Goal: Task Accomplishment & Management: Manage account settings

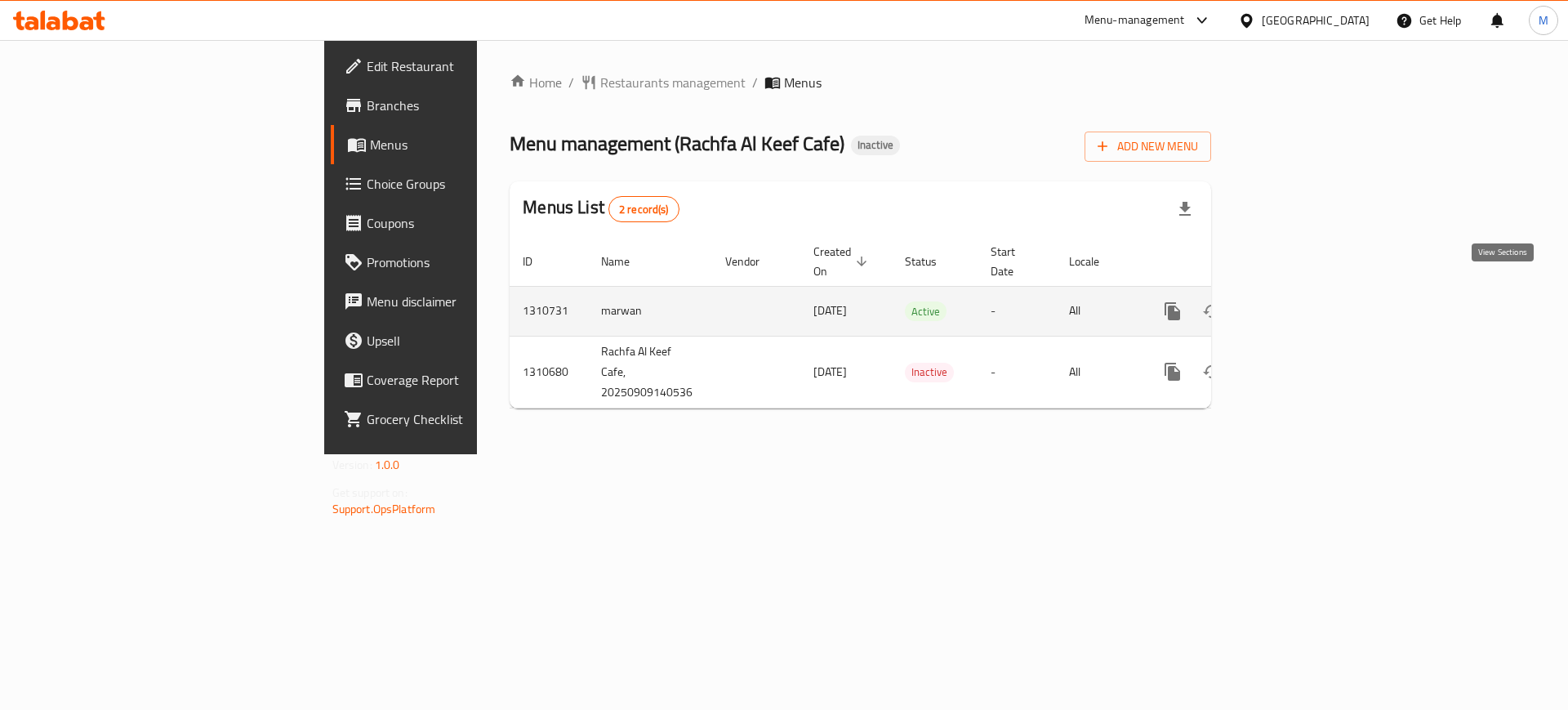
click at [1300, 301] on icon "enhanced table" at bounding box center [1290, 311] width 20 height 20
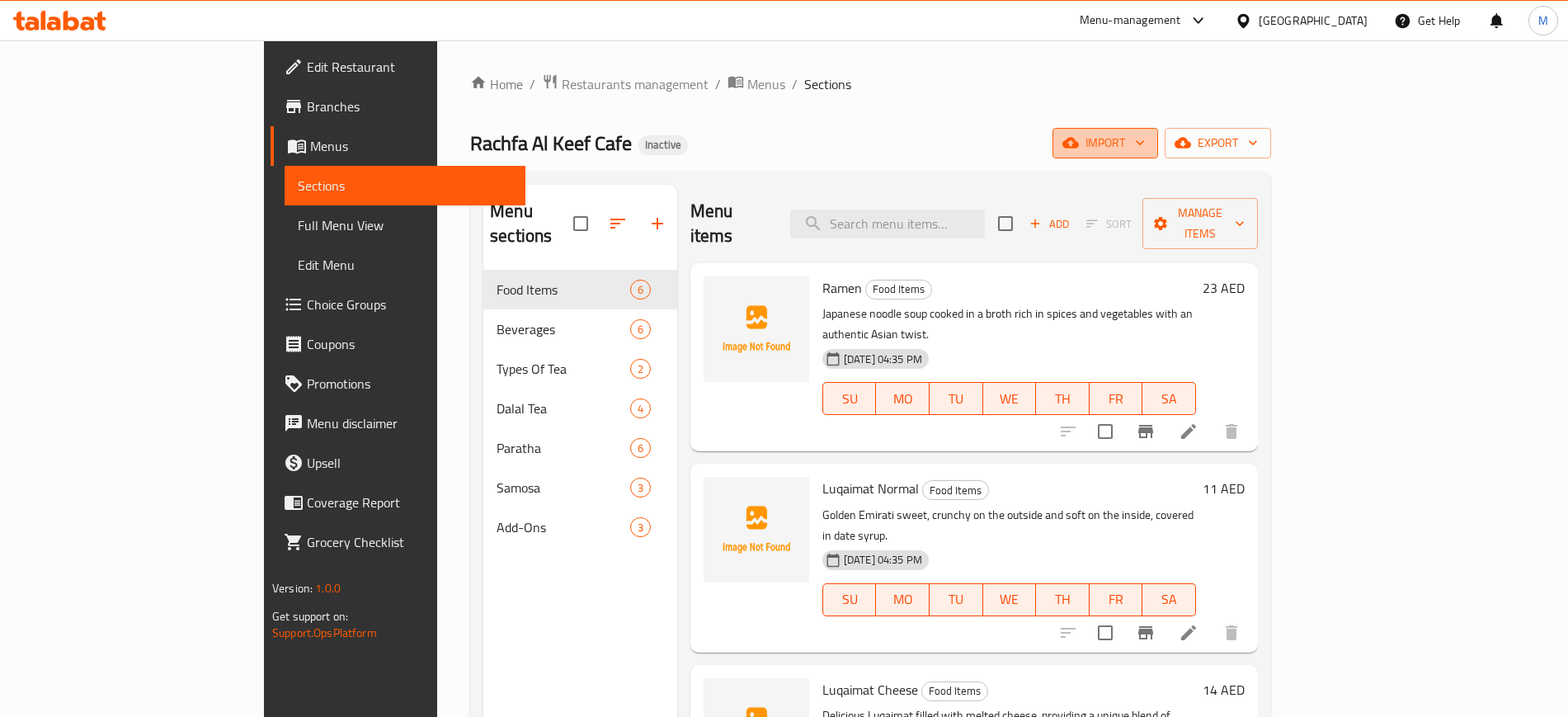
click at [1145, 139] on span "import" at bounding box center [1105, 143] width 79 height 21
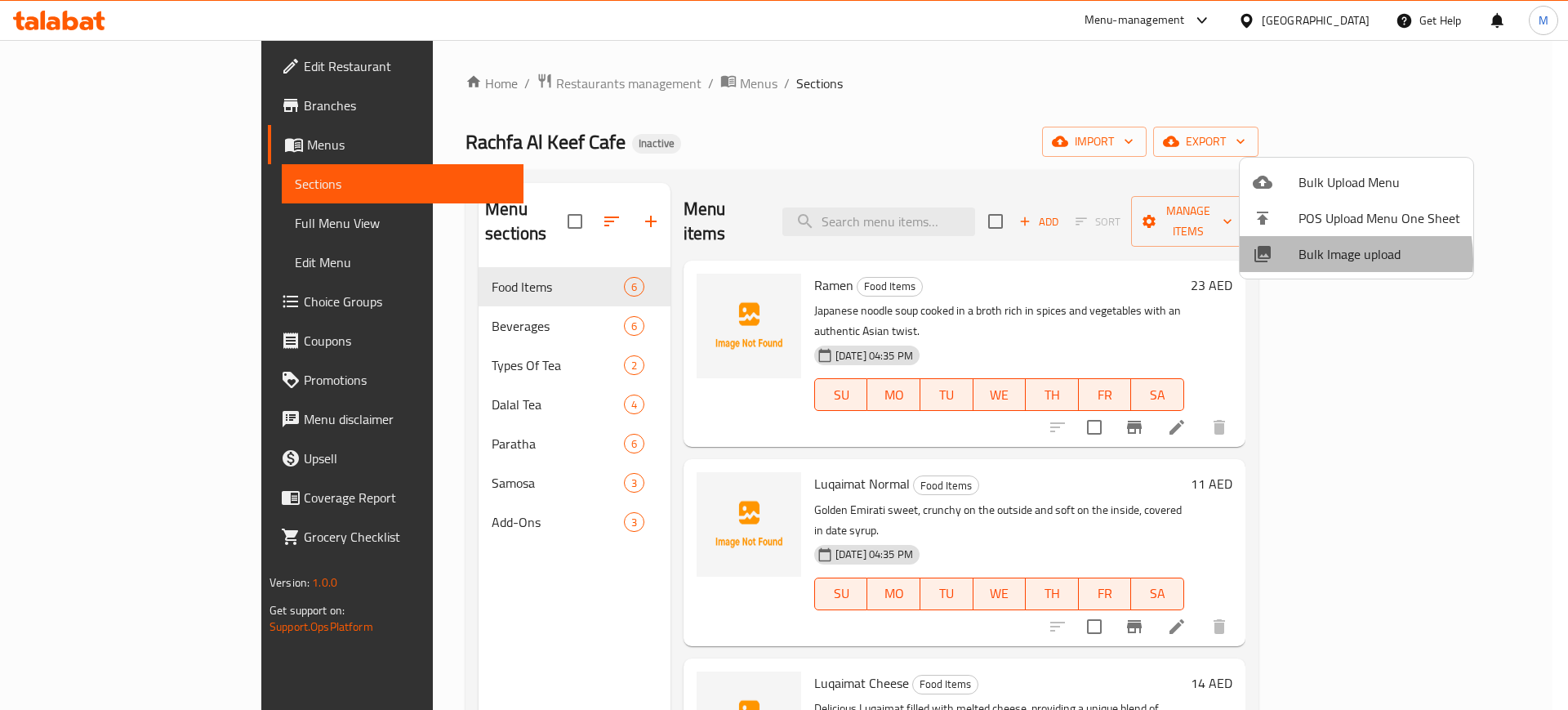
click at [1317, 259] on span "Bulk Image upload" at bounding box center [1379, 254] width 161 height 20
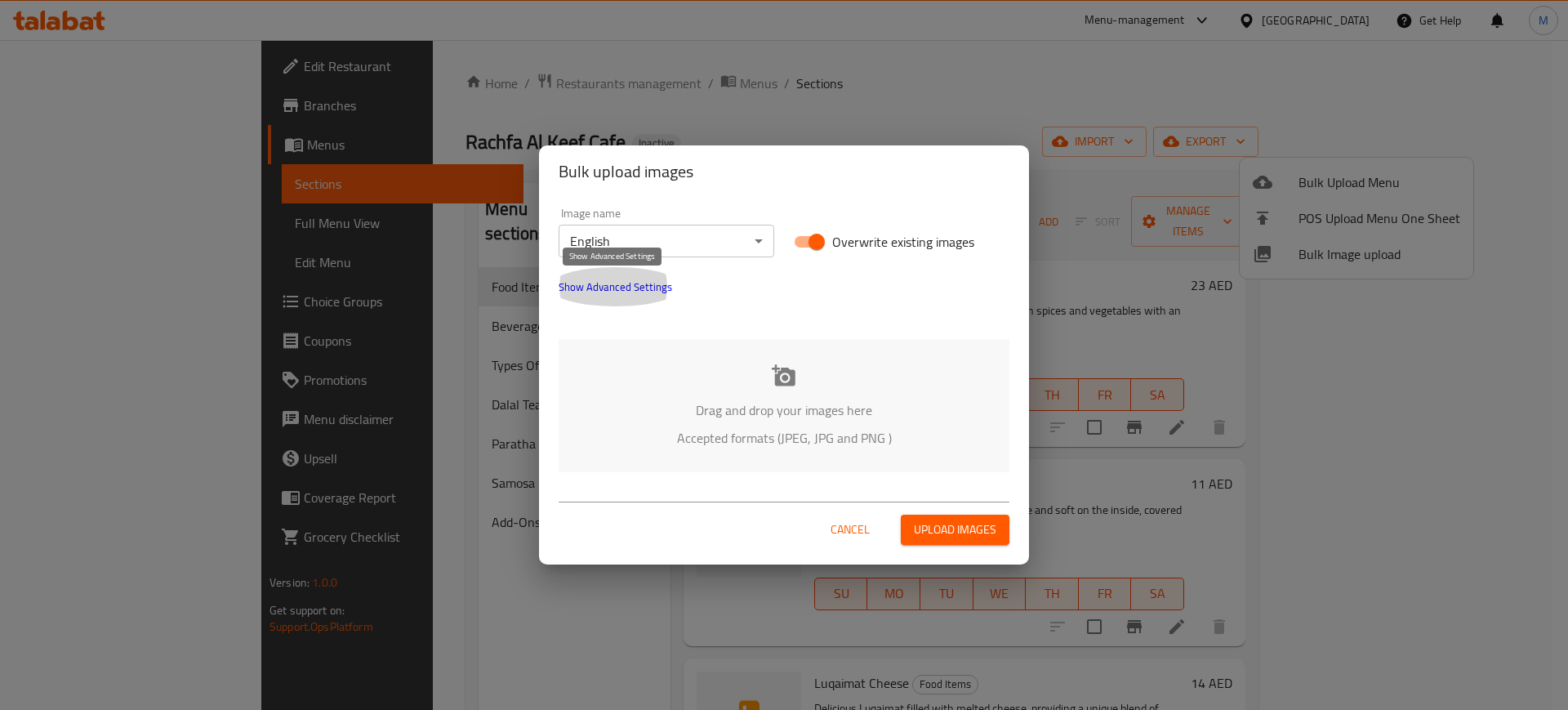
click at [613, 281] on span "Show Advanced Settings" at bounding box center [616, 286] width 114 height 20
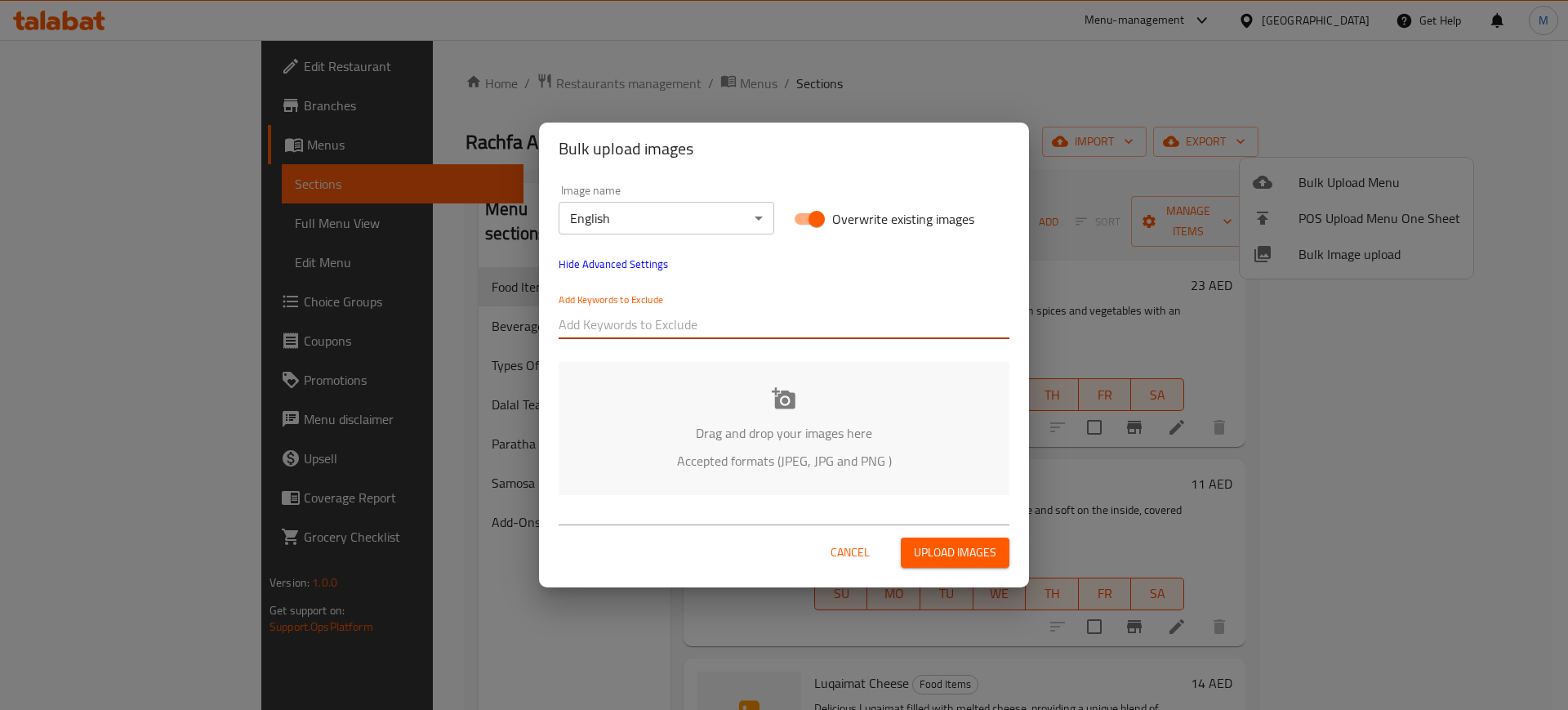
click at [659, 335] on input "text" at bounding box center [784, 325] width 451 height 26
paste input "_Kent-38710"
type input "_Kent-38710"
click at [692, 344] on div "Add Keywords to Exclude _Kent-38710" at bounding box center [784, 316] width 470 height 65
click at [740, 316] on input "text" at bounding box center [837, 325] width 344 height 26
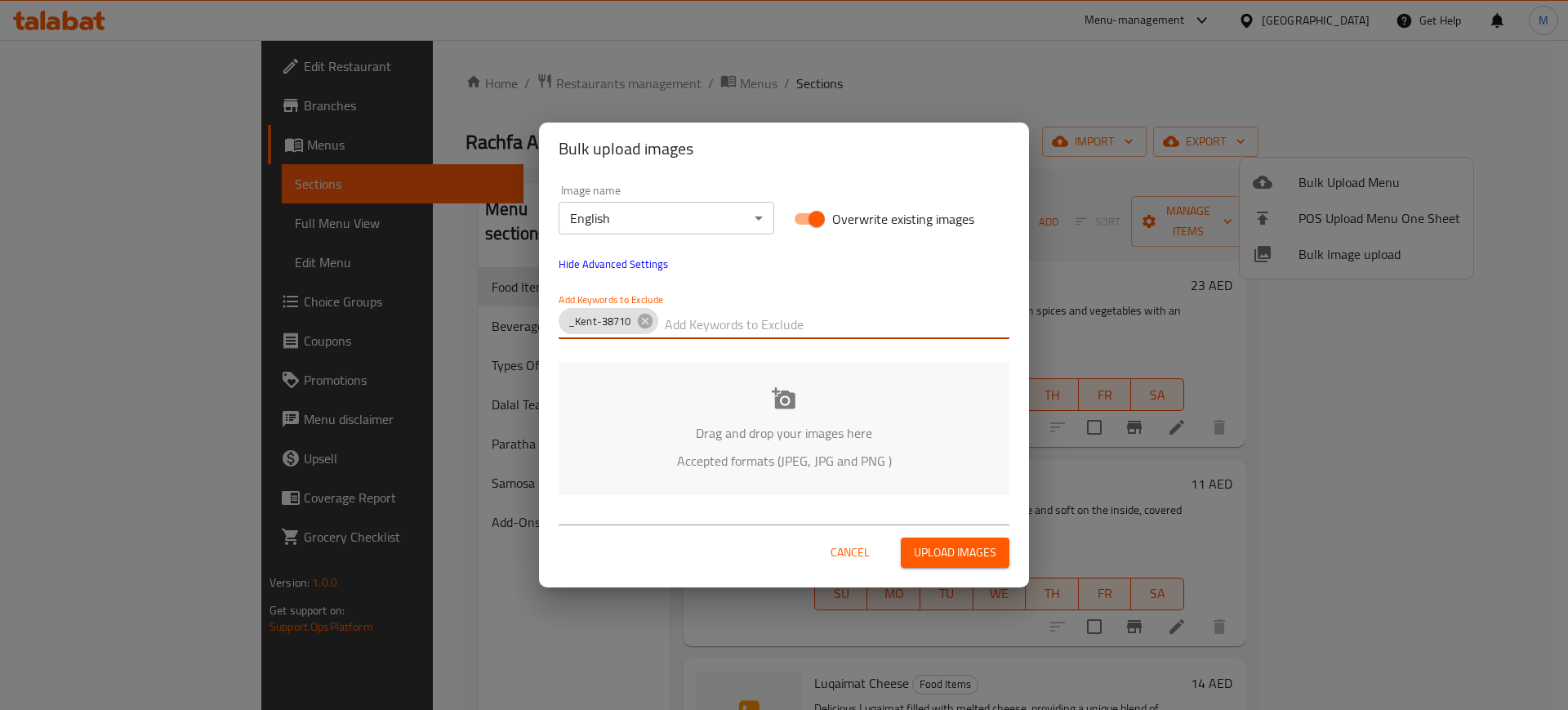
paste input "Rachfa Al Keef Café_"
type input "Rachfa Al Keef Café_"
click at [617, 395] on div "Drag and drop your images here Accepted formats (JPEG, JPG and PNG )" at bounding box center [784, 428] width 451 height 133
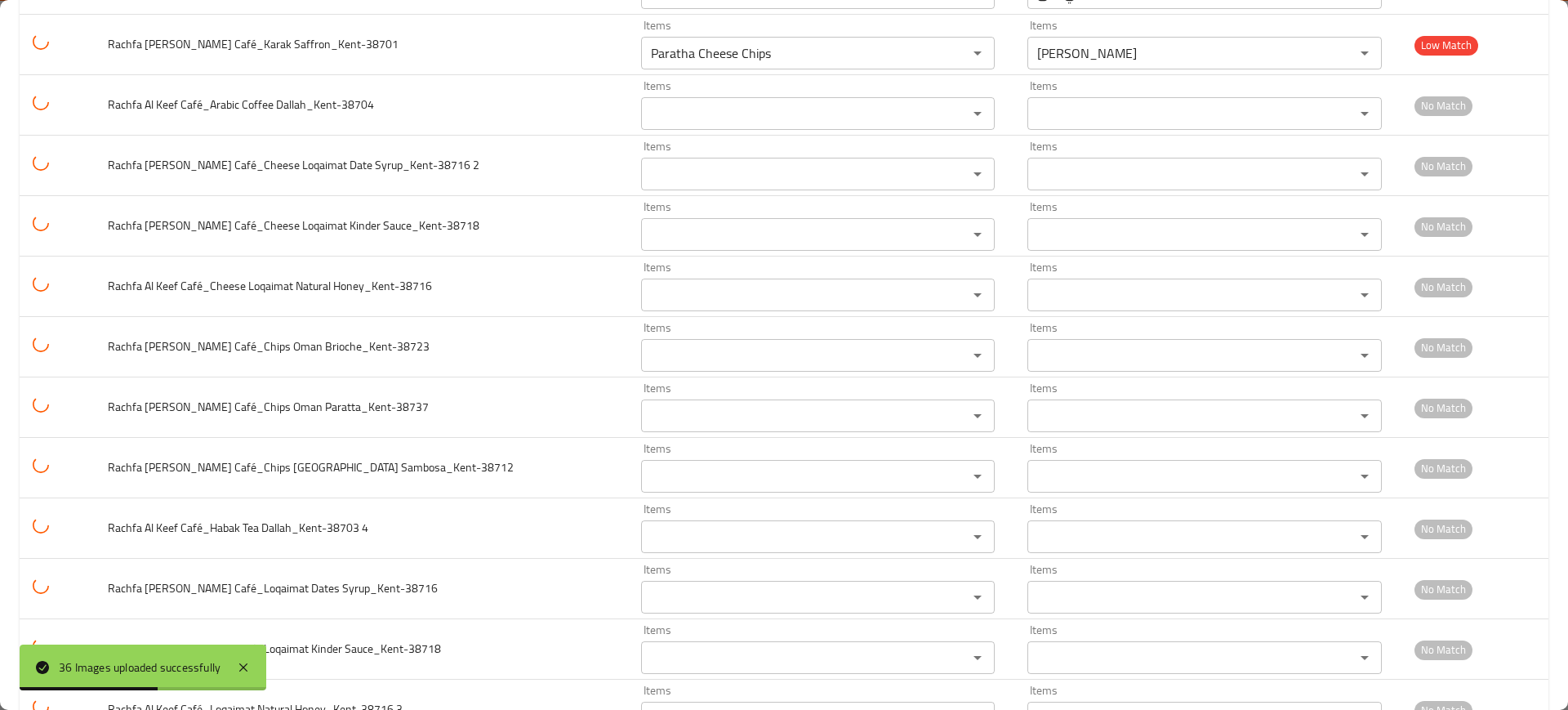
scroll to position [1748, 0]
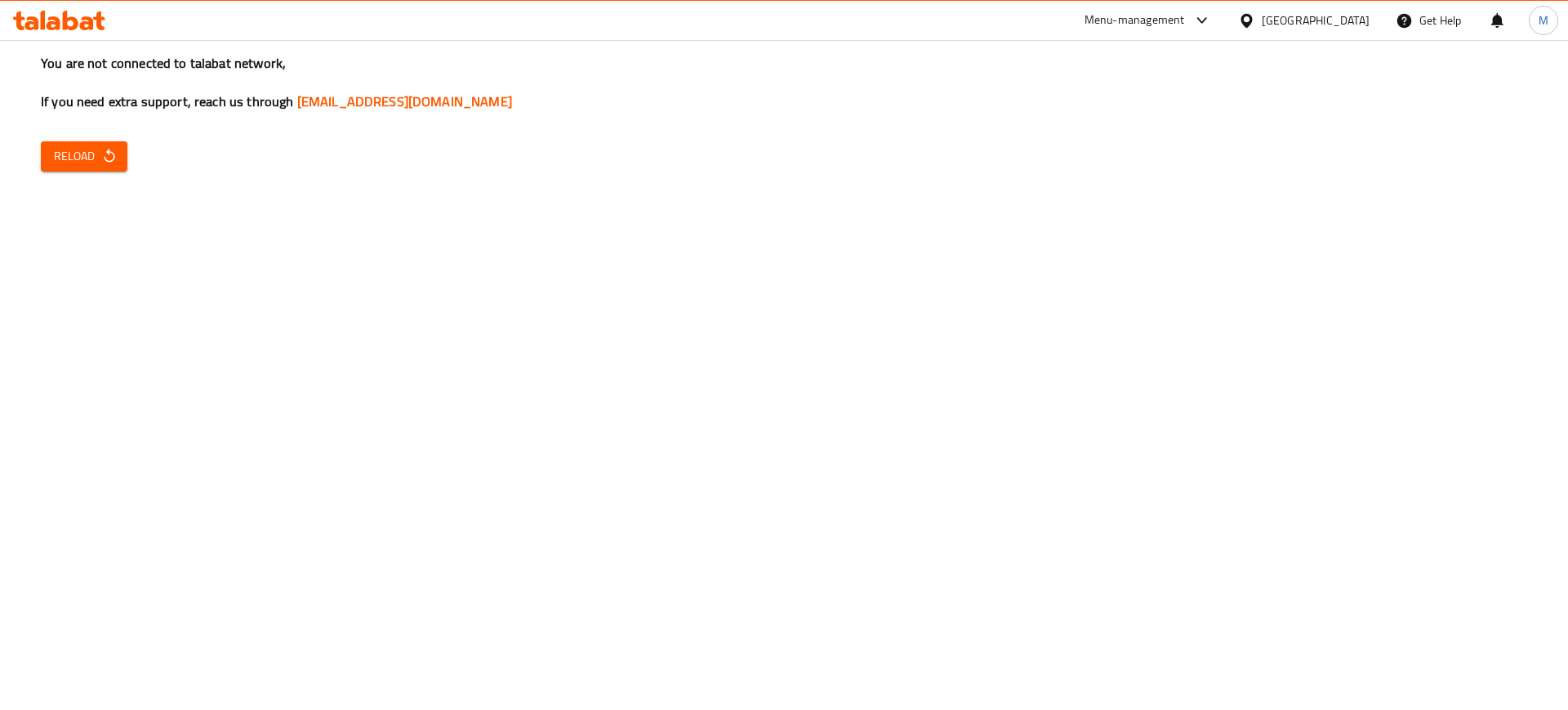
click at [128, 159] on div "You are not connected to talabat network, If you need extra support, reach us t…" at bounding box center [784, 355] width 1568 height 710
click at [104, 160] on icon "button" at bounding box center [108, 155] width 10 height 14
click at [115, 154] on icon "button" at bounding box center [110, 156] width 17 height 17
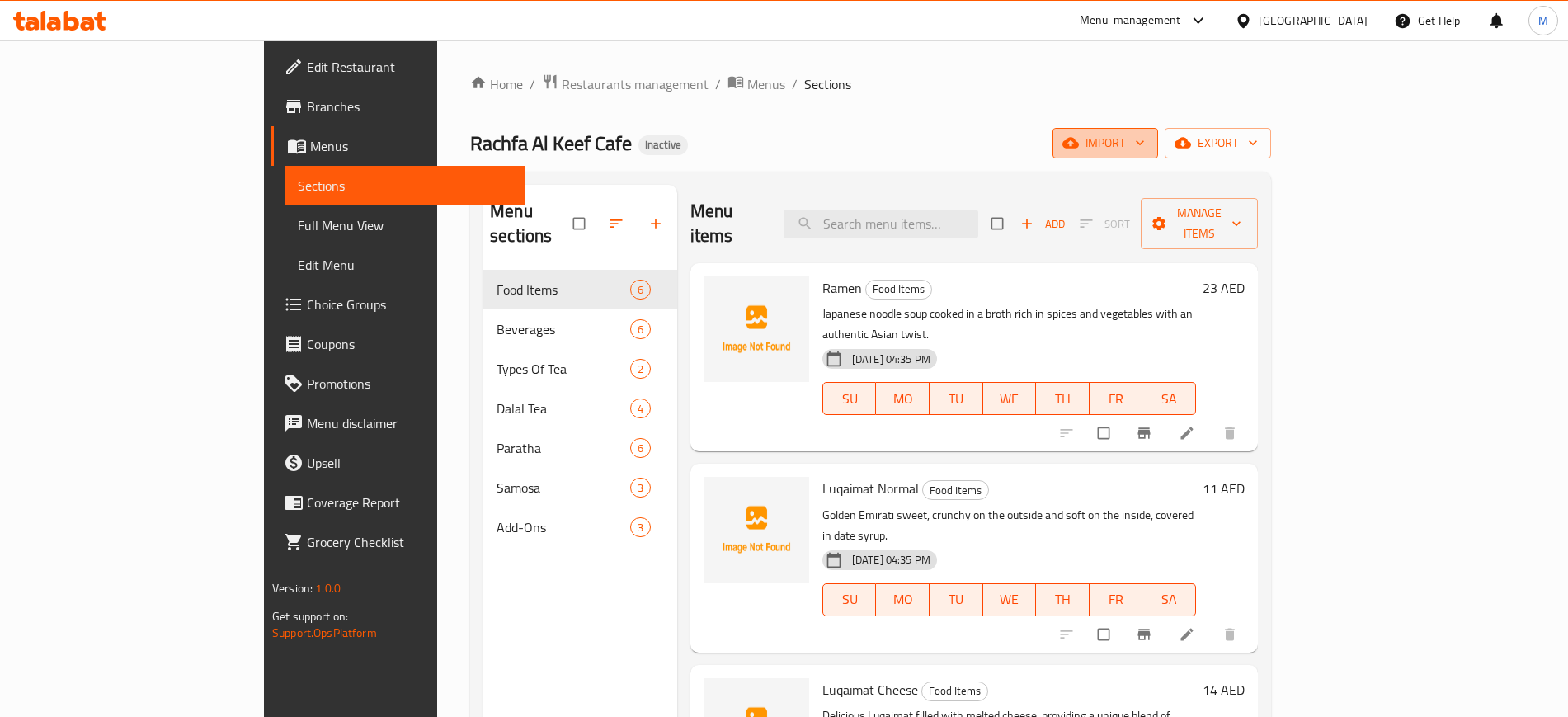
click at [1079, 146] on icon "button" at bounding box center [1071, 142] width 17 height 10
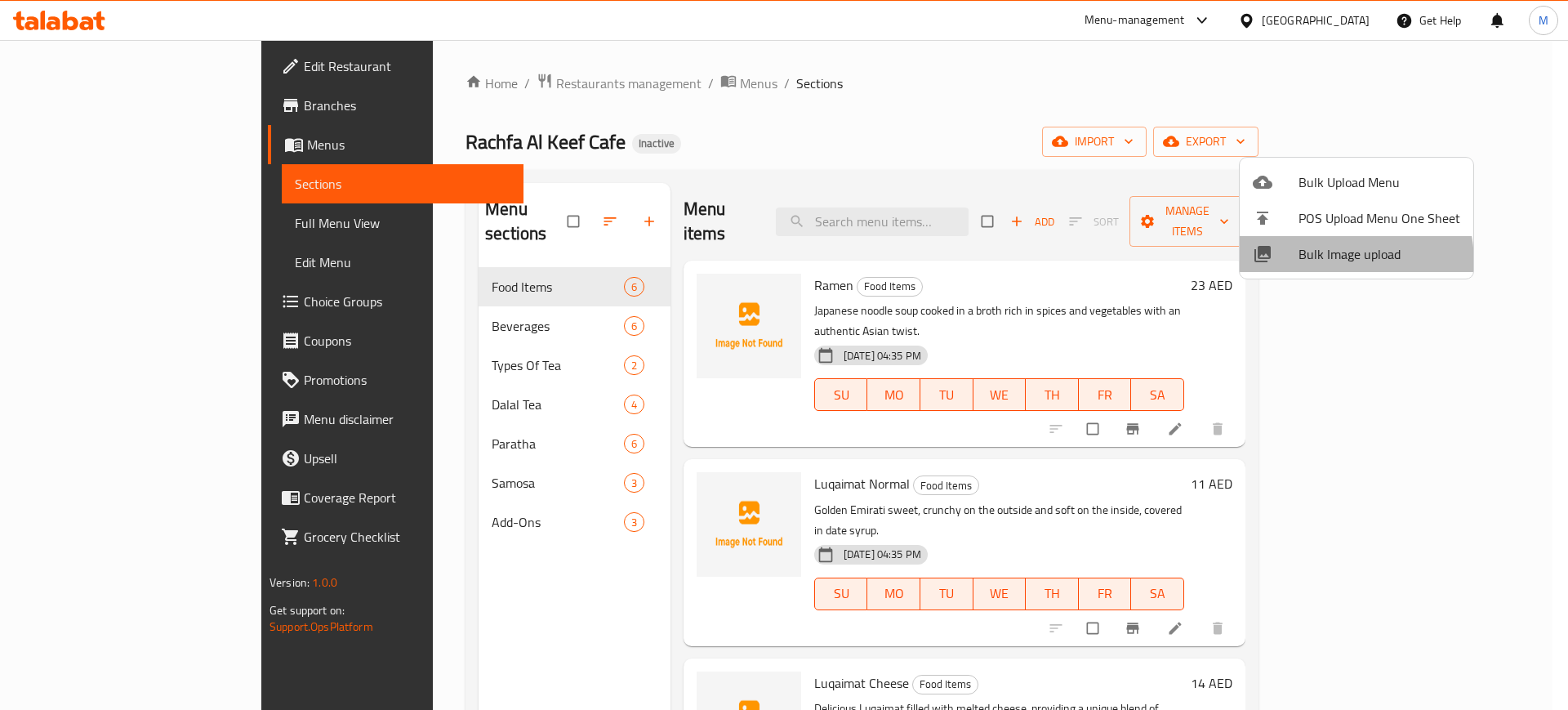
click at [1315, 263] on span "Bulk Image upload" at bounding box center [1379, 254] width 161 height 20
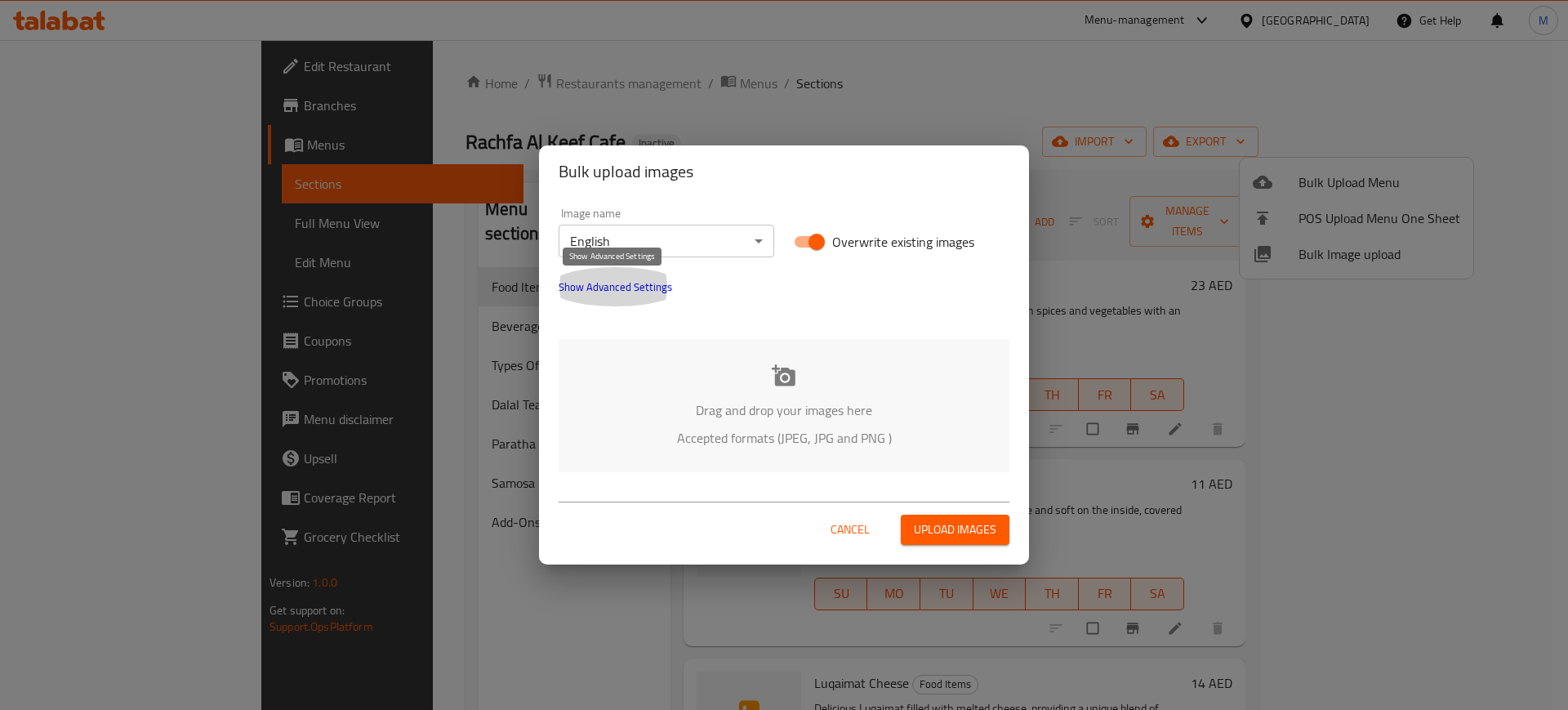
click at [595, 287] on span "Show Advanced Settings" at bounding box center [616, 286] width 114 height 20
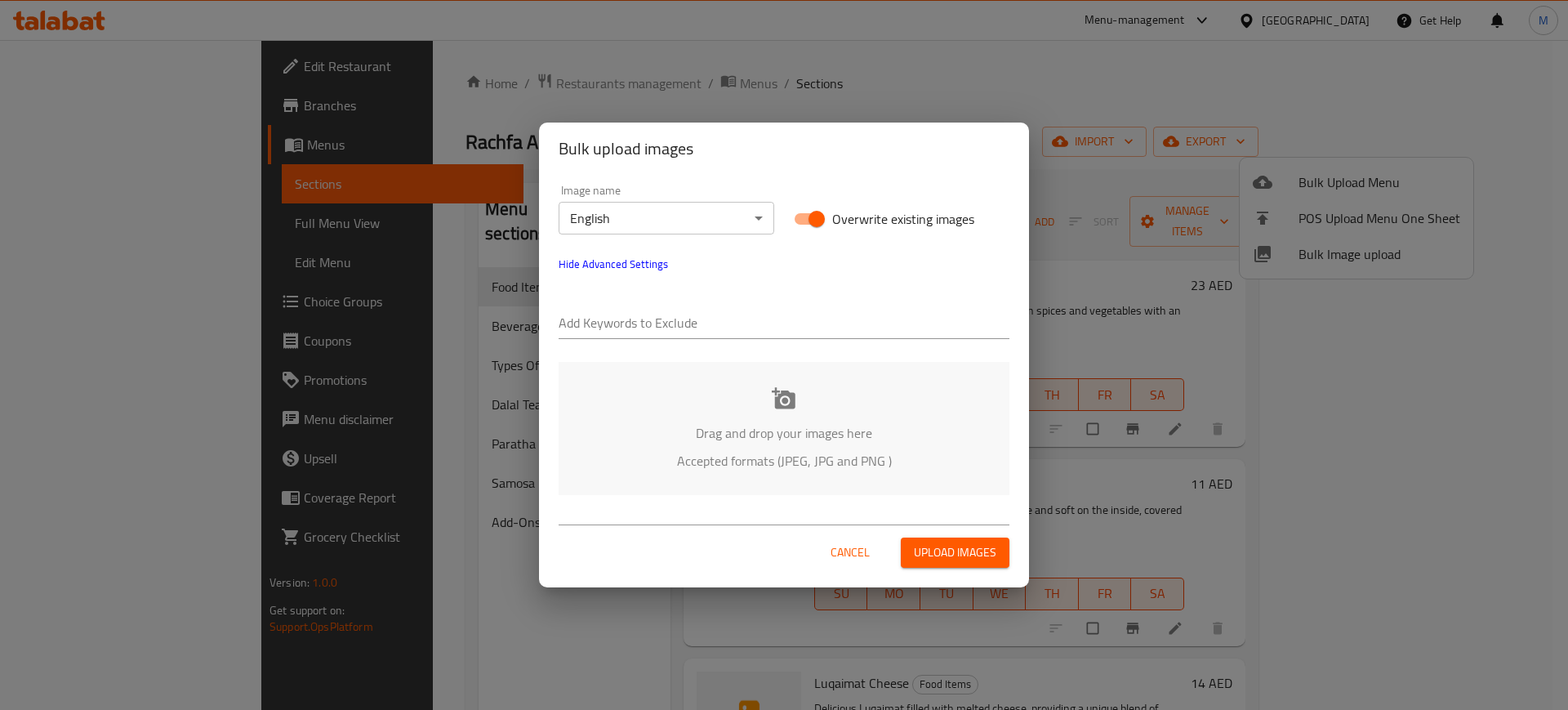
paste input "Rachfa Al Keef Café_"
click at [635, 312] on input "Rachfa Al Keef Café_" at bounding box center [784, 325] width 451 height 26
type input "Rachfa Al Keef Café_"
click at [715, 344] on div "Add Keywords to Exclude Rachfa Al Keef Café_" at bounding box center [784, 316] width 470 height 65
click at [764, 325] on input "text" at bounding box center [854, 325] width 310 height 26
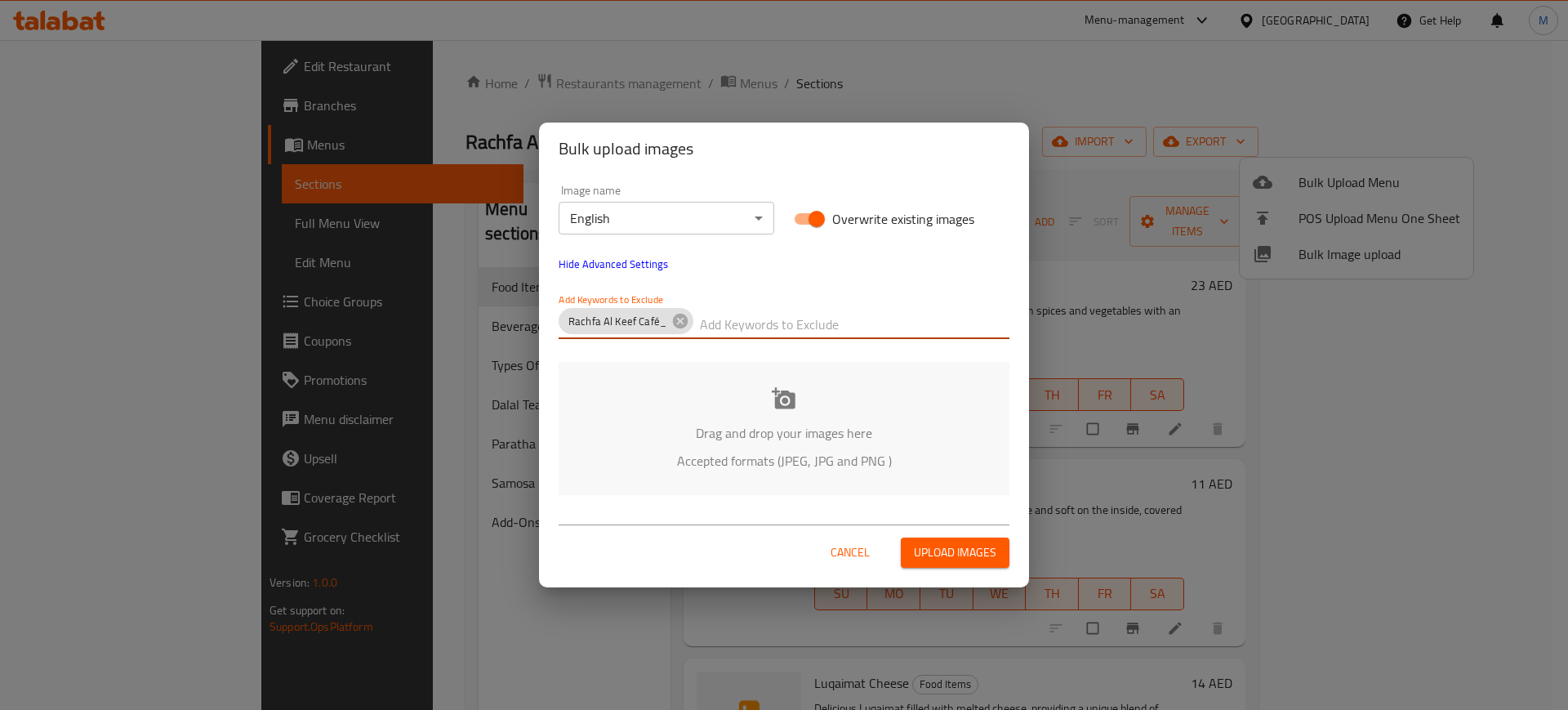
paste input "_Kent-38710"
type input "_Kent-38710"
click at [604, 436] on p "Drag and drop your images here" at bounding box center [784, 432] width 402 height 20
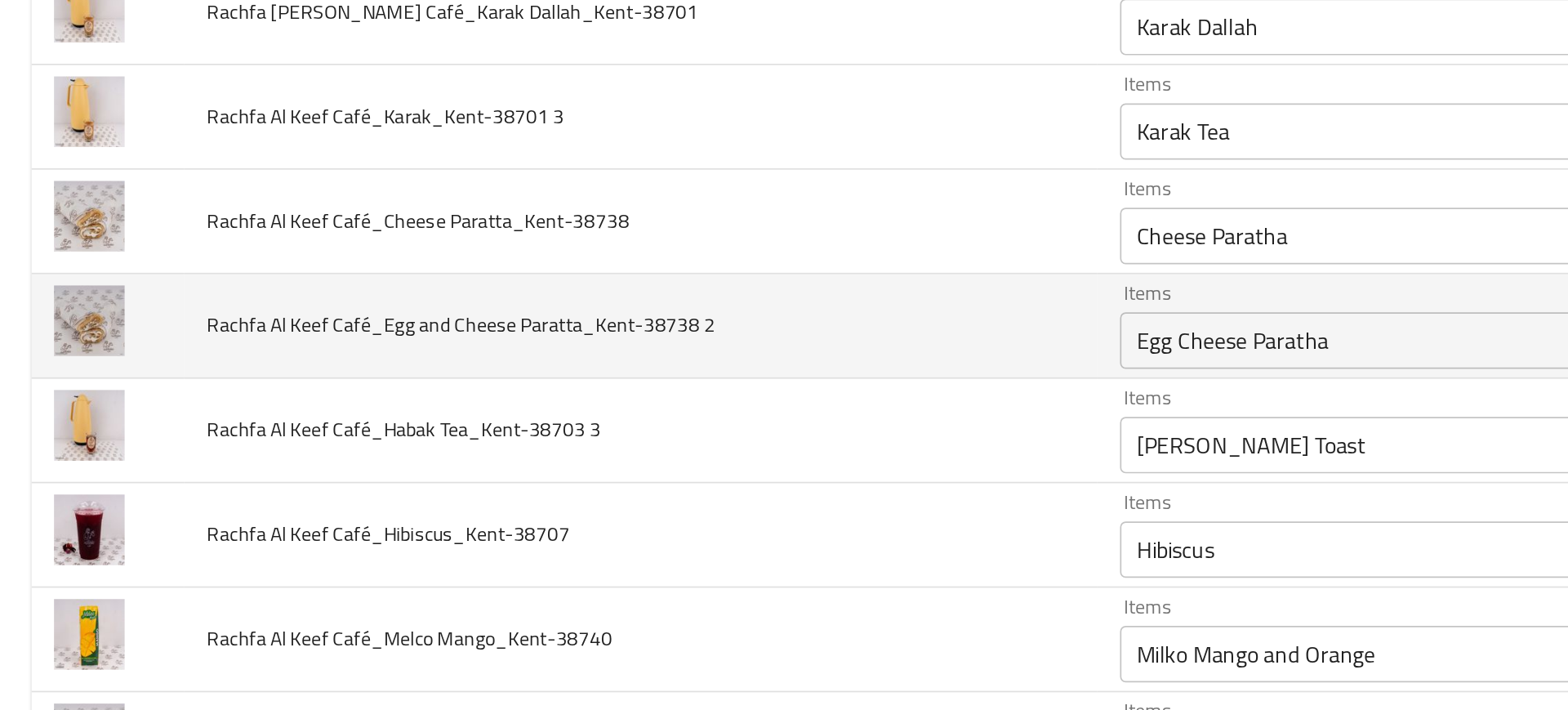
scroll to position [328, 0]
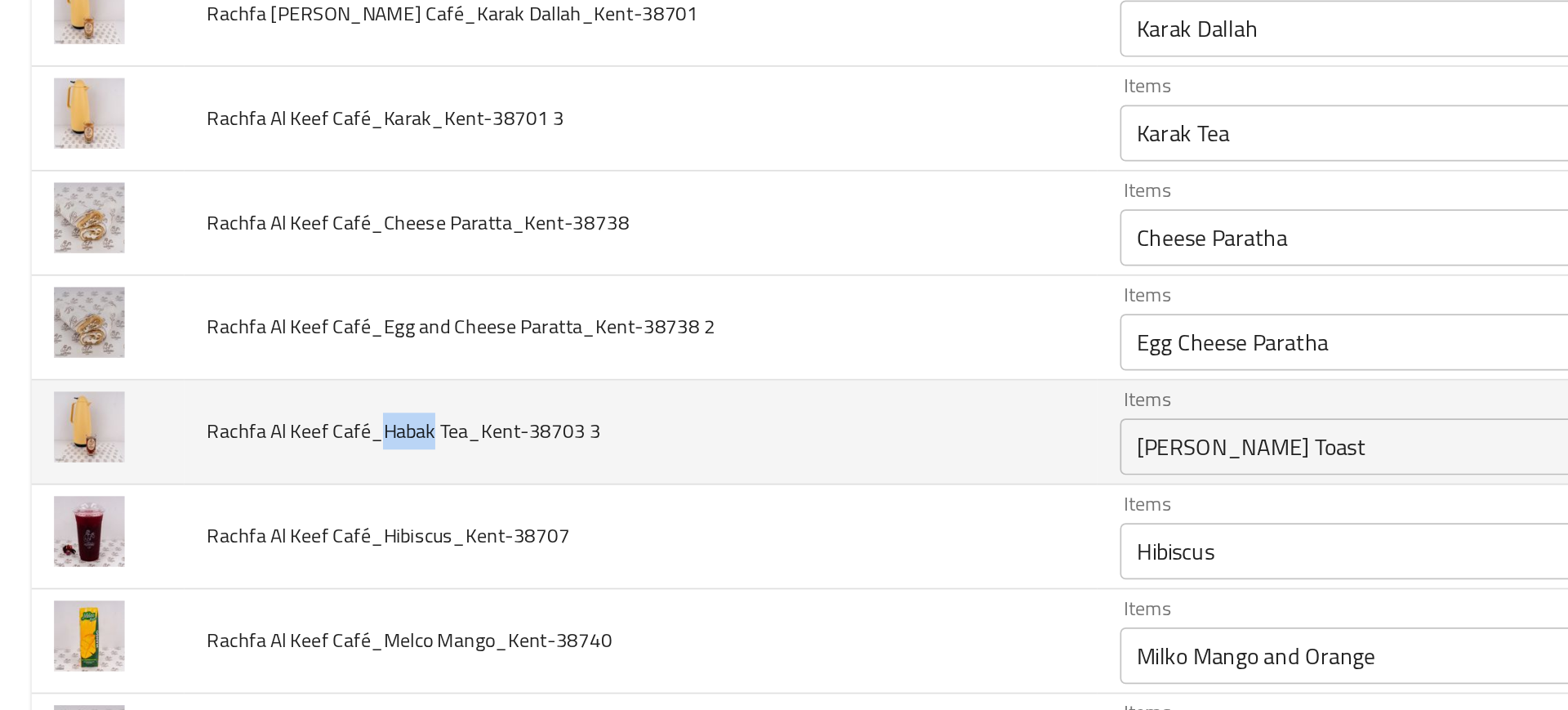
drag, startPoint x: 229, startPoint y: 436, endPoint x: 259, endPoint y: 435, distance: 30.0
click at [259, 435] on span "Rachfa Al Keef Café_Habak Tea_Kent-38703 3" at bounding box center [235, 434] width 228 height 21
copy span "Habak"
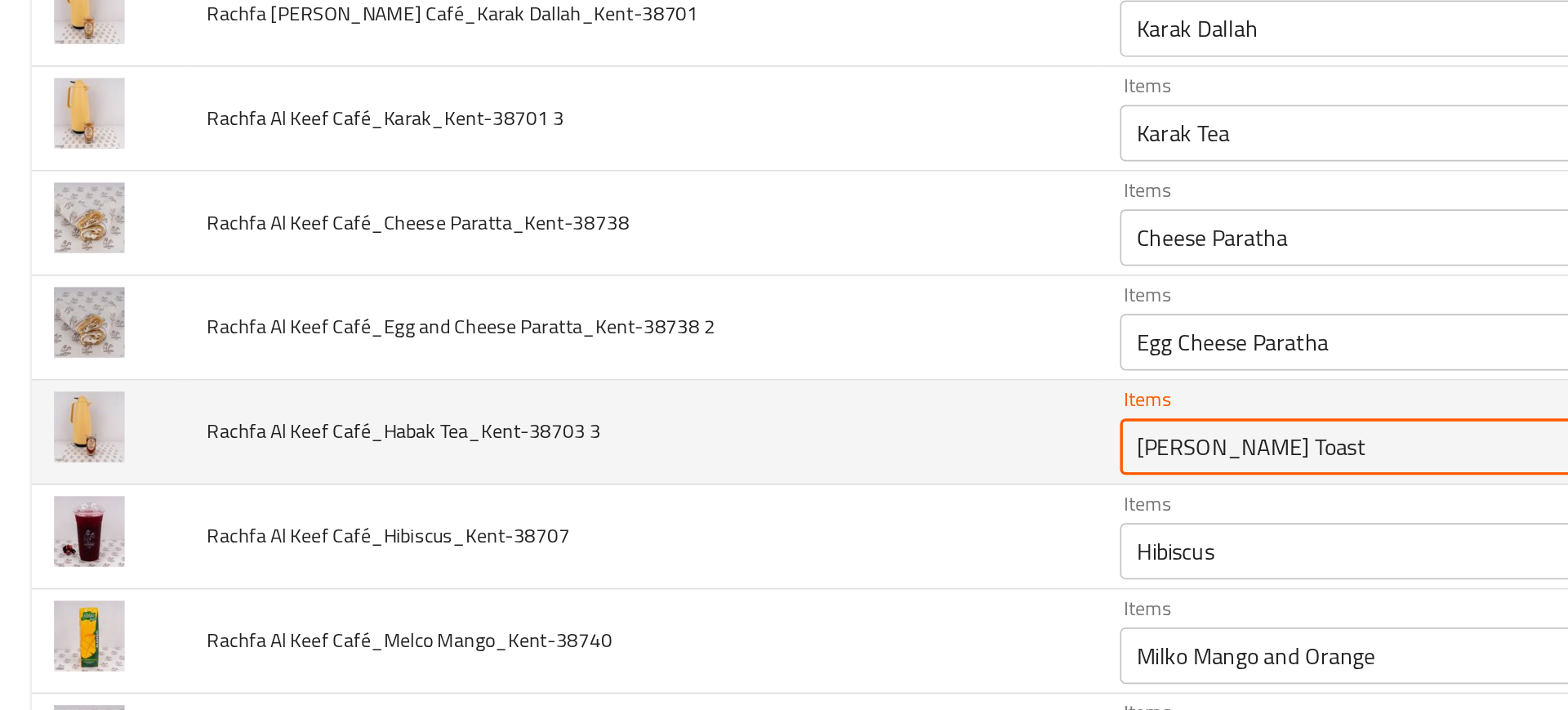
click at [654, 447] on 3 "[PERSON_NAME] Toast" at bounding box center [800, 443] width 293 height 23
paste 3 "abak"
paste 3 "abeq Tea"
type 3 "Habeq Tea"
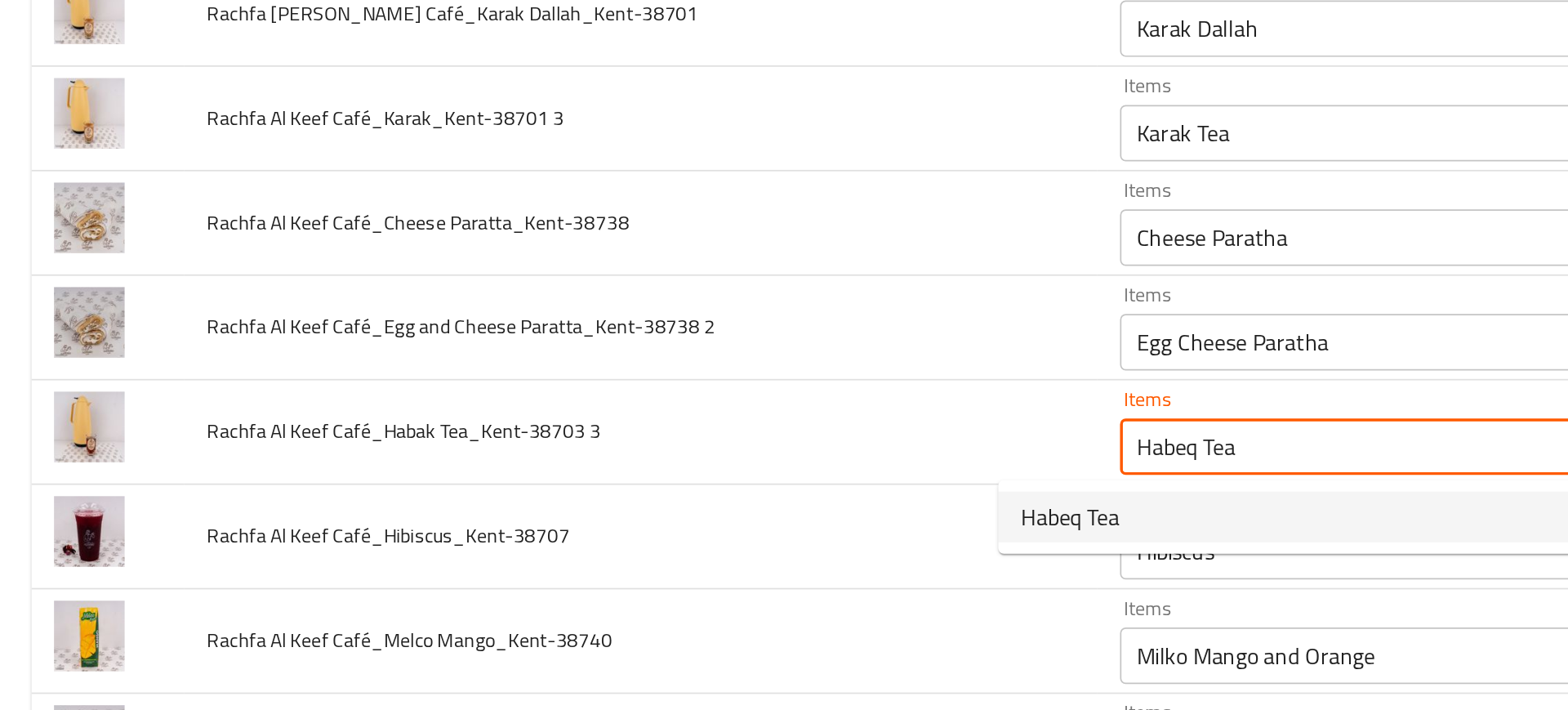
click at [614, 480] on span "Habeq Tea" at bounding box center [620, 484] width 57 height 20
type 3-ar "شاي حبق"
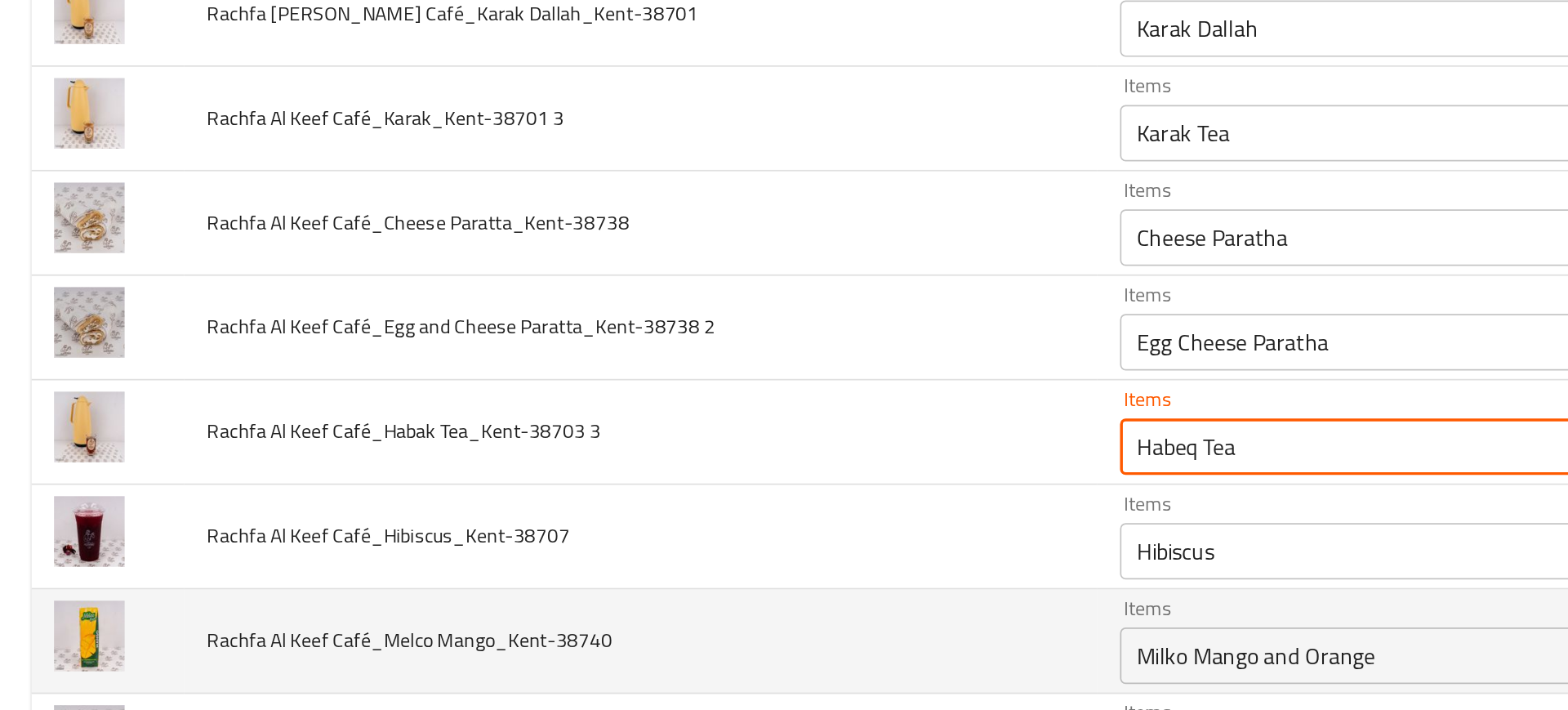
type 3 "Habeq Tea"
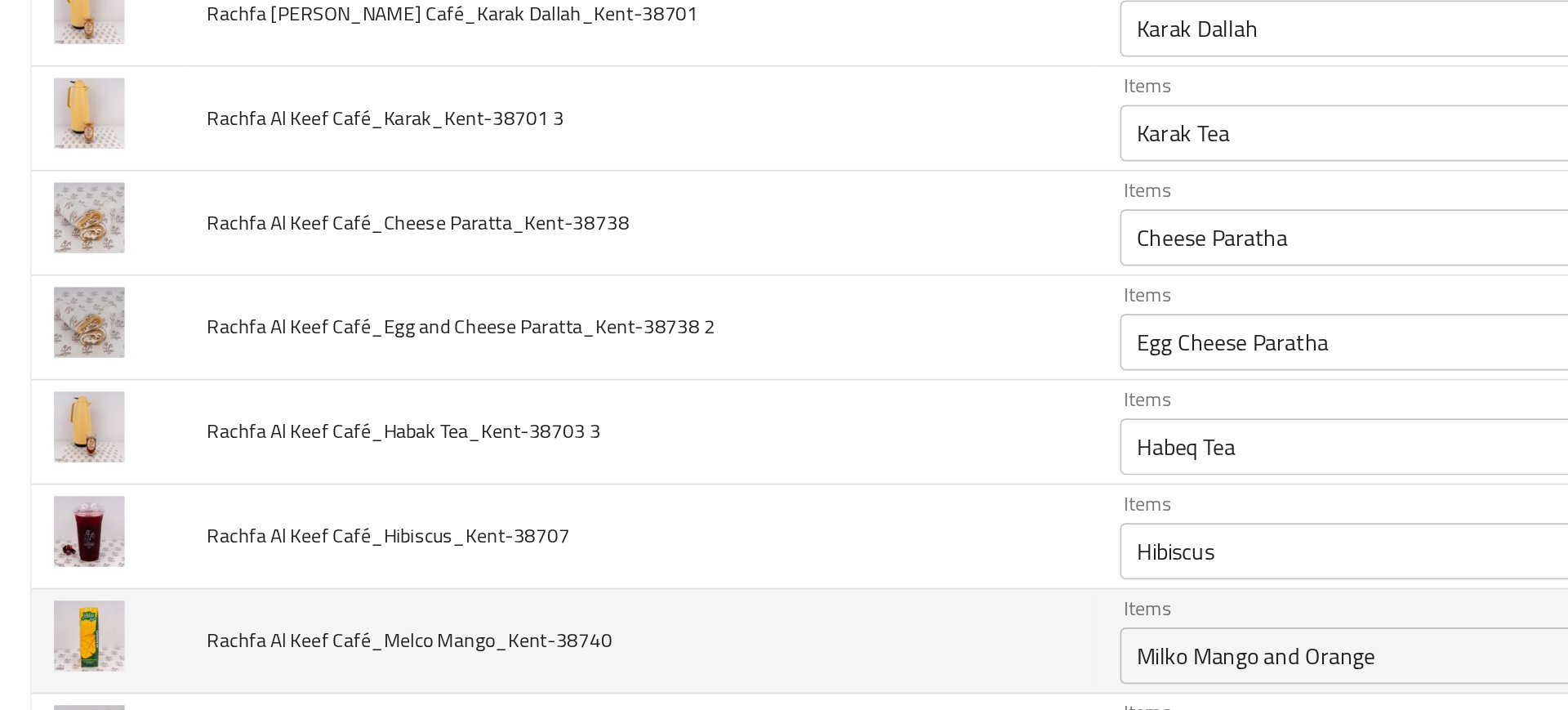
click at [494, 526] on td "Rachfa Al Keef Café_Melco Mango_Kent-38740" at bounding box center [372, 556] width 528 height 61
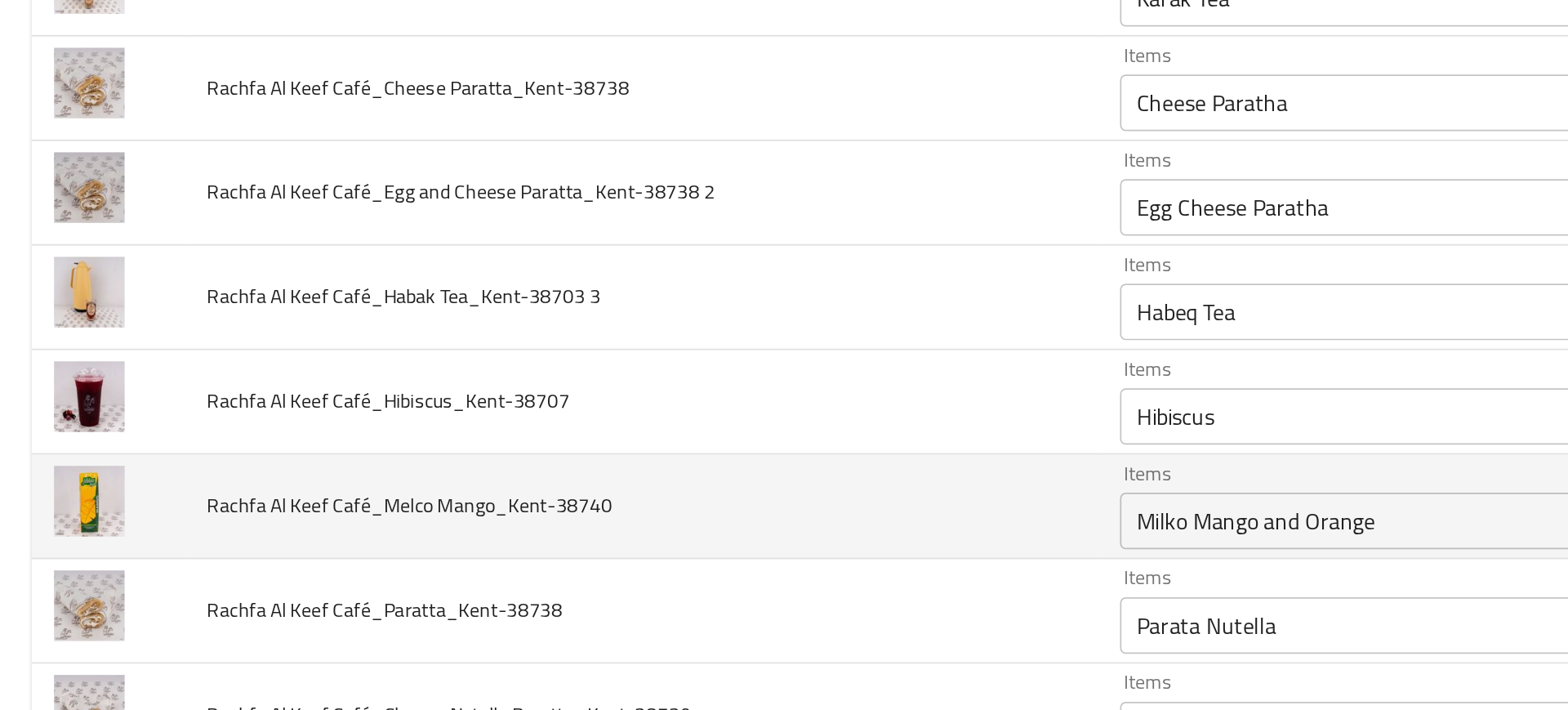
scroll to position [436, 0]
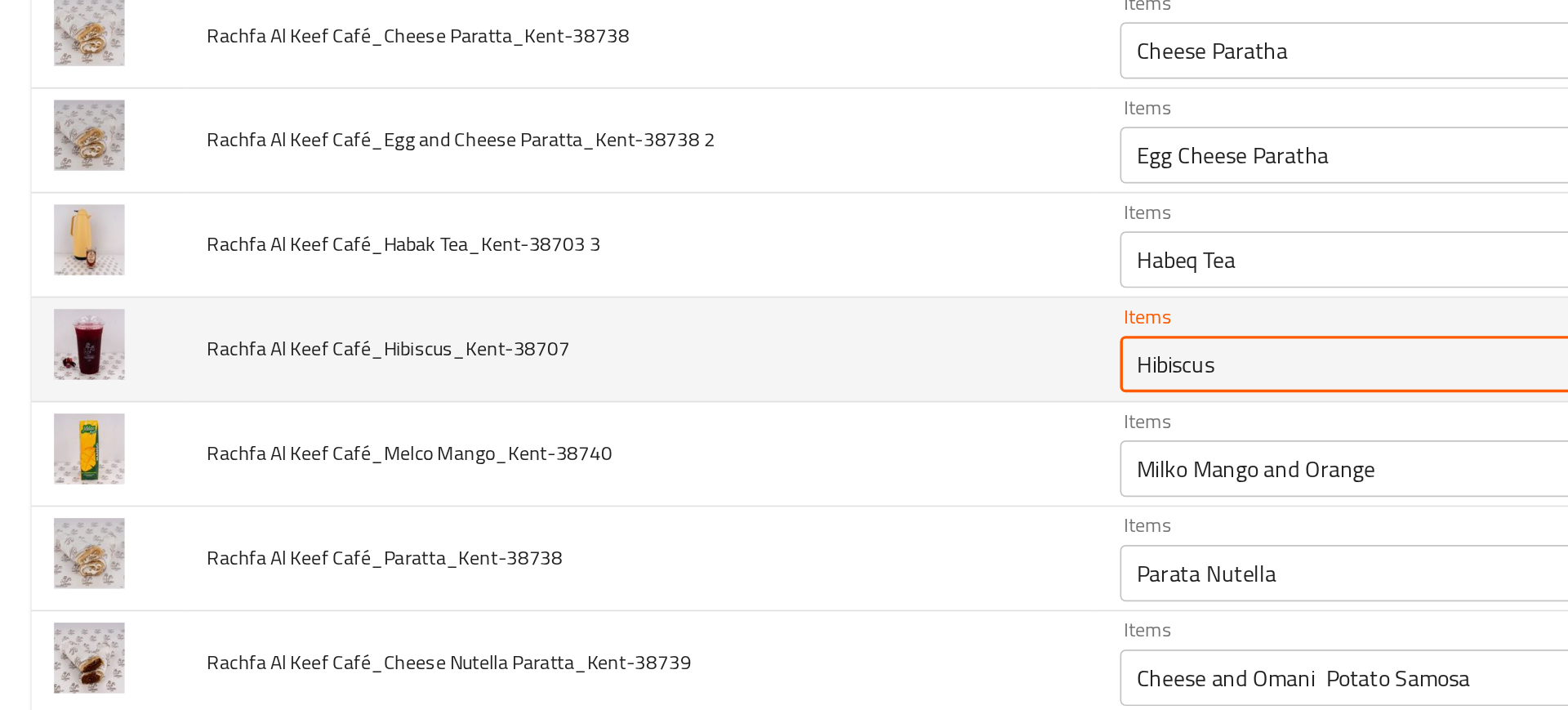
click at [654, 395] on Café_Hibiscus_Kent-38707 "Hibiscus" at bounding box center [800, 396] width 293 height 23
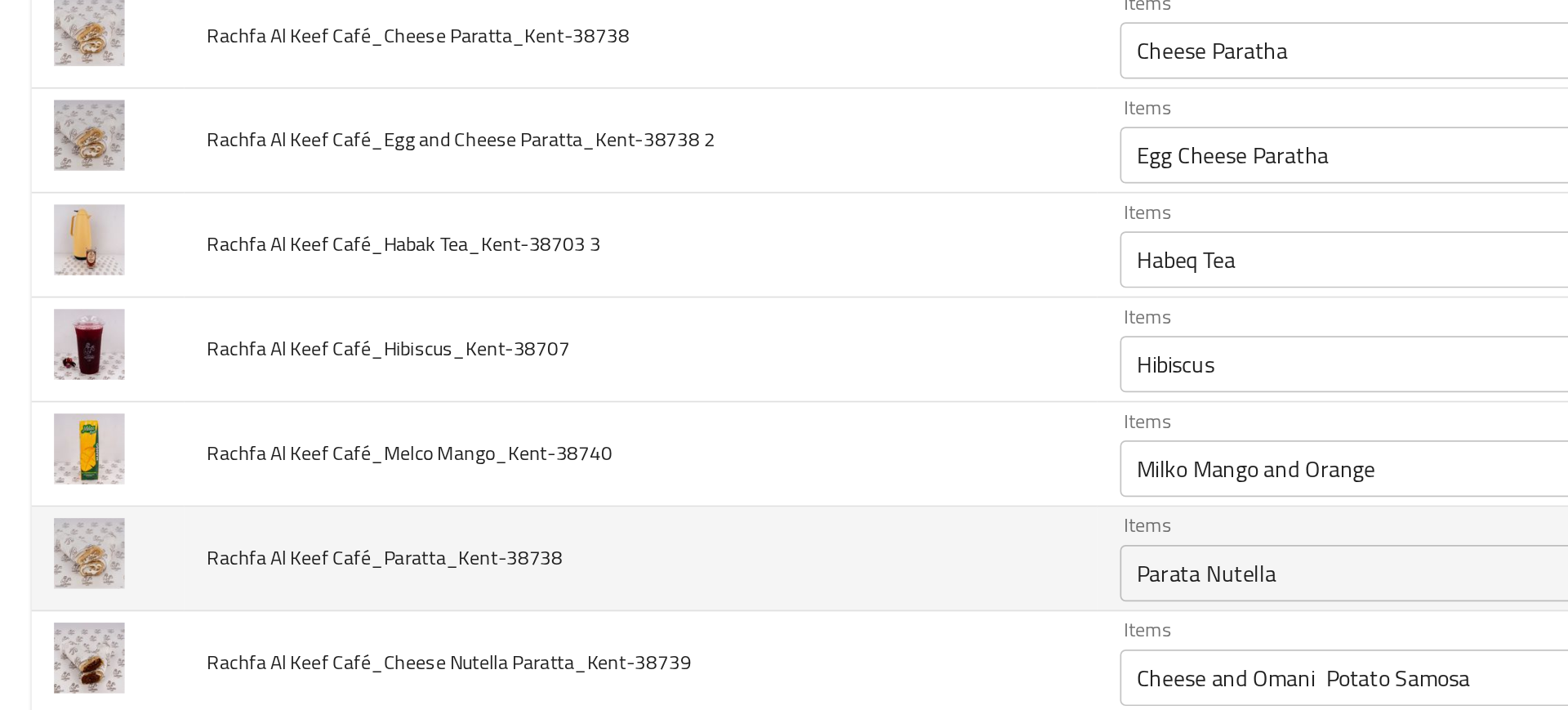
click at [516, 490] on td "Rachfa Al Keef Café_Paratta_Kent-38738" at bounding box center [372, 508] width 528 height 61
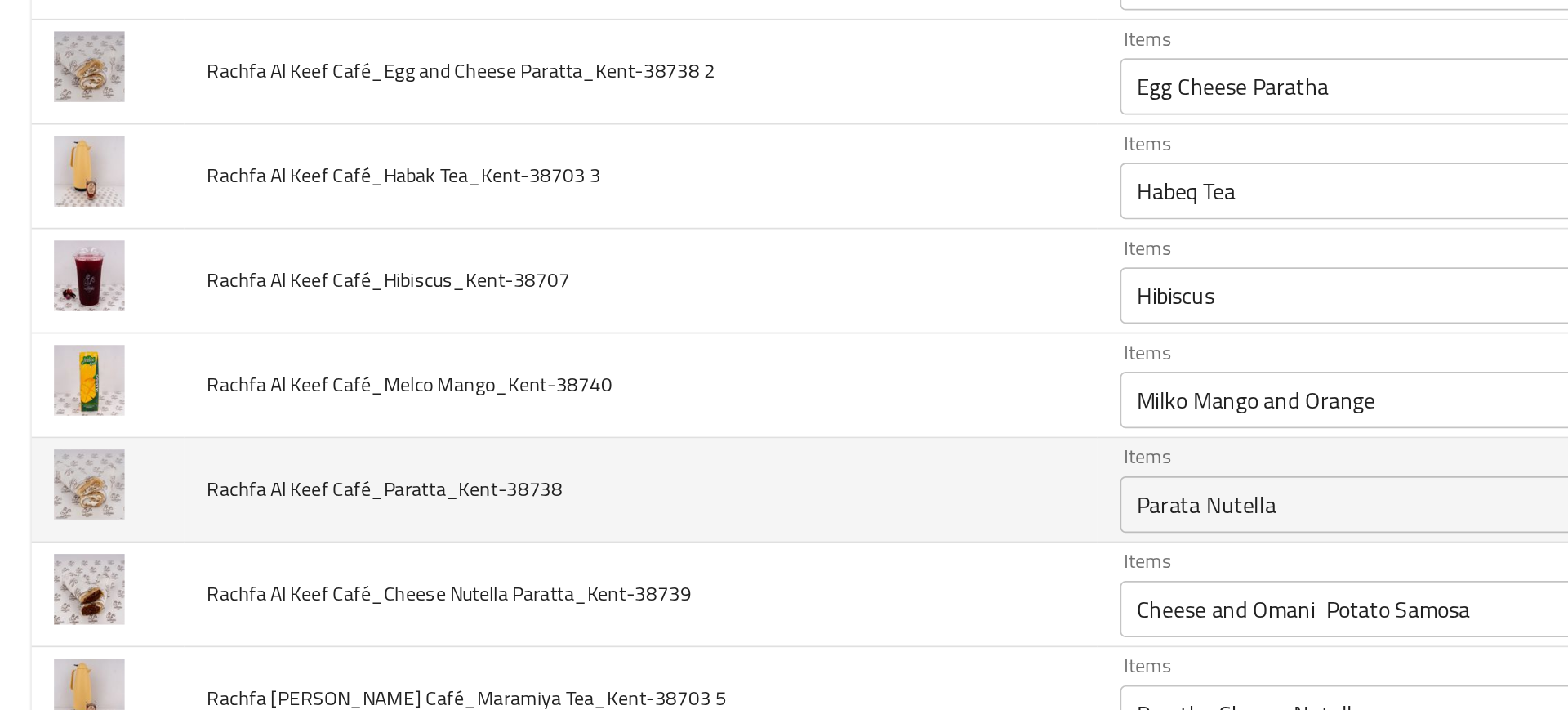
scroll to position [477, 0]
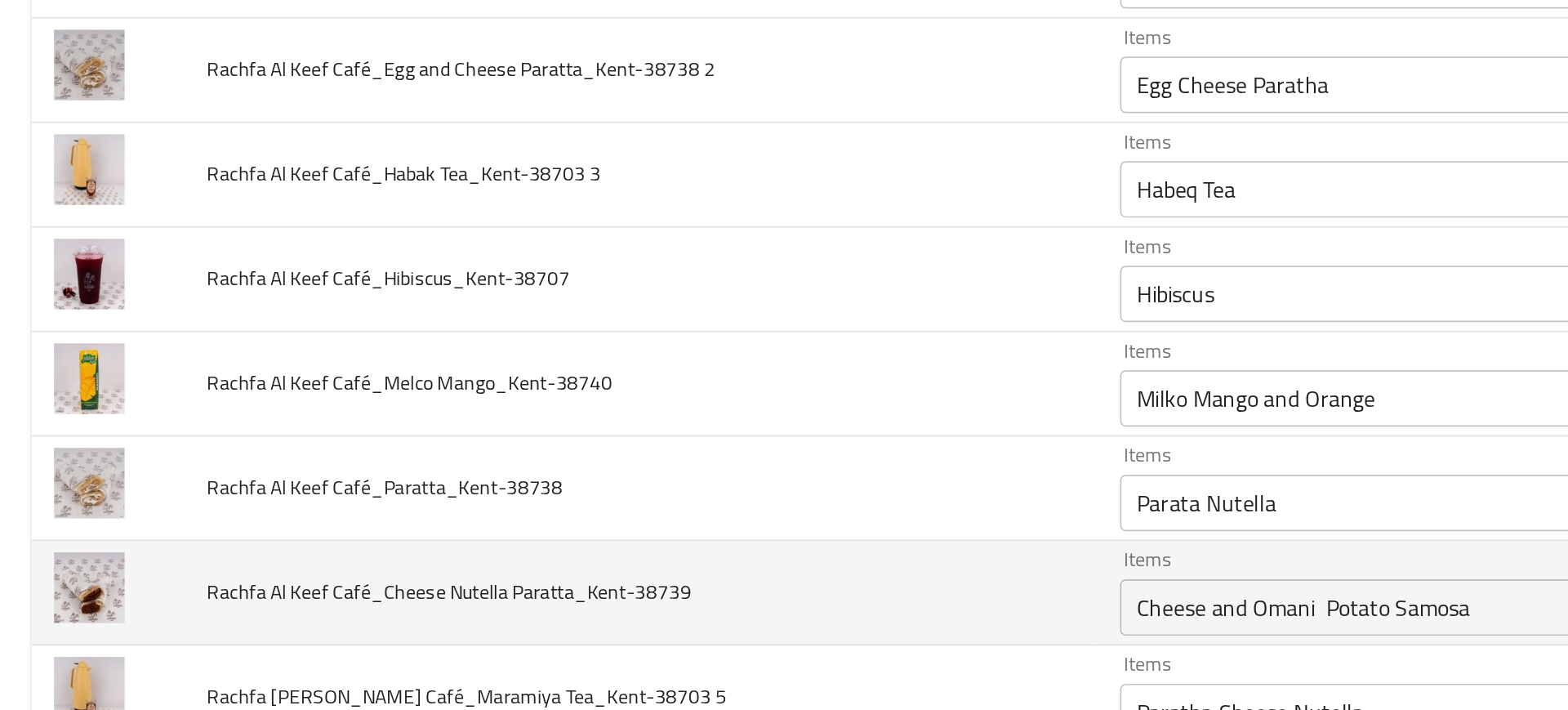
click at [474, 522] on td "Rachfa Al Keef Café_Cheese Nutella Paratta_Kent-38739" at bounding box center [372, 528] width 528 height 61
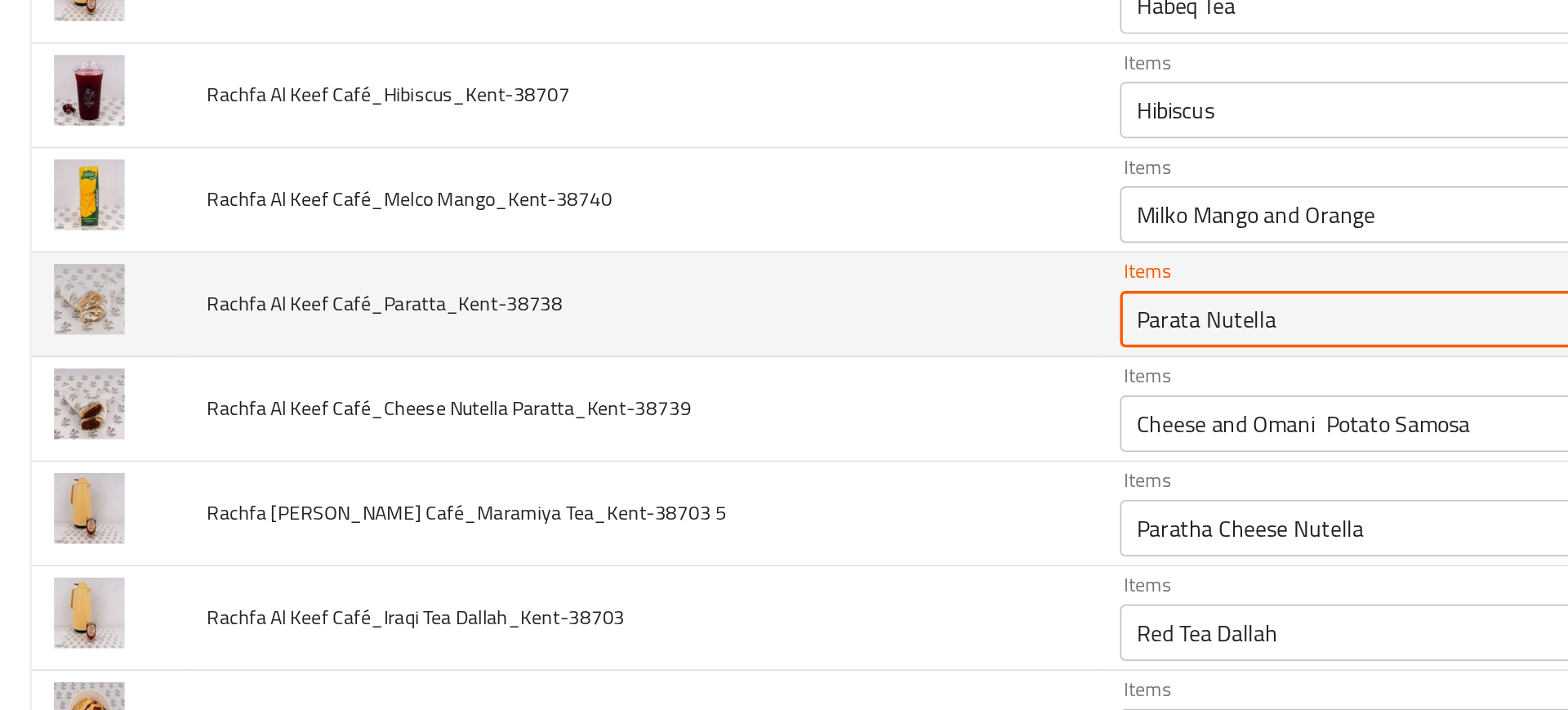
drag, startPoint x: 630, startPoint y: 370, endPoint x: 725, endPoint y: 370, distance: 95.0
click at [725, 370] on Café_Paratta_Kent-38738 "Parata Nutella" at bounding box center [800, 369] width 293 height 23
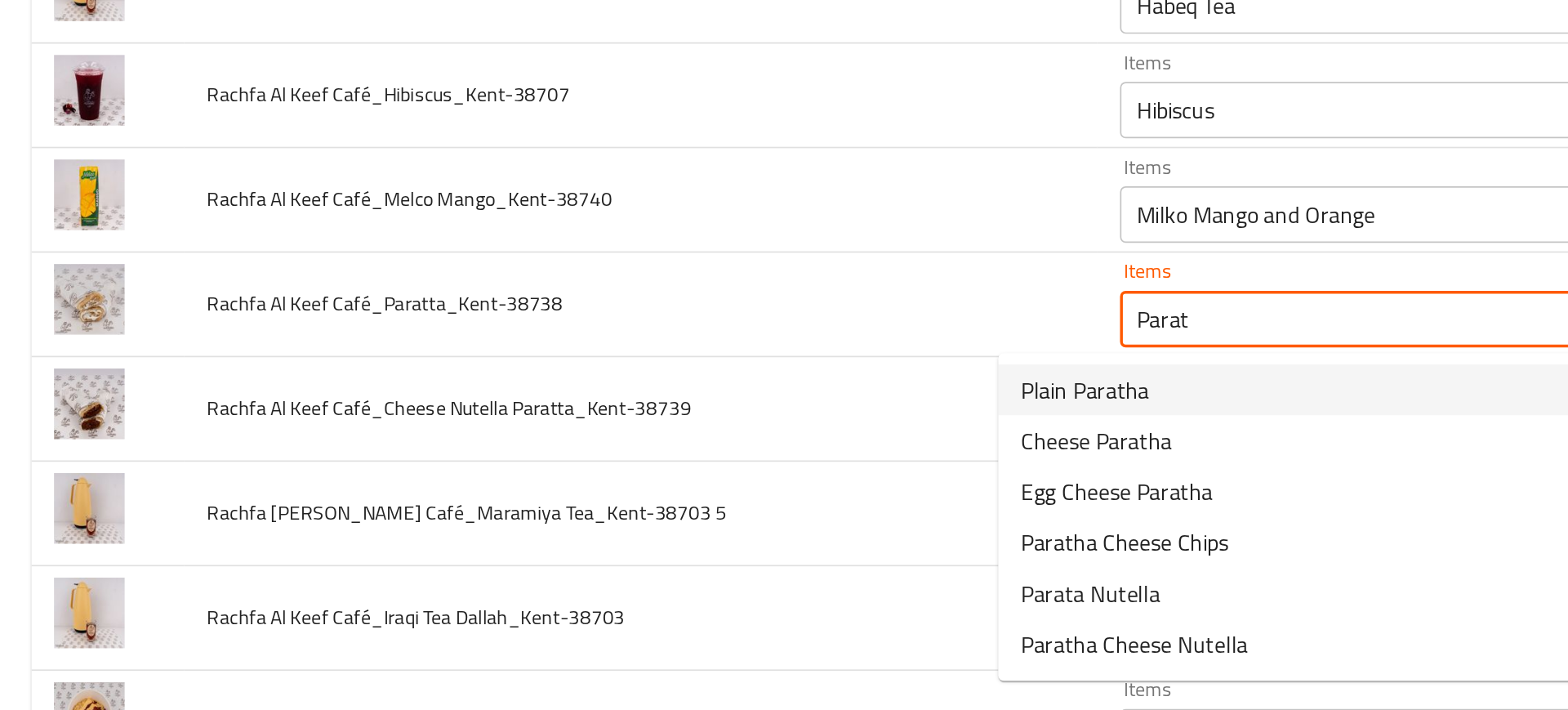
click at [657, 412] on span "Plain Paratha" at bounding box center [630, 411] width 75 height 20
type Café_Paratta_Kent-38738 "Plain Paratha"
type Café_Paratta_Kent-38738-ar "براتا ساده"
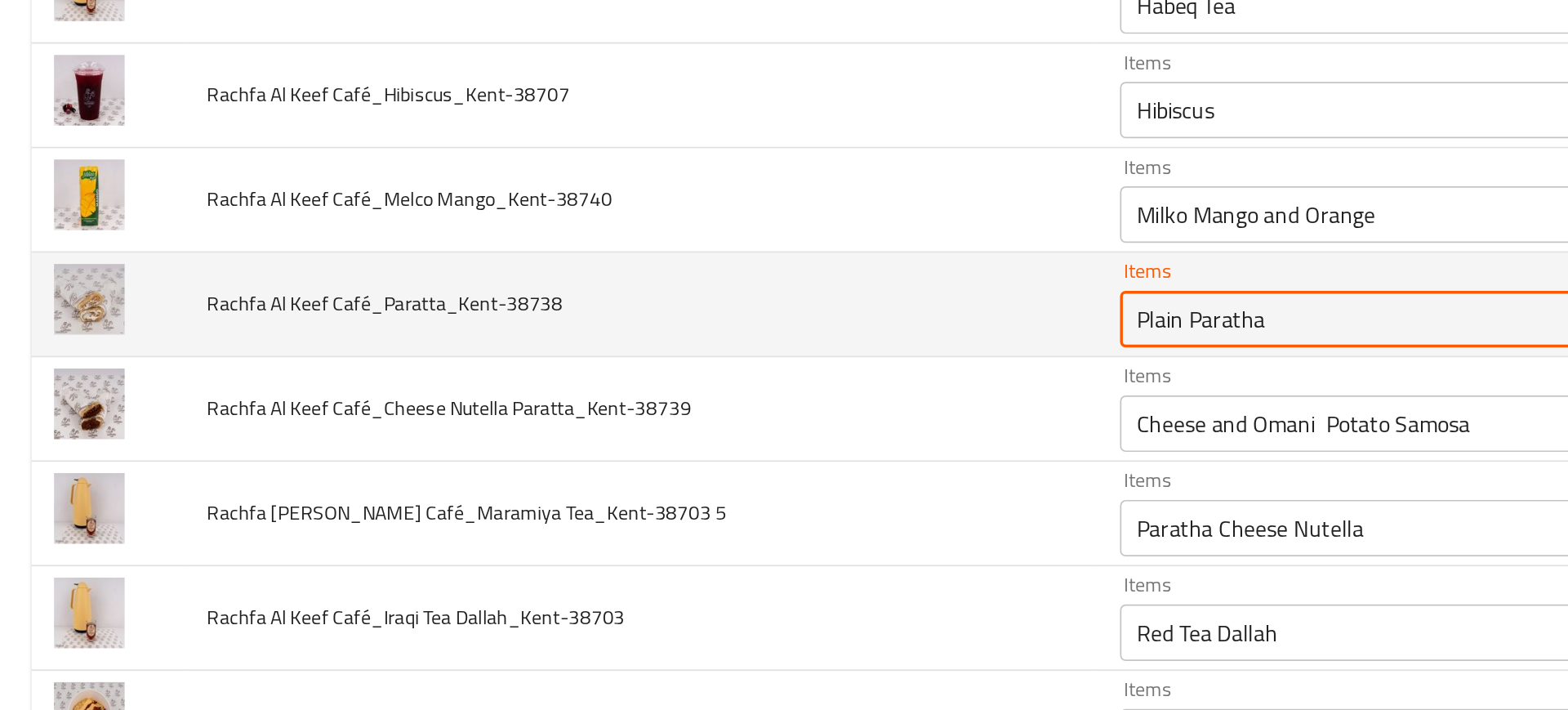
type Café_Paratta_Kent-38738 "Plain Paratha"
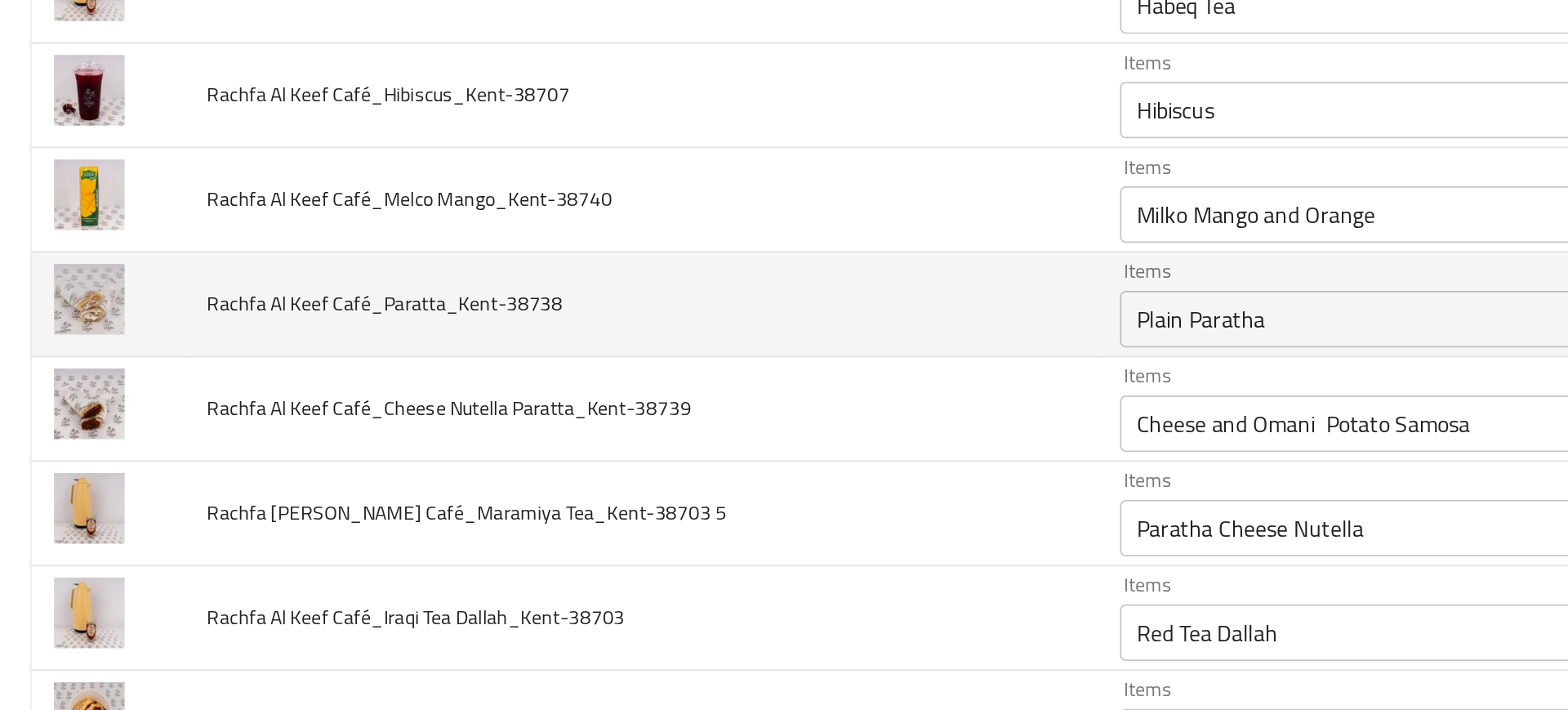
click at [654, 368] on Café_Paratta_Kent-38738 "Plain Paratha" at bounding box center [800, 369] width 293 height 23
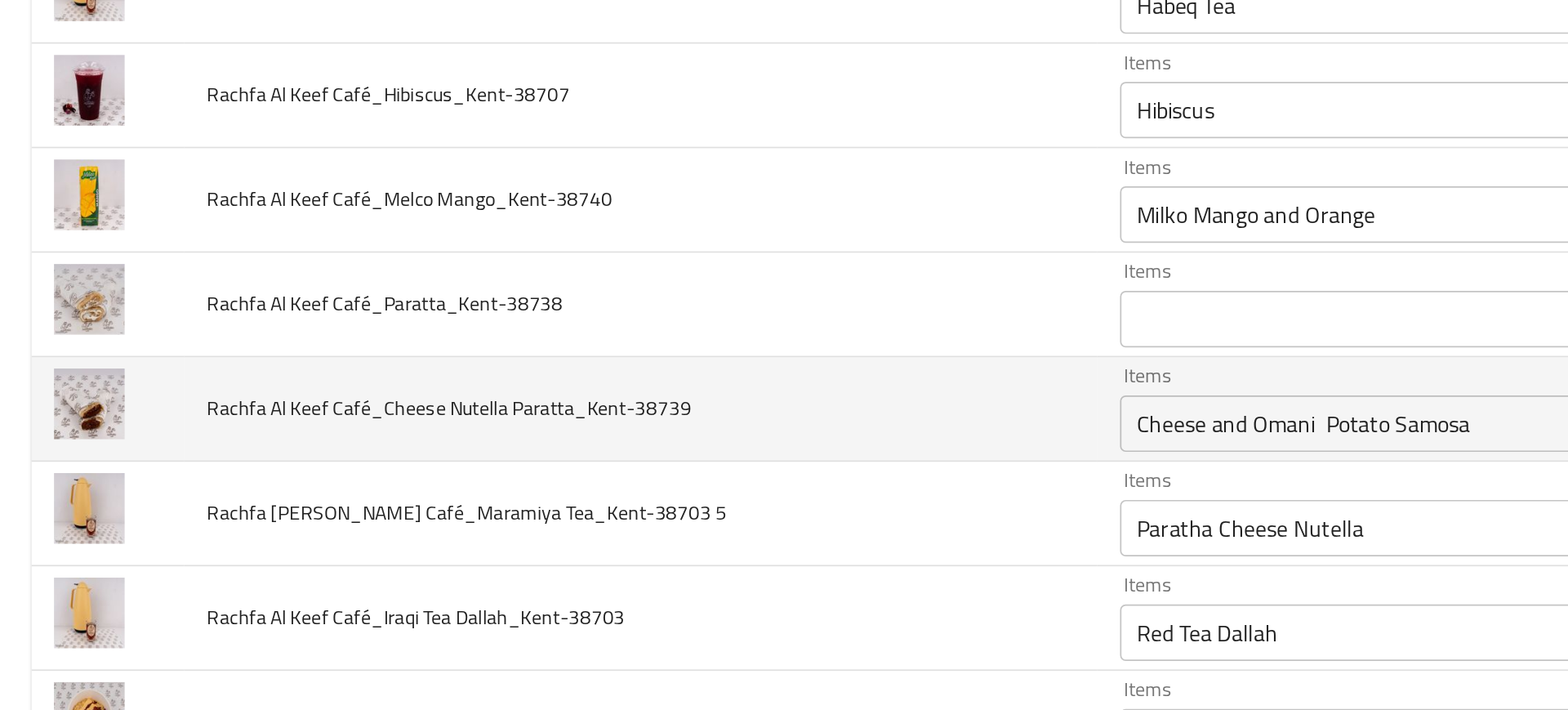
click at [541, 407] on td "Rachfa Al Keef Café_Cheese Nutella Paratta_Kent-38739" at bounding box center [372, 422] width 528 height 61
click at [548, 438] on td "Rachfa Al Keef Café_Cheese Nutella Paratta_Kent-38739" at bounding box center [372, 422] width 528 height 61
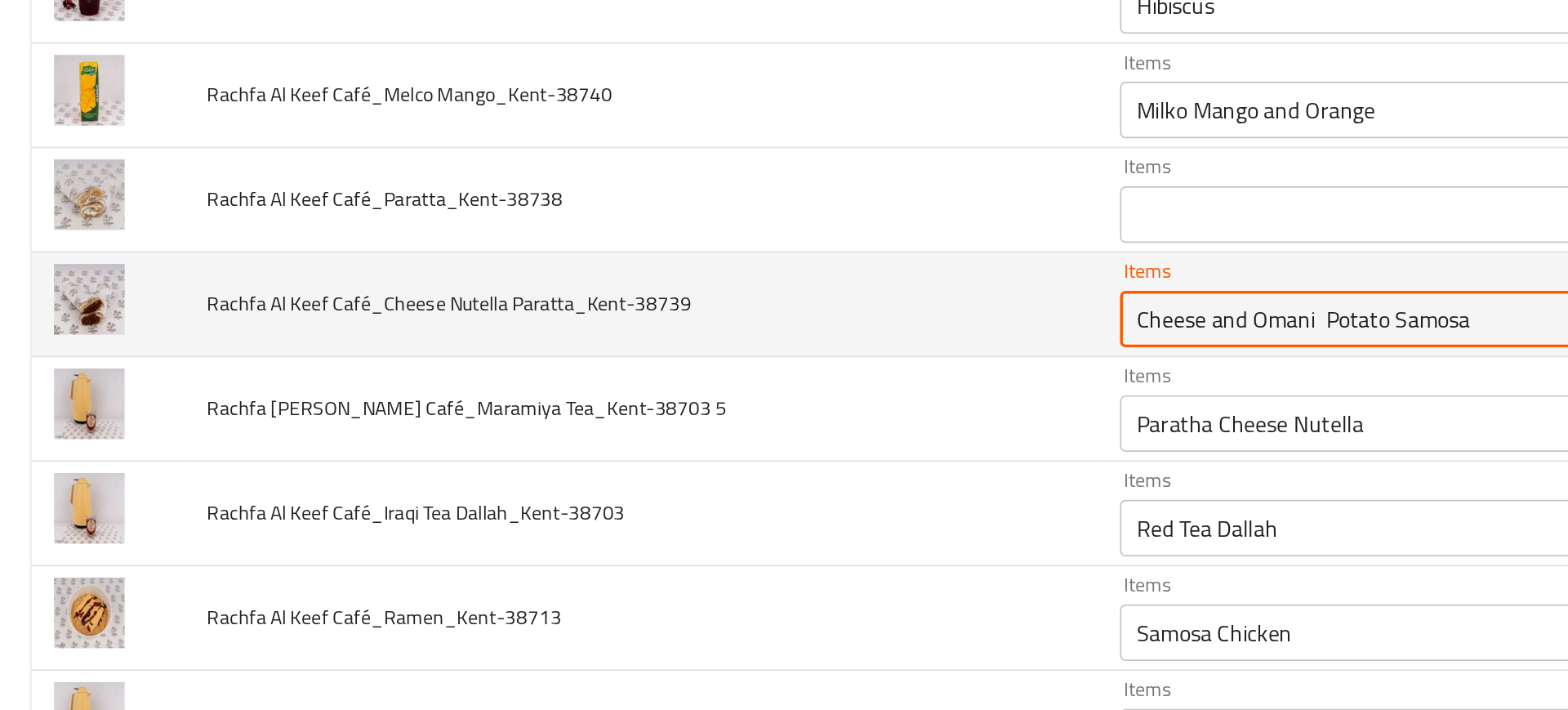
click at [654, 374] on Paratta_Kent-38739 "Cheese and Omani Potato Samosa" at bounding box center [800, 369] width 293 height 23
type Paratta_Kent-38739 "ى"
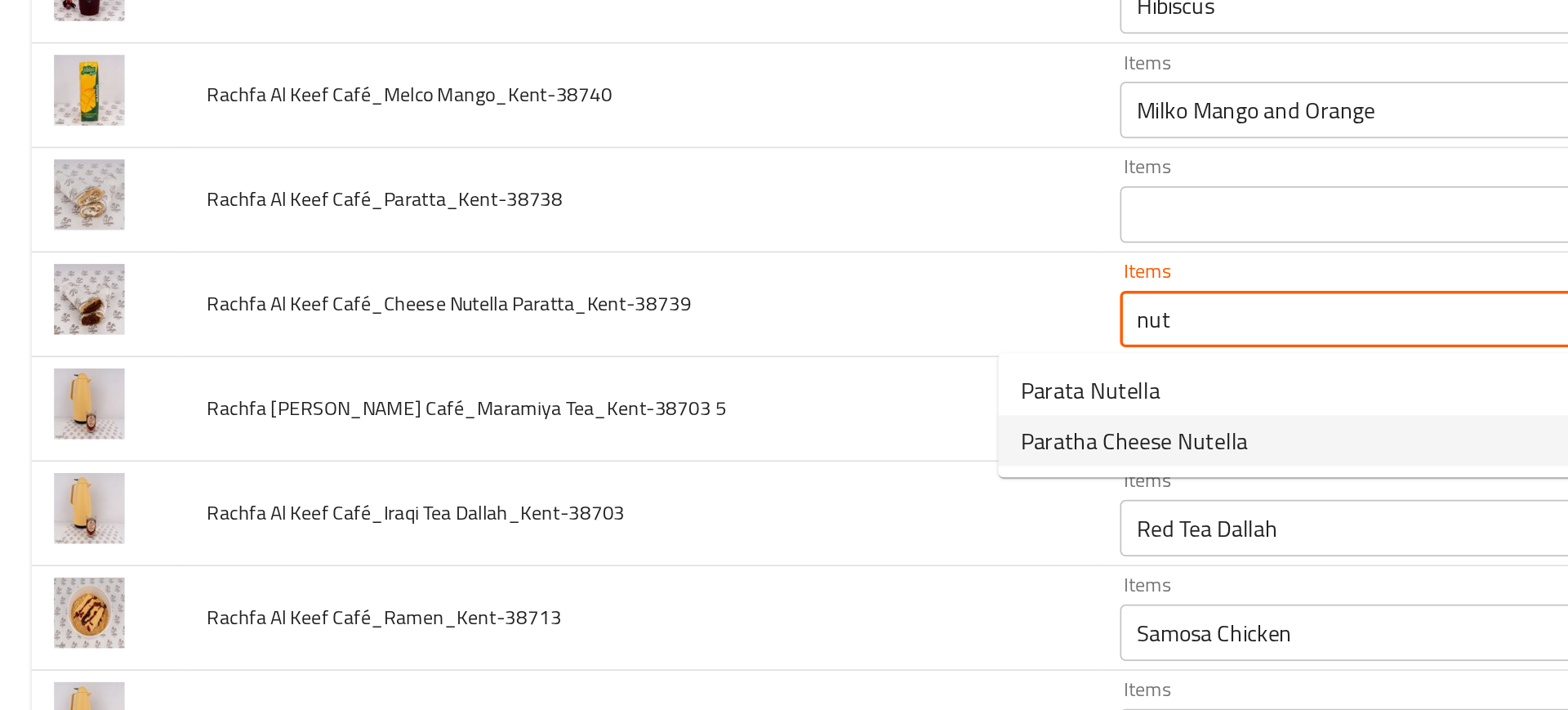
click at [631, 439] on span "Paratha Cheese Nutella" at bounding box center [658, 439] width 132 height 20
type Paratta_Kent-38739 "Paratha Cheese Nutella"
type Paratta_Kent-38739-ar "براتا جبن نوتيلا"
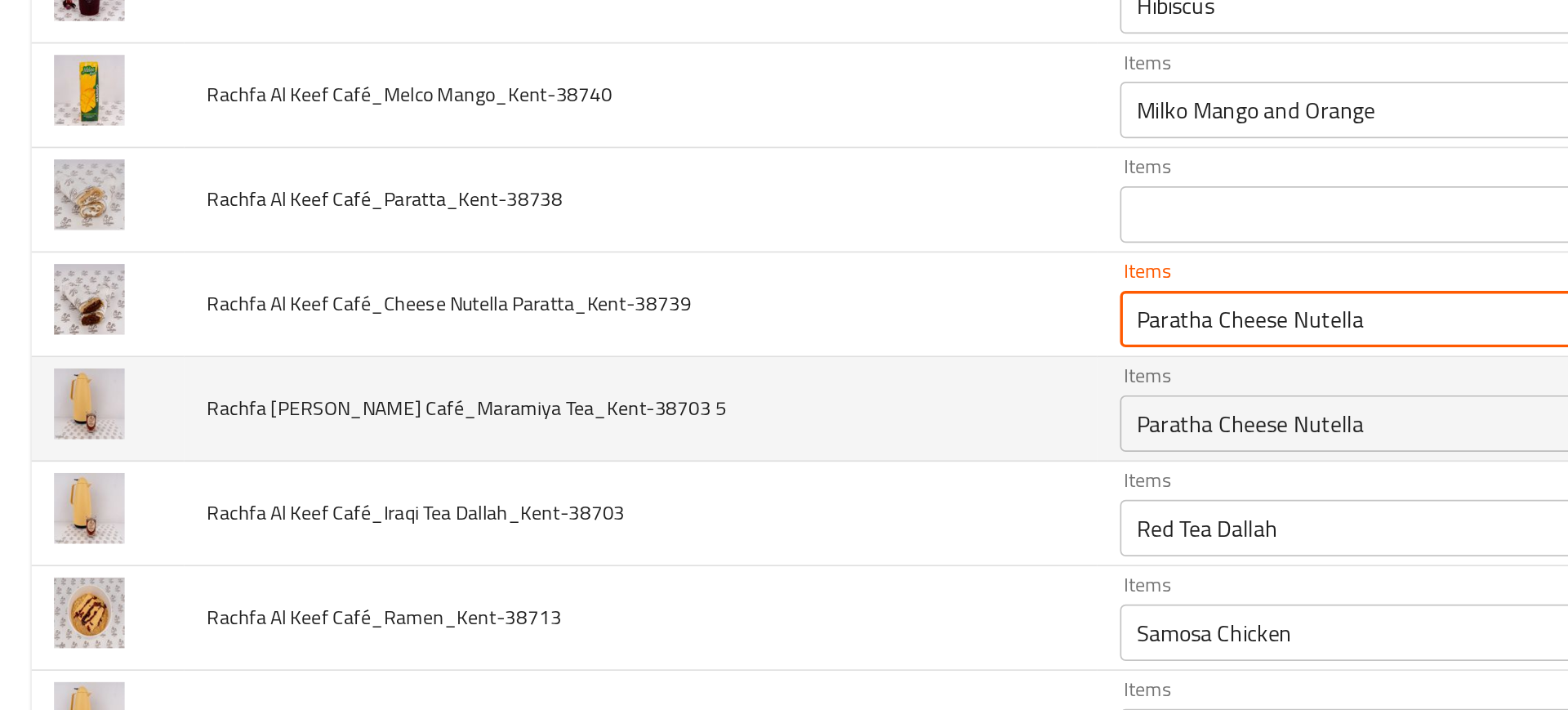
type Paratta_Kent-38739 "Paratha Cheese Nutella"
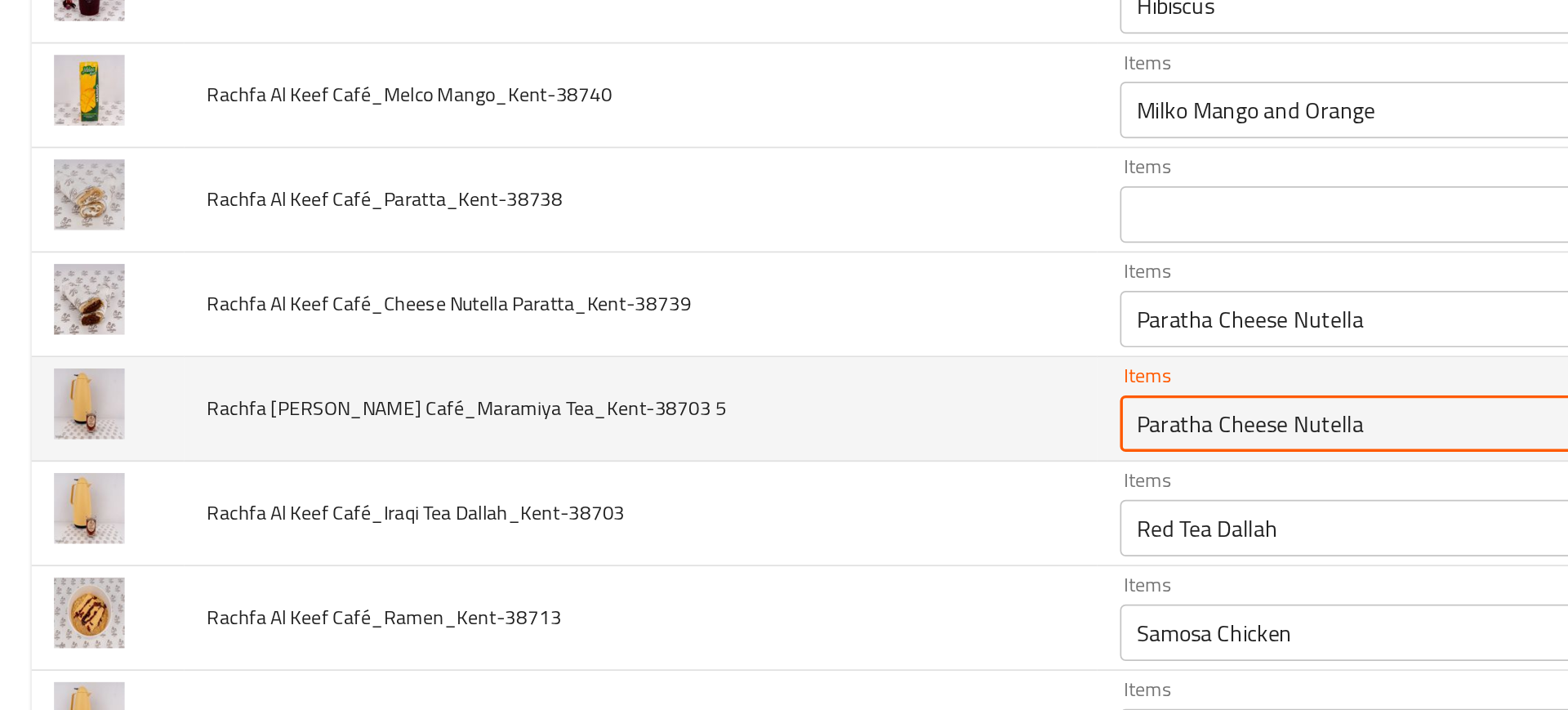
click at [654, 428] on 5 "Paratha Cheese Nutella" at bounding box center [800, 430] width 293 height 23
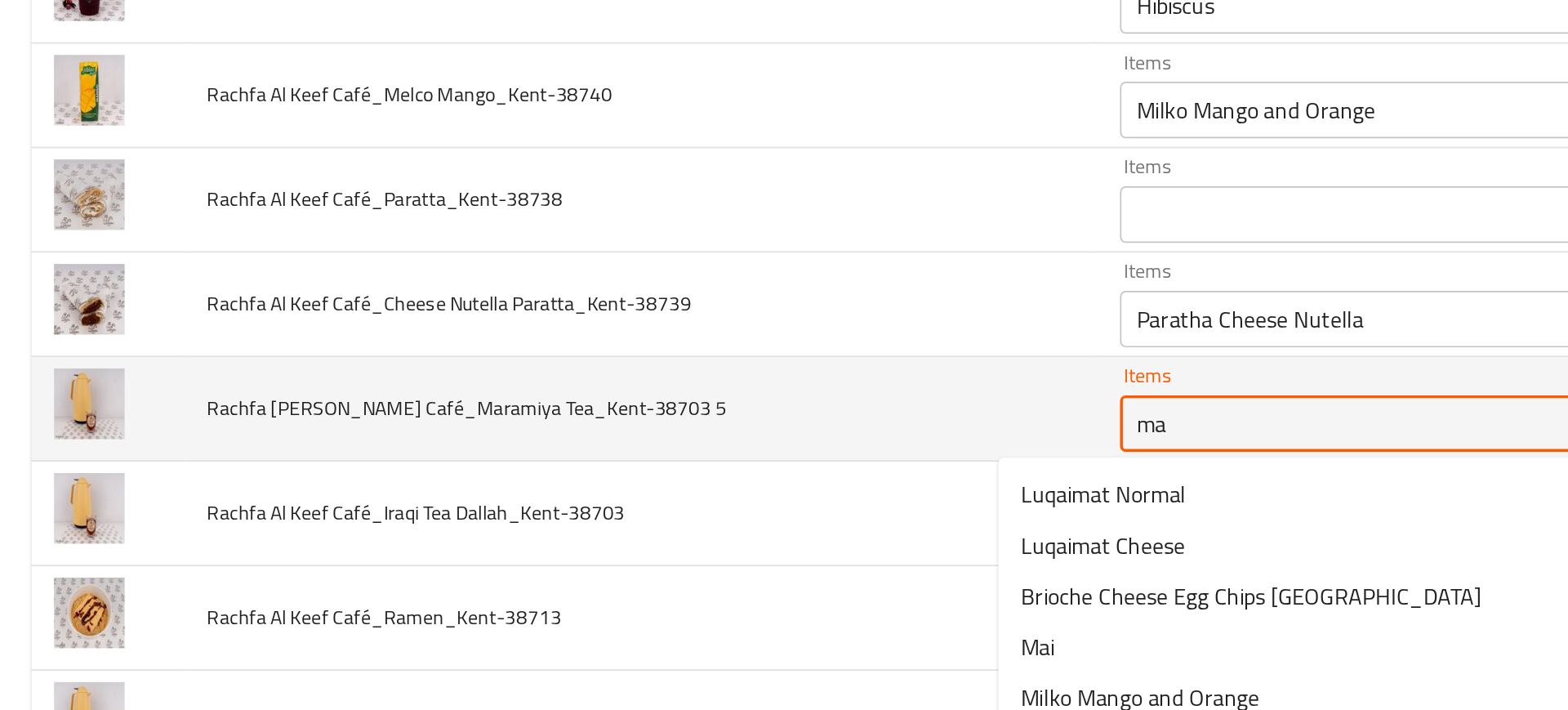
type 5 "m"
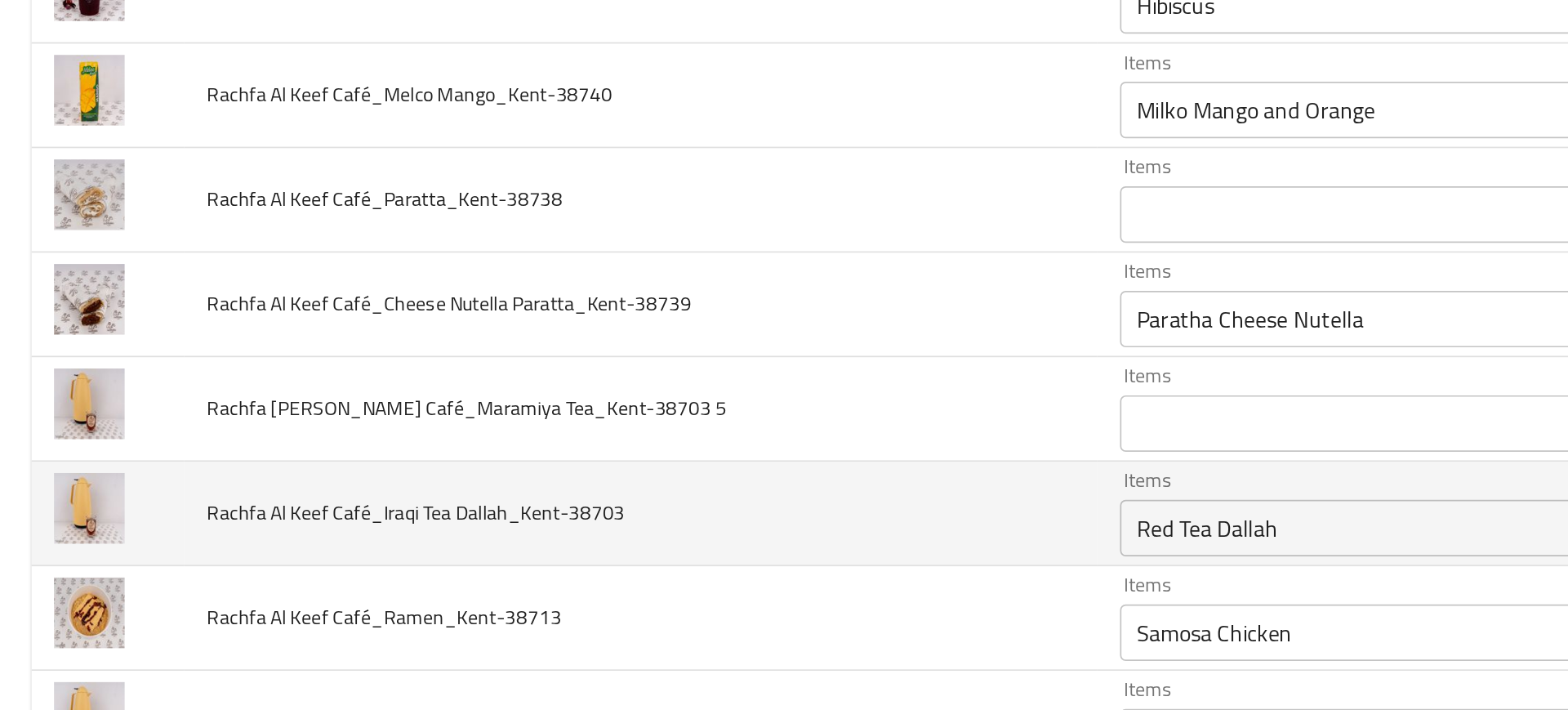
click at [541, 468] on td "Rachfa Al Keef Café_Iraqi Tea Dallah_Kent-38703" at bounding box center [372, 482] width 528 height 61
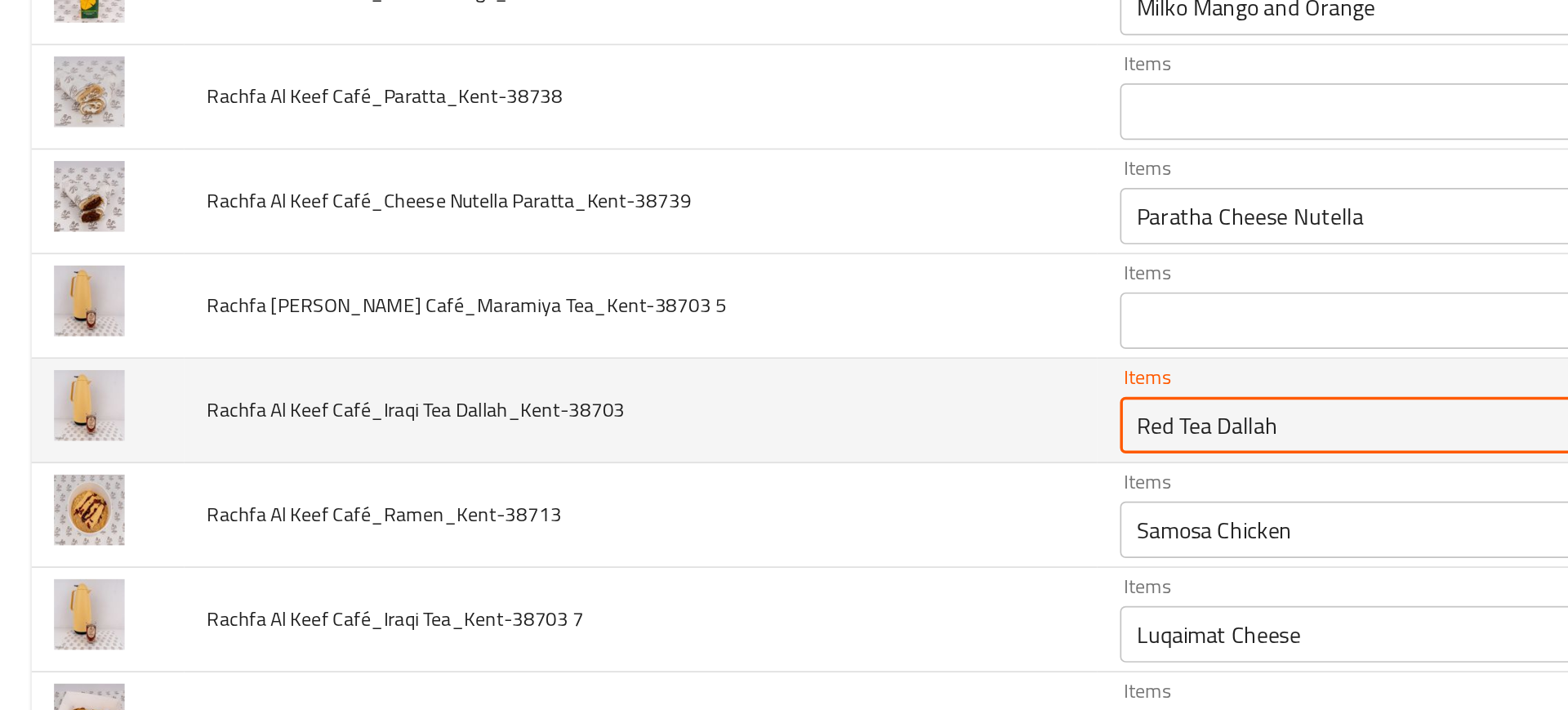
click at [654, 438] on Dallah_Kent-38703 "Red Tea Dallah" at bounding box center [800, 431] width 293 height 23
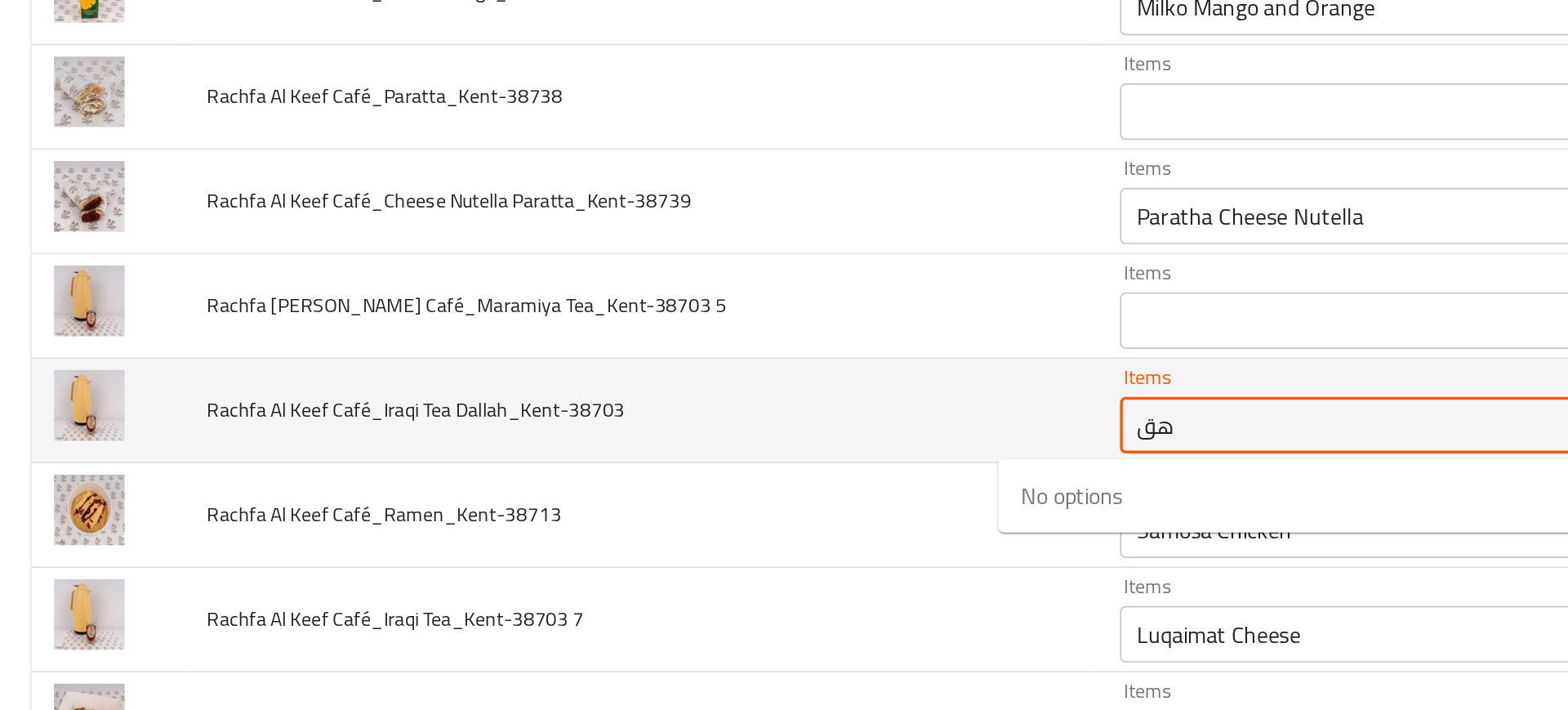
type Dallah_Kent-38703 "ه"
type Dallah_Kent-38703 "irq"
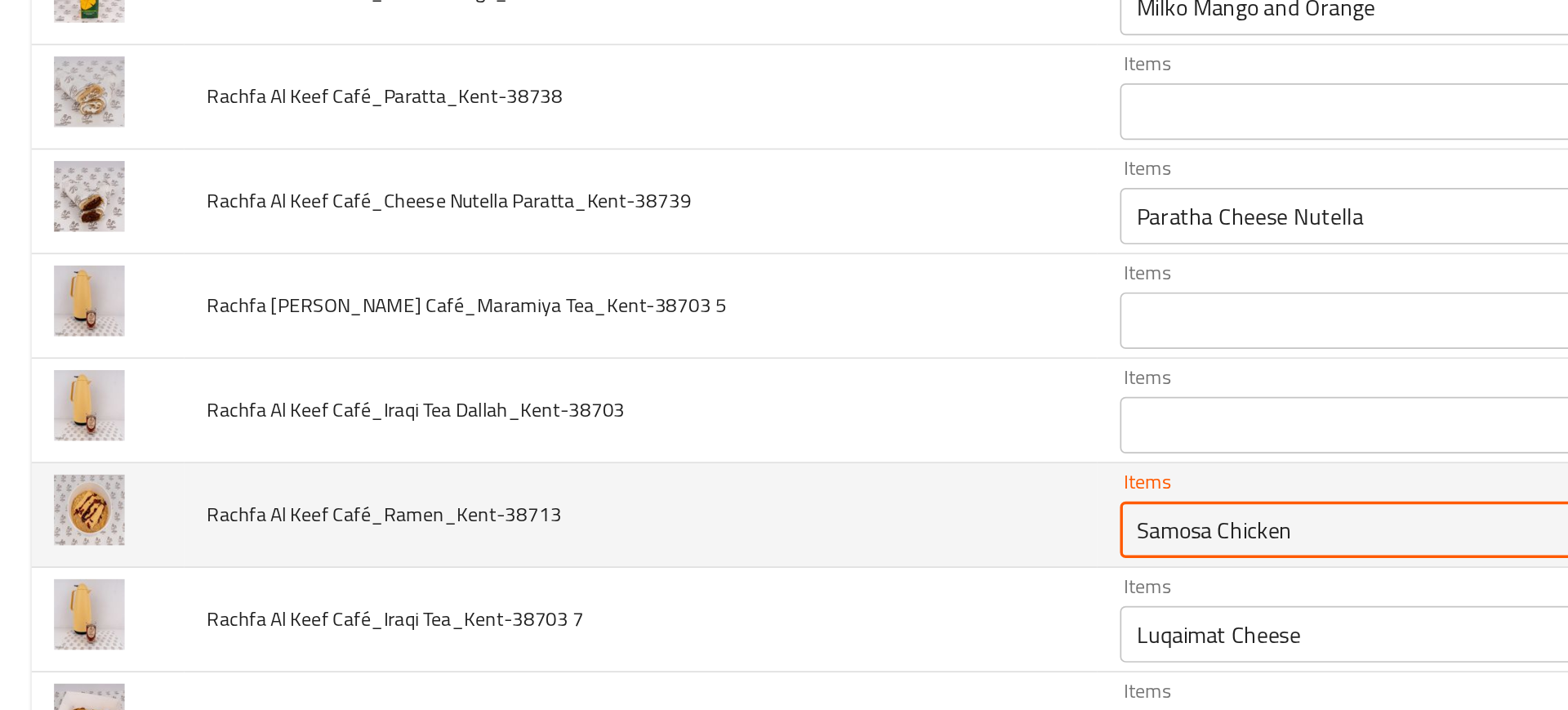
click at [654, 486] on Café_Ramen_Kent-38713 "Samosa Chicken" at bounding box center [800, 492] width 293 height 23
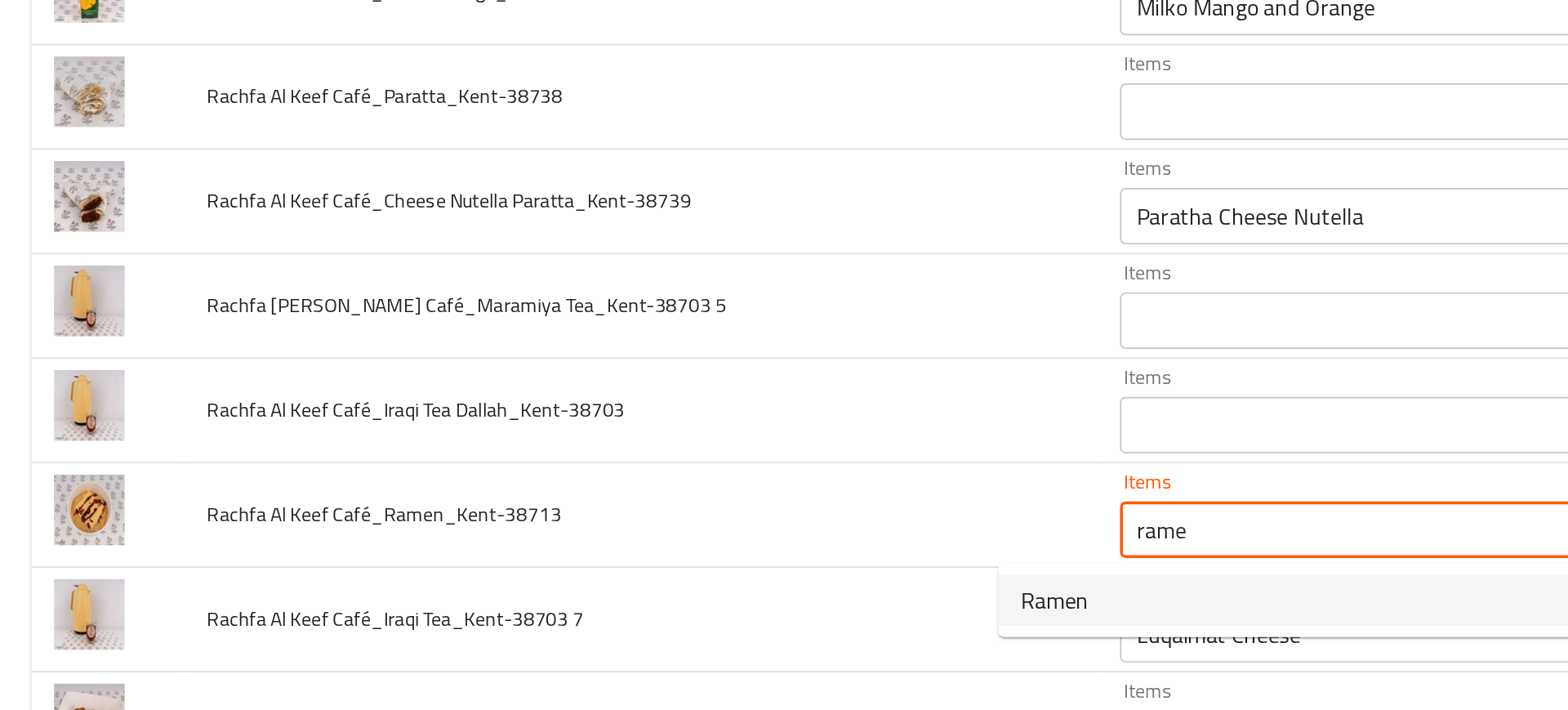
click at [617, 527] on span "Ramen" at bounding box center [612, 532] width 39 height 20
type Café_Ramen_Kent-38713 "Ramen"
type Café_Ramen_Kent-38713-ar "رامن"
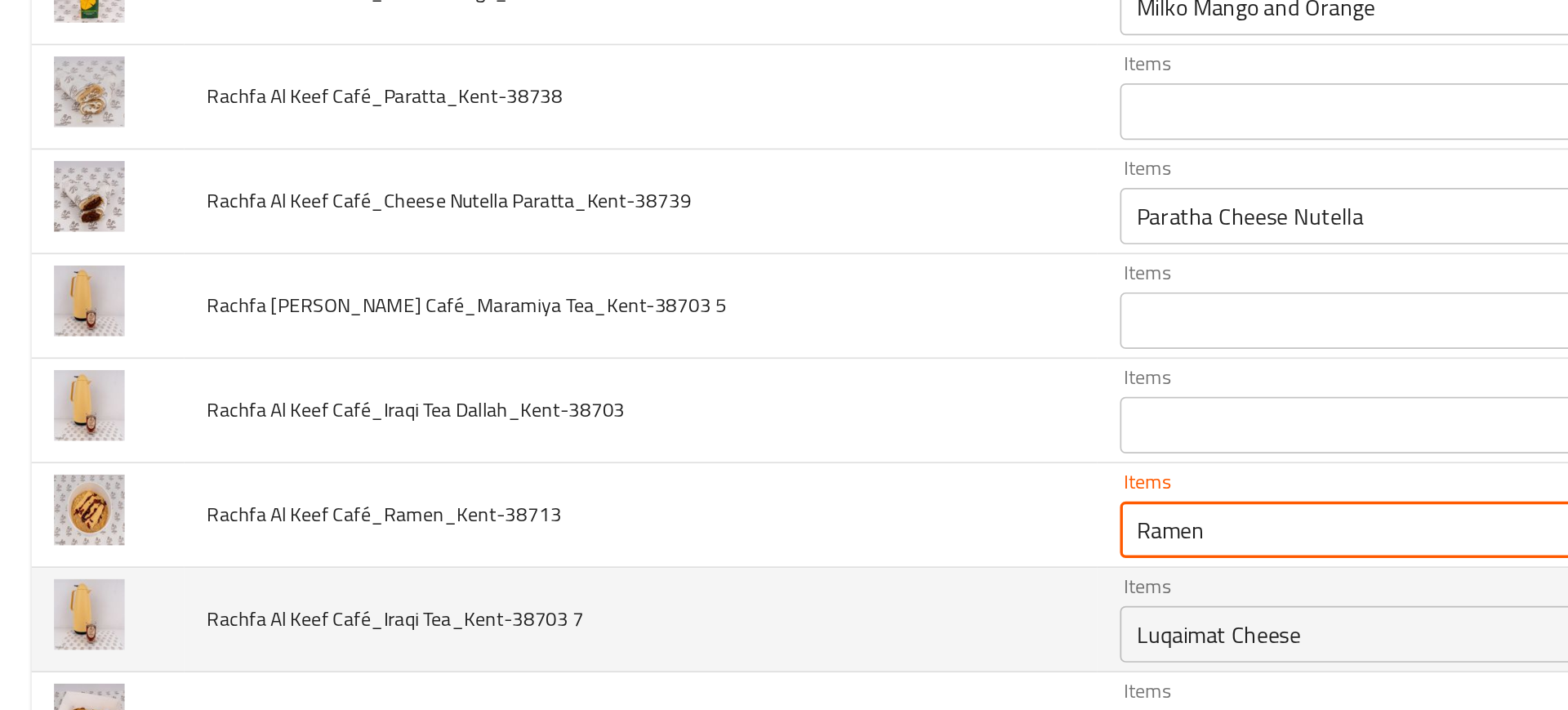
type Café_Ramen_Kent-38713 "Ramen"
click at [529, 522] on td "Rachfa Al Keef Café_Iraqi Tea_Kent-38703 7" at bounding box center [372, 544] width 528 height 61
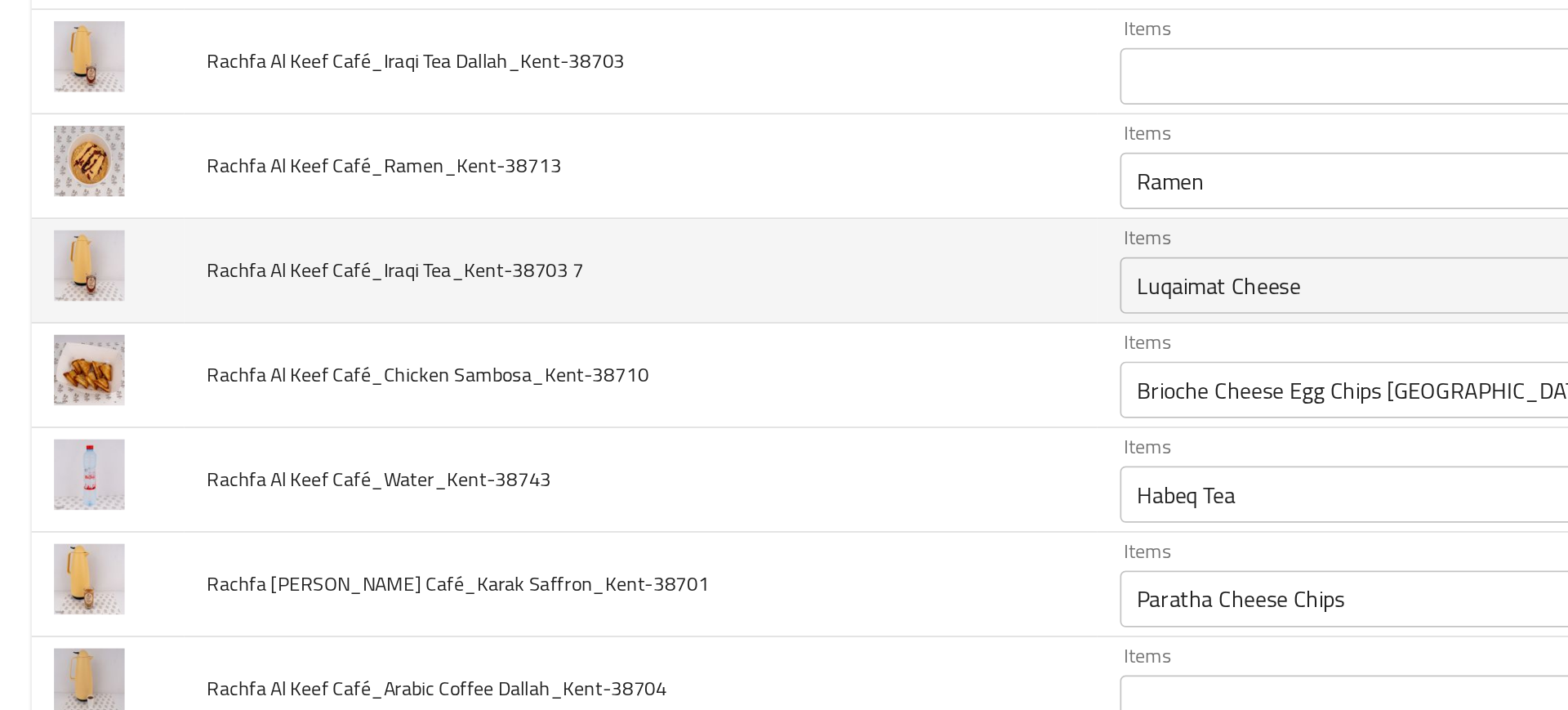
scroll to position [904, 0]
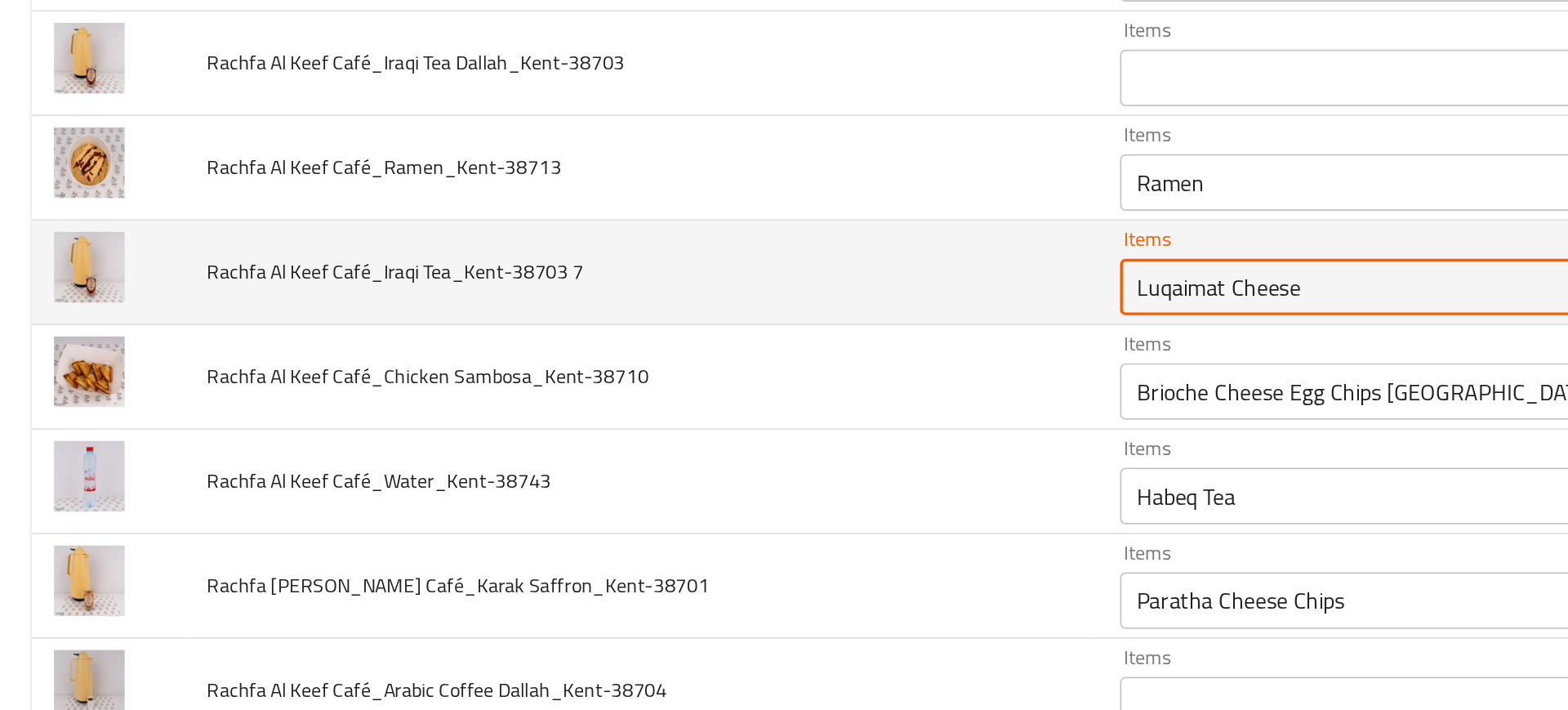
click at [654, 354] on 7 "Luqaimat Cheese" at bounding box center [800, 351] width 293 height 23
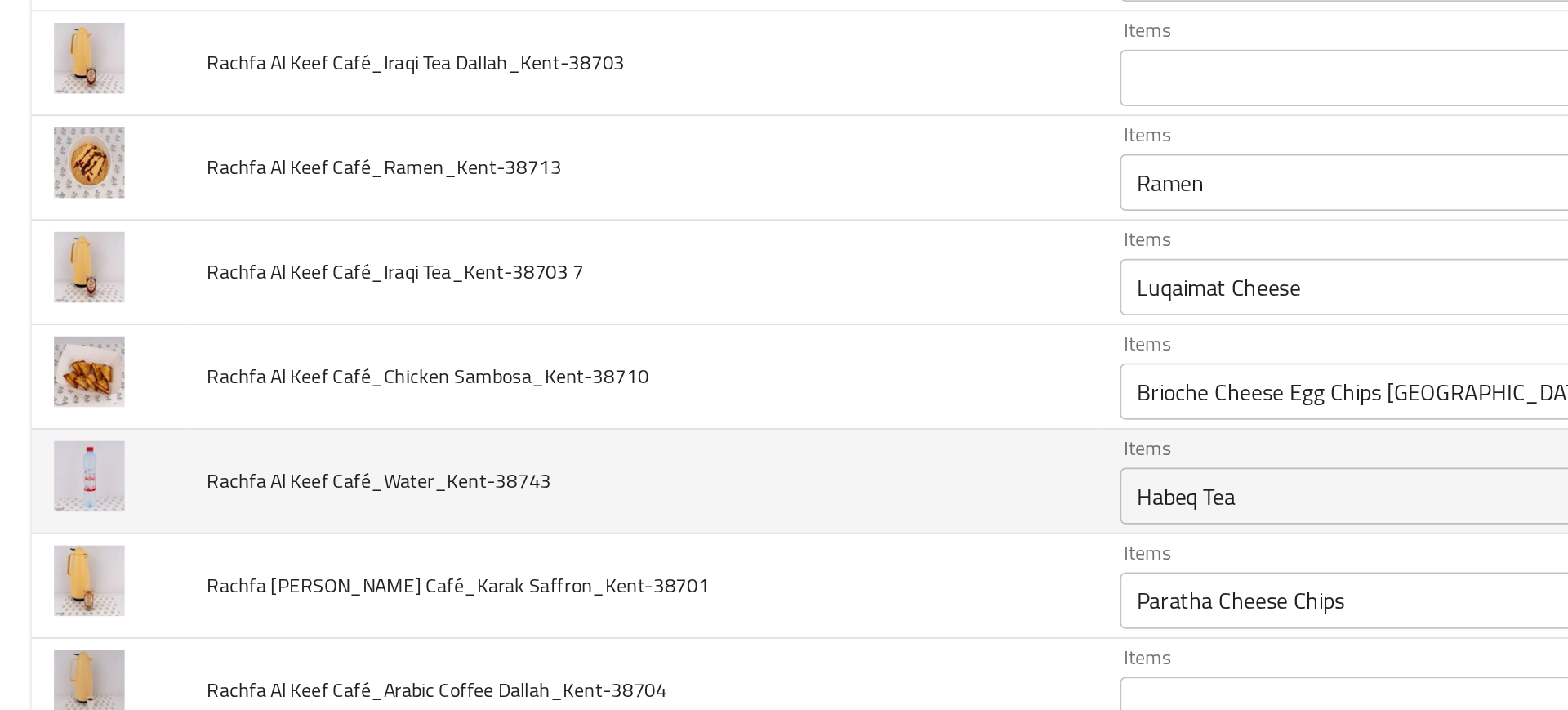
click at [544, 449] on td "Rachfa Al Keef Café_Water_Kent-38743" at bounding box center [372, 464] width 528 height 61
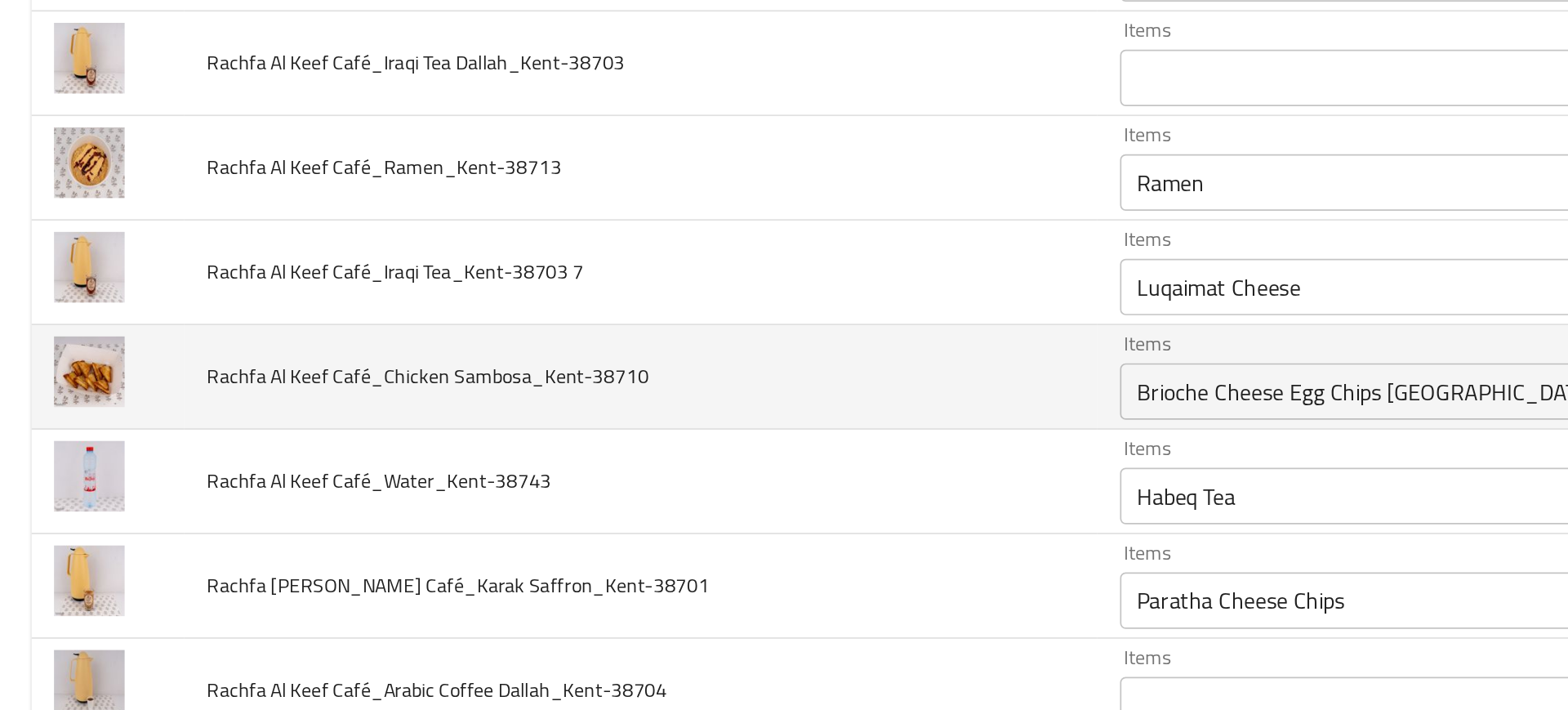
click at [649, 427] on div "Brioche Cheese Egg Chips Oman Items" at bounding box center [825, 411] width 351 height 33
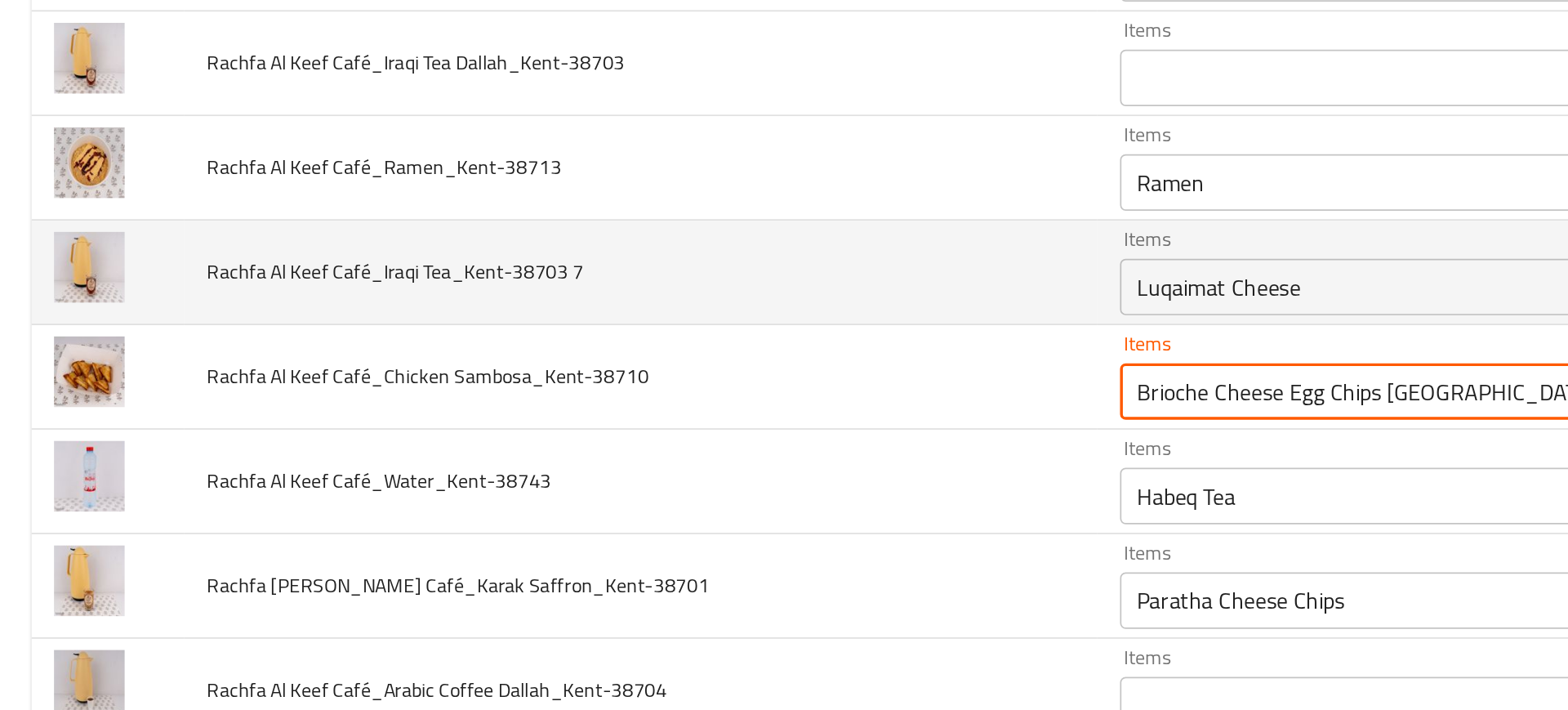
click at [654, 359] on 7 "Luqaimat Cheese" at bounding box center [800, 351] width 293 height 23
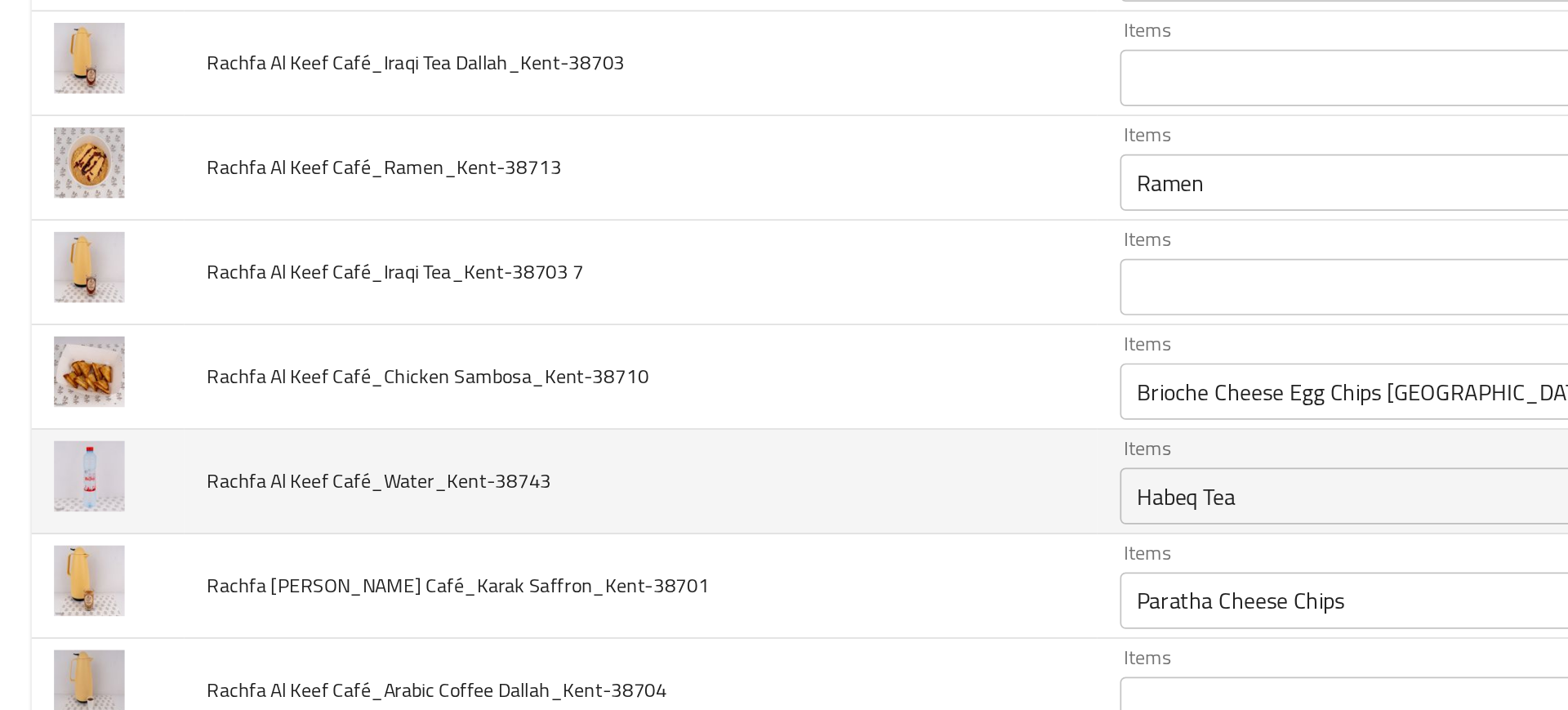
click at [498, 436] on td "Rachfa Al Keef Café_Water_Kent-38743" at bounding box center [372, 464] width 528 height 61
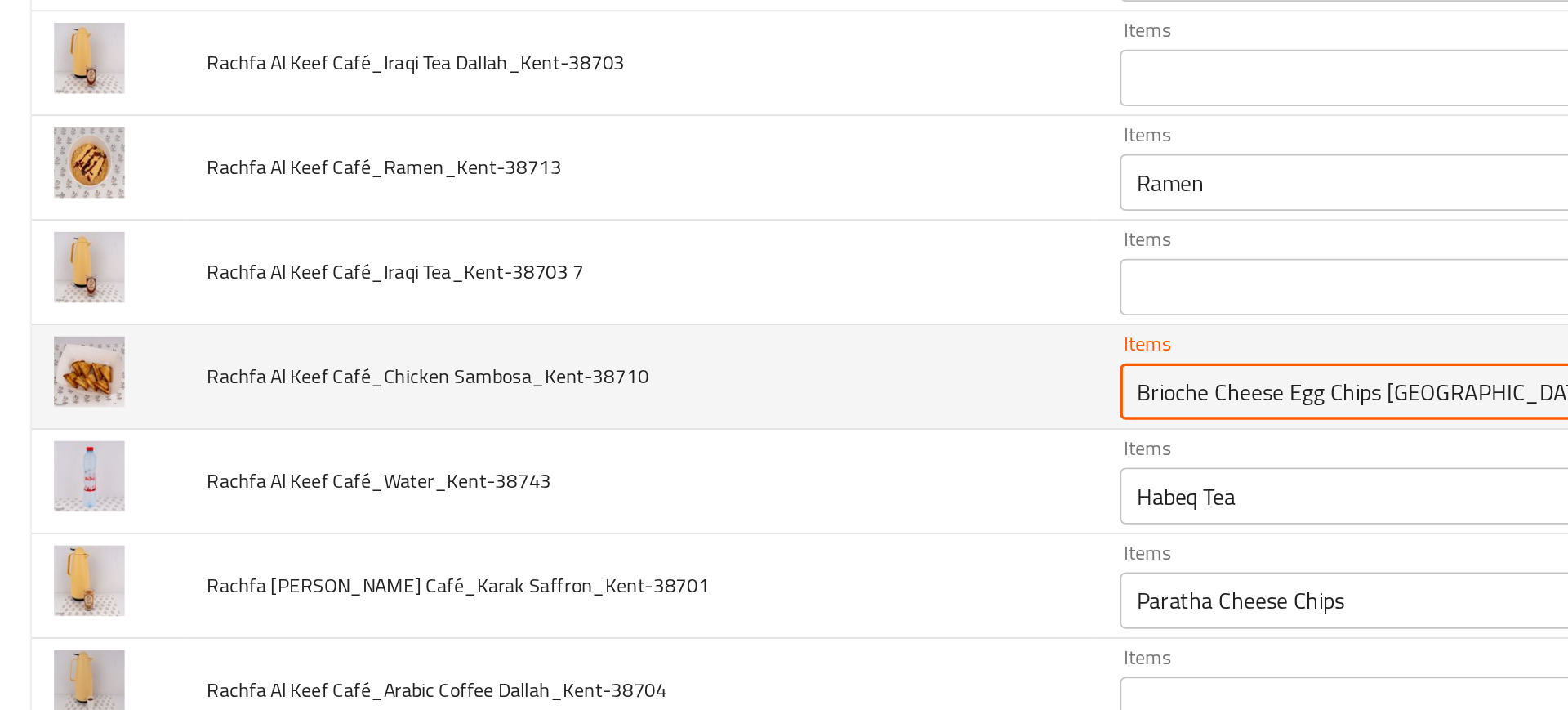
click at [654, 401] on Sambosa_Kent-38710 "Brioche Cheese Egg Chips [GEOGRAPHIC_DATA]" at bounding box center [800, 411] width 293 height 23
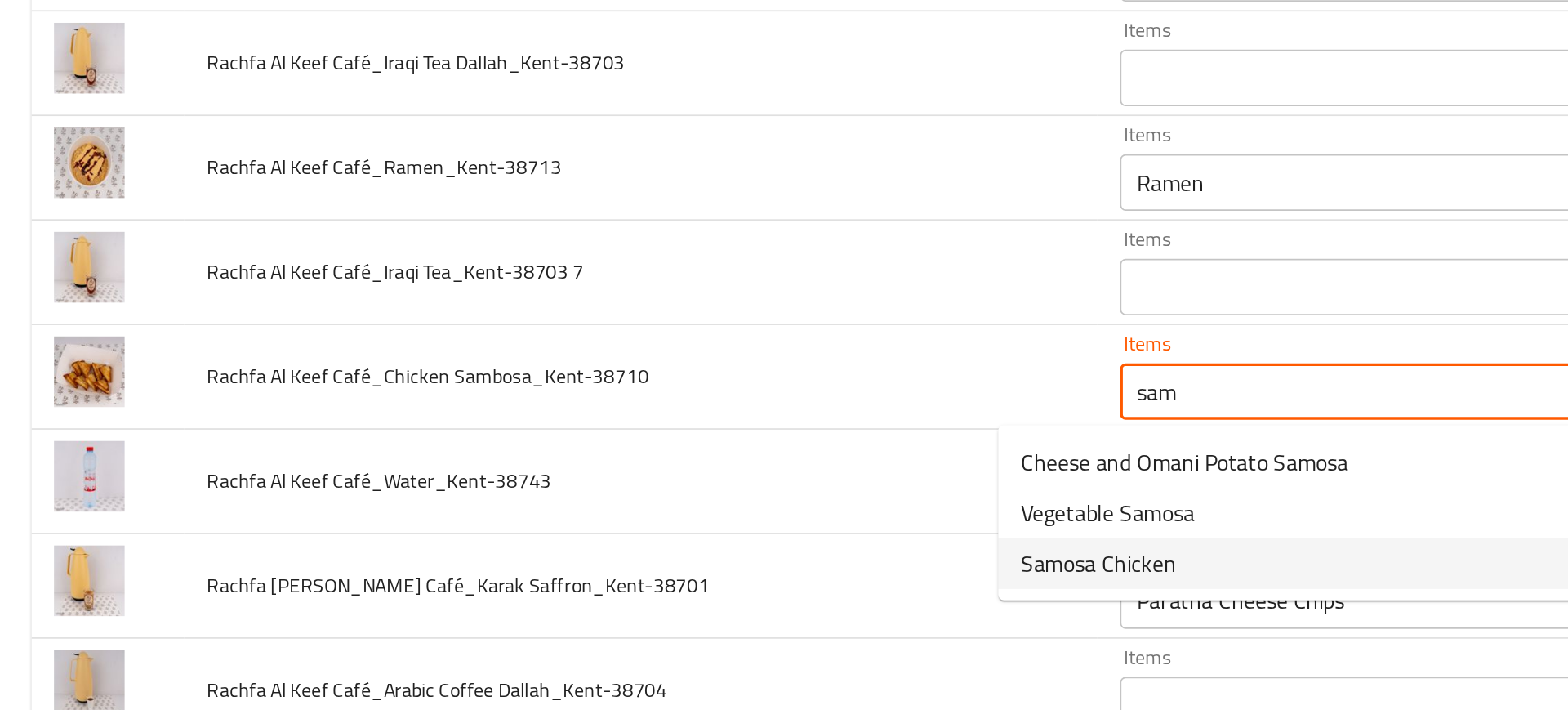
click at [628, 509] on span "Samosa Chicken" at bounding box center [637, 511] width 90 height 20
type Sambosa_Kent-38710 "Samosa Chicken"
type Sambosa_Kent-38710-ar "سمبوسة دجاج"
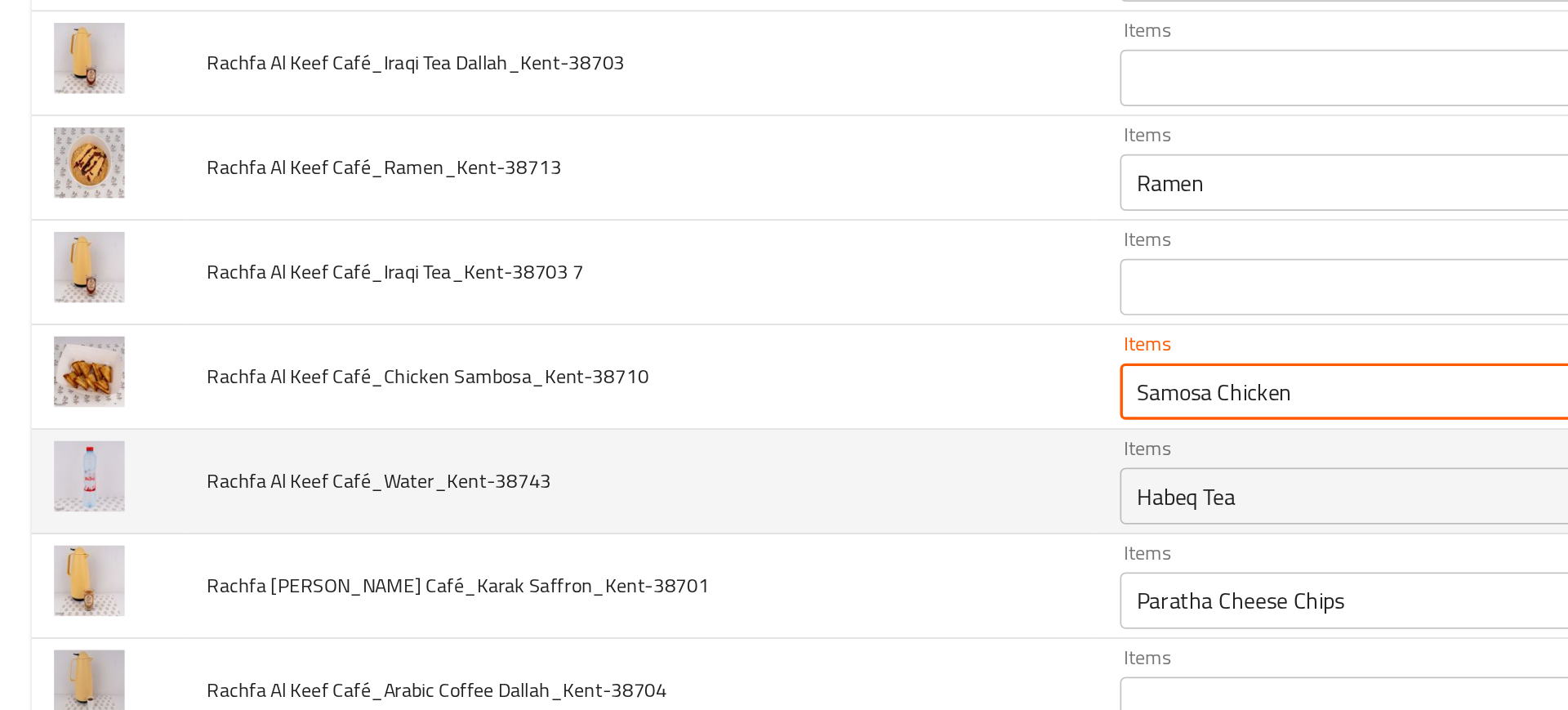
type Sambosa_Kent-38710 "Samosa Chicken"
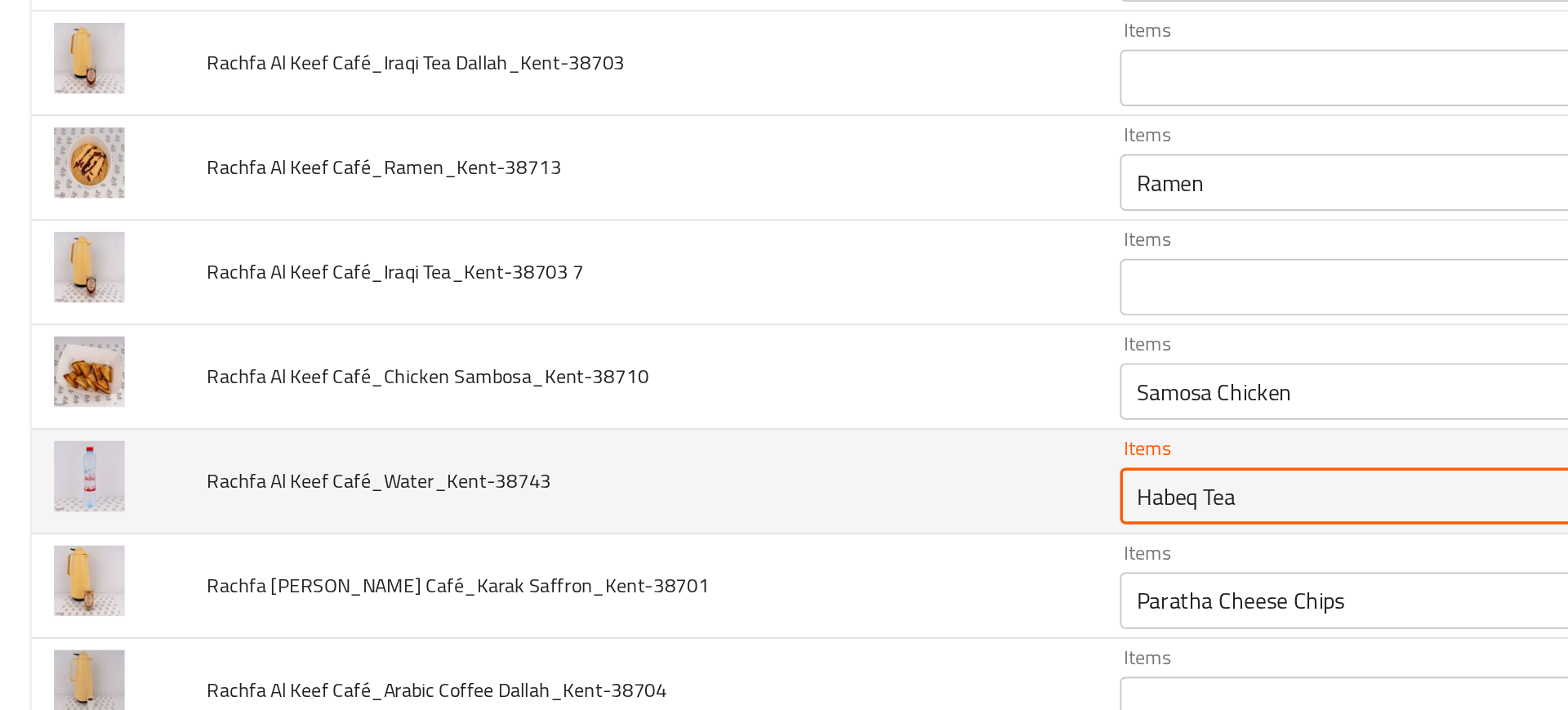
click at [654, 466] on Café_Water_Kent-38743 "Habeq Tea" at bounding box center [800, 472] width 293 height 23
type Café_Water_Kent-38743 "wate"
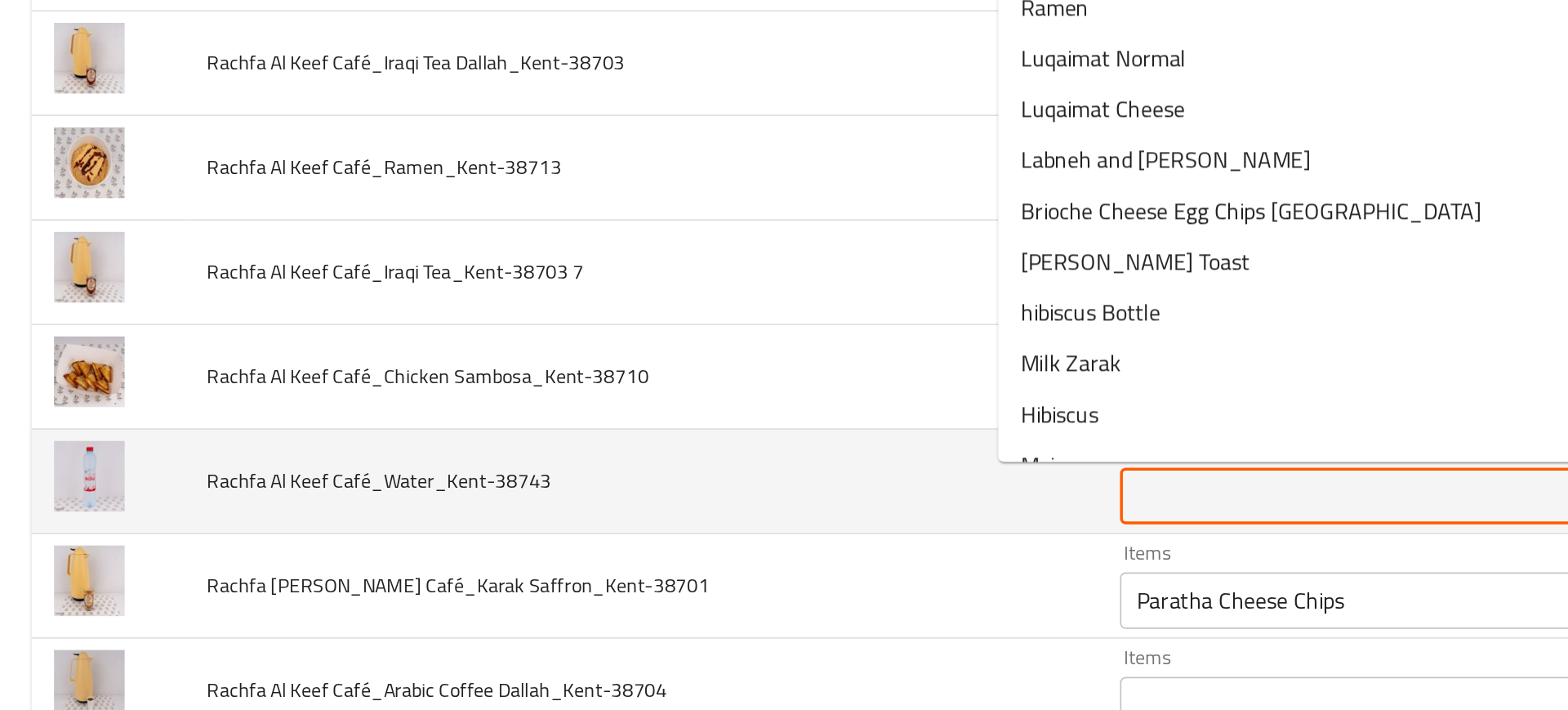
click at [543, 488] on td "Rachfa Al Keef Café_Water_Kent-38743" at bounding box center [372, 464] width 528 height 61
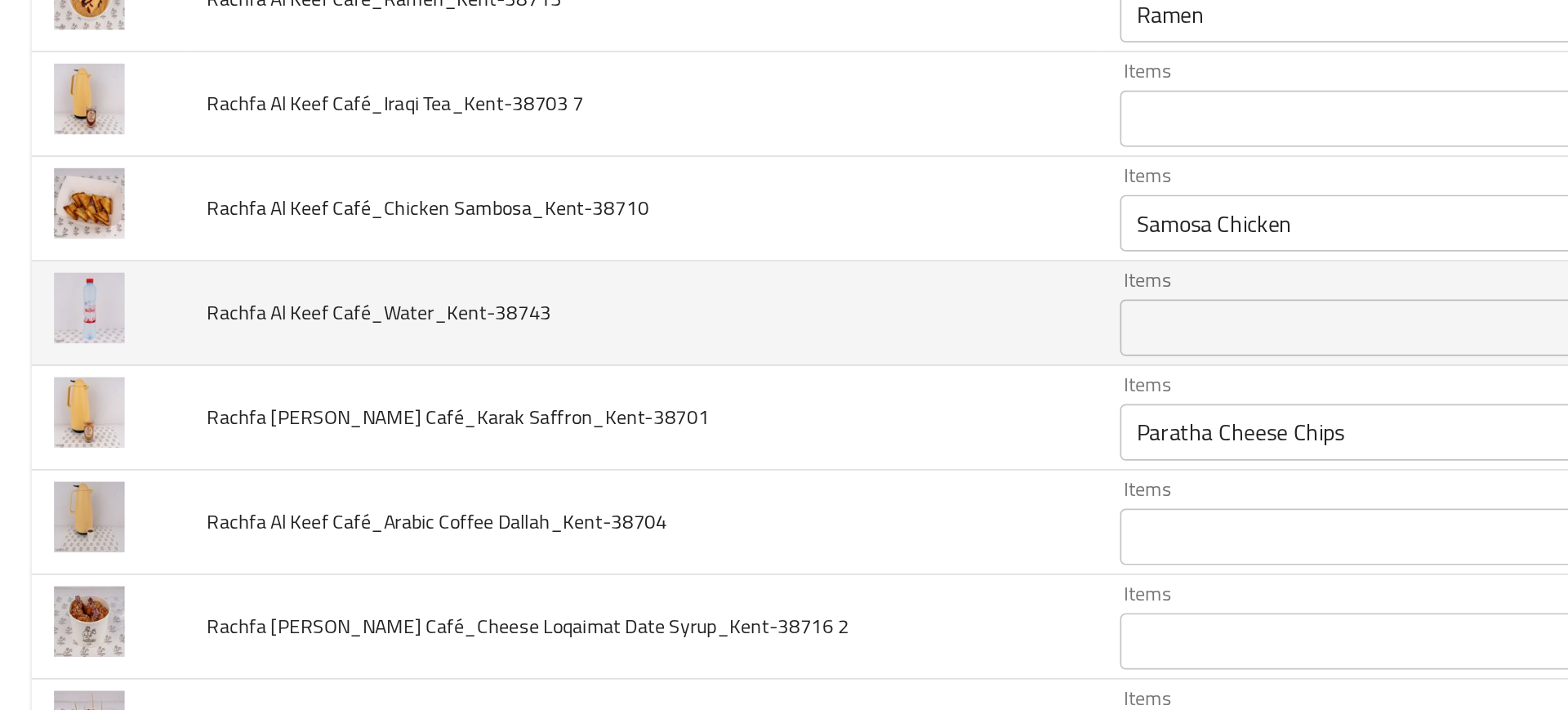
scroll to position [1002, 0]
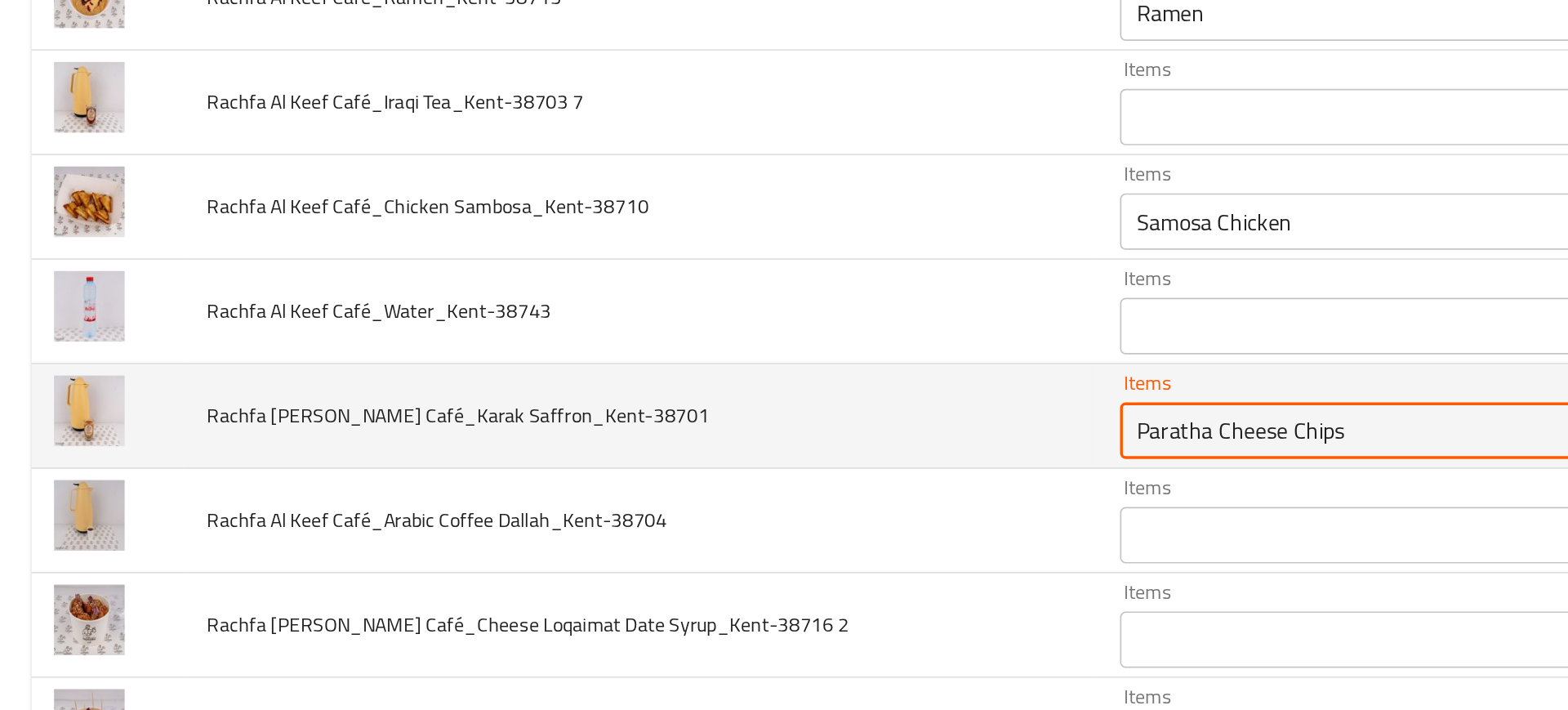
click at [654, 439] on Saffron_Kent-38701 "Paratha Cheese Chips" at bounding box center [800, 434] width 293 height 23
type Saffron_Kent-38701 "a"
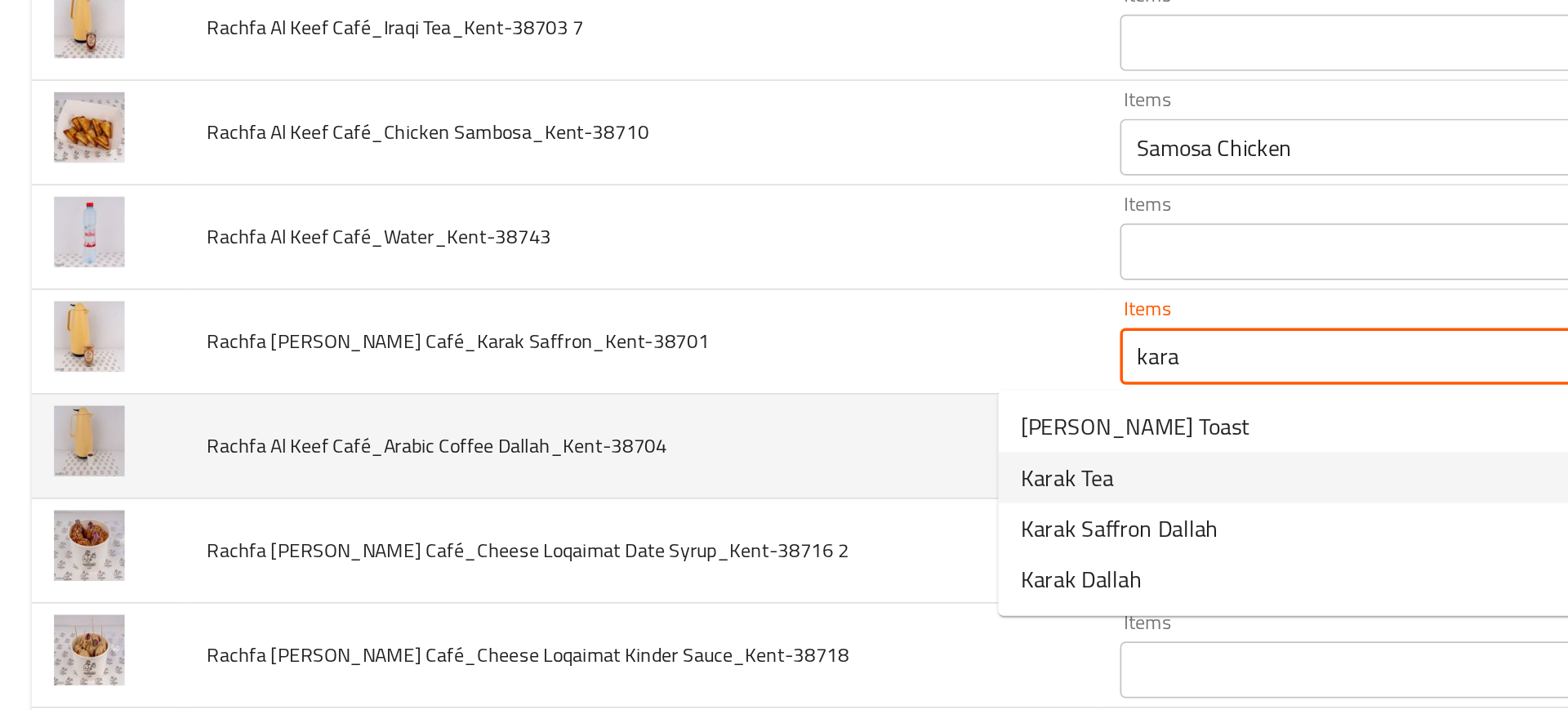
scroll to position [1046, 0]
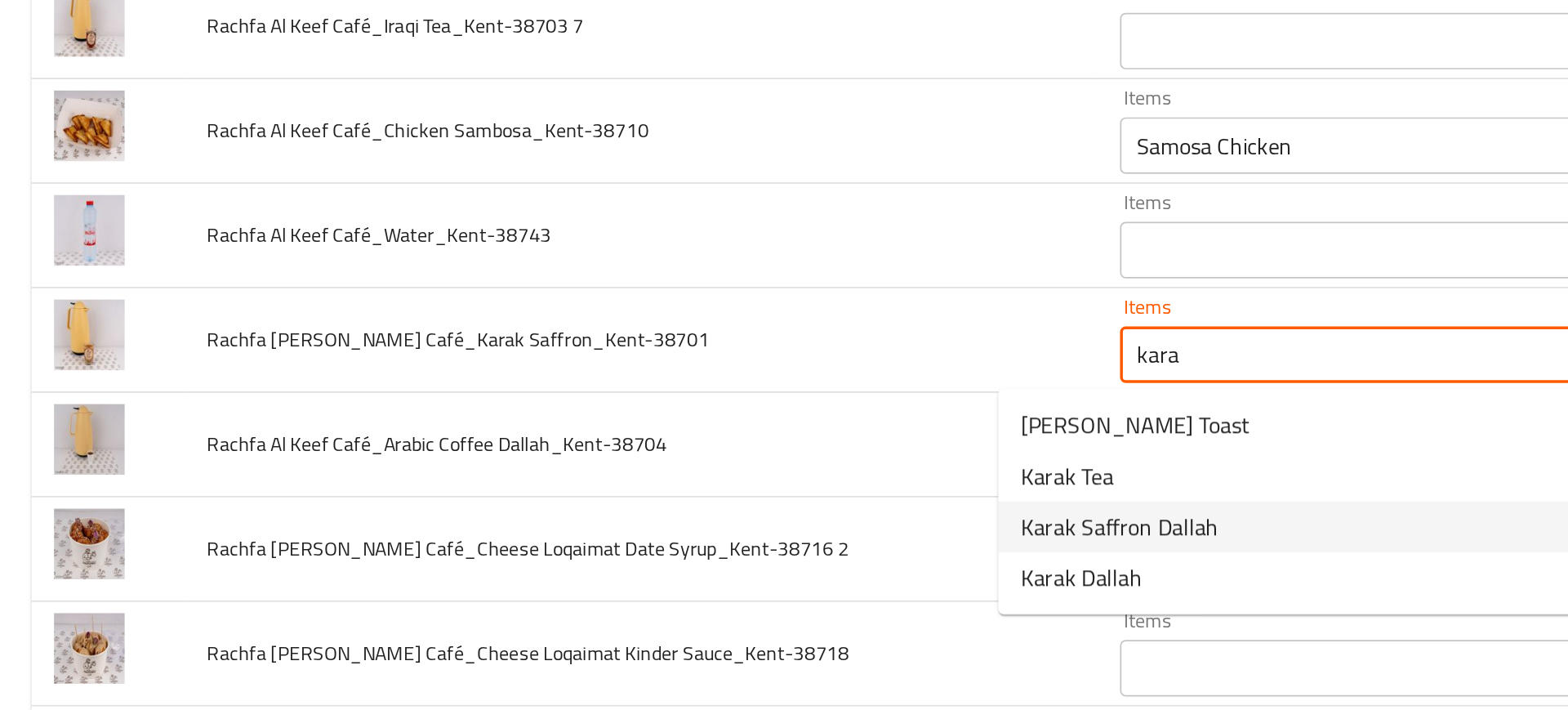
click at [597, 492] on span "Karak Saffron Dallah" at bounding box center [649, 490] width 115 height 20
type Saffron_Kent-38701 "Karak Saffron Dallah"
type Saffron_Kent-38701-ar "دلة كرك زعفران"
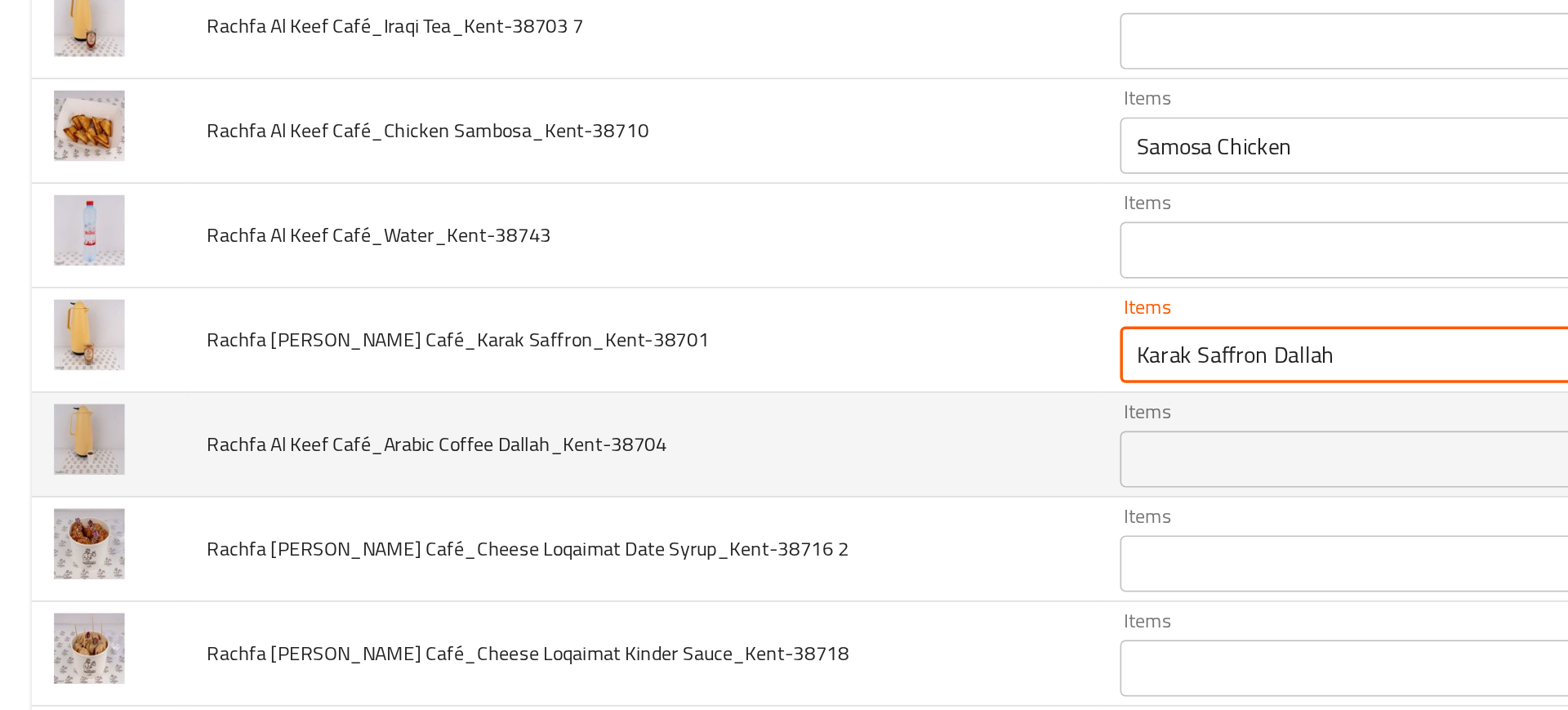
click at [649, 438] on div "Items" at bounding box center [825, 451] width 351 height 33
type Saffron_Kent-38701 "Karak Saffron Dallah"
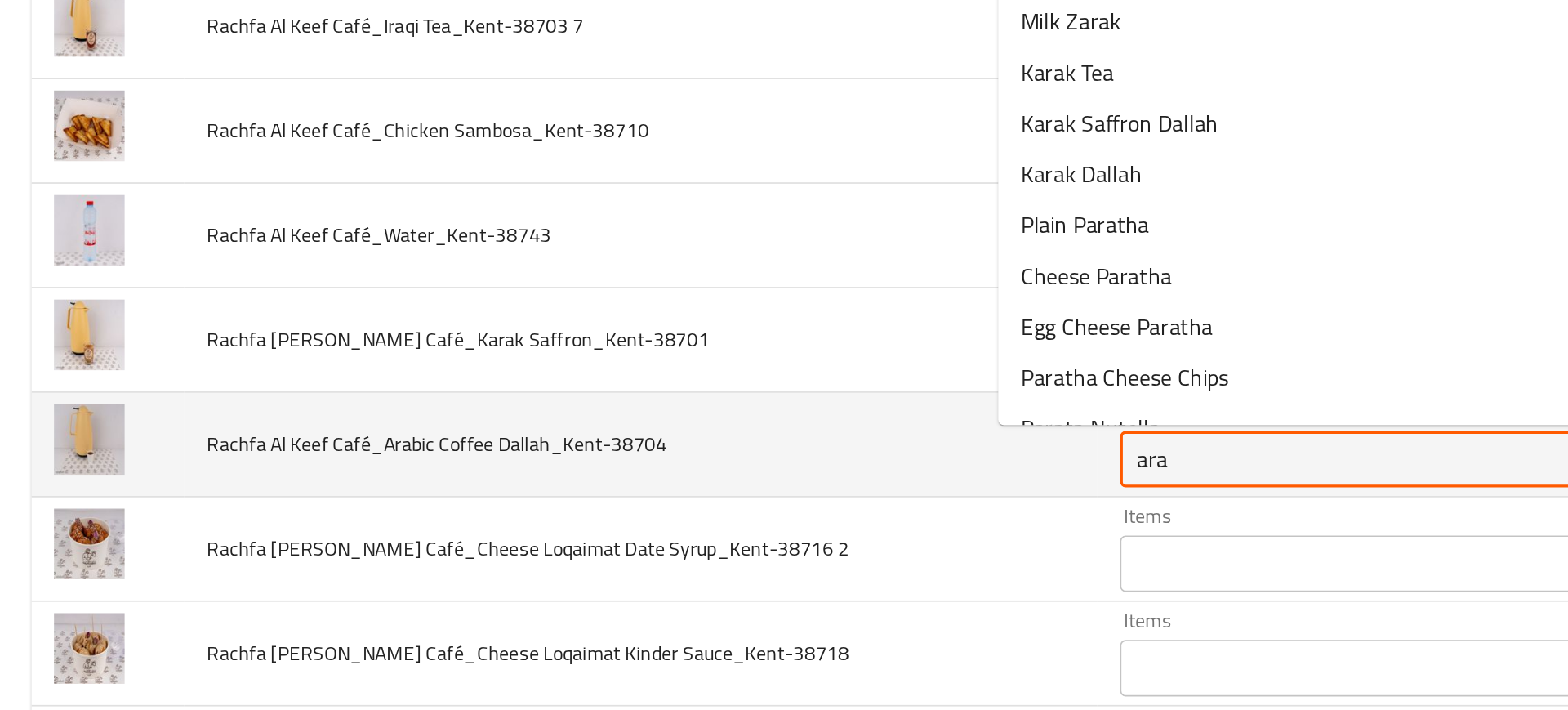
type Dallah_Kent-38704 "arab"
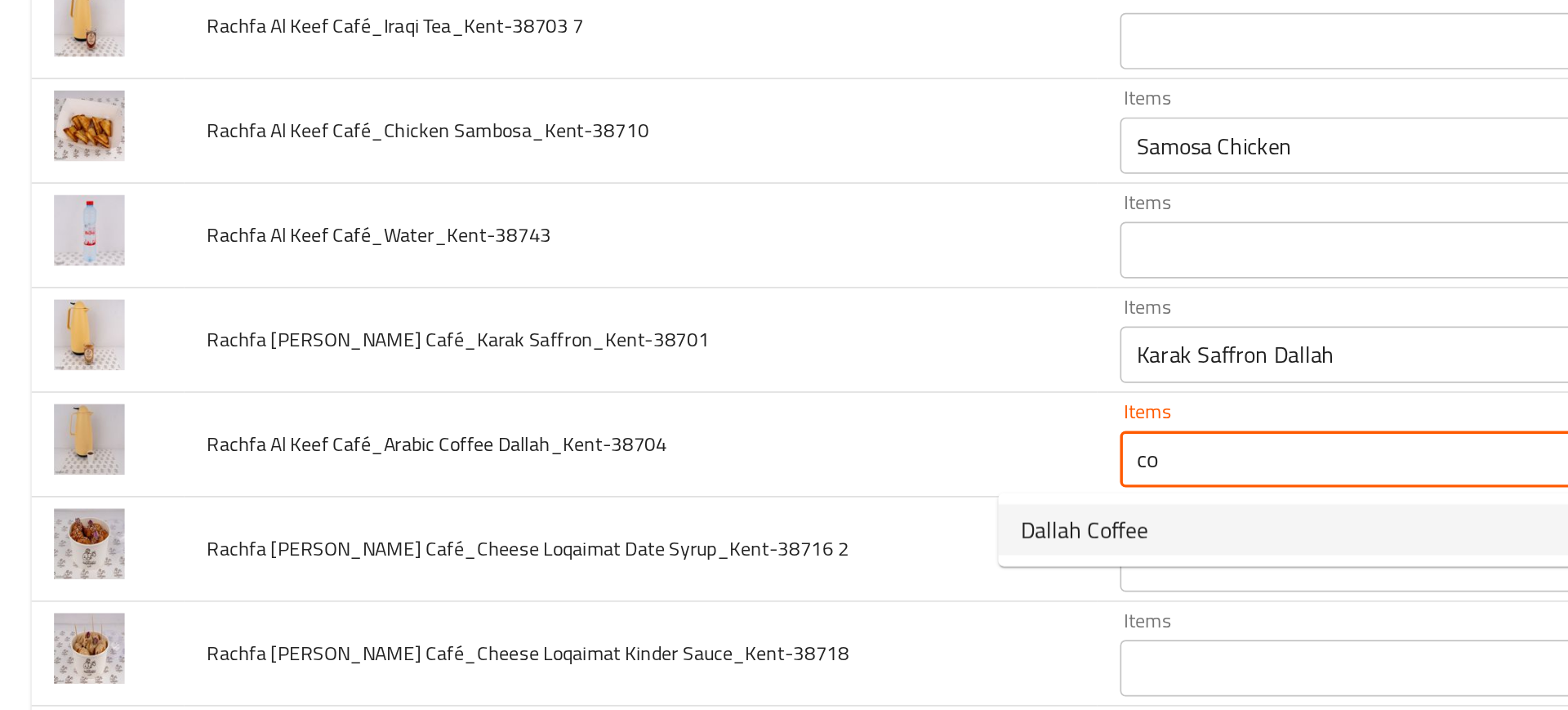
click at [631, 493] on span "Dallah Coffee" at bounding box center [629, 492] width 74 height 20
type Dallah_Kent-38704 "Dallah Coffee"
type Dallah_Kent-38704-ar "دلة قهوة"
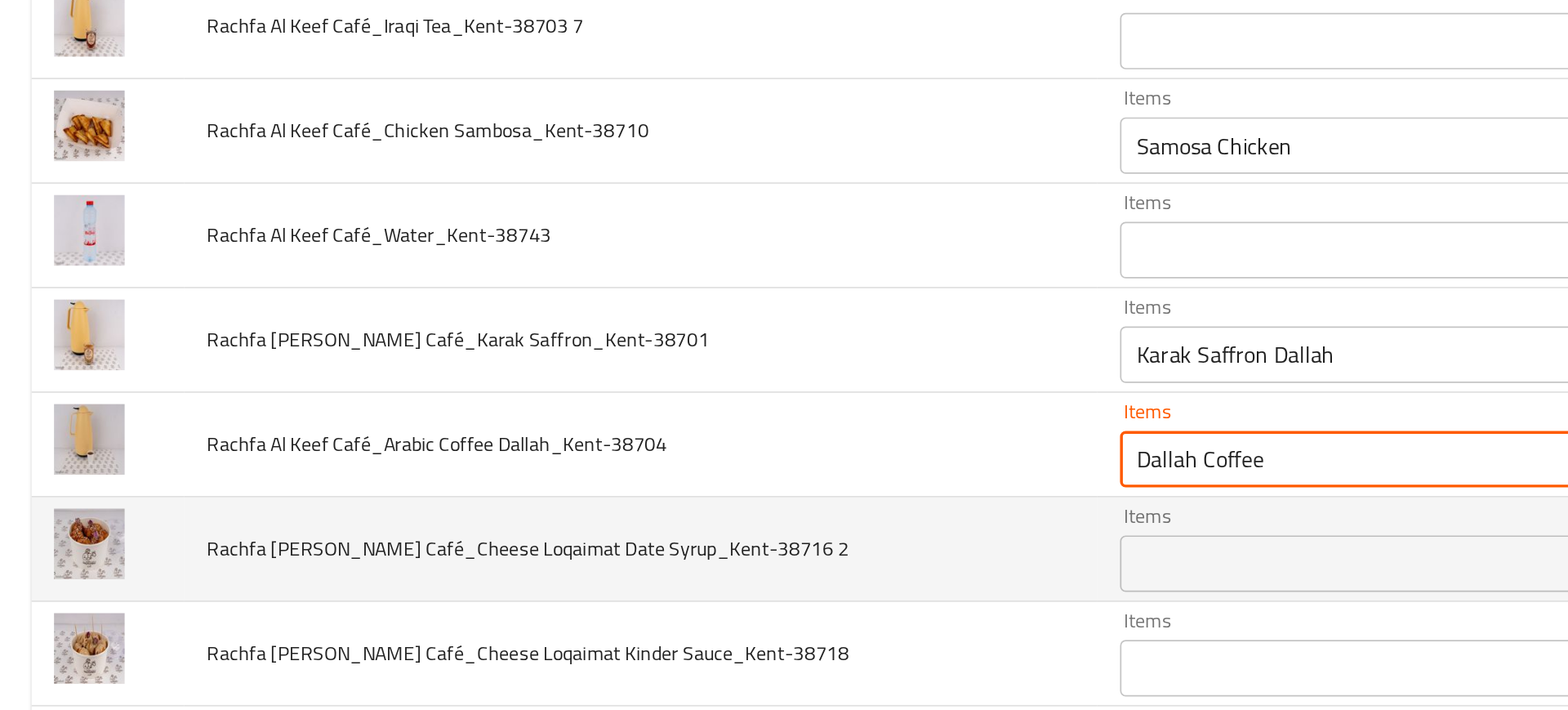
type Dallah_Kent-38704 "Dallah Coffee"
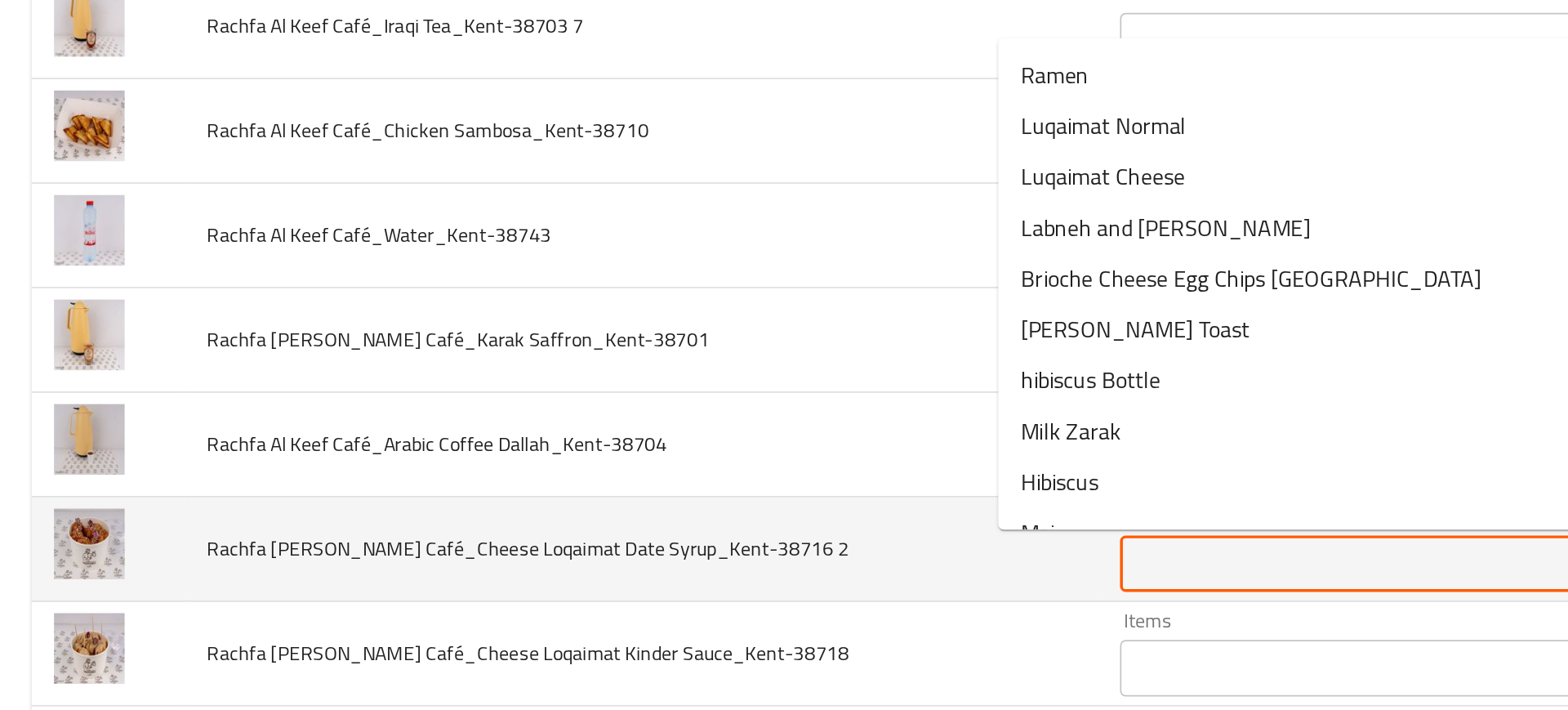
click at [654, 502] on 2 "Items" at bounding box center [800, 511] width 293 height 23
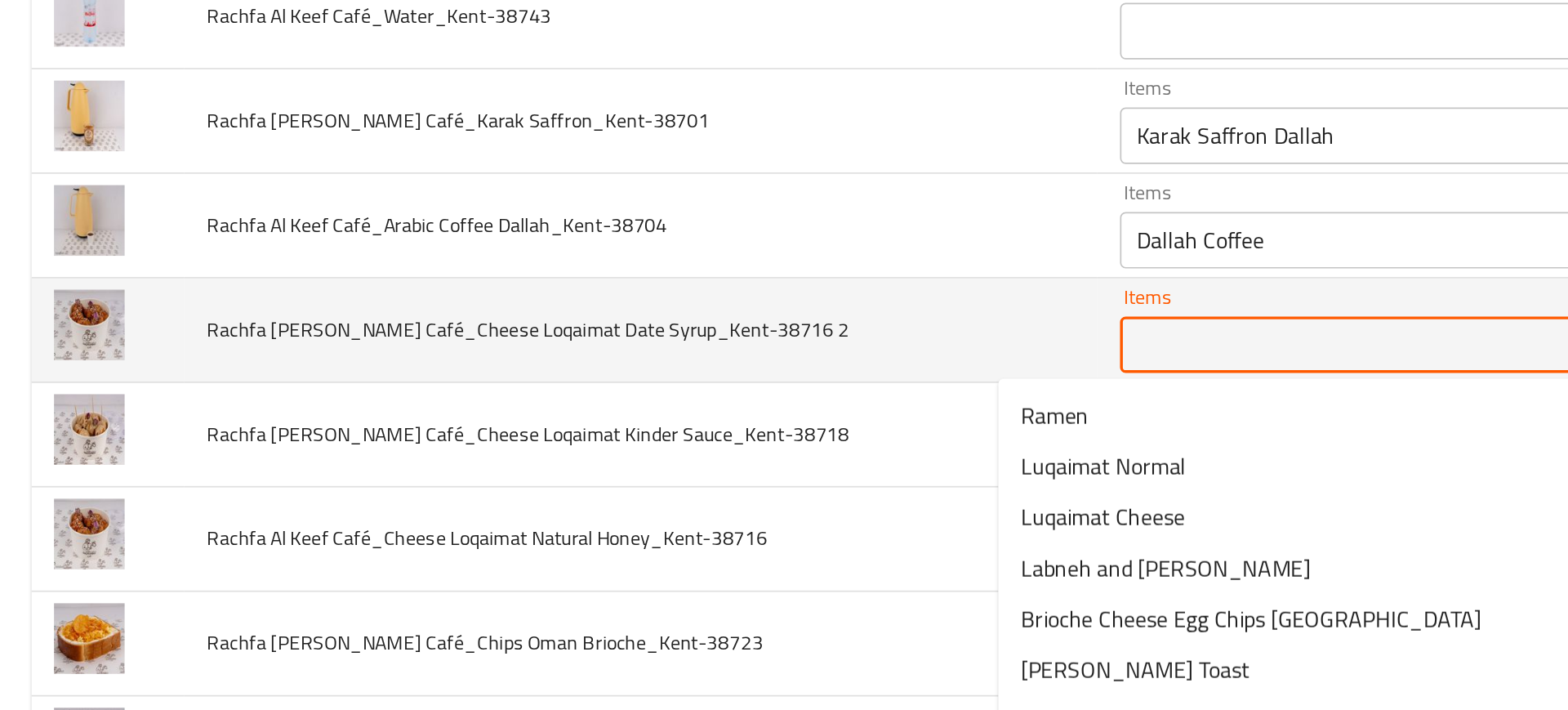
scroll to position [1172, 0]
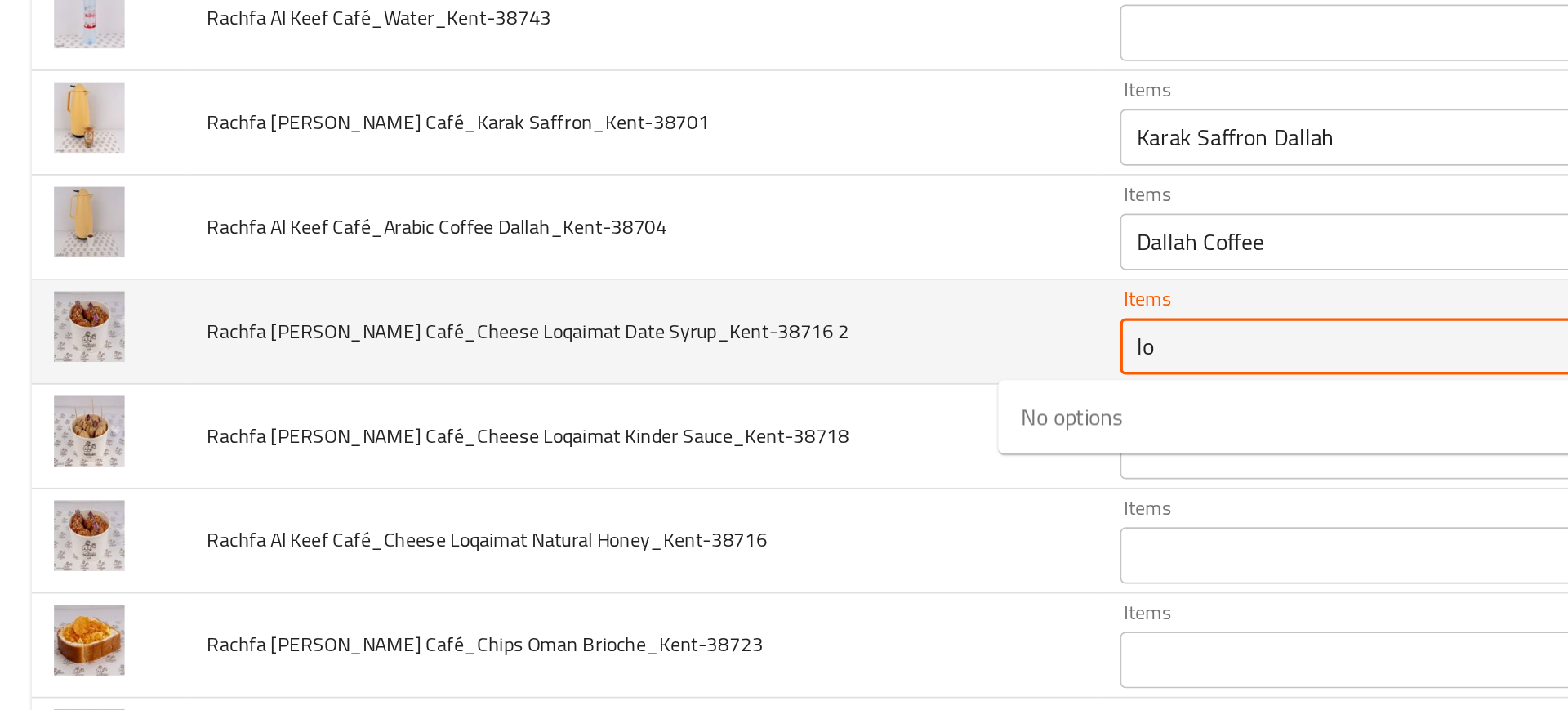
type 2 "loq"
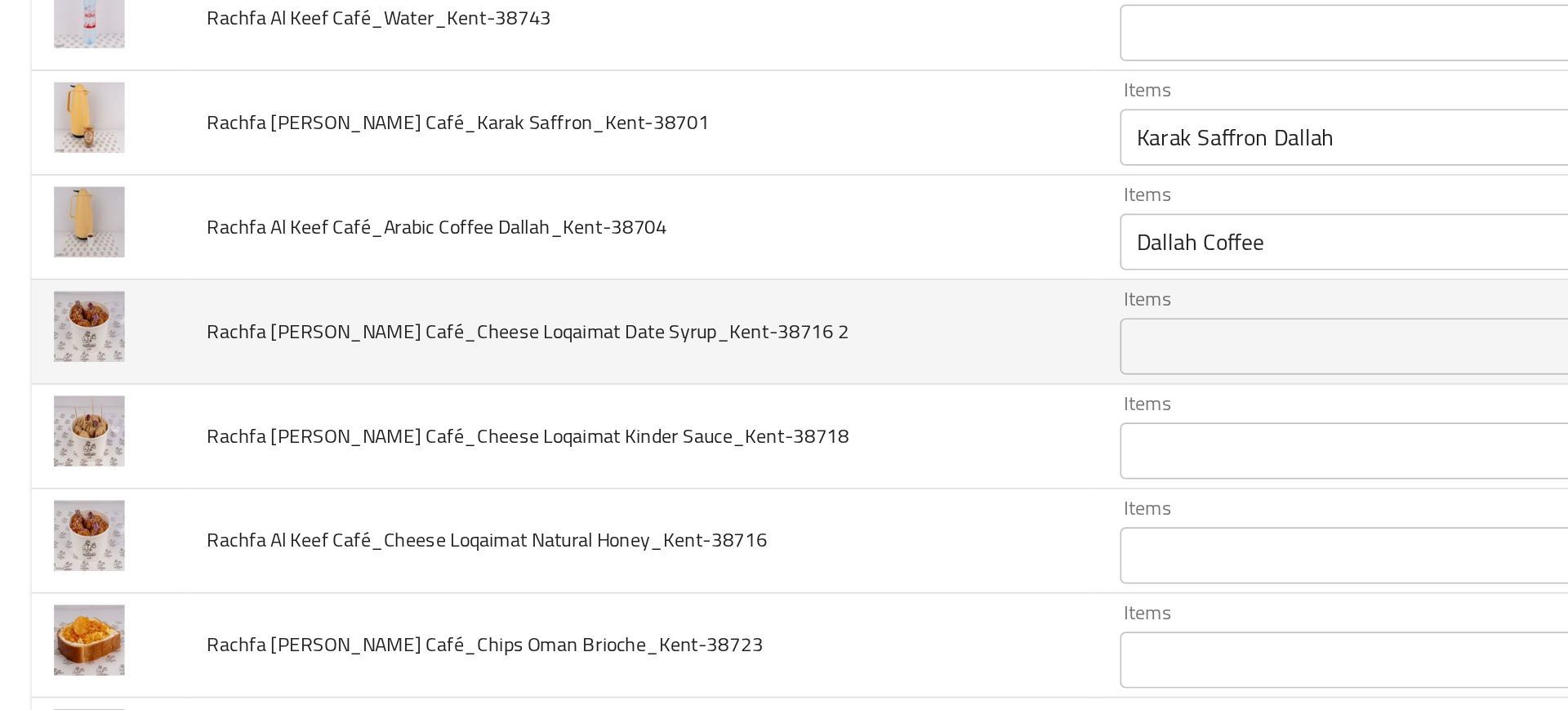
click at [482, 494] on td "Rachfa Al Keef Café_Cheese Loqaimat Natural Honey_Kent-38716" at bounding box center [372, 498] width 528 height 61
click at [649, 401] on div "Items" at bounding box center [825, 385] width 351 height 33
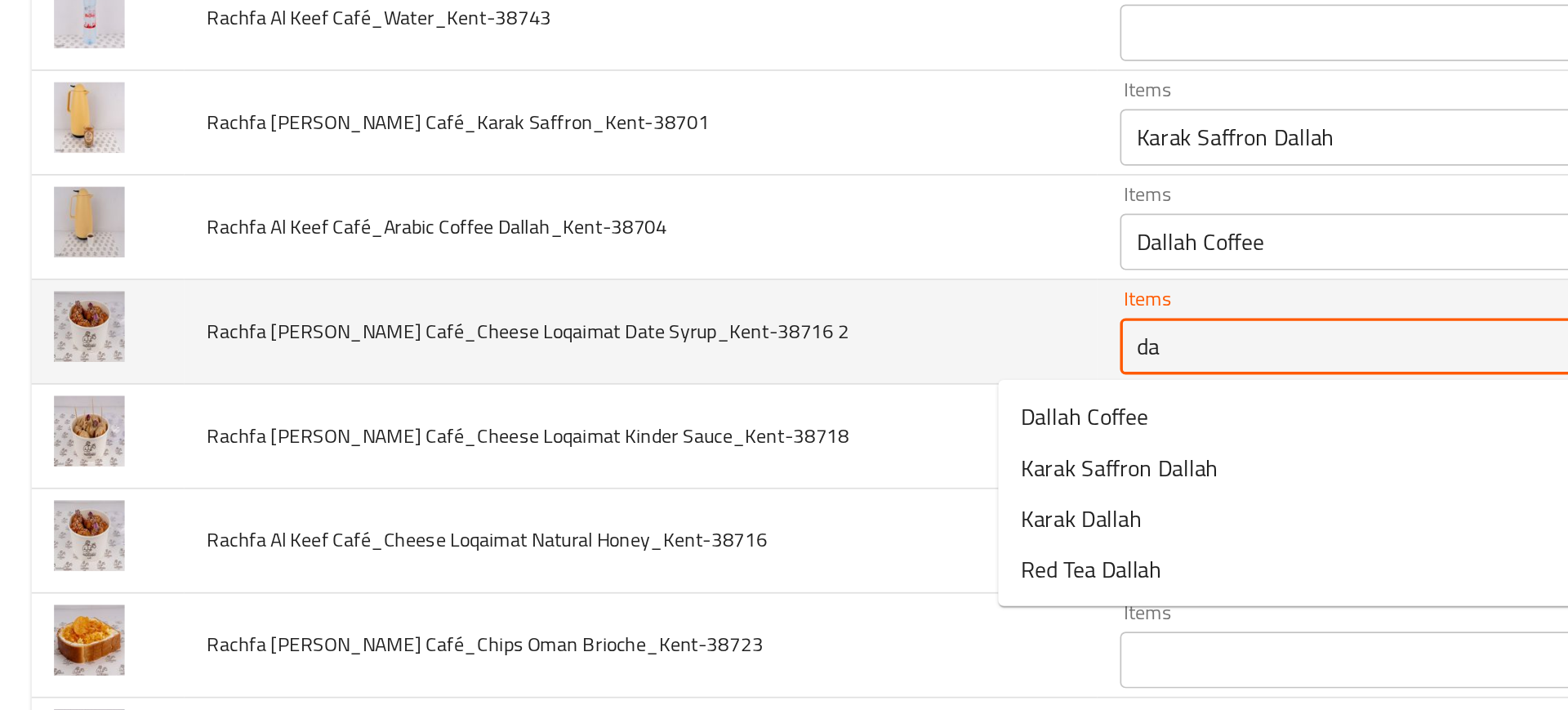
type 2 "dat"
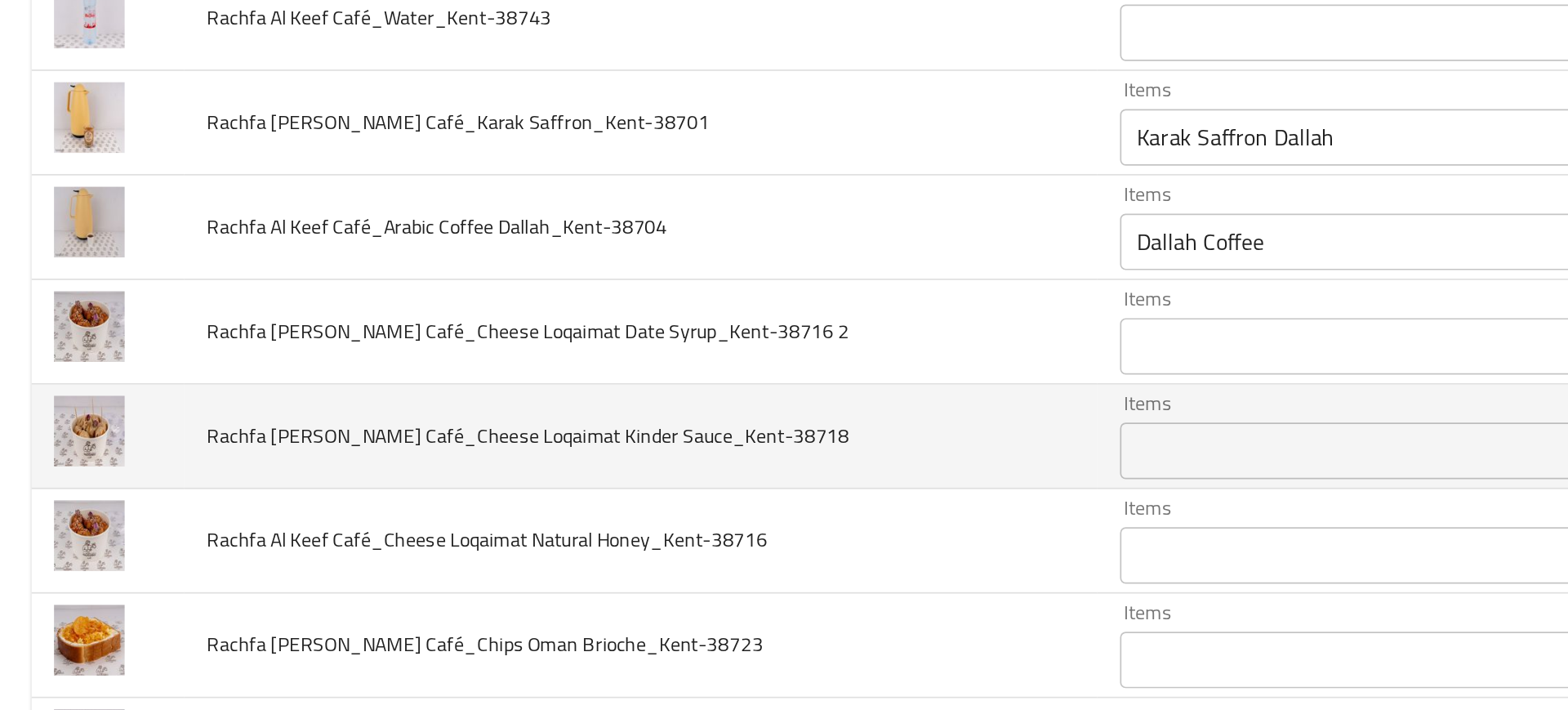
click at [425, 442] on span "Rachfa Al Keef Café_Cheese Loqaimat Kinder Sauce_Kent-38718" at bounding box center [307, 437] width 371 height 21
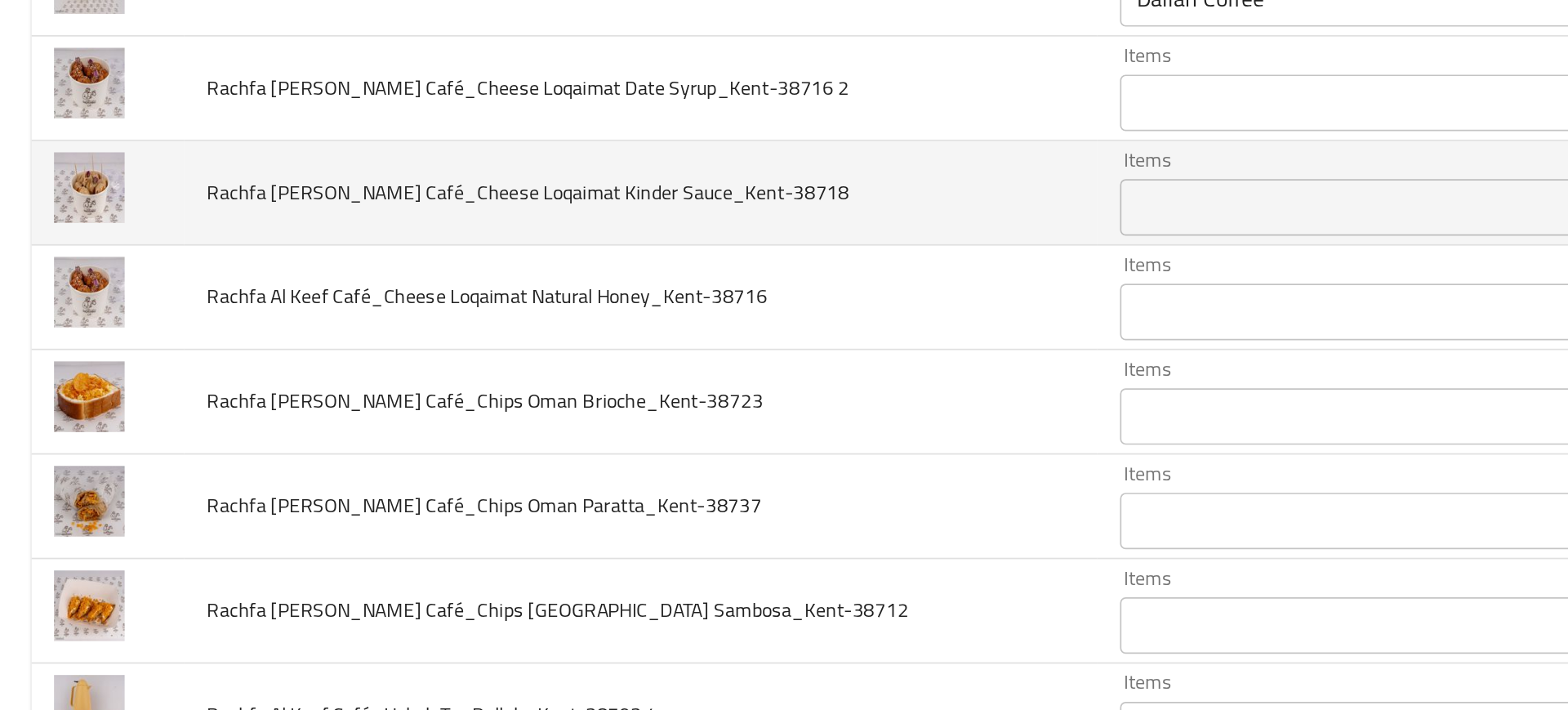
scroll to position [1315, 0]
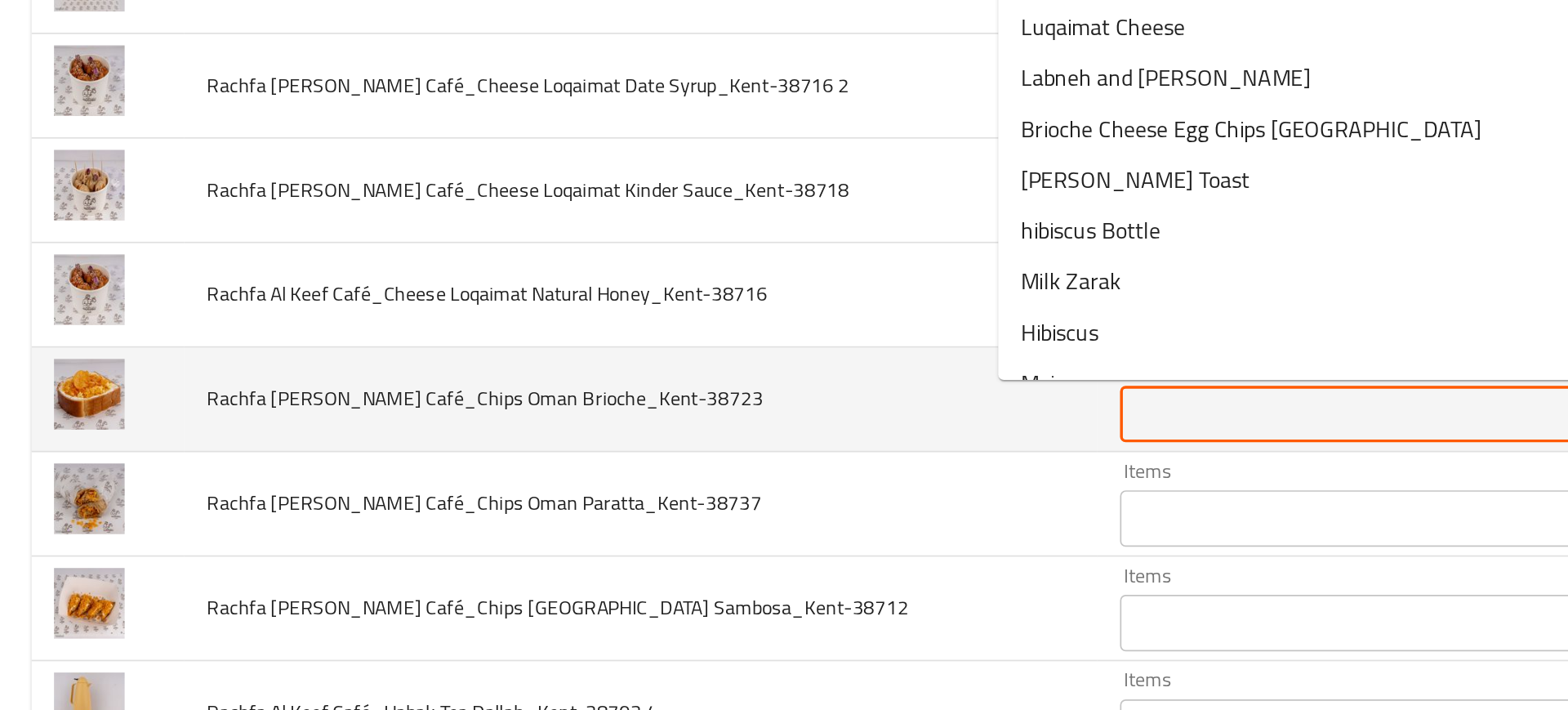
click at [654, 425] on Brioche_Kent-38723 "Items" at bounding box center [800, 425] width 293 height 23
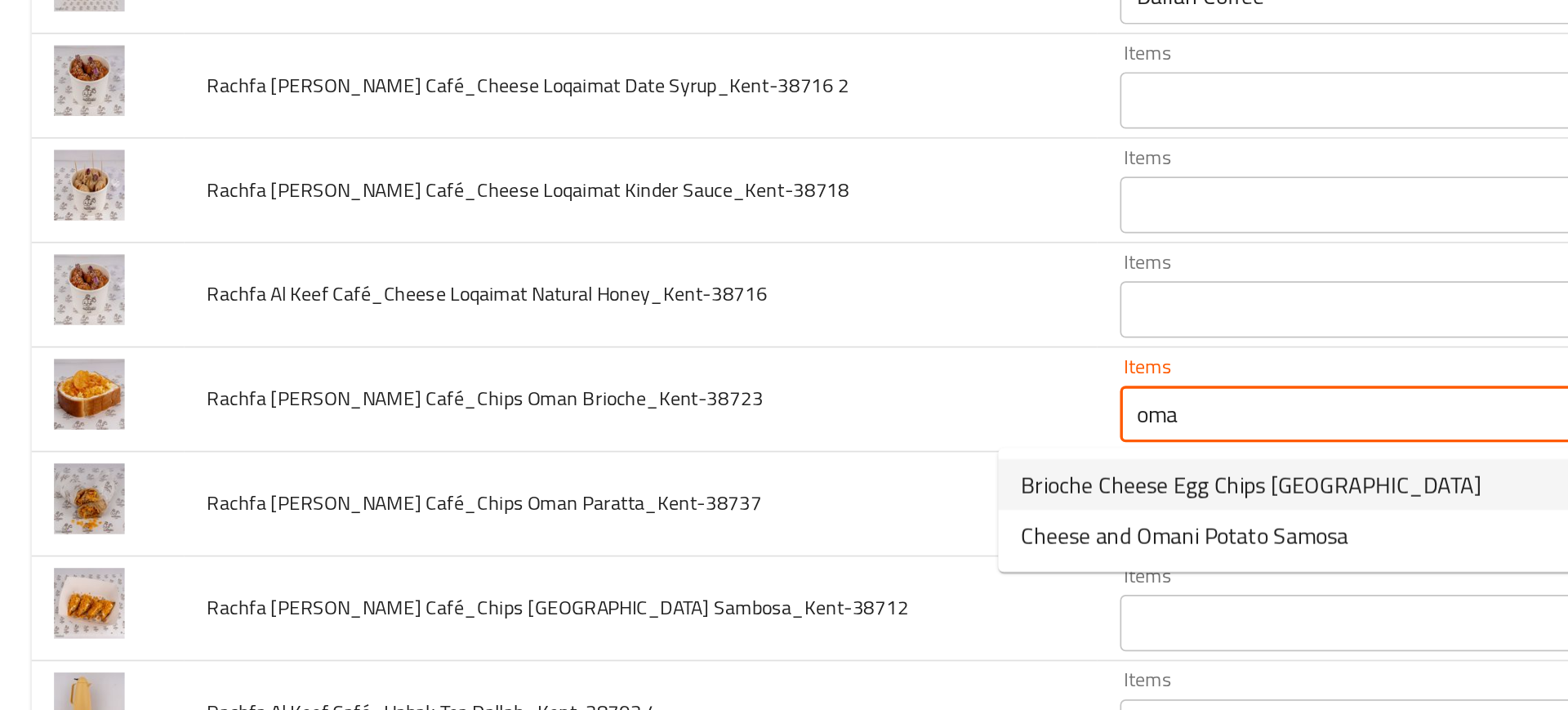
click at [626, 468] on span "Brioche Cheese Egg Chips [GEOGRAPHIC_DATA]" at bounding box center [725, 465] width 266 height 20
type Brioche_Kent-38723 "Brioche Cheese Egg Chips [GEOGRAPHIC_DATA]"
type Brioche_Kent-38723-ar "بريوش جبن بيض شيبس [GEOGRAPHIC_DATA]"
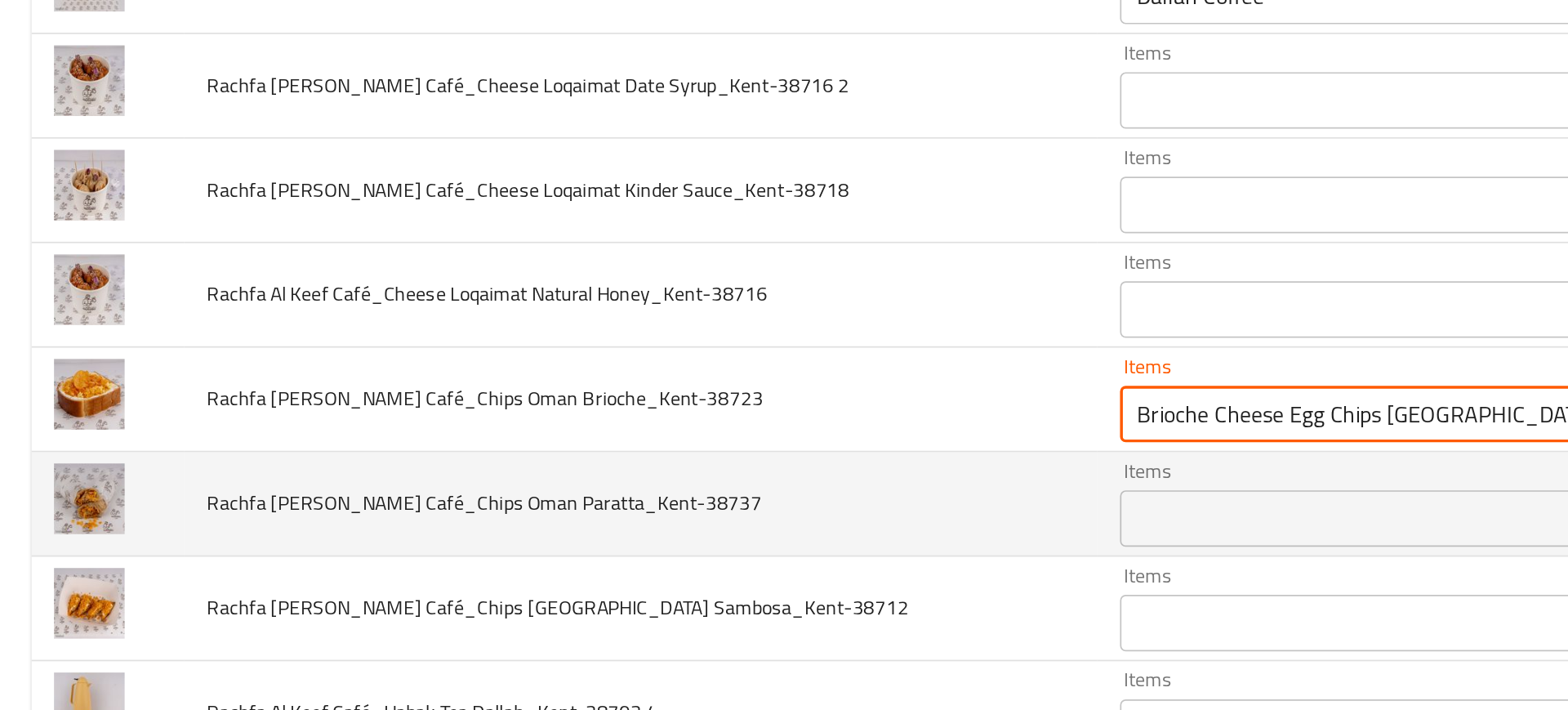
type Brioche_Kent-38723 "Brioche Cheese Egg Chips [GEOGRAPHIC_DATA]"
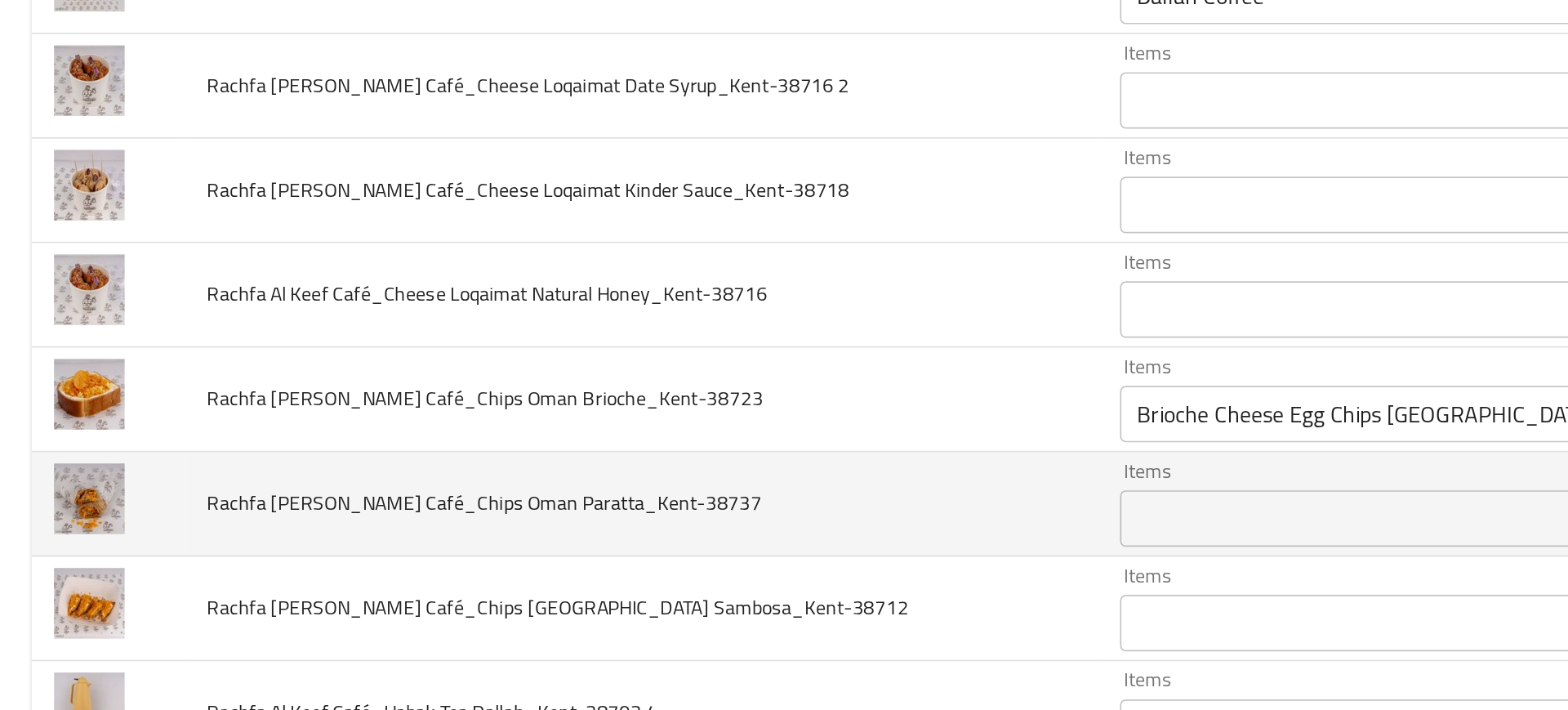
click at [494, 460] on td "Rachfa Al Keef Café_Chips Oman Paratta_Kent-38737" at bounding box center [372, 477] width 528 height 61
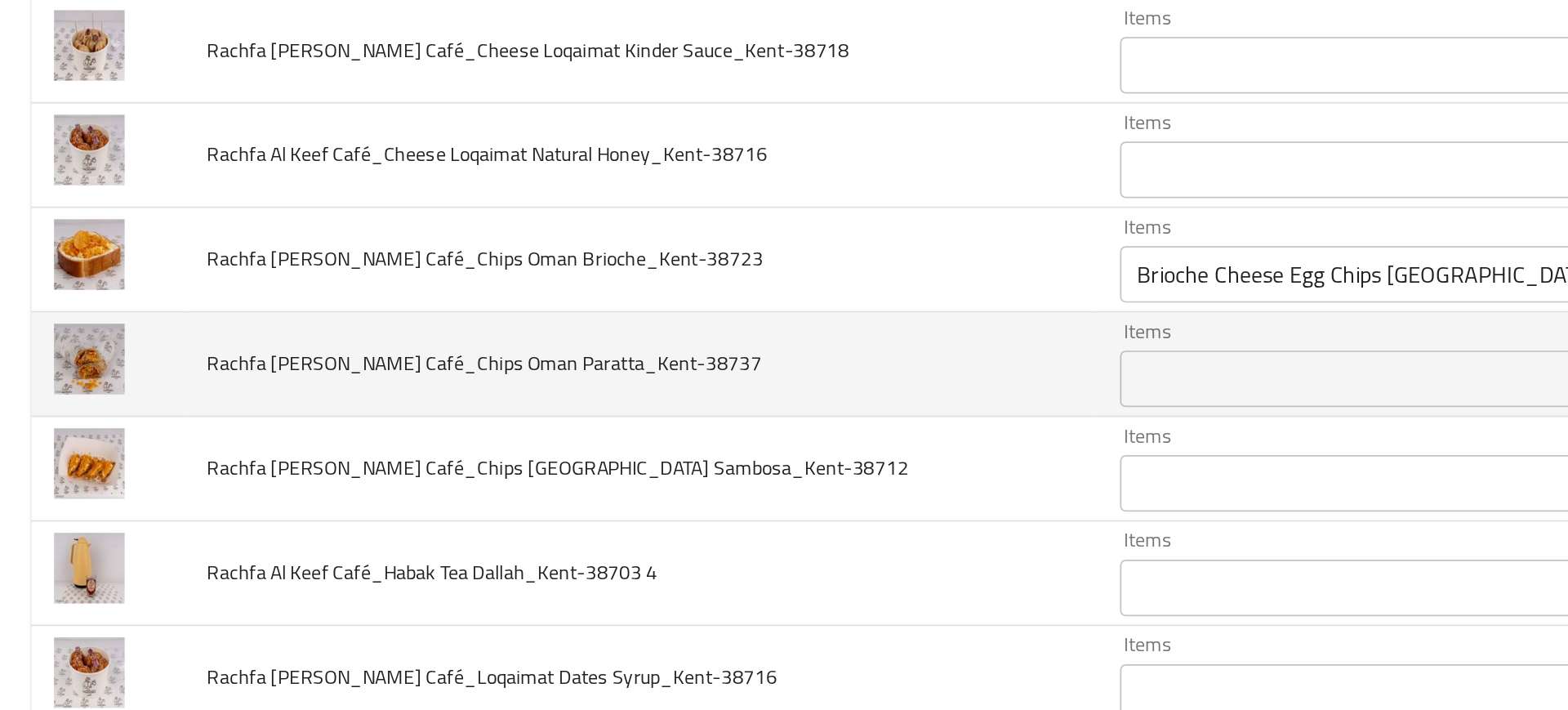
scroll to position [1413, 0]
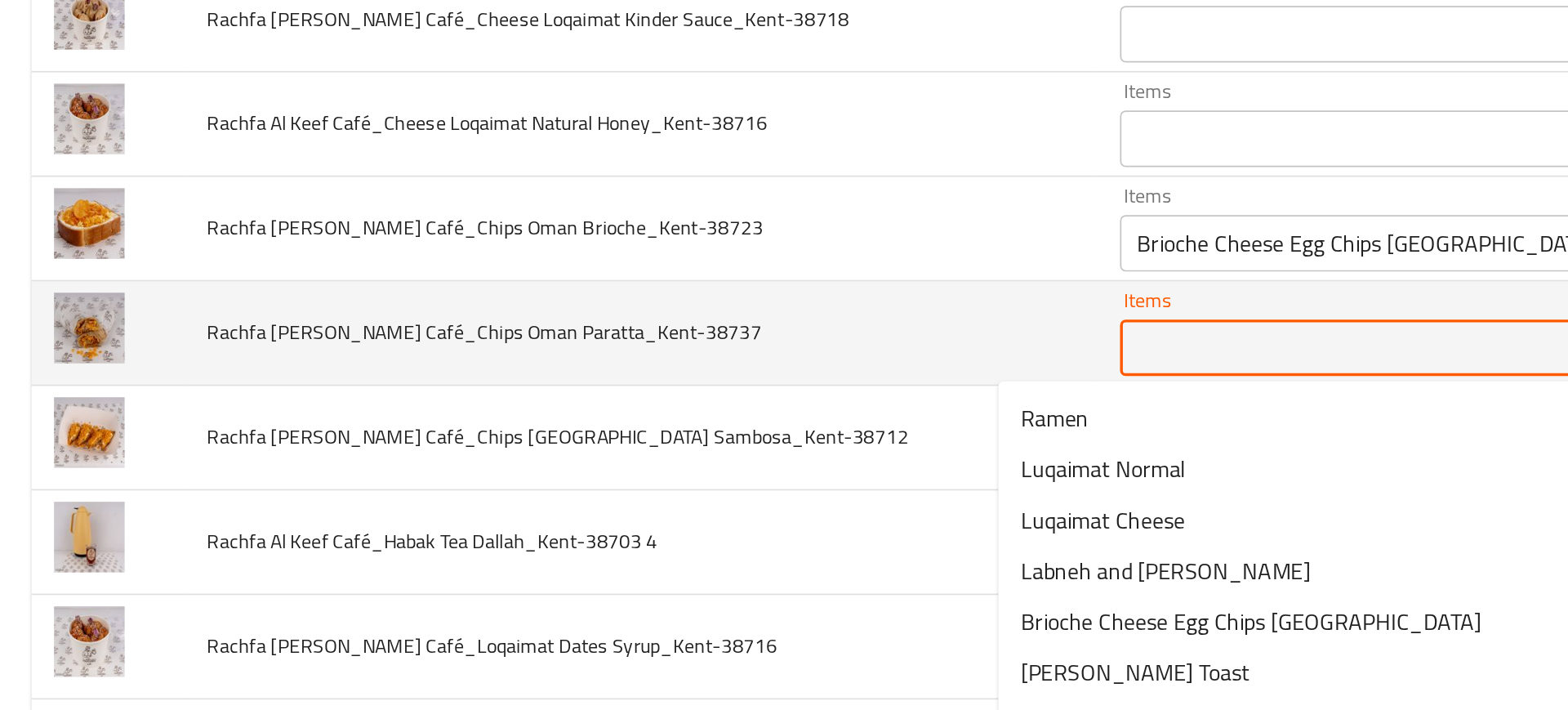
click at [654, 386] on Paratta_Kent-38737 "Items" at bounding box center [800, 386] width 293 height 23
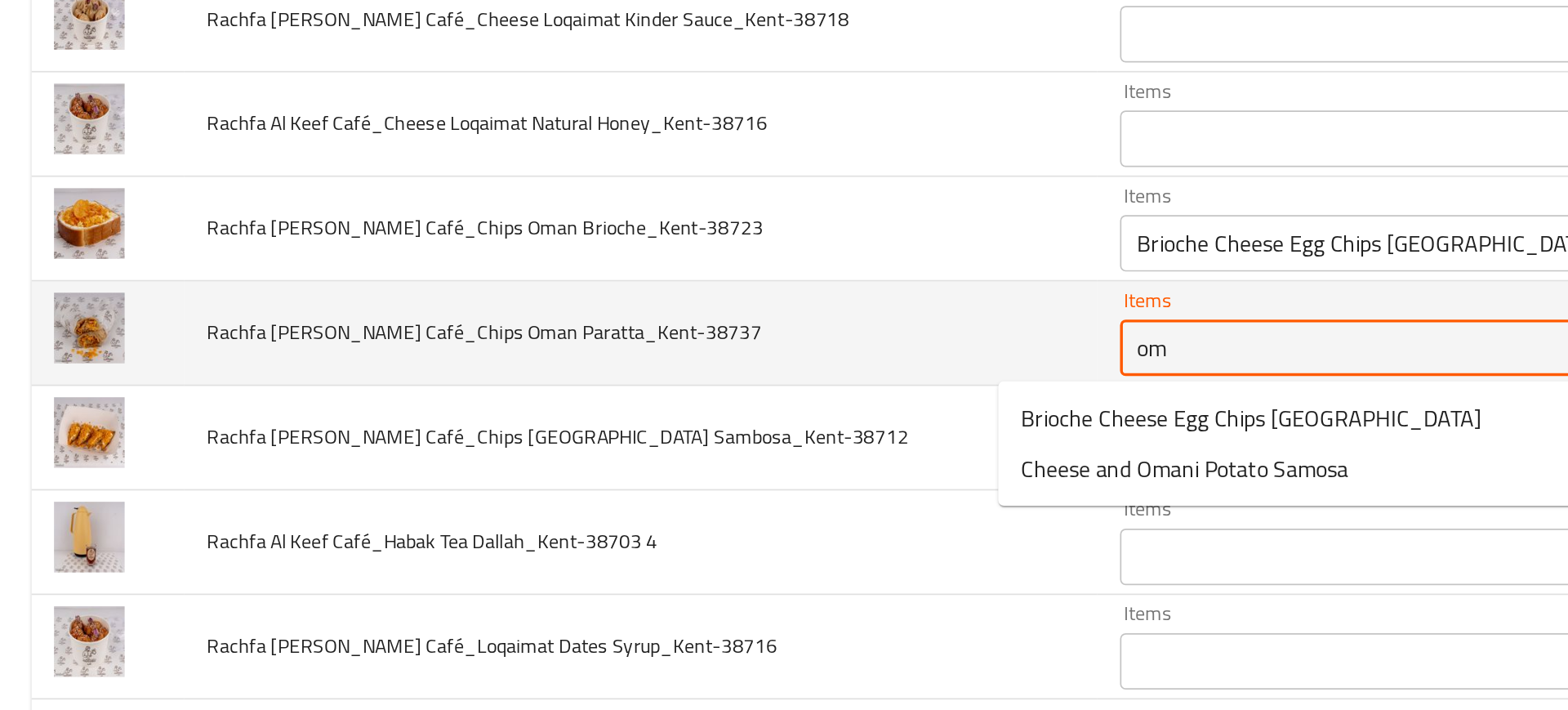
type Paratta_Kent-38737 "oma"
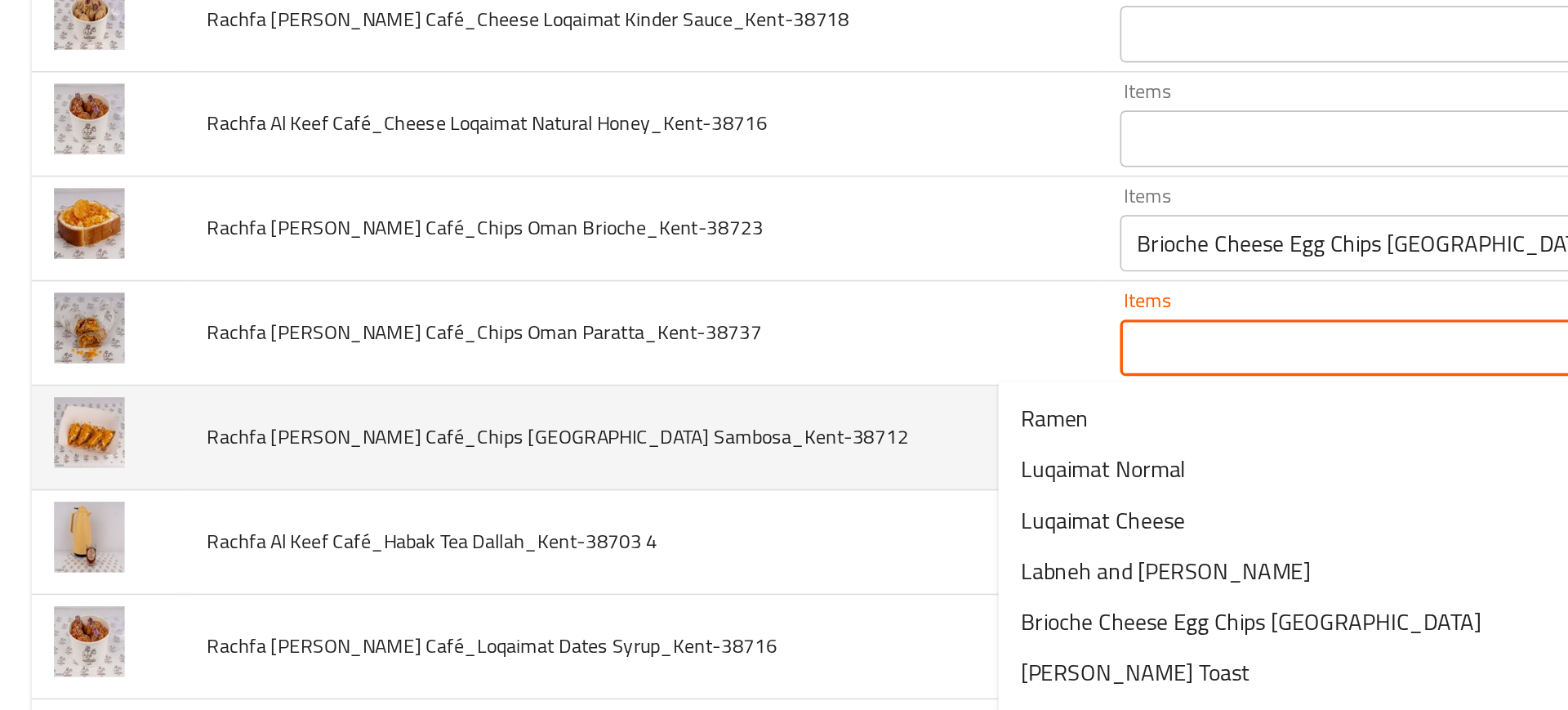
click at [492, 447] on td "Rachfa Al Keef Café_Chips Oman Sambosa_Kent-38712" at bounding box center [372, 439] width 528 height 61
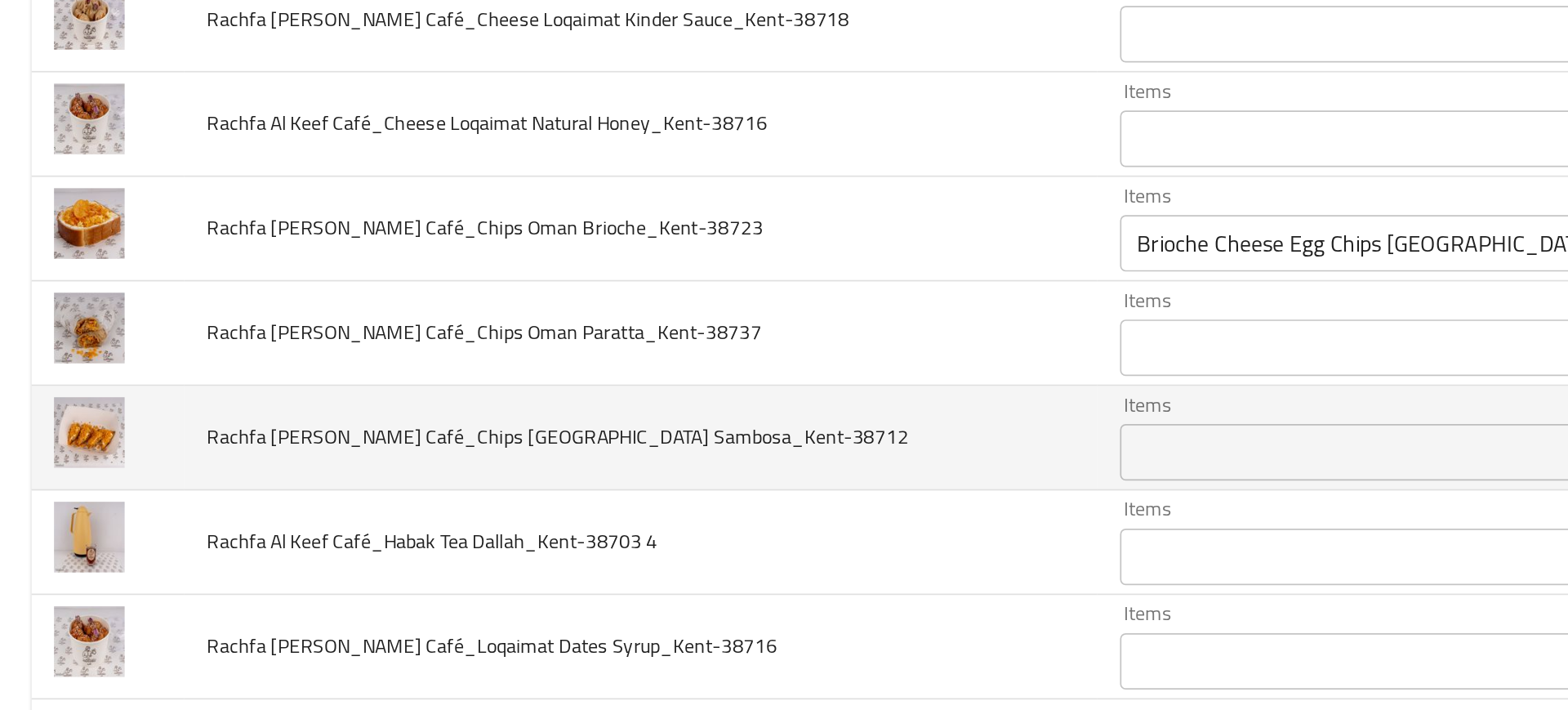
click at [562, 445] on td "Rachfa Al Keef Café_Chips Oman Sambosa_Kent-38712" at bounding box center [372, 439] width 528 height 61
click at [654, 445] on Sambosa_Kent-38712 "Items" at bounding box center [800, 447] width 293 height 23
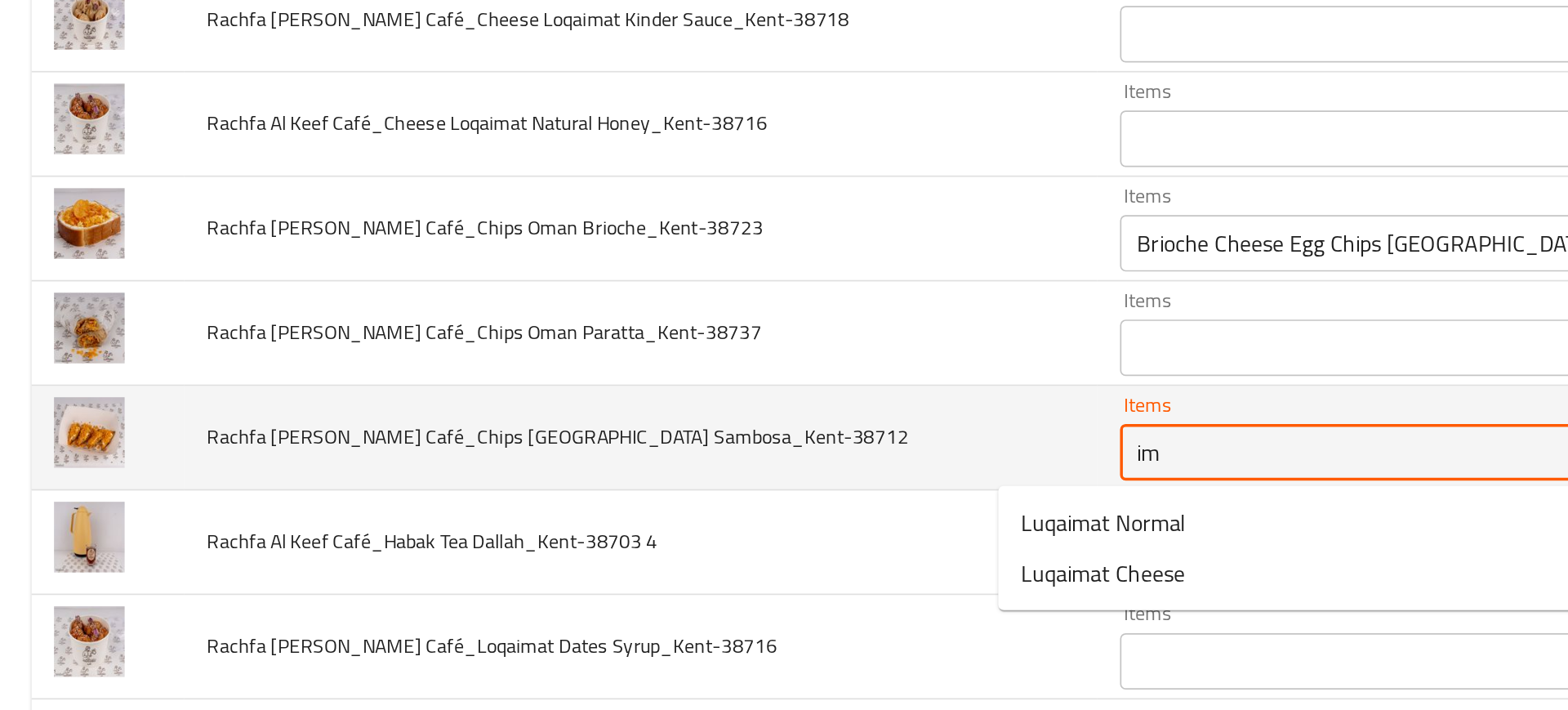
type Sambosa_Kent-38712 "i"
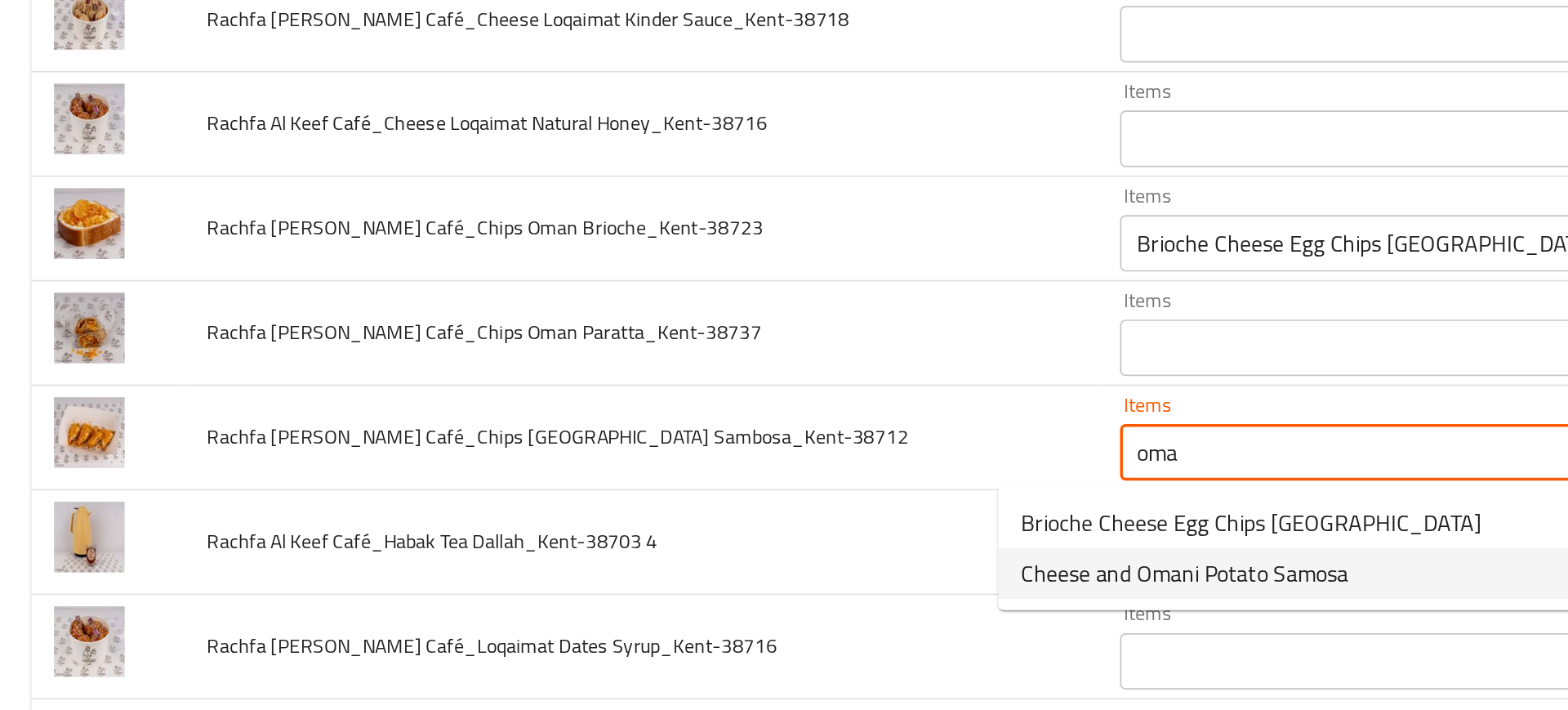
click at [612, 519] on span "Cheese and Omani Potato Samosa" at bounding box center [687, 517] width 189 height 20
type Sambosa_Kent-38712 "Cheese and Omani Potato Samosa"
type Sambosa_Kent-38712-ar "سمبوسة جبن بطاطس [GEOGRAPHIC_DATA]"
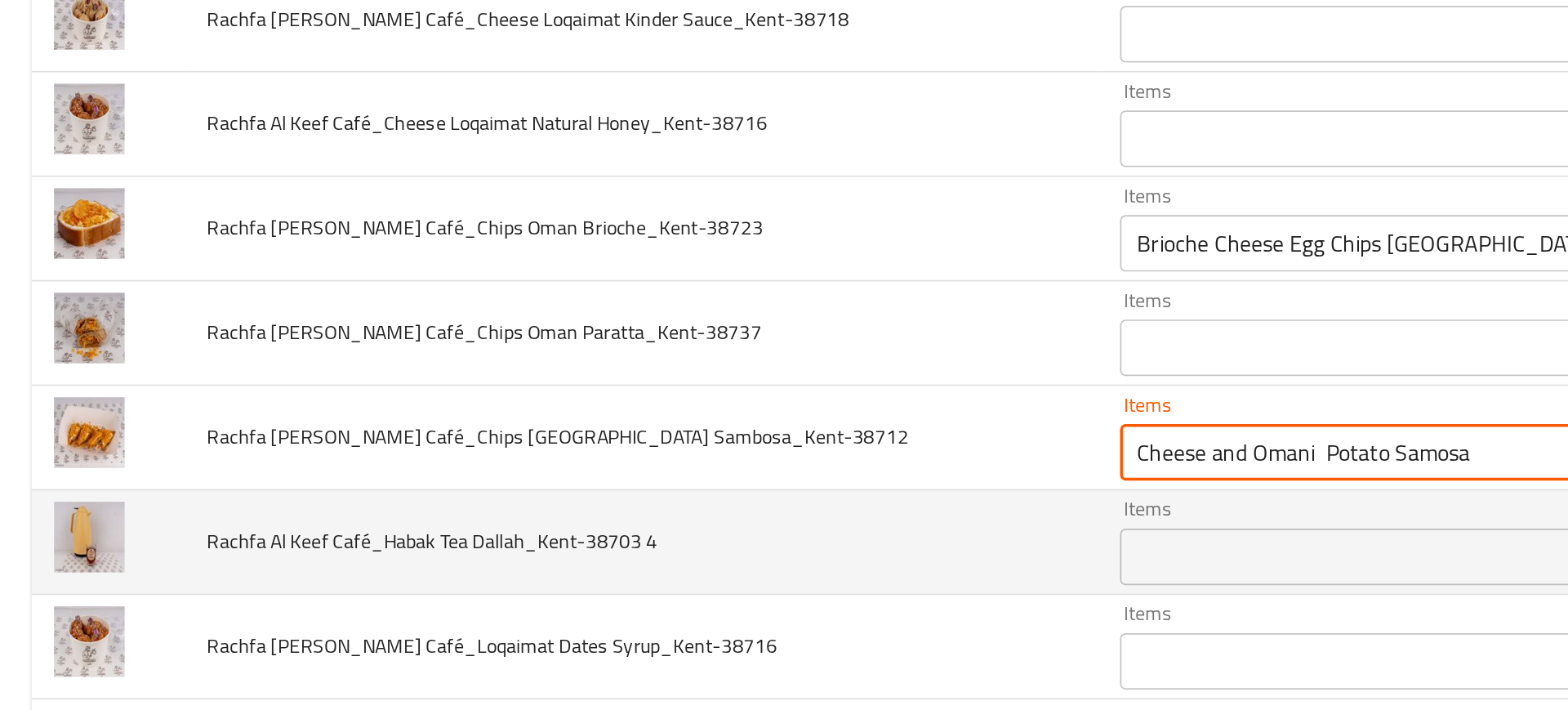
type Sambosa_Kent-38712 "Cheese and Omani Potato Samosa"
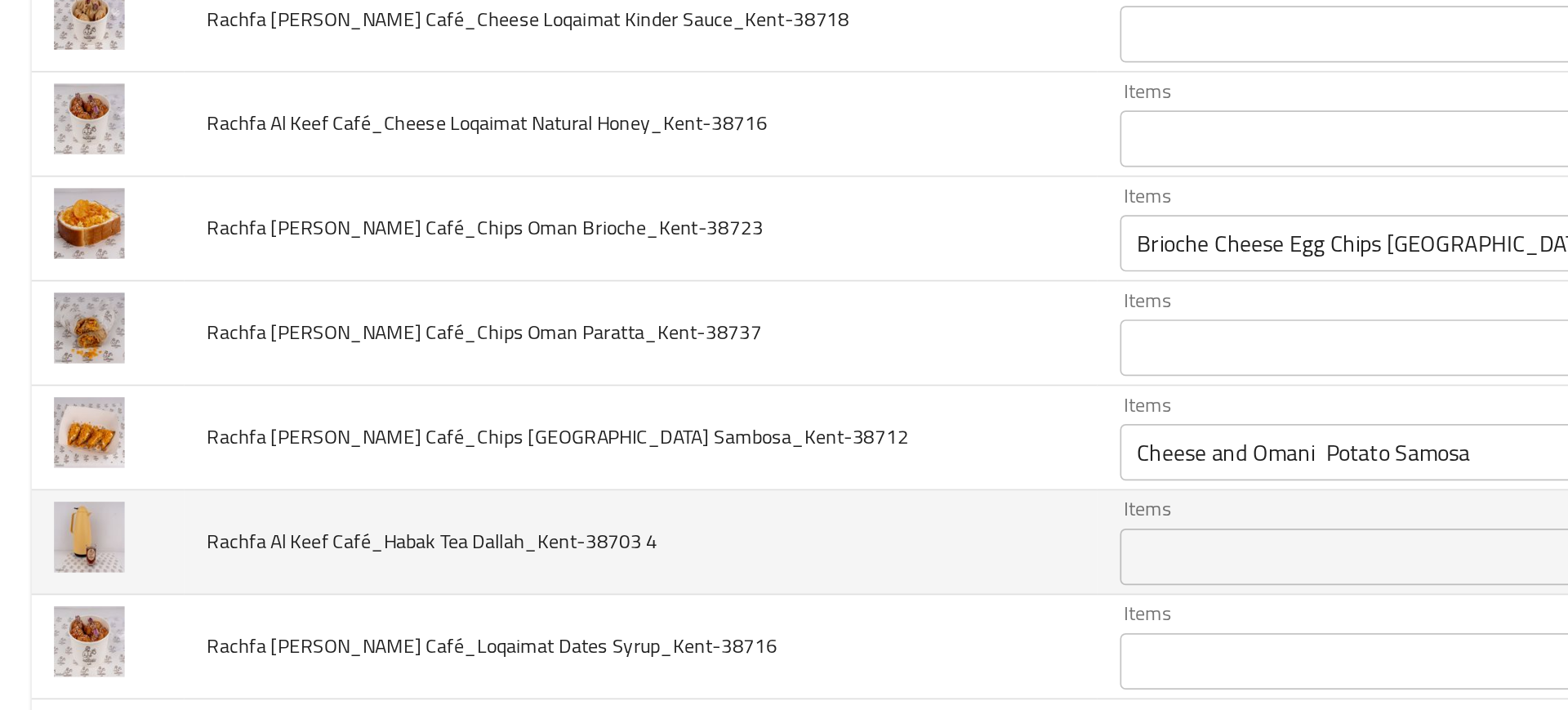
click at [529, 483] on td "Rachfa Al Keef Café_Habak Tea Dallah_Kent-38703 4" at bounding box center [372, 498] width 528 height 61
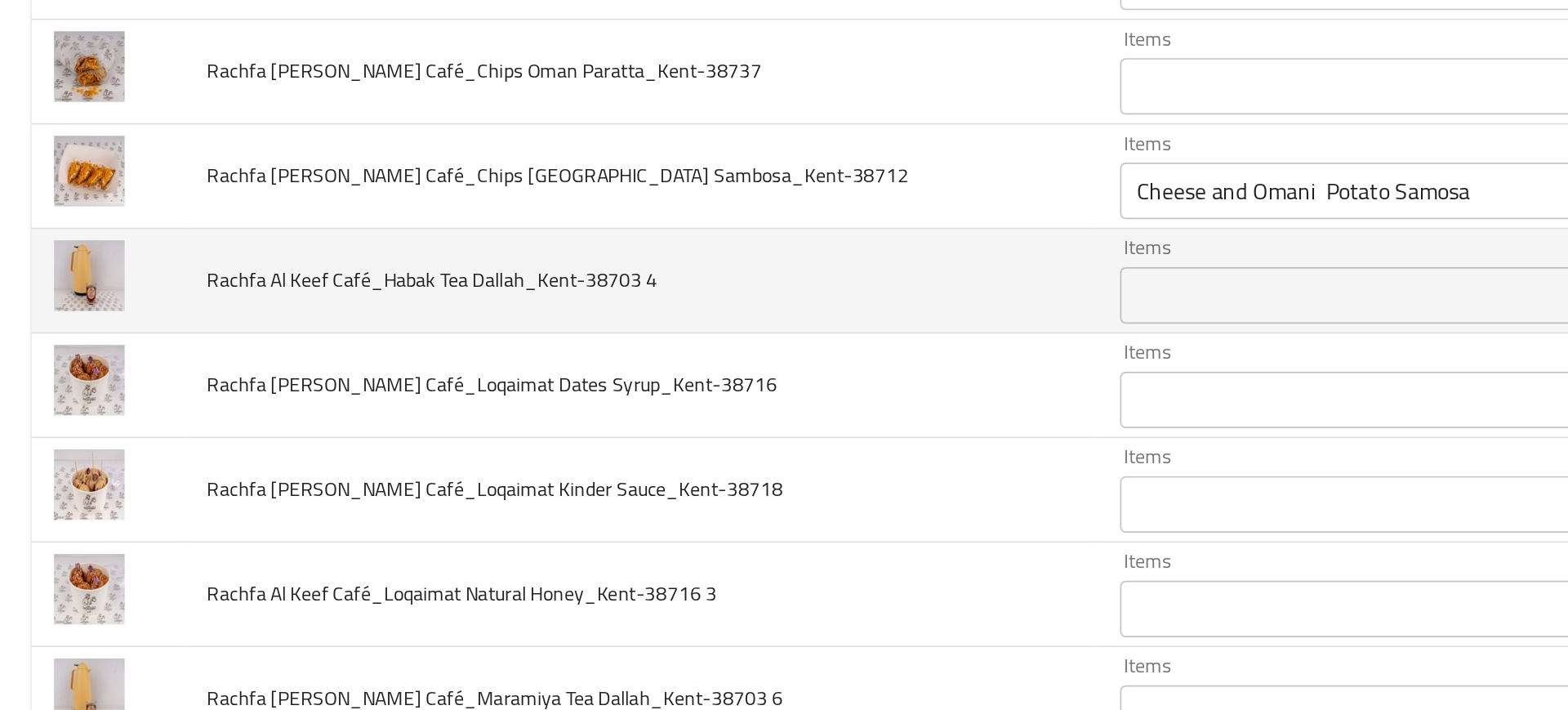
click at [649, 371] on div "Items" at bounding box center [825, 355] width 351 height 33
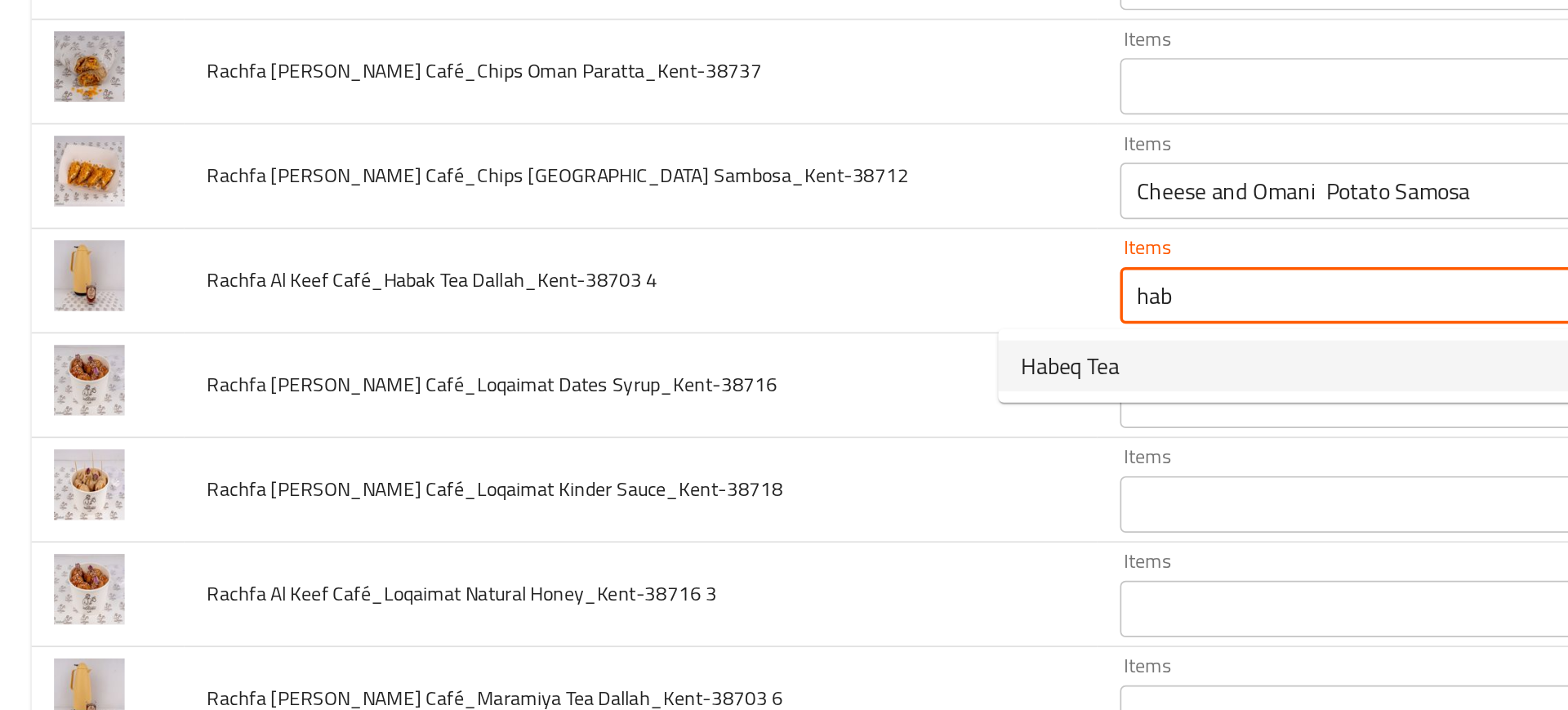
click at [623, 397] on span "Habeq Tea" at bounding box center [620, 397] width 57 height 20
type 4 "Habeq Tea"
type 4-ar "شاي حبق"
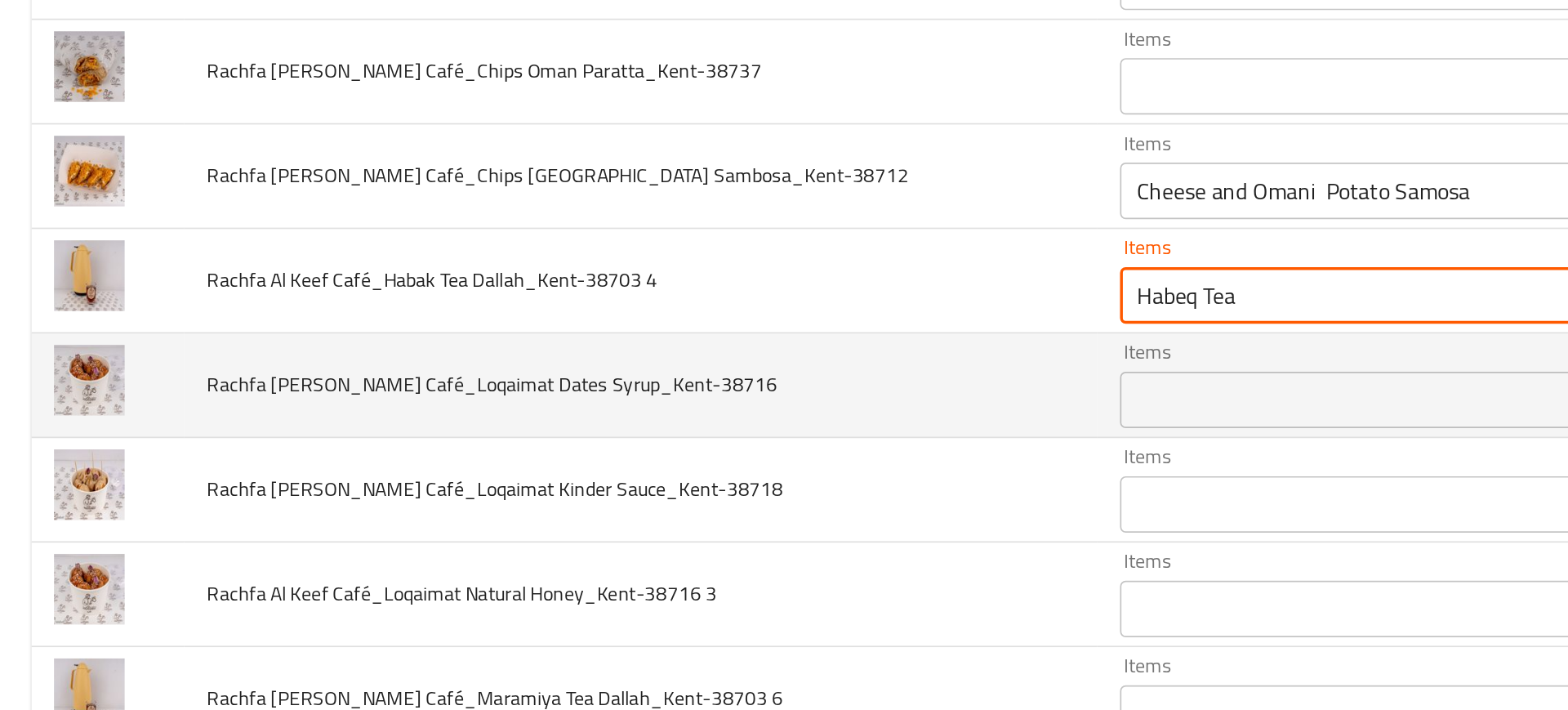
type 4 "Habeq Tea"
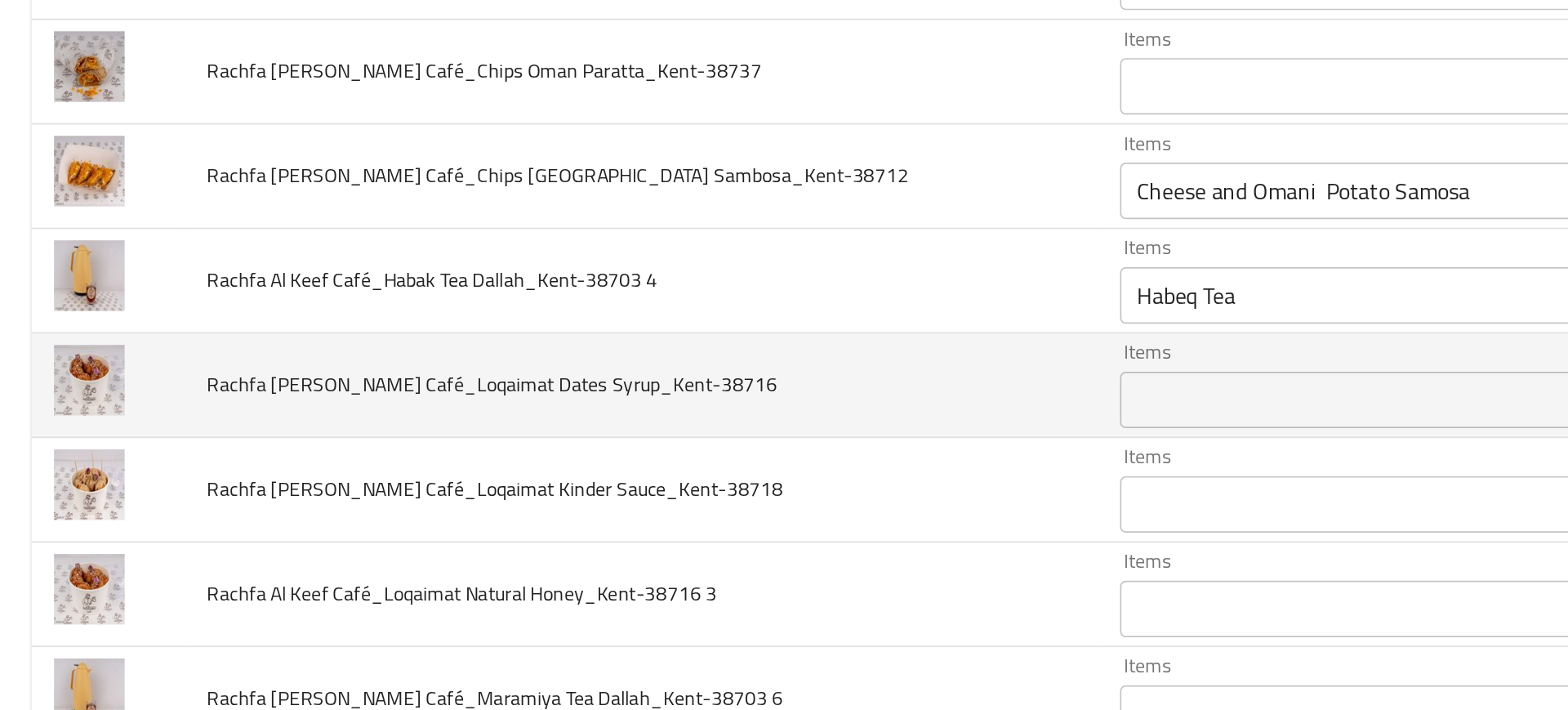
click at [561, 401] on td "Rachfa Al Keef Café_Loqaimat Dates Syrup_Kent-38716" at bounding box center [372, 408] width 528 height 61
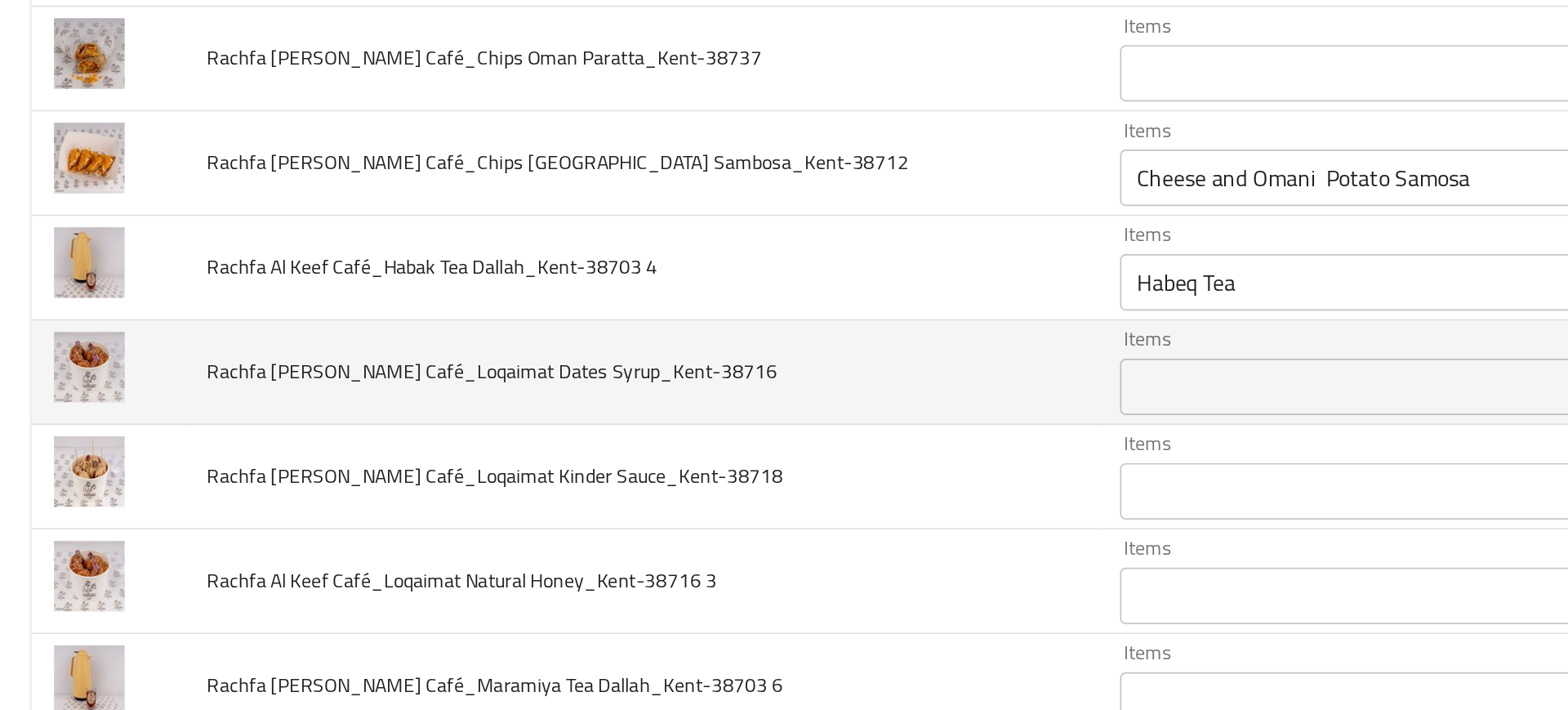
click at [513, 386] on td "Rachfa Al Keef Café_Loqaimat Dates Syrup_Kent-38716" at bounding box center [372, 400] width 528 height 61
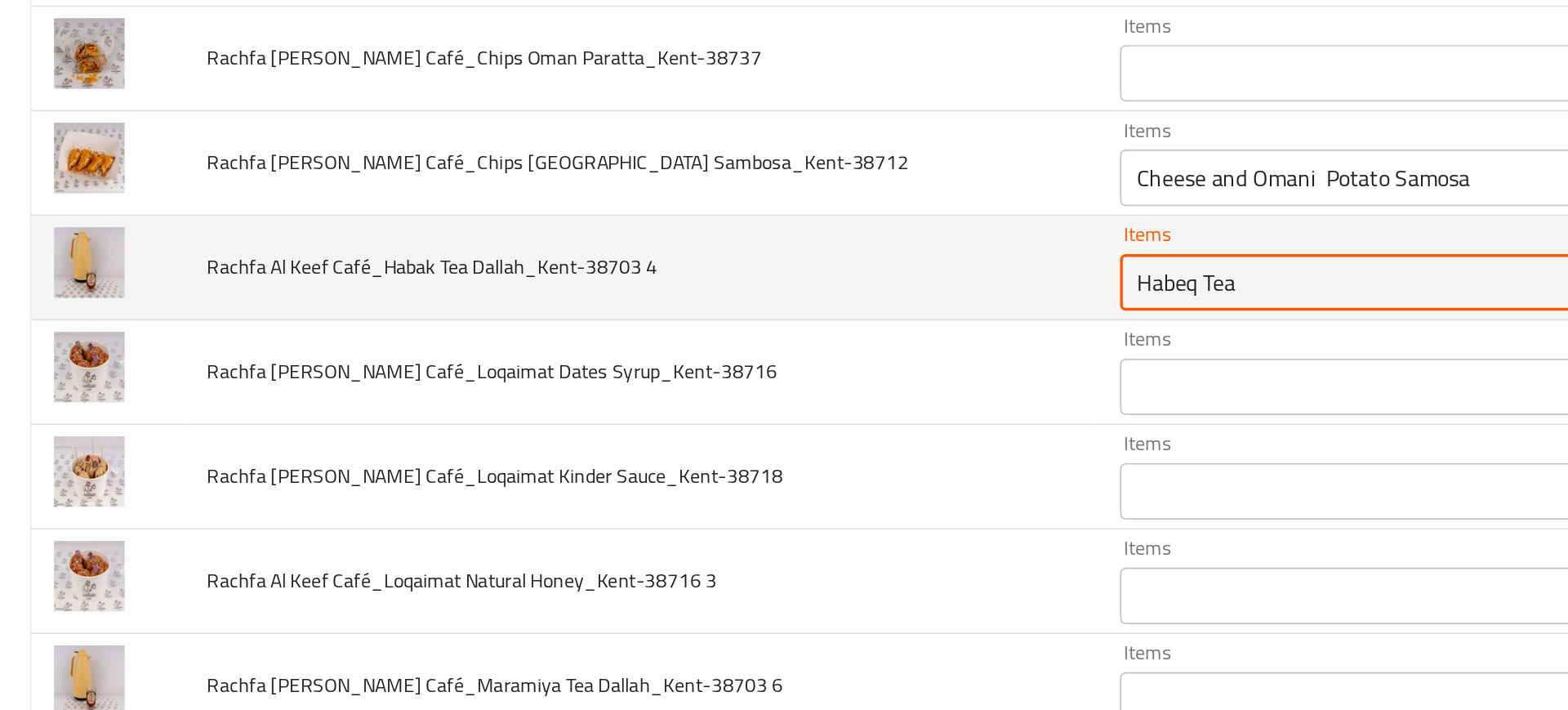
click at [654, 349] on 4 "Habeq Tea" at bounding box center [800, 349] width 293 height 23
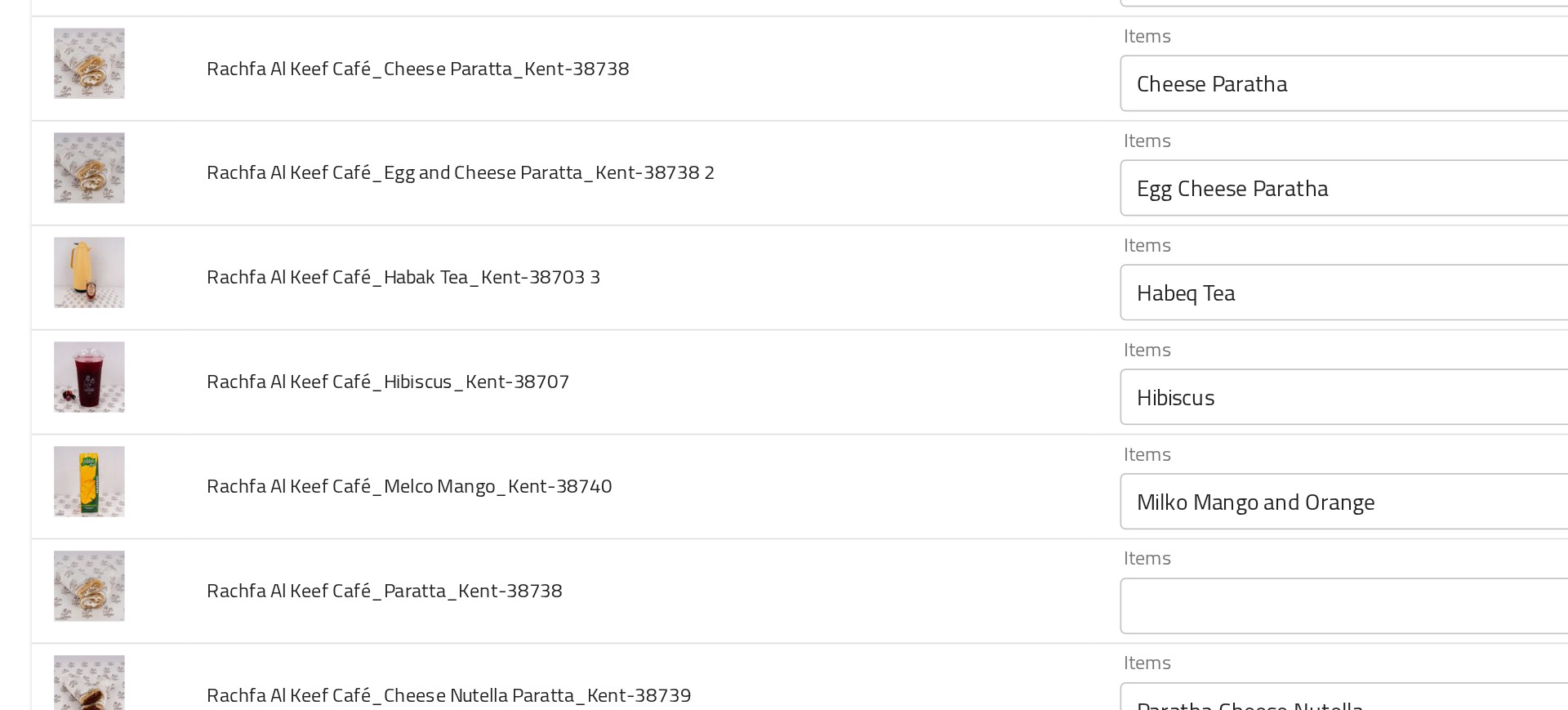
scroll to position [1566, 0]
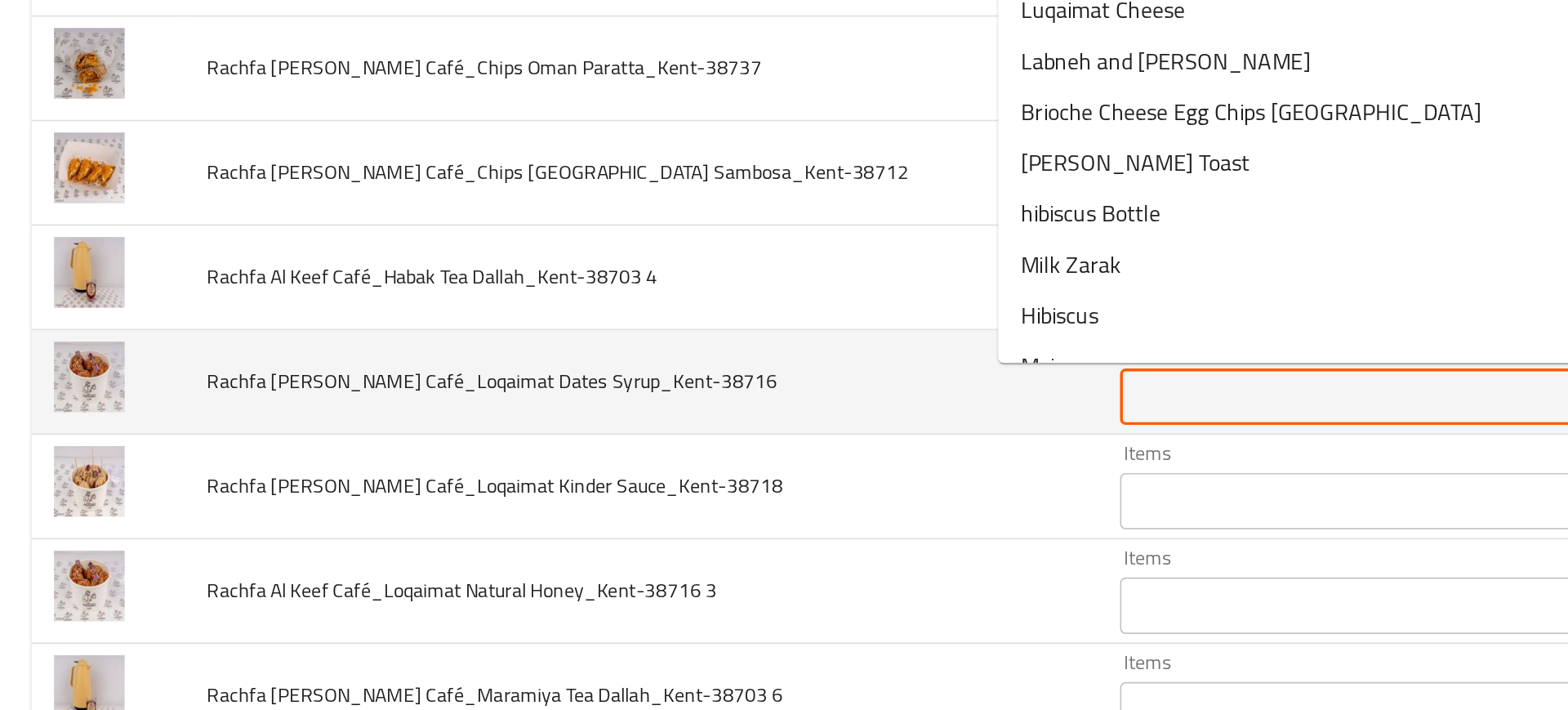
click at [654, 411] on Syrup_Kent-38716 "Items" at bounding box center [800, 414] width 293 height 23
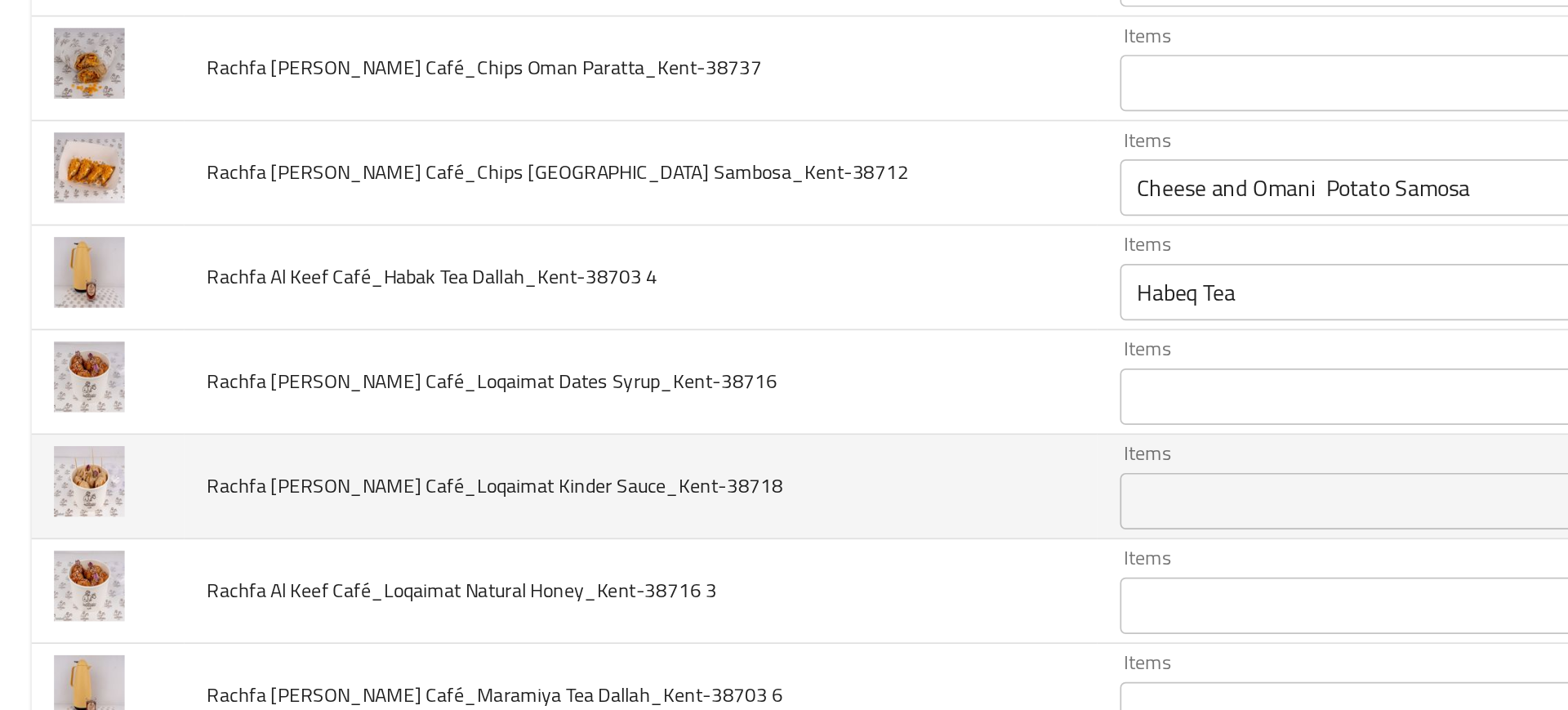
click at [523, 438] on td "Rachfa Al Keef Café_Loqaimat Kinder Sauce_Kent-38718" at bounding box center [372, 466] width 528 height 61
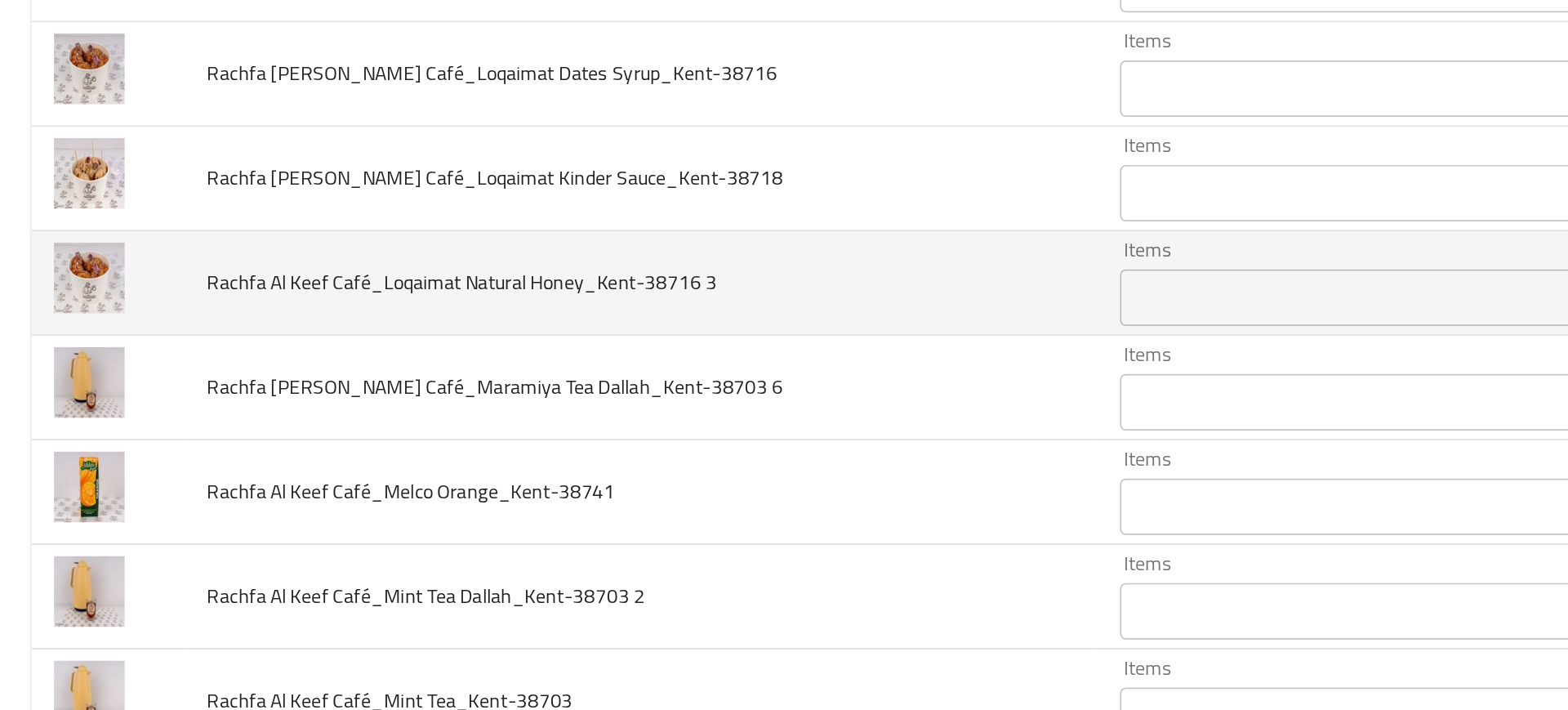
scroll to position [1745, 0]
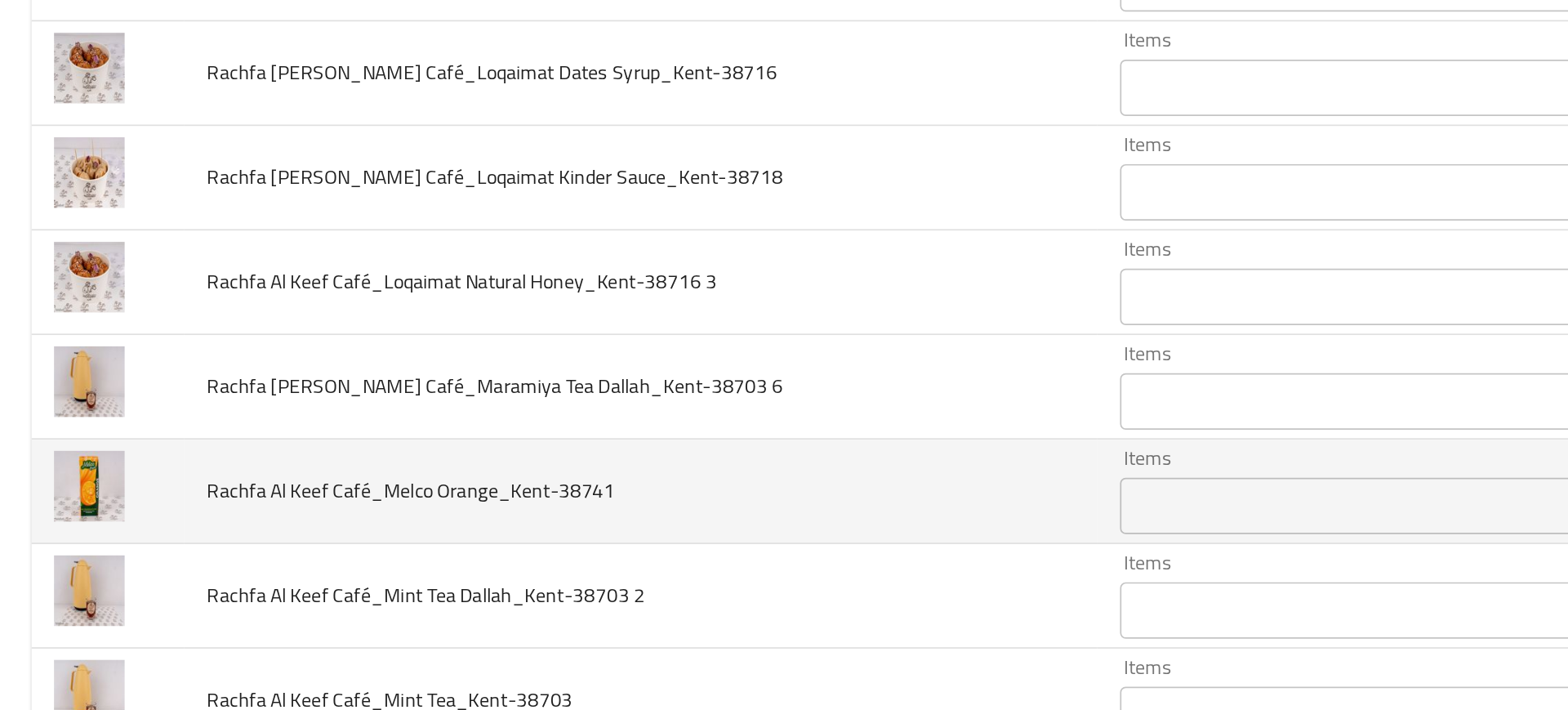
click at [546, 452] on td "Rachfa Al Keef Café_Melco Orange_Kent-38741" at bounding box center [372, 469] width 528 height 61
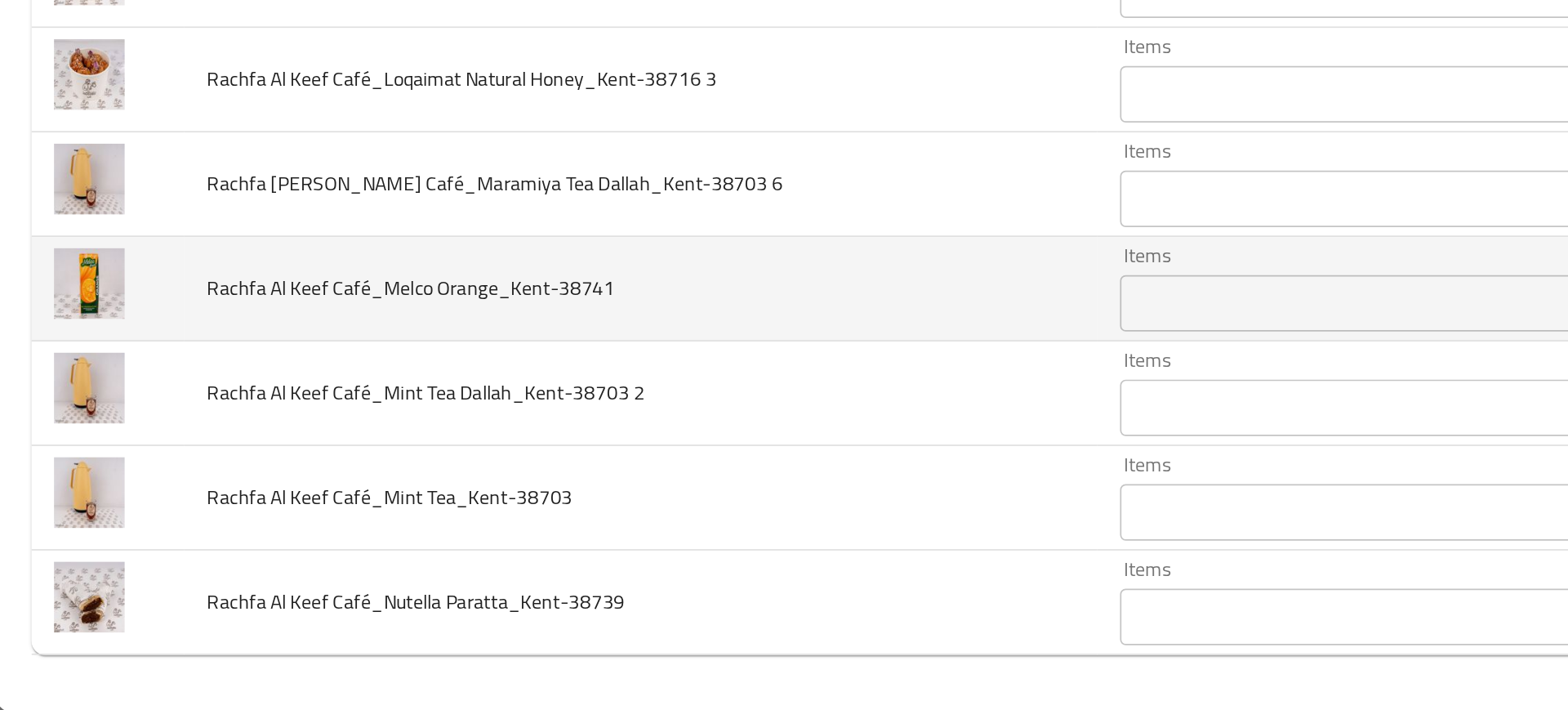
click at [649, 488] on div "Items" at bounding box center [825, 473] width 351 height 33
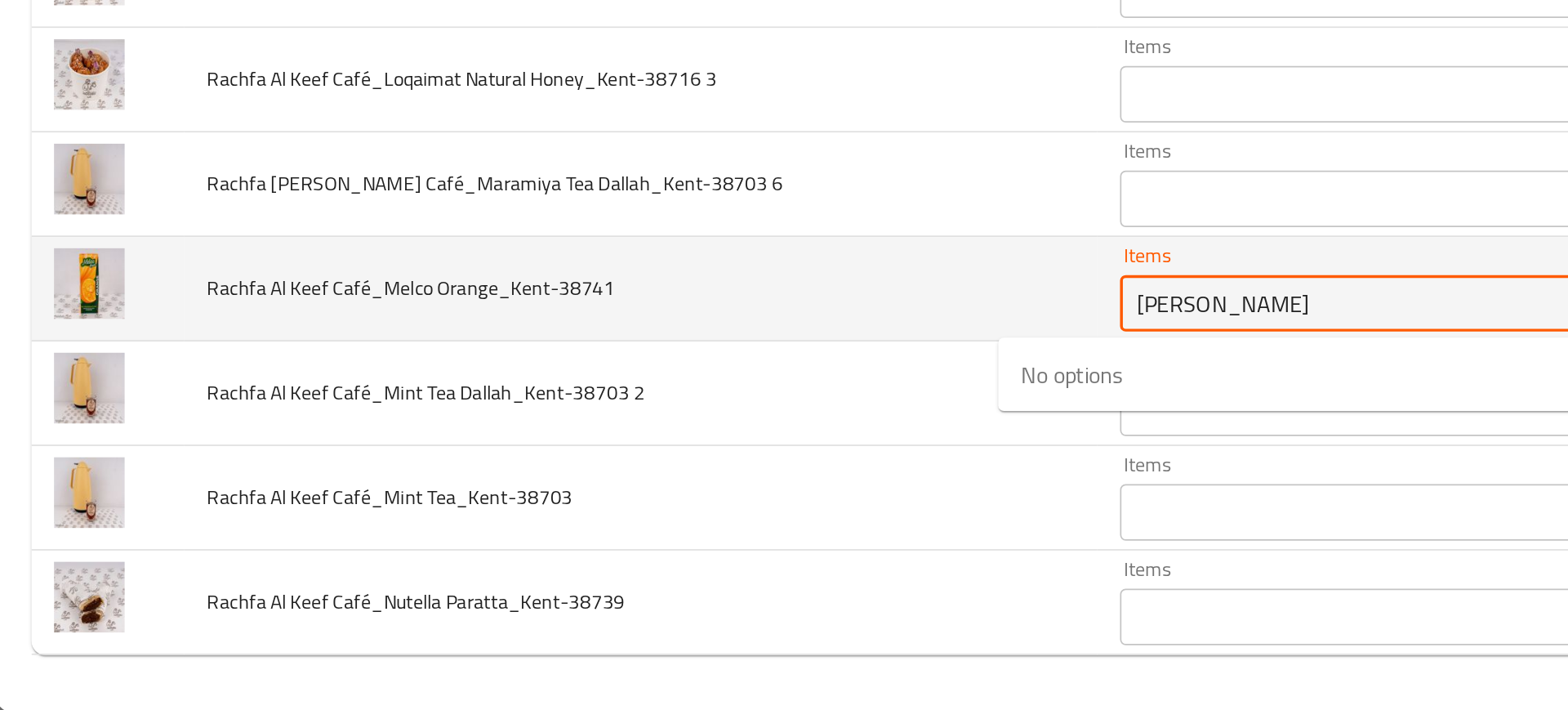
type Orange_Kent-38741 "ora"
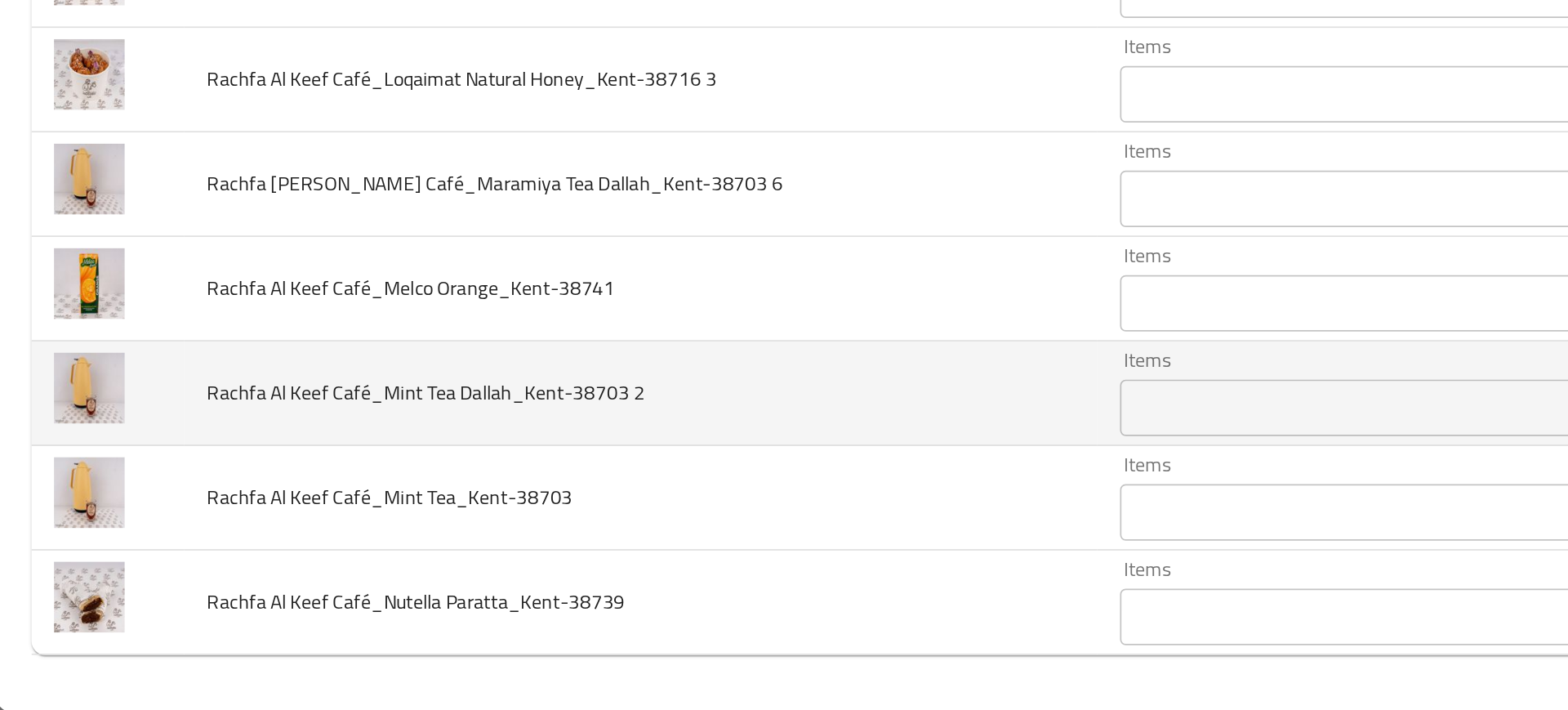
click at [482, 538] on td "Rachfa Al Keef Café_Mint Tea Dallah_Kent-38703 2" at bounding box center [372, 525] width 528 height 61
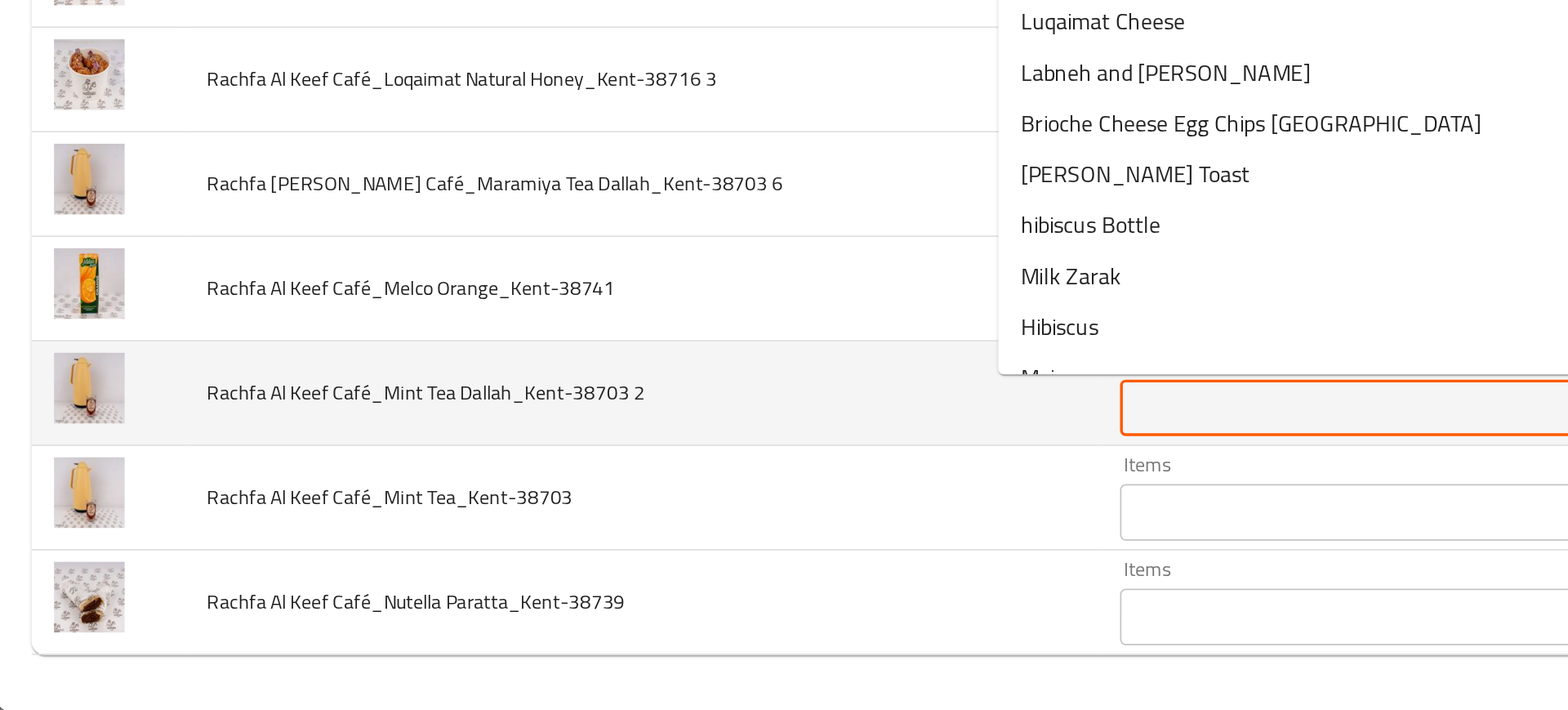
click at [654, 544] on 2 "Items" at bounding box center [800, 534] width 293 height 23
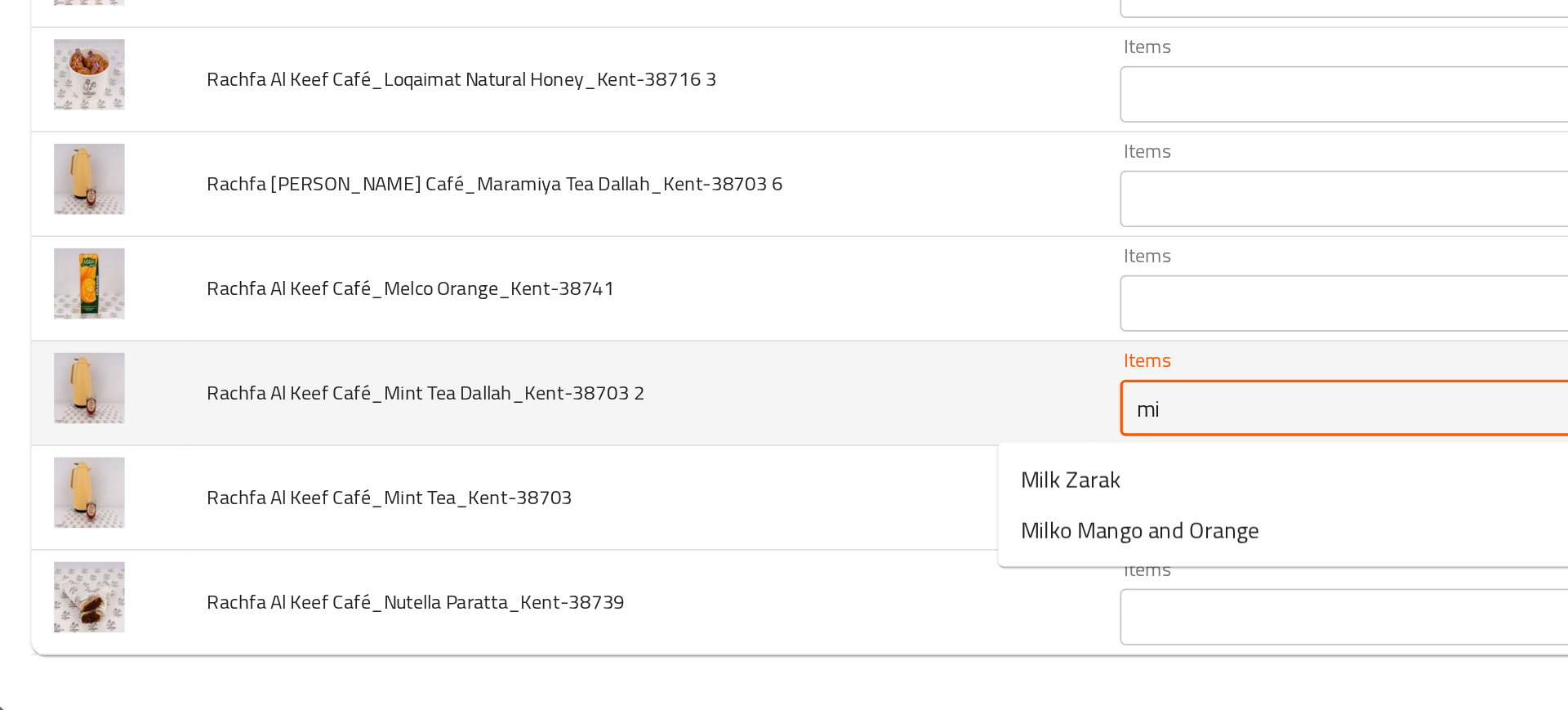
type 2 "m"
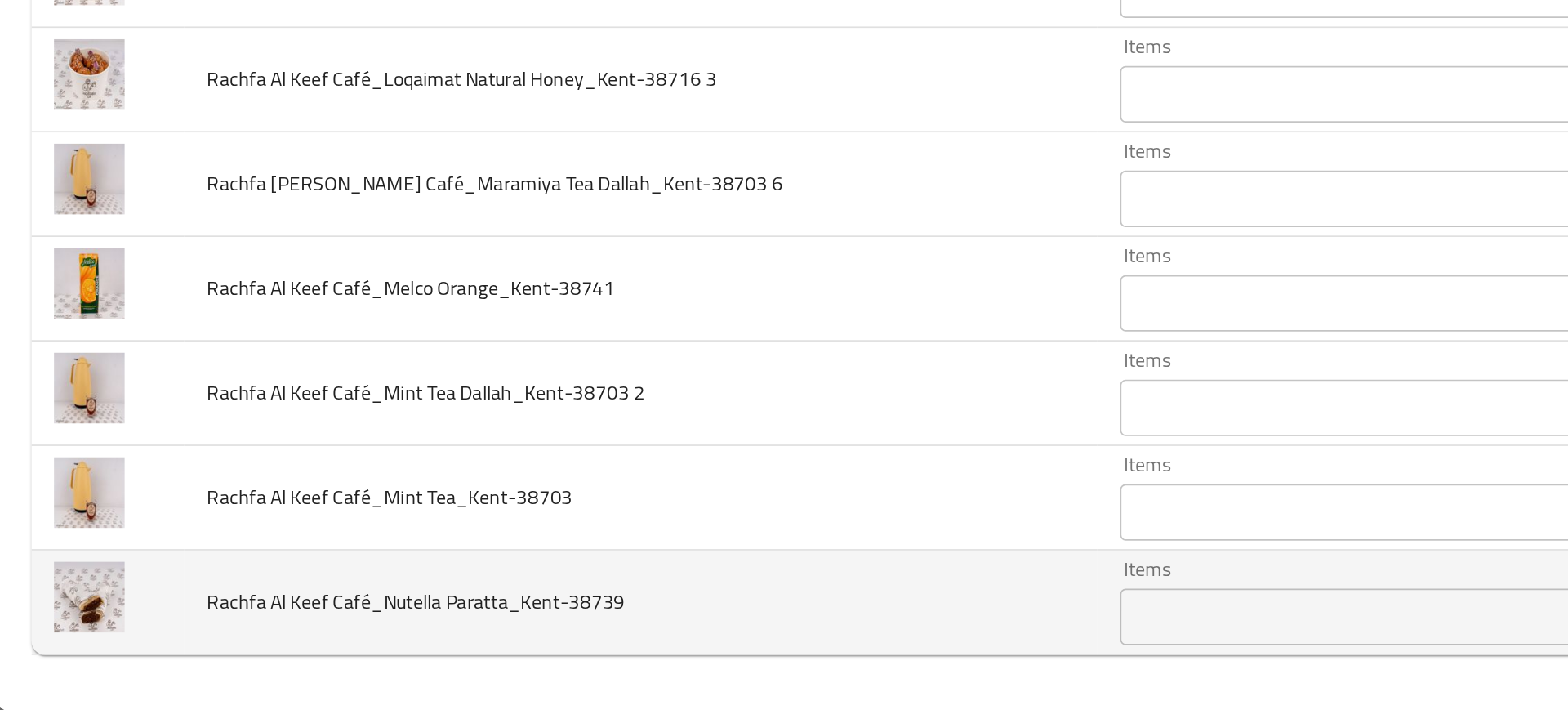
click at [542, 633] on td "Rachfa Al Keef Café_Nutella Paratta_Kent-38739" at bounding box center [372, 647] width 528 height 61
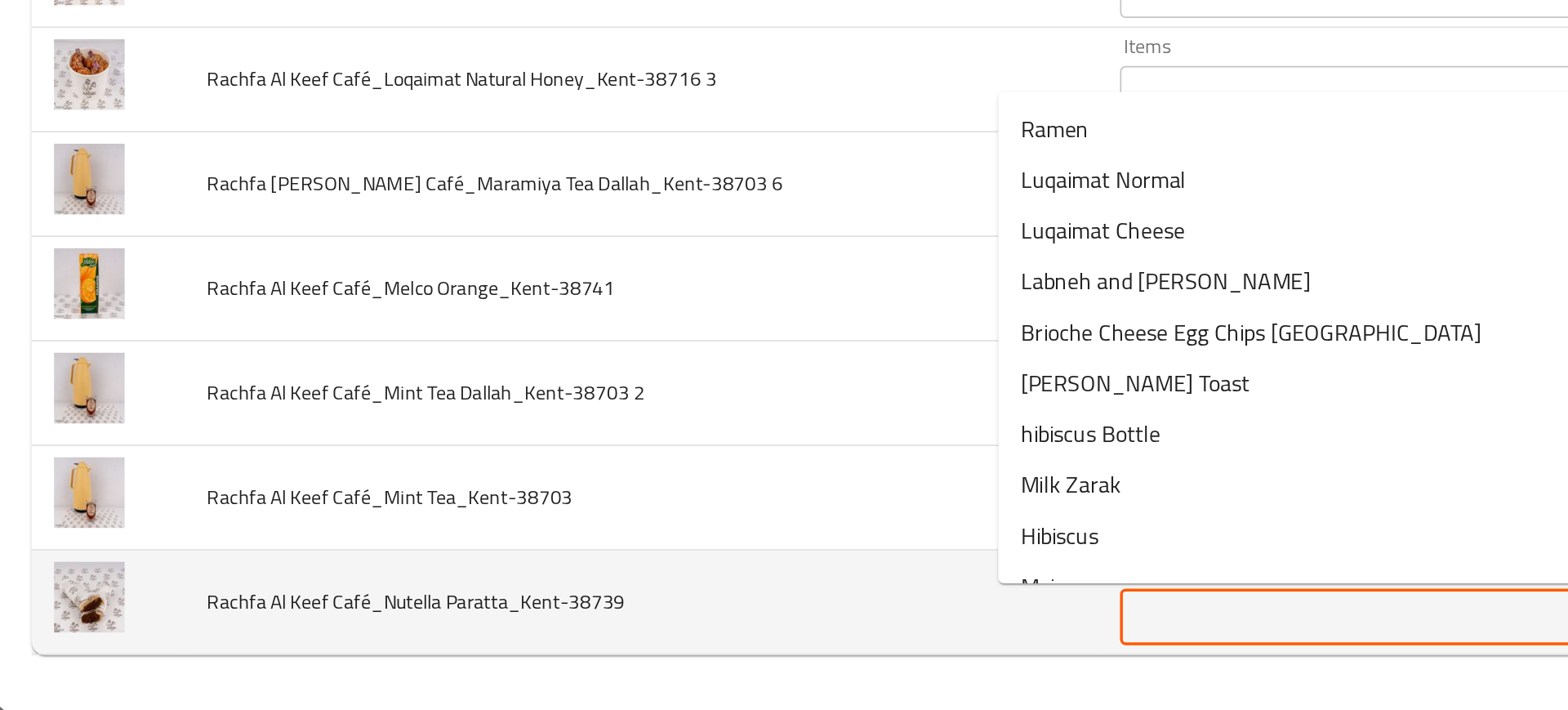
click at [654, 660] on Paratta_Kent-38739 "Items" at bounding box center [800, 655] width 293 height 23
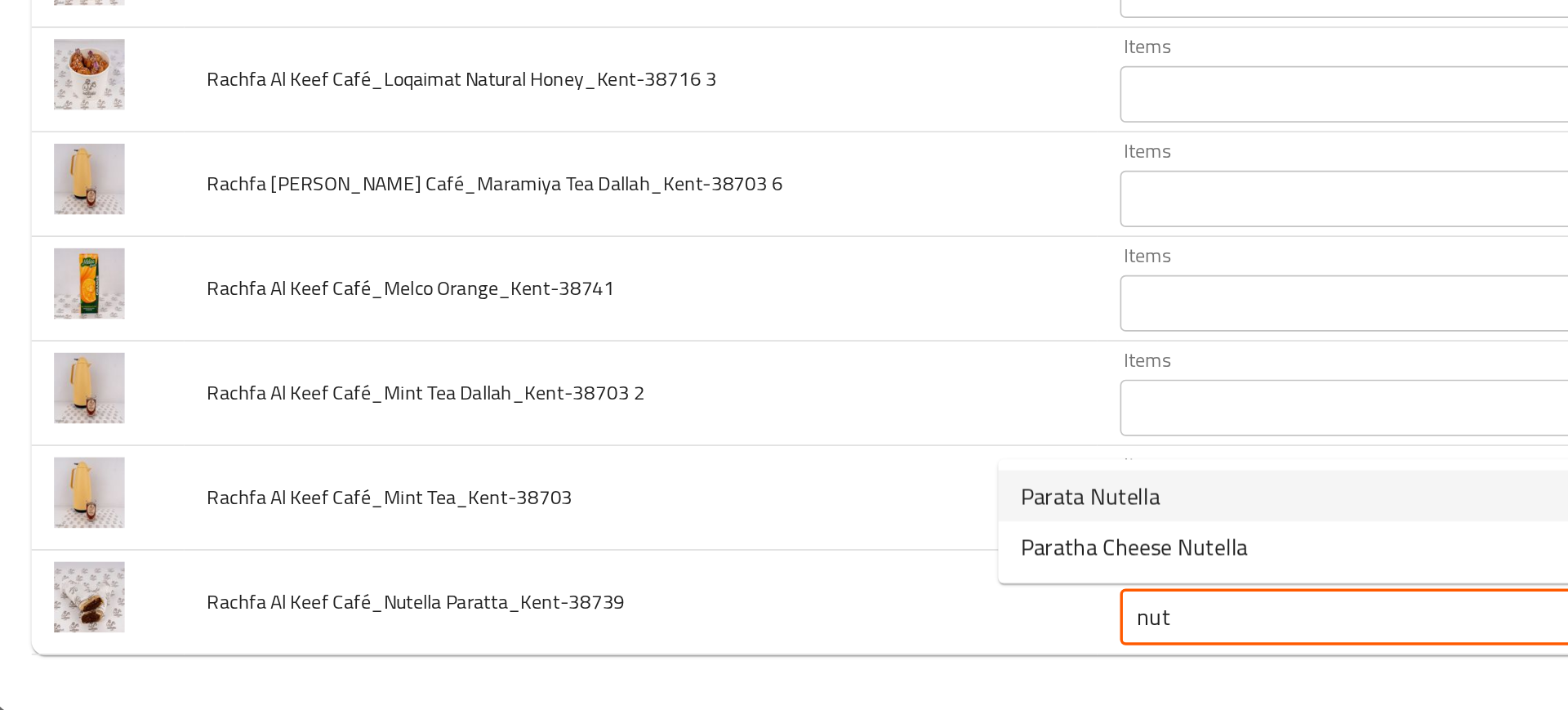
click at [617, 587] on span "Parata Nutella" at bounding box center [632, 584] width 81 height 20
type Paratta_Kent-38739 "Parata Nutella"
type Paratta_Kent-38739-ar "براتا نوتيلا"
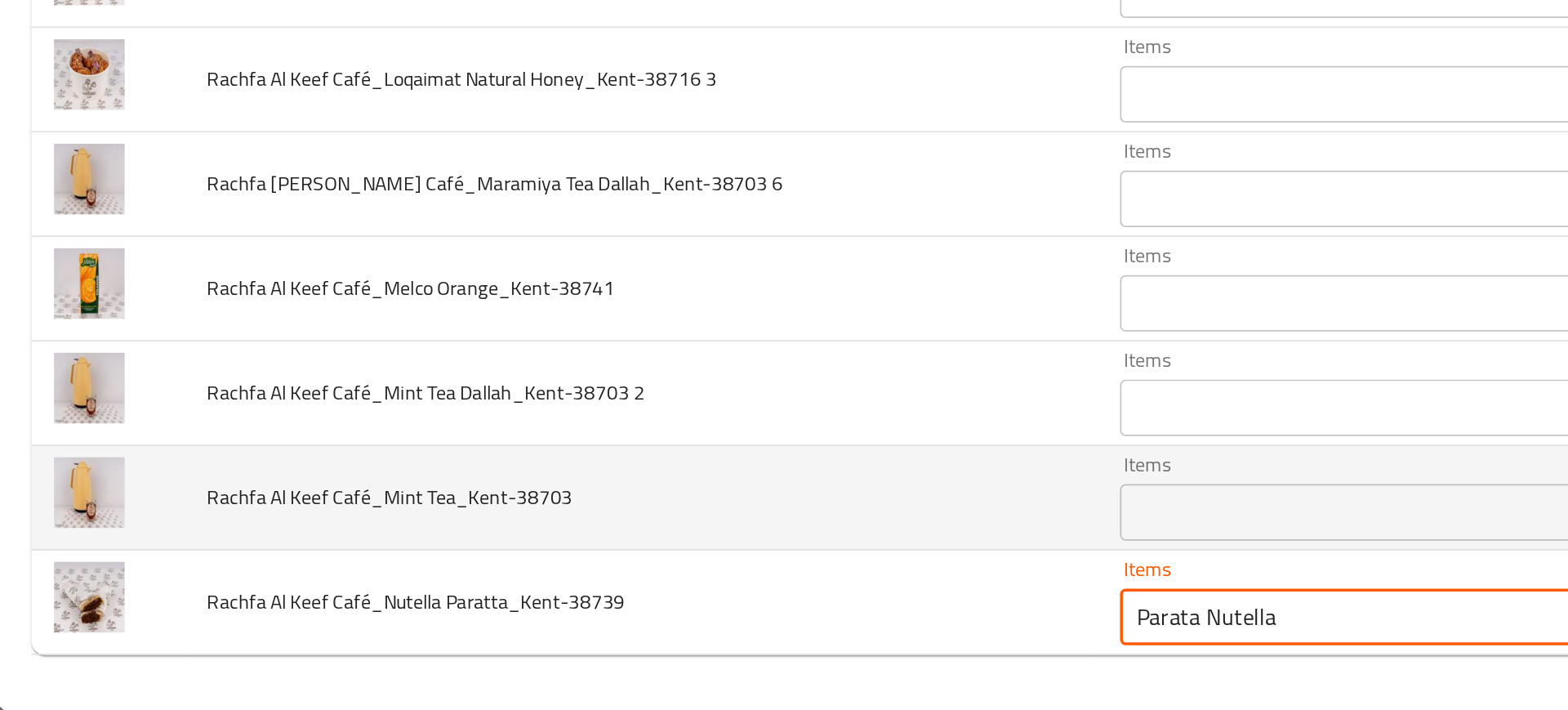
type Paratta_Kent-38739 "Parata Nutella"
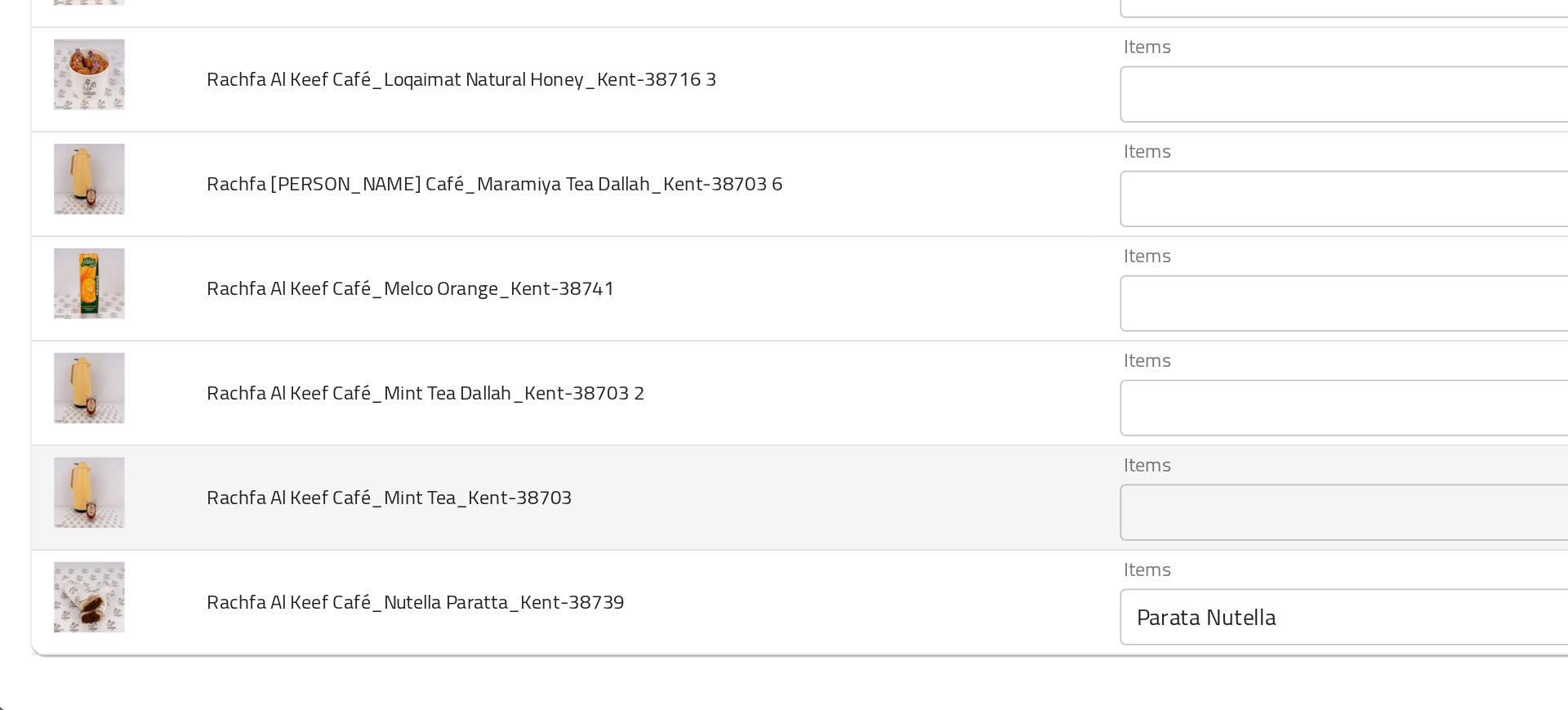
click at [489, 585] on td "Rachfa Al Keef Café_Mint Tea_Kent-38703" at bounding box center [372, 586] width 528 height 61
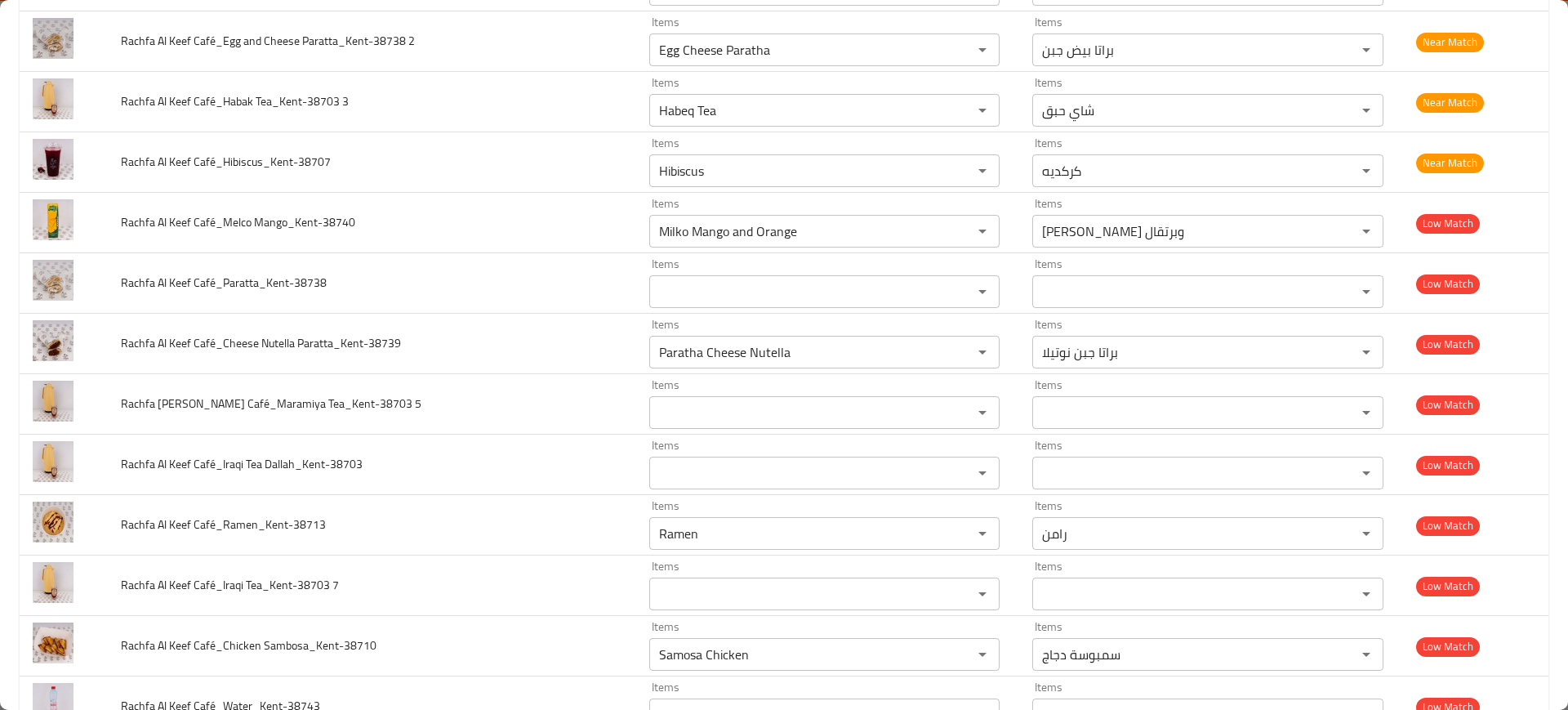
scroll to position [639, 0]
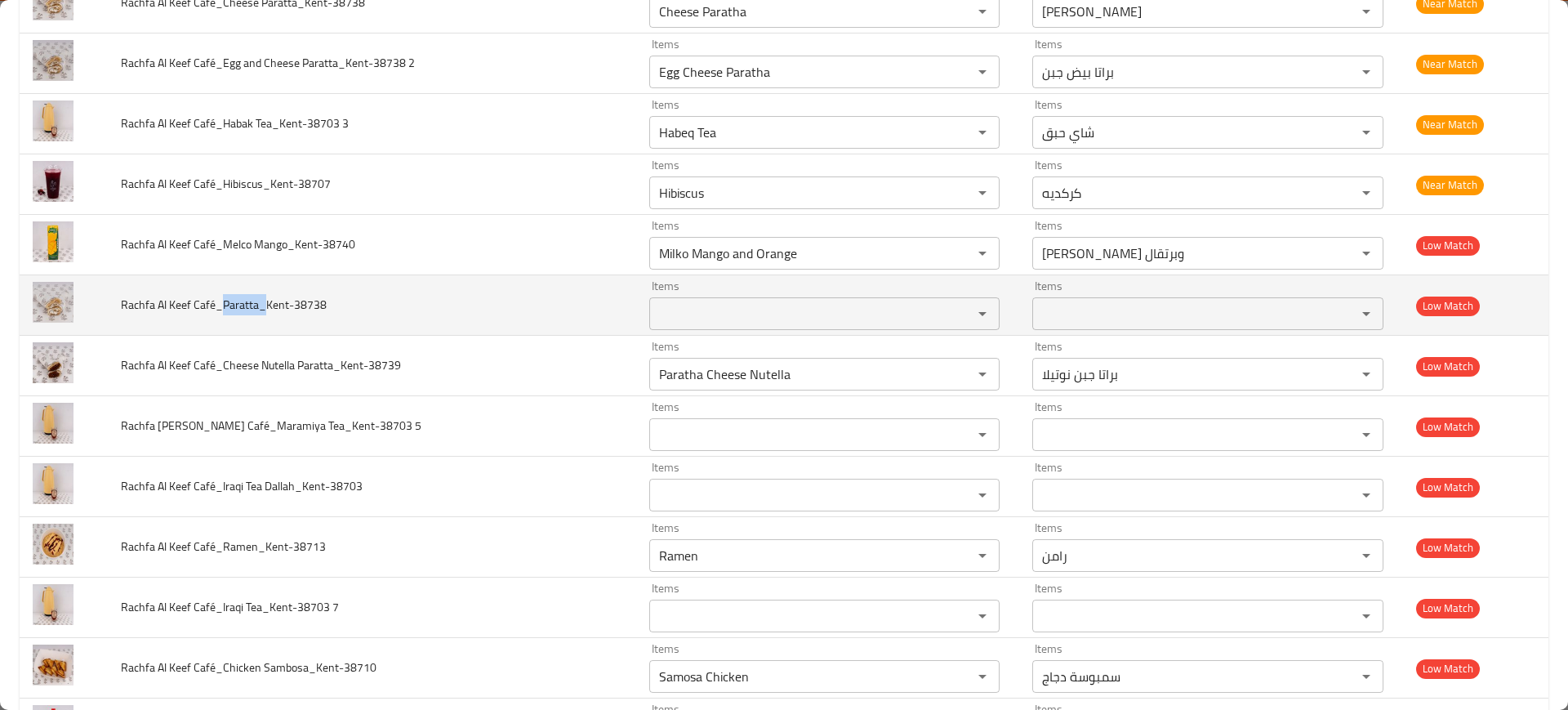
drag, startPoint x: 229, startPoint y: 305, endPoint x: 269, endPoint y: 303, distance: 40.0
click at [269, 303] on span "Rachfa Al Keef Café_Paratta_Kent-38738" at bounding box center [224, 304] width 206 height 21
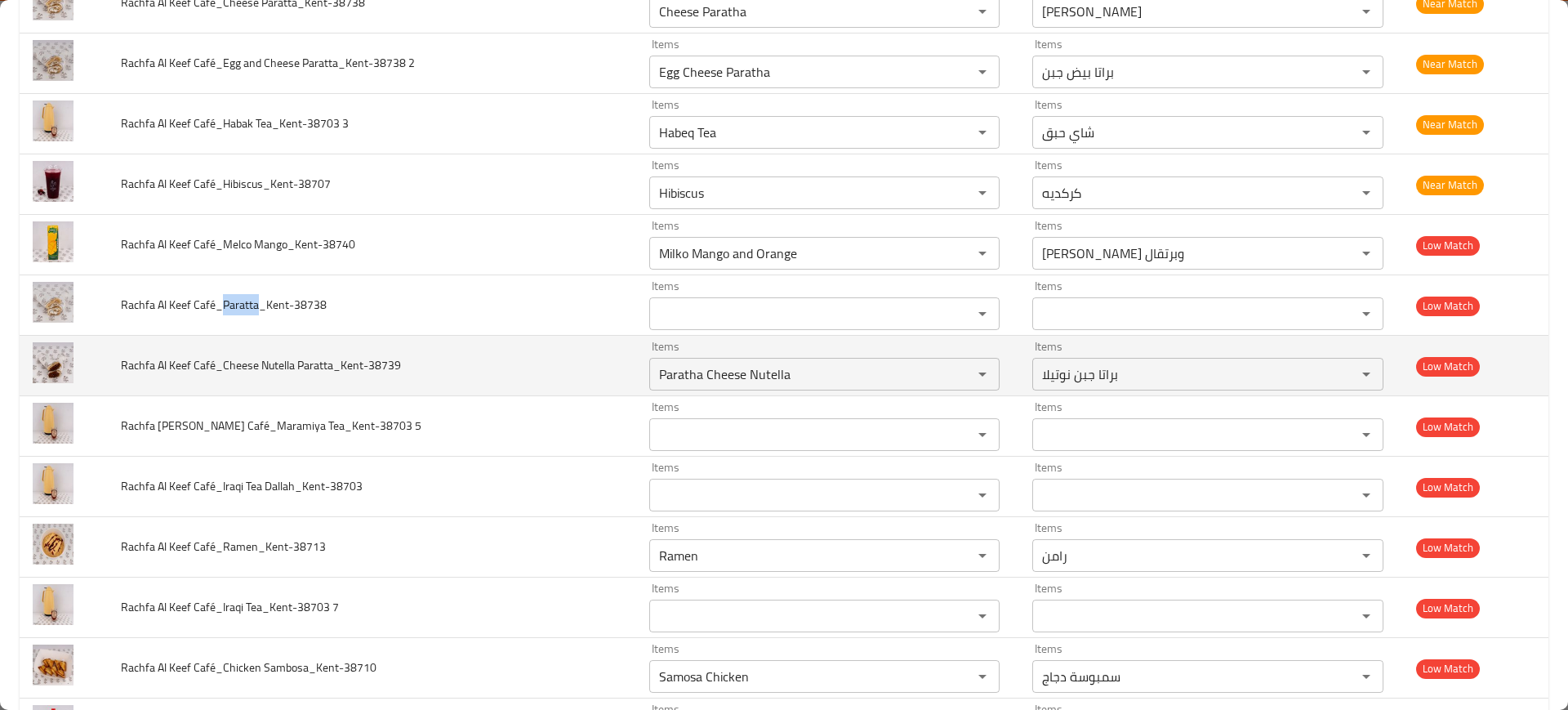
copy span "Paratta"
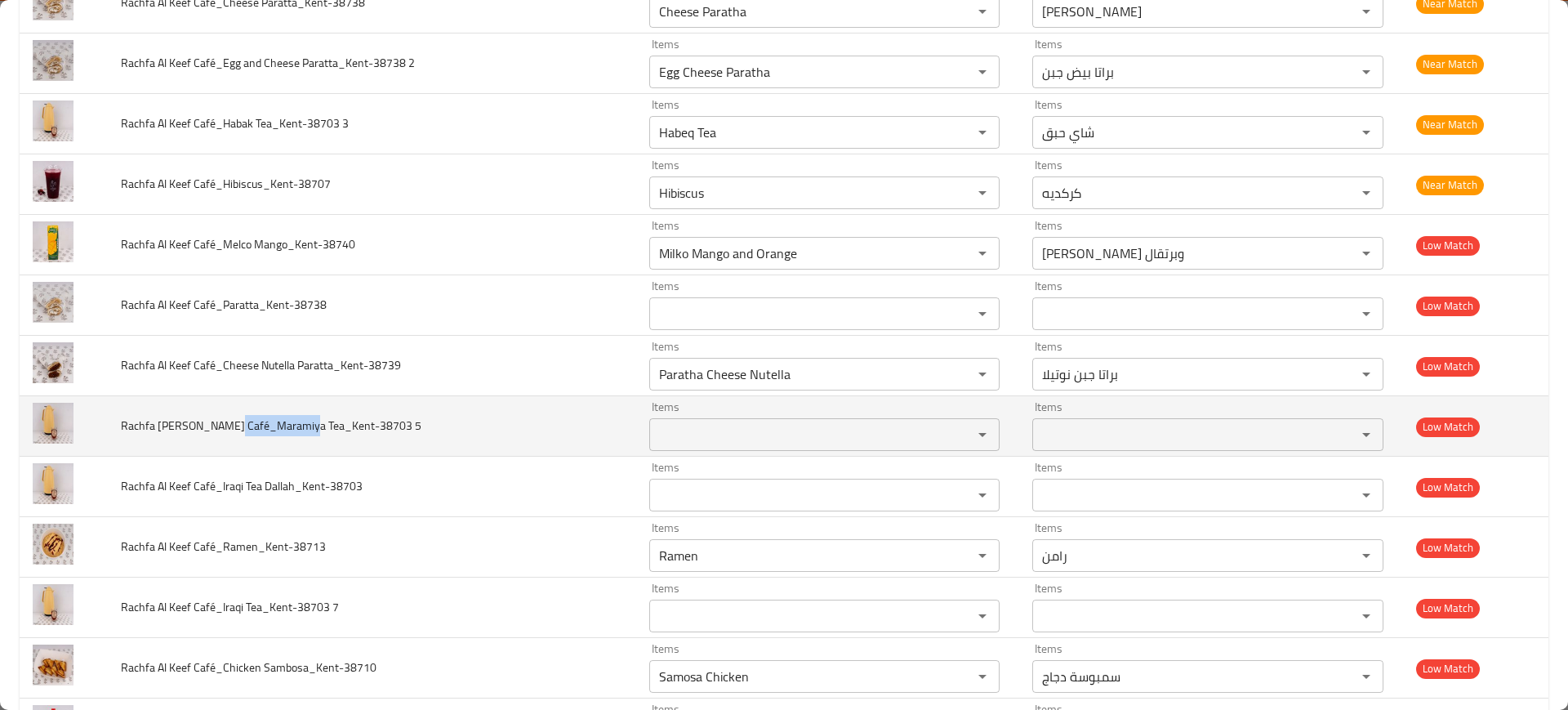
drag, startPoint x: 226, startPoint y: 429, endPoint x: 298, endPoint y: 429, distance: 72.0
click at [298, 429] on span "Rachfa Al Keef Café_Maramiya Tea_Kent-38703 5" at bounding box center [271, 425] width 300 height 21
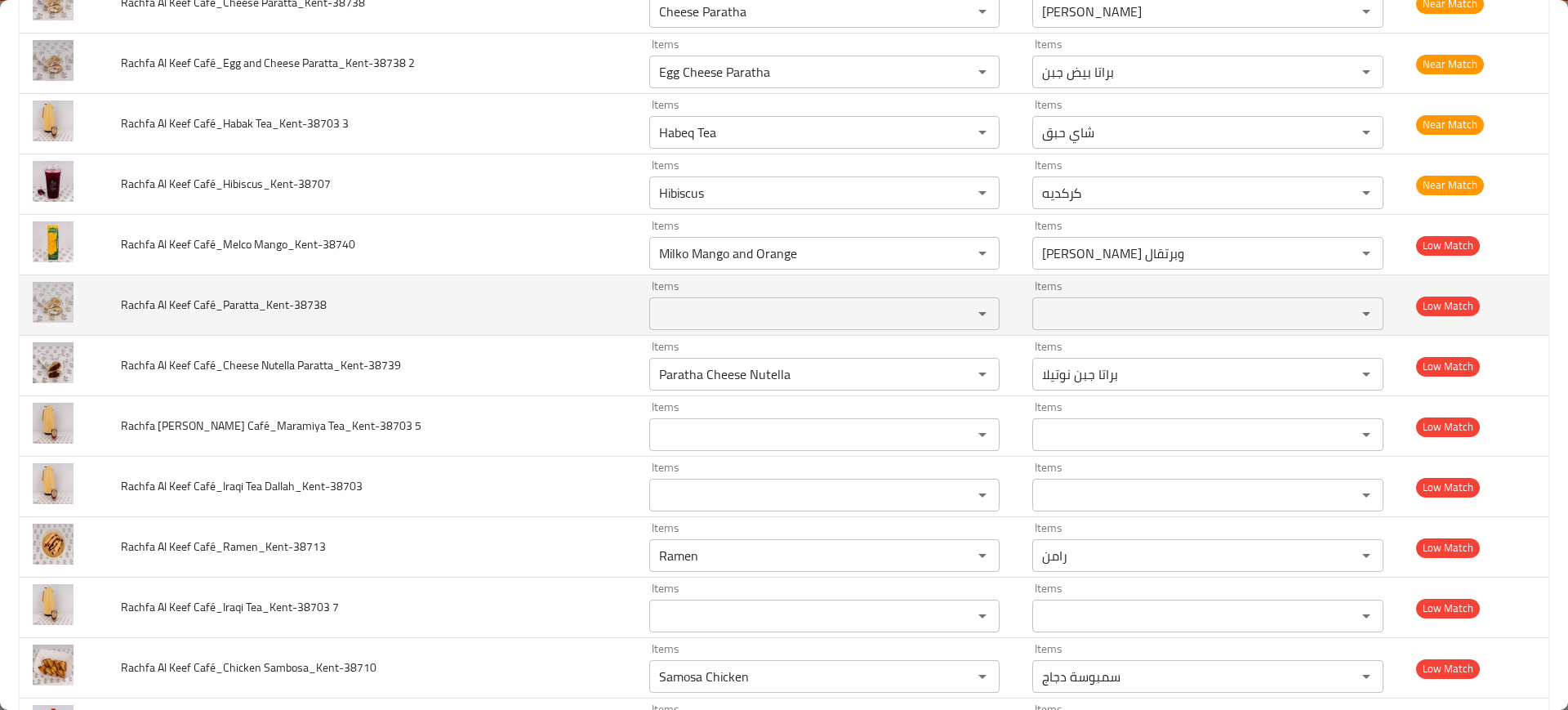
click at [300, 324] on td "Rachfa Al Keef Café_Paratta_Kent-38738" at bounding box center [372, 305] width 528 height 61
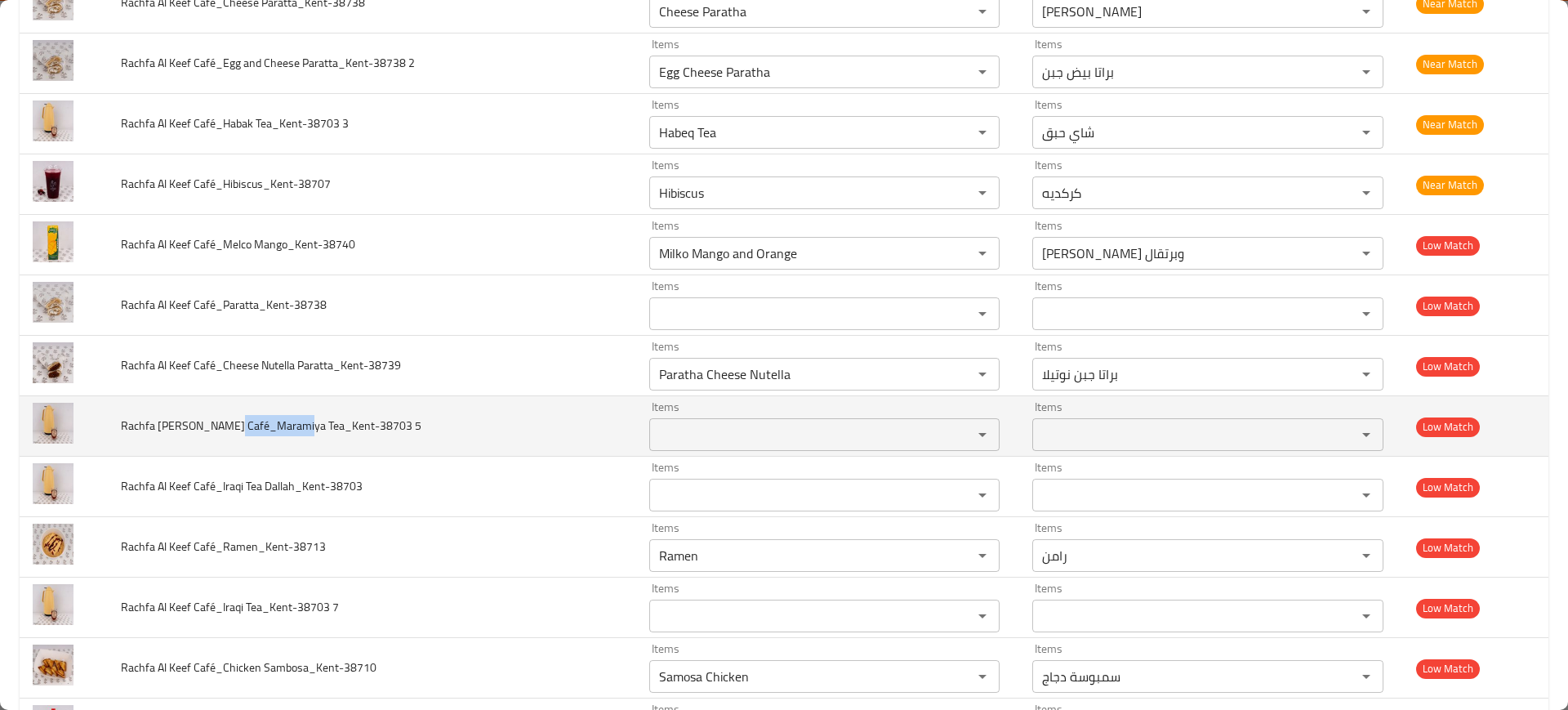
drag, startPoint x: 226, startPoint y: 421, endPoint x: 293, endPoint y: 425, distance: 67.1
click at [293, 425] on span "Rachfa Al Keef Café_Maramiya Tea_Kent-38703 5" at bounding box center [271, 425] width 300 height 21
copy span "Maramiya Tea"
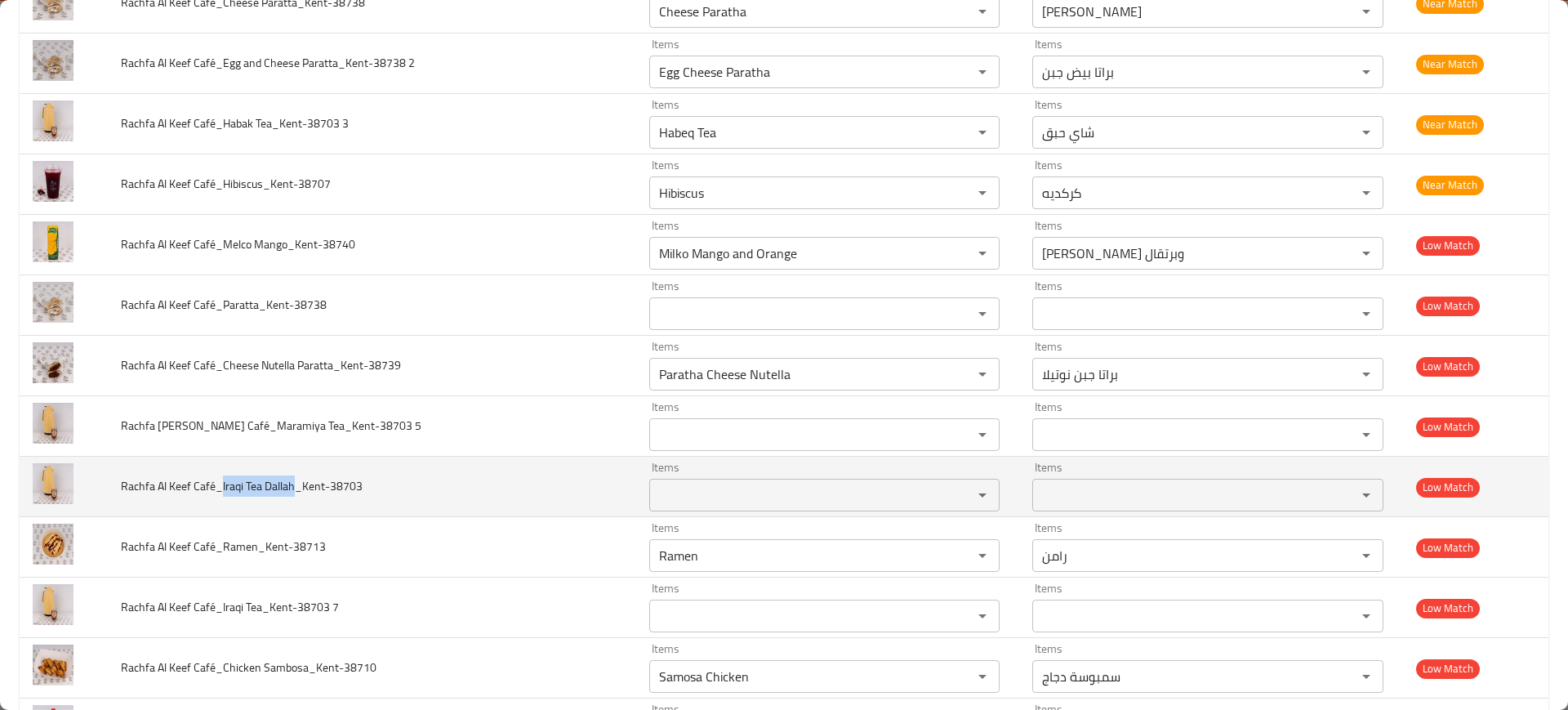
drag, startPoint x: 229, startPoint y: 494, endPoint x: 298, endPoint y: 494, distance: 69.0
click at [298, 494] on span "Rachfa Al Keef Café_Iraqi Tea Dallah_Kent-38703" at bounding box center [242, 486] width 242 height 21
copy span "Iraqi Tea Dallah"
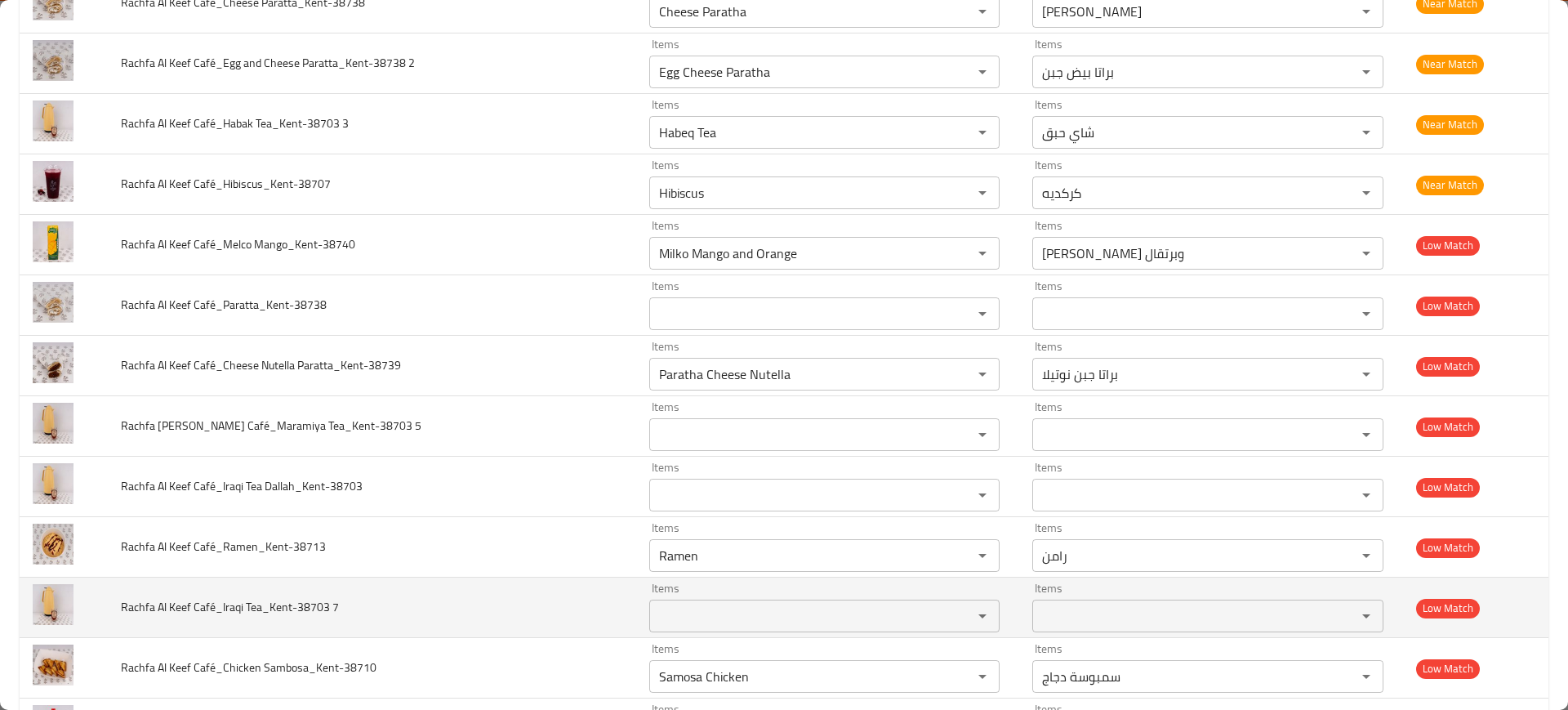
click at [230, 607] on span "Rachfa Al Keef Café_Iraqi Tea_Kent-38703 7" at bounding box center [230, 606] width 218 height 21
drag, startPoint x: 229, startPoint y: 606, endPoint x: 268, endPoint y: 611, distance: 39.3
click at [268, 611] on span "Rachfa Al Keef Café_Iraqi Tea_Kent-38703 7" at bounding box center [230, 606] width 218 height 21
copy span "Iraqi Tea"
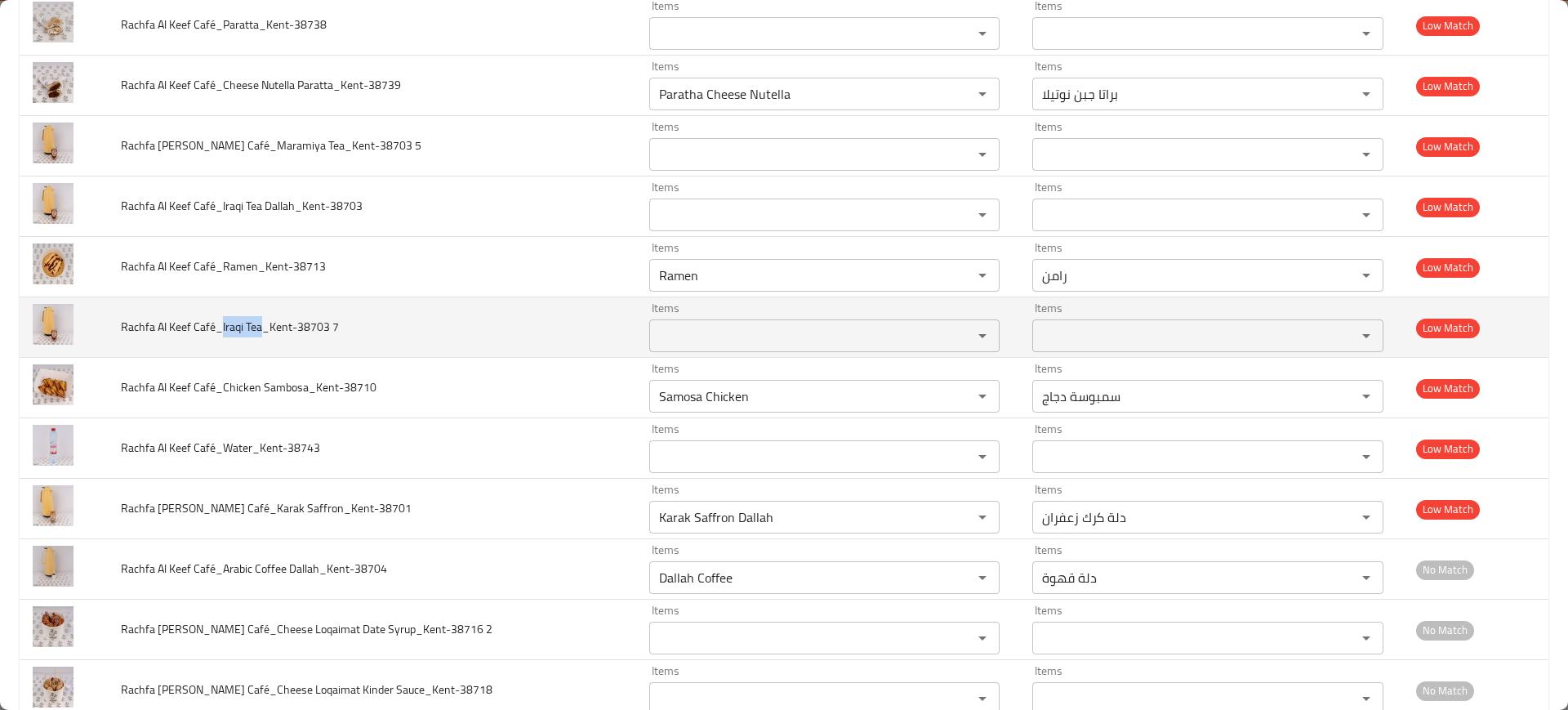
scroll to position [921, 0]
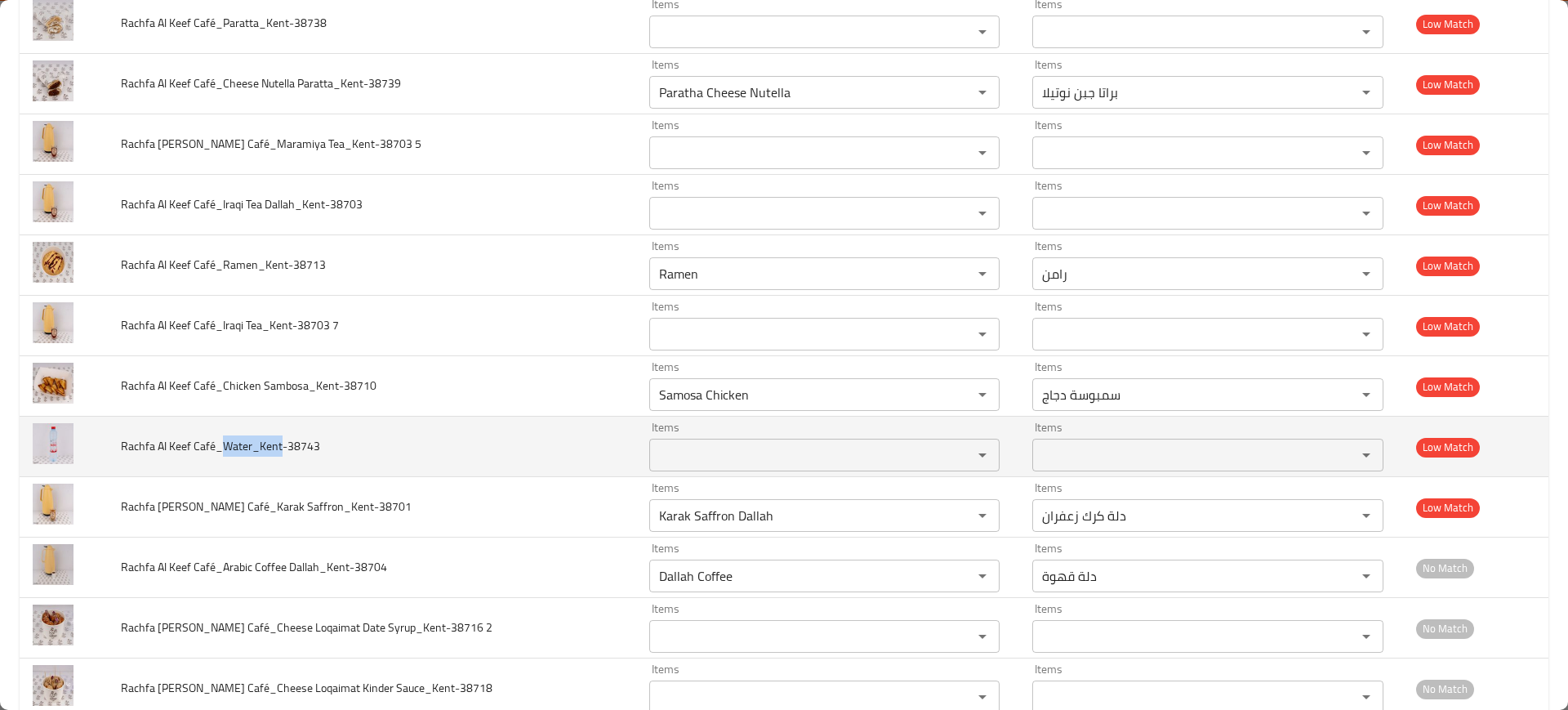
drag, startPoint x: 229, startPoint y: 443, endPoint x: 285, endPoint y: 444, distance: 56.0
click at [285, 444] on span "Rachfa Al Keef Café_Water_Kent-38743" at bounding box center [221, 446] width 200 height 21
copy span "Water"
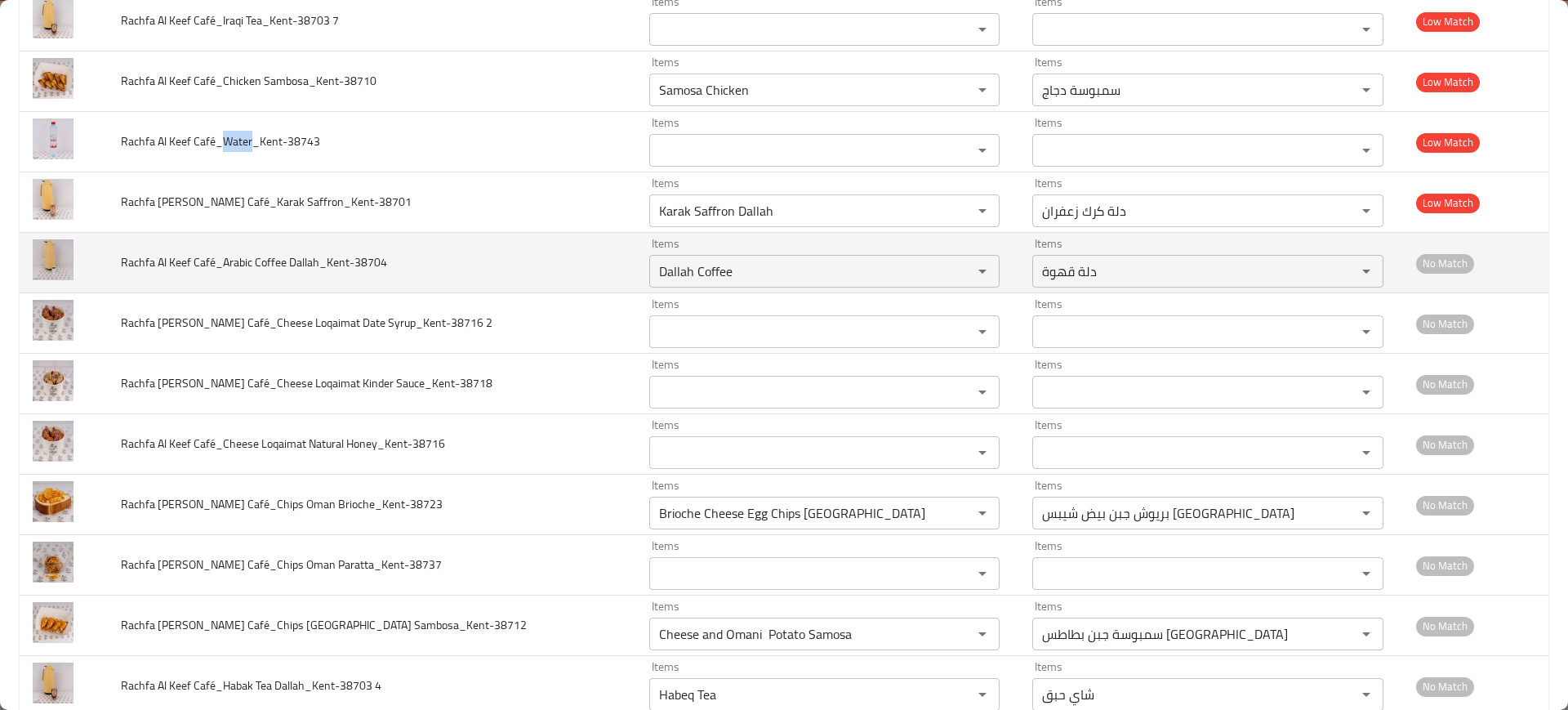
scroll to position [1228, 0]
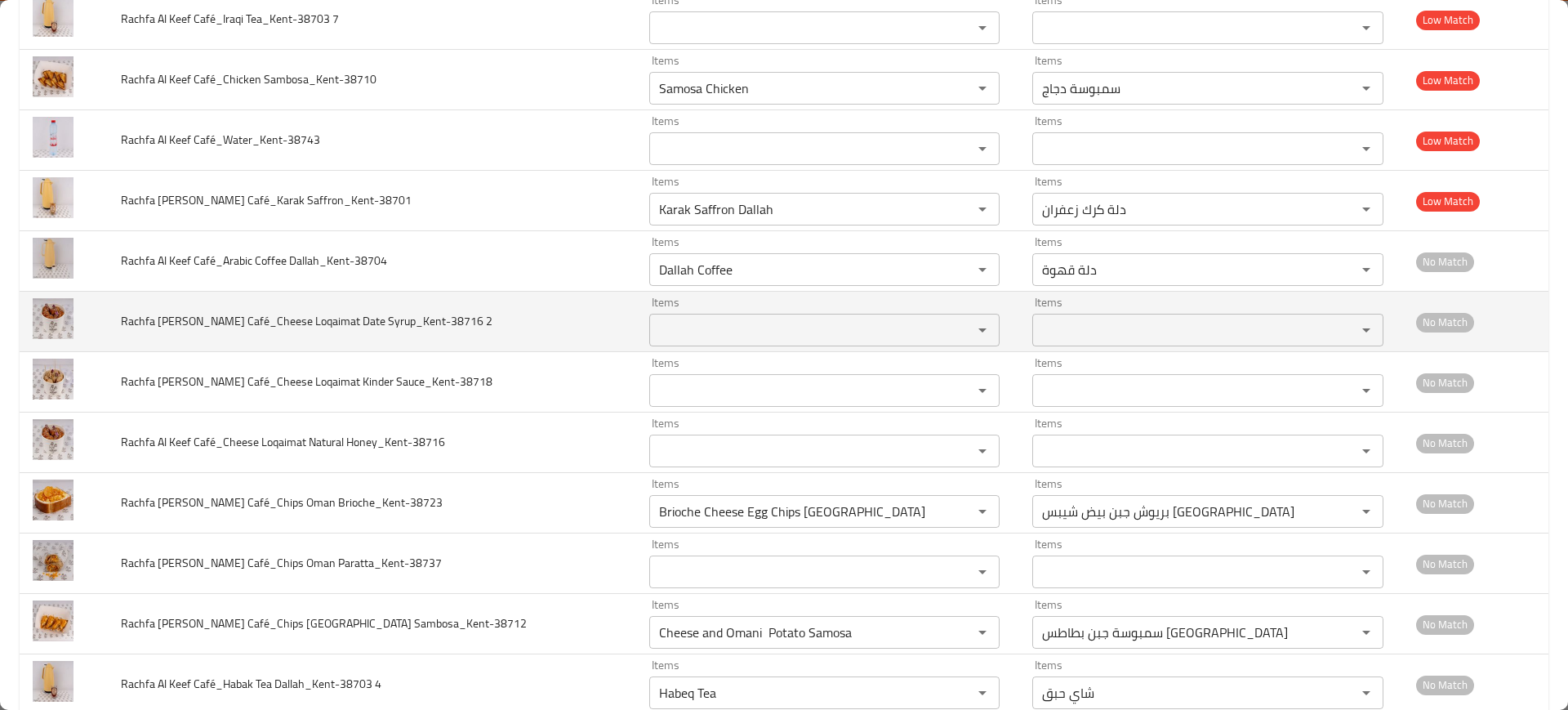
click at [231, 325] on span "Rachfa Al Keef Café_Cheese Loqaimat Date Syrup_Kent-38716 2" at bounding box center [307, 321] width 371 height 21
drag, startPoint x: 230, startPoint y: 318, endPoint x: 368, endPoint y: 314, distance: 138.1
click at [368, 314] on span "Rachfa Al Keef Café_Cheese Loqaimat Date Syrup_Kent-38716 2" at bounding box center [307, 321] width 371 height 21
drag, startPoint x: 368, startPoint y: 314, endPoint x: 229, endPoint y: 310, distance: 139.1
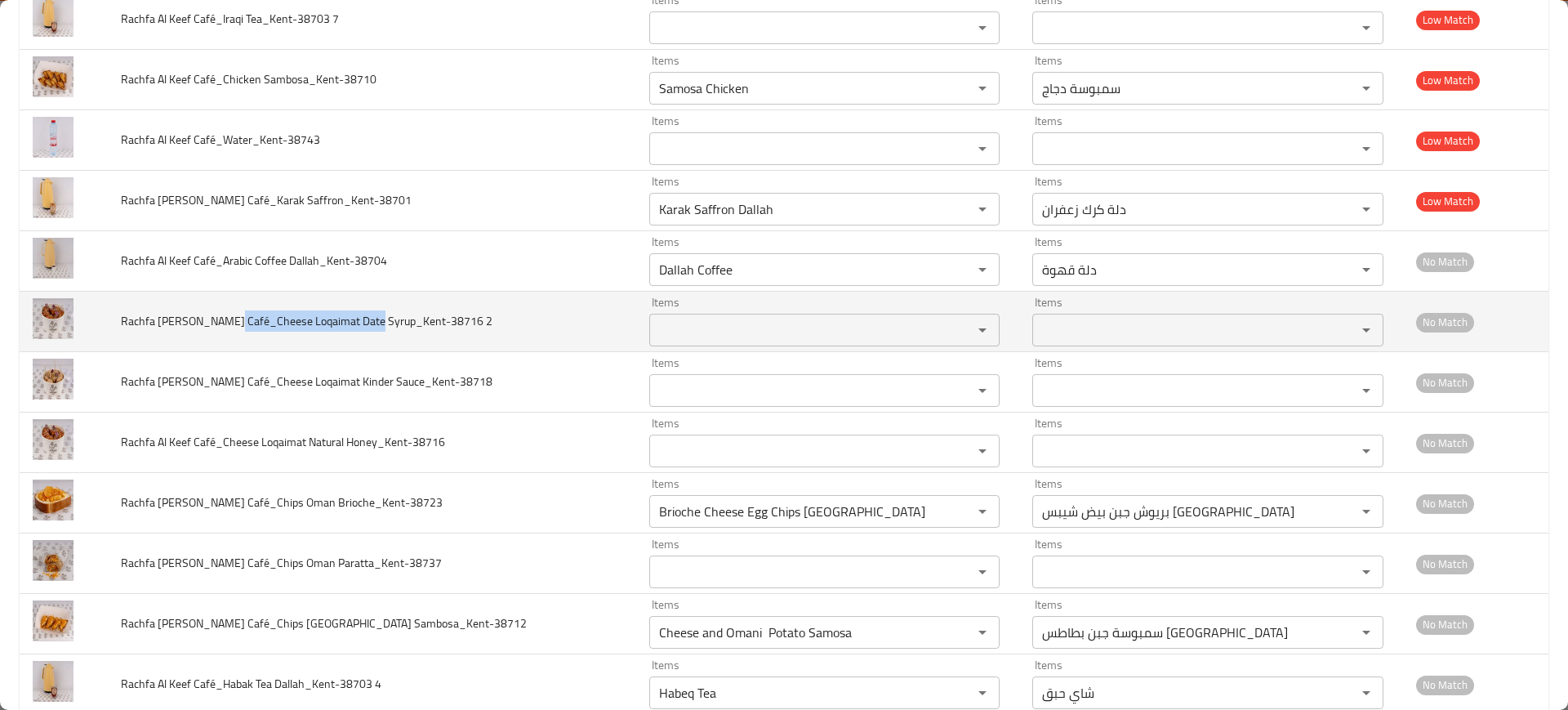
click at [229, 311] on span "Rachfa Al Keef Café_Cheese Loqaimat Date Syrup_Kent-38716 2" at bounding box center [307, 321] width 371 height 21
copy span "Cheese Loqaimat Date Syrup"
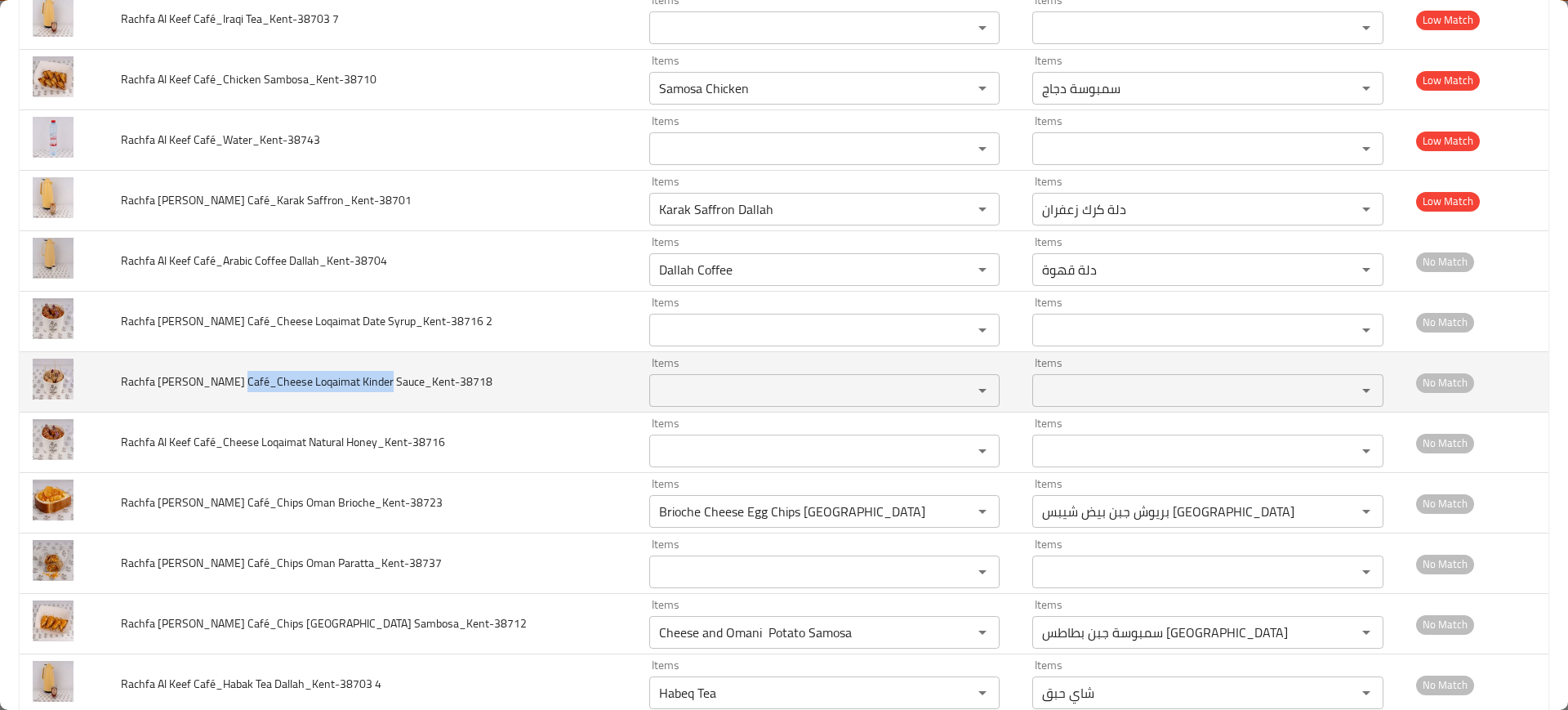
drag, startPoint x: 371, startPoint y: 380, endPoint x: 233, endPoint y: 383, distance: 138.0
click at [233, 383] on span "Rachfa Al Keef Café_Cheese Loqaimat Kinder Sauce_Kent-38718" at bounding box center [307, 381] width 371 height 21
copy span "Cheese Loqaimat Kinder Sauce"
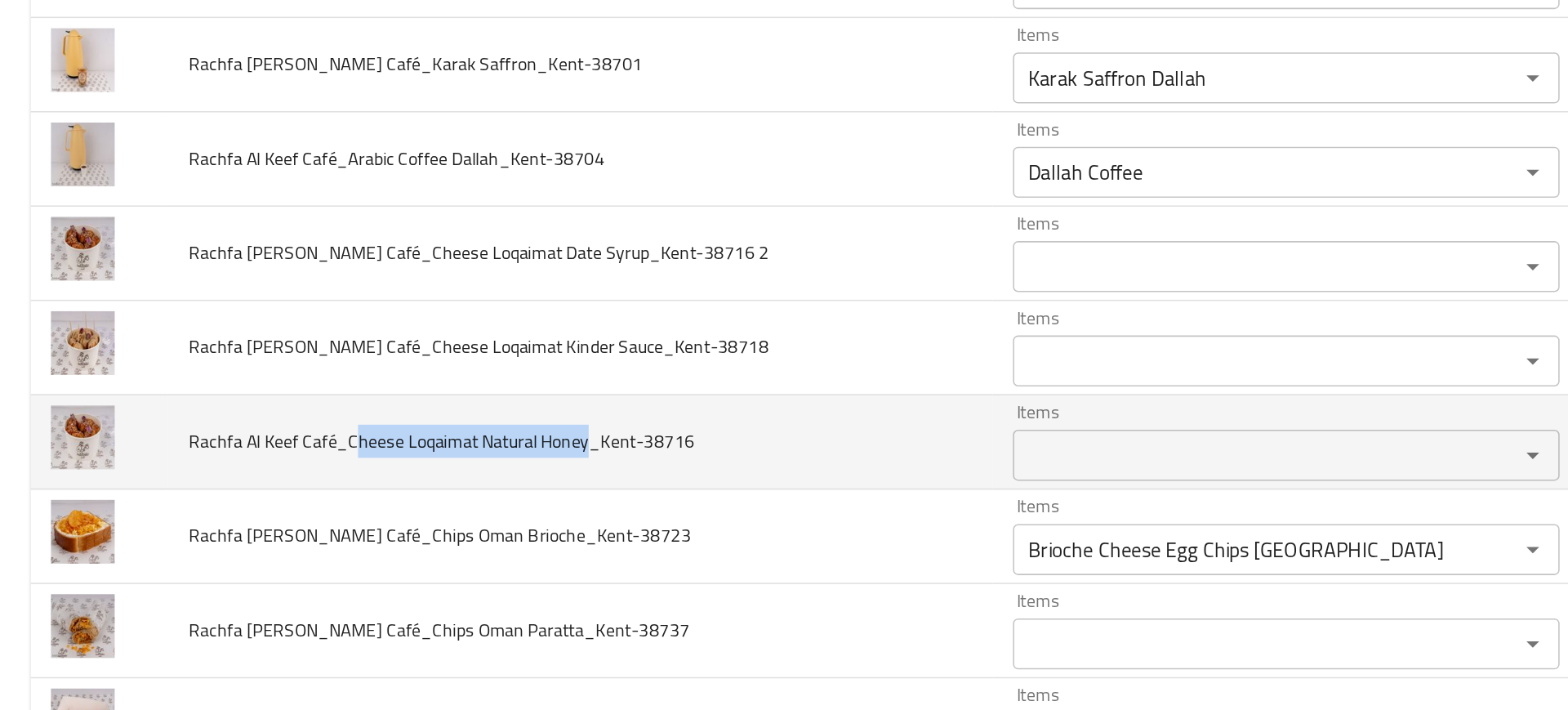
drag, startPoint x: 382, startPoint y: 441, endPoint x: 232, endPoint y: 439, distance: 150.0
click at [232, 439] on span "Rachfa Al Keef Café_Cheese Loqaimat Natural Honey_Kent-38716" at bounding box center [284, 441] width 325 height 21
copy span "Cheese Loqaimat Natural Honey"
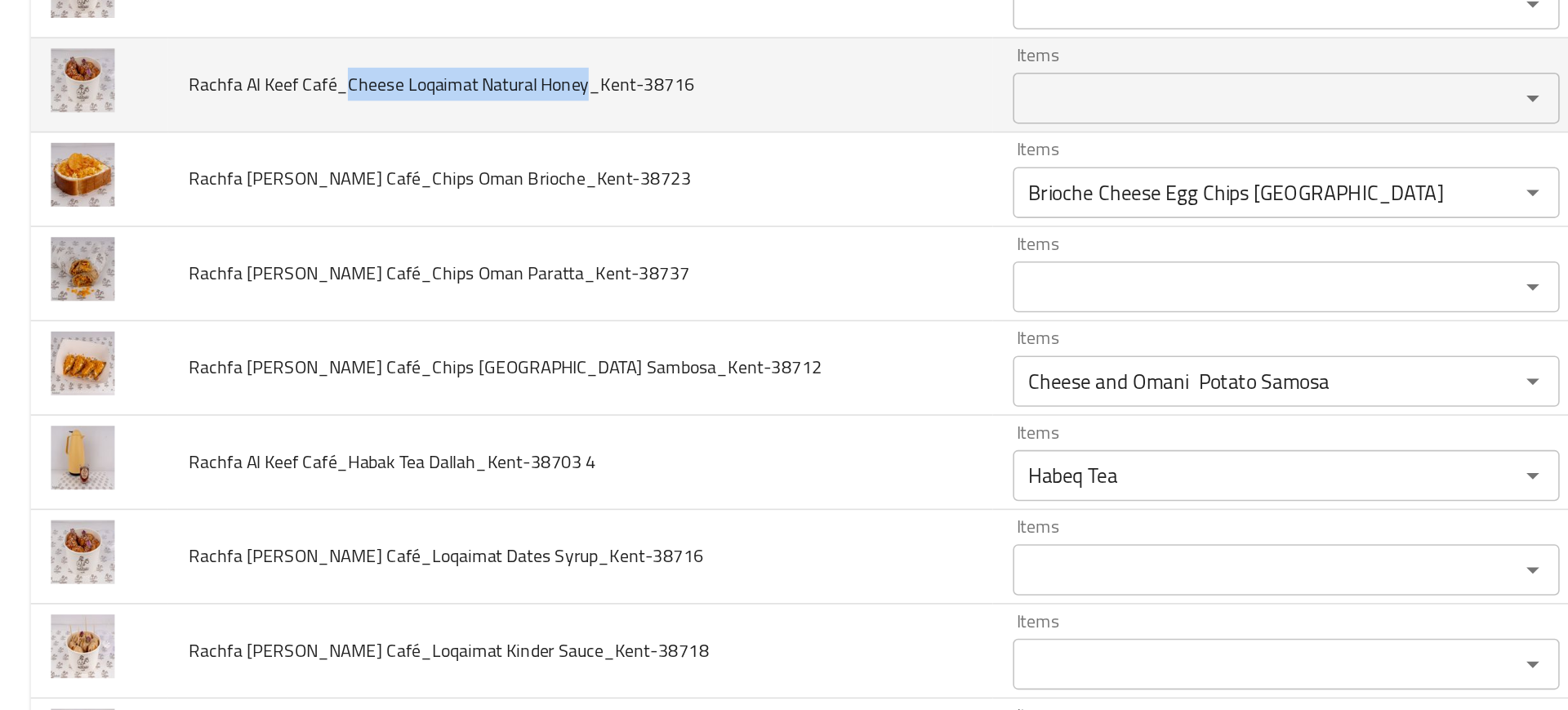
scroll to position [1458, 0]
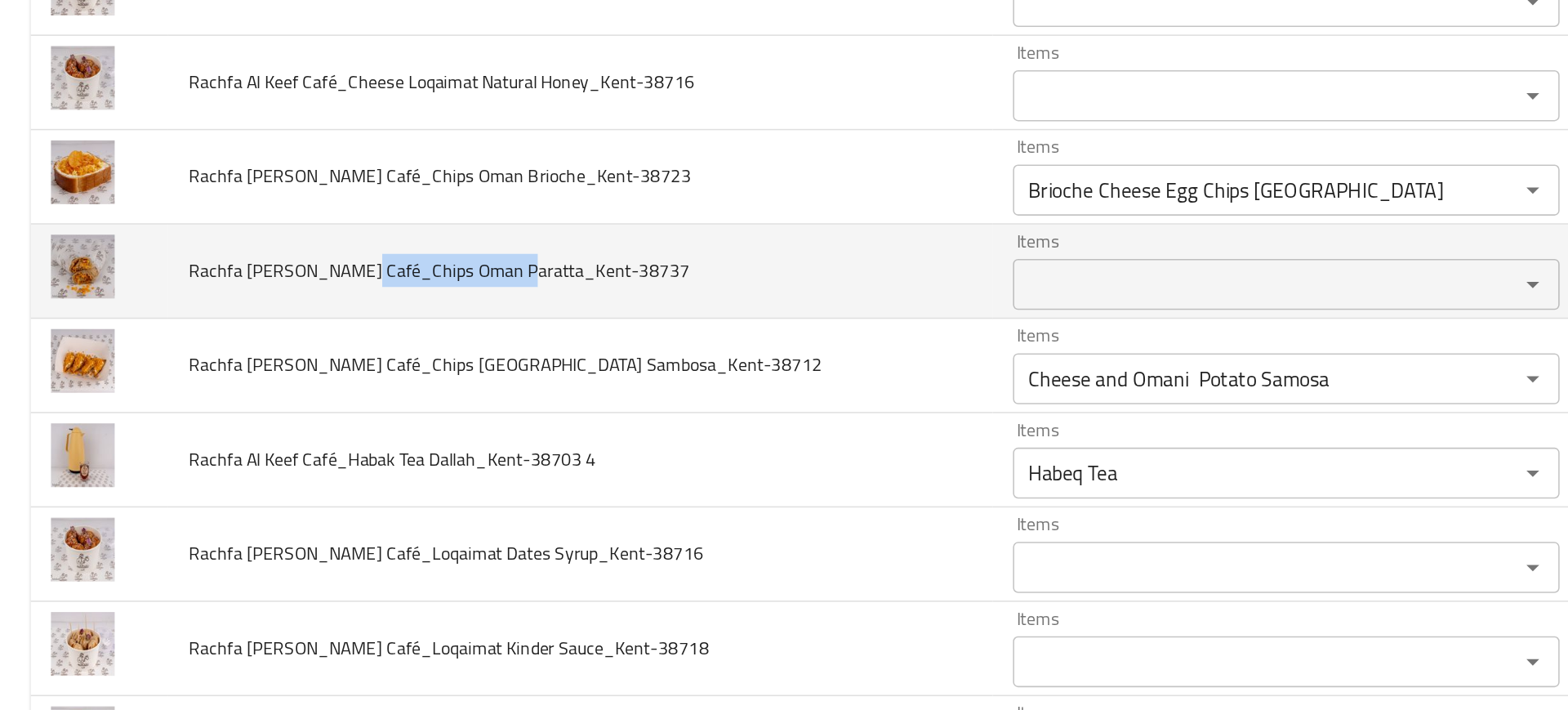
drag, startPoint x: 322, startPoint y: 334, endPoint x: 228, endPoint y: 335, distance: 94.0
click at [228, 335] on span "Rachfa Al Keef Café_Chips Oman Paratta_Kent-38737" at bounding box center [282, 332] width 321 height 21
copy span "Chips Oman Paratta"
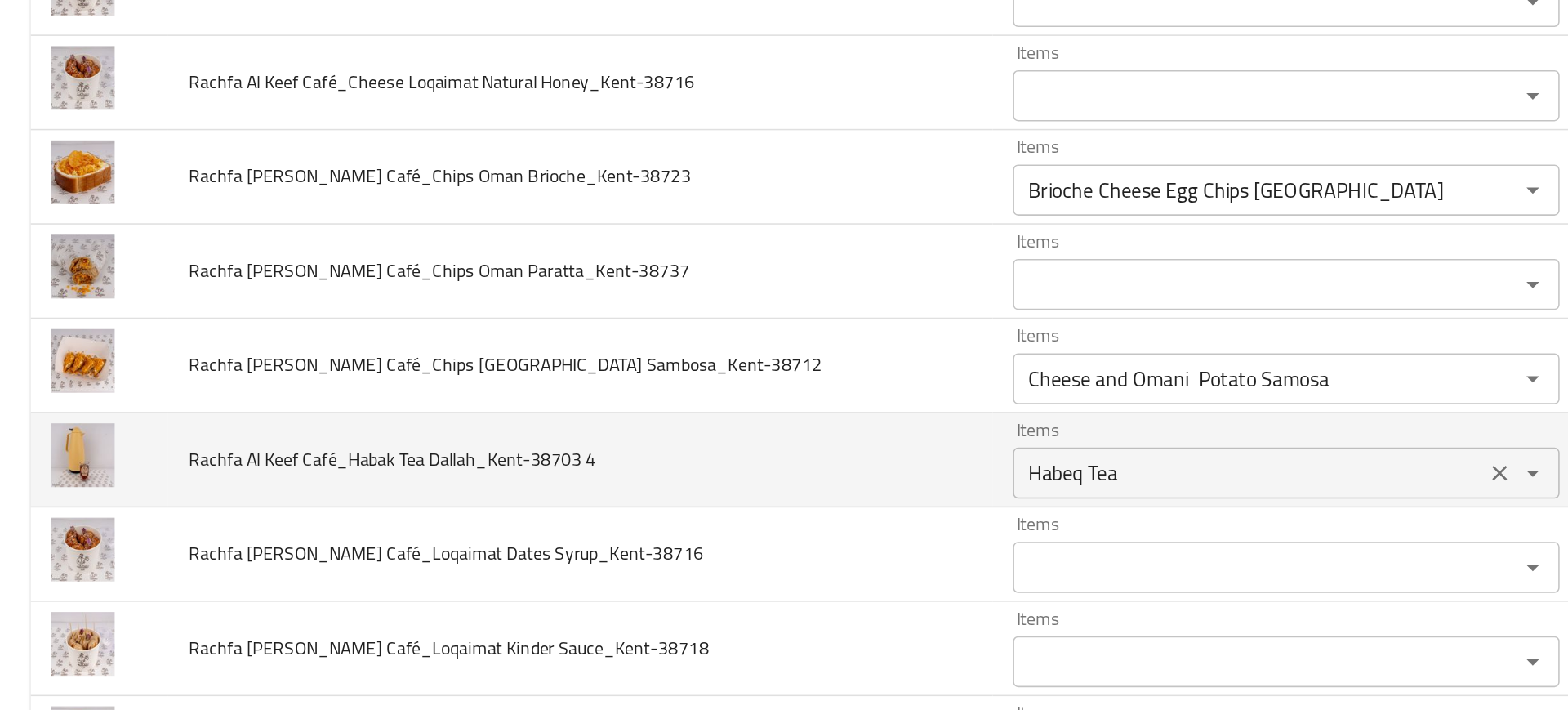
click at [656, 465] on 4 "Habeq Tea" at bounding box center [800, 462] width 293 height 23
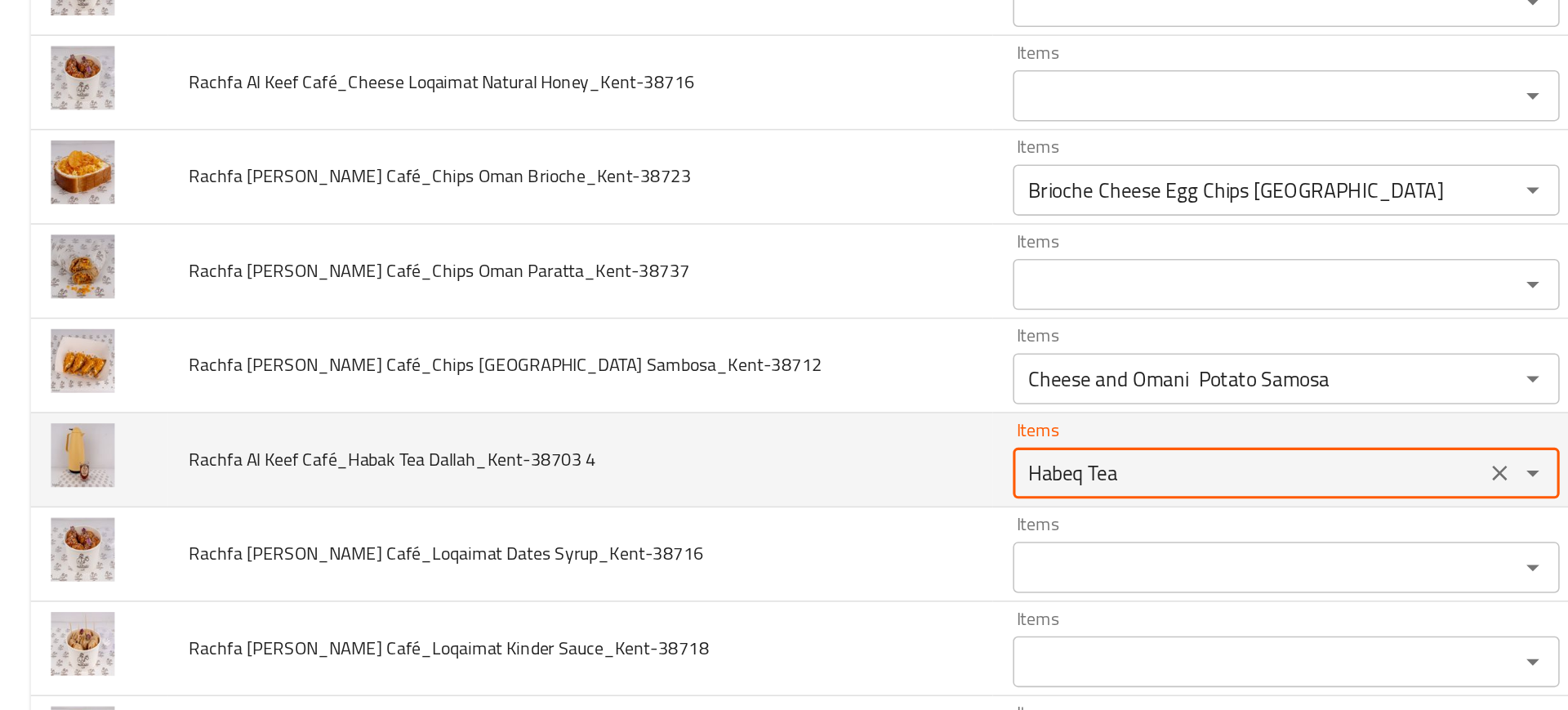
click at [656, 465] on 4 "Habeq Tea" at bounding box center [800, 462] width 293 height 23
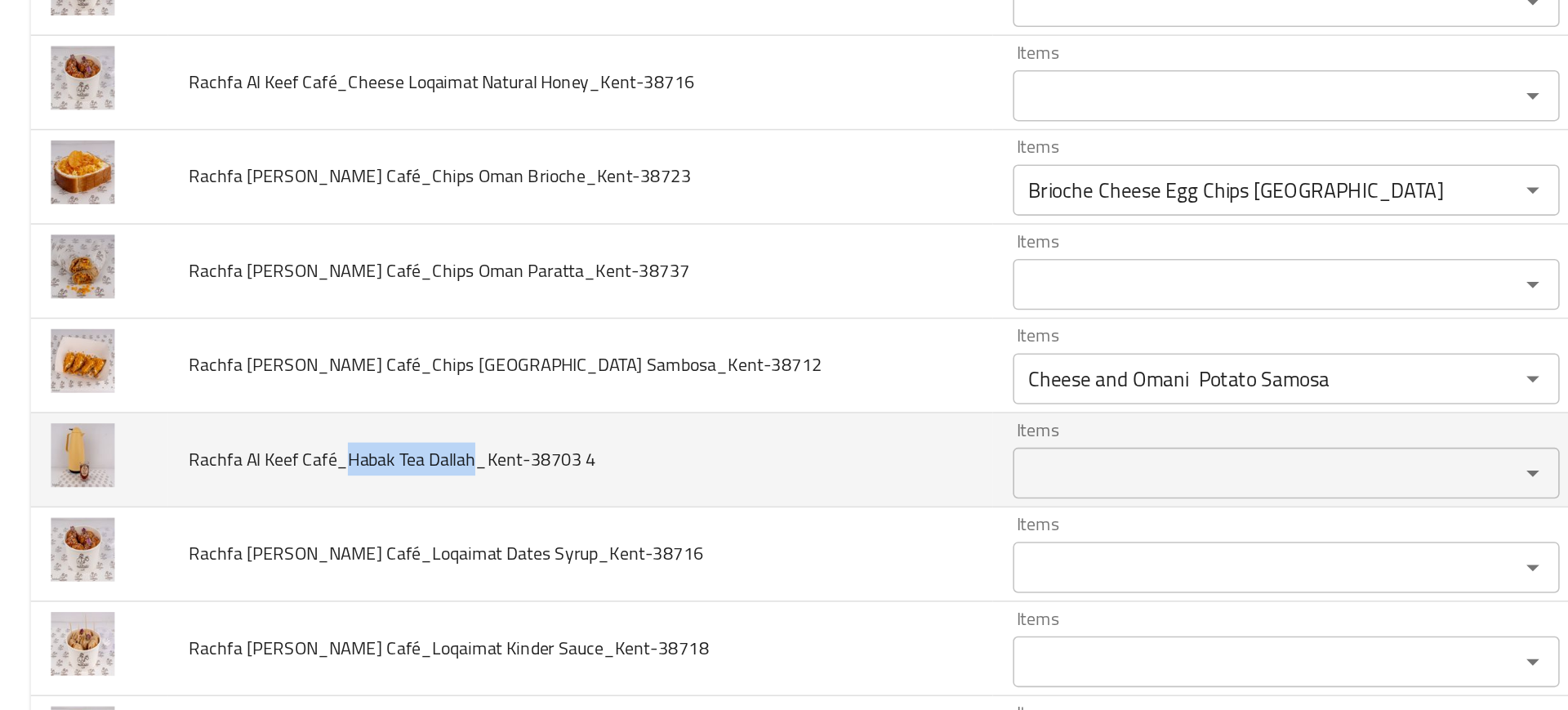
drag, startPoint x: 310, startPoint y: 454, endPoint x: 224, endPoint y: 456, distance: 86.0
click at [224, 456] on span "Rachfa Al Keef Café_Habak Tea Dallah_Kent-38703 4" at bounding box center [251, 452] width 260 height 21
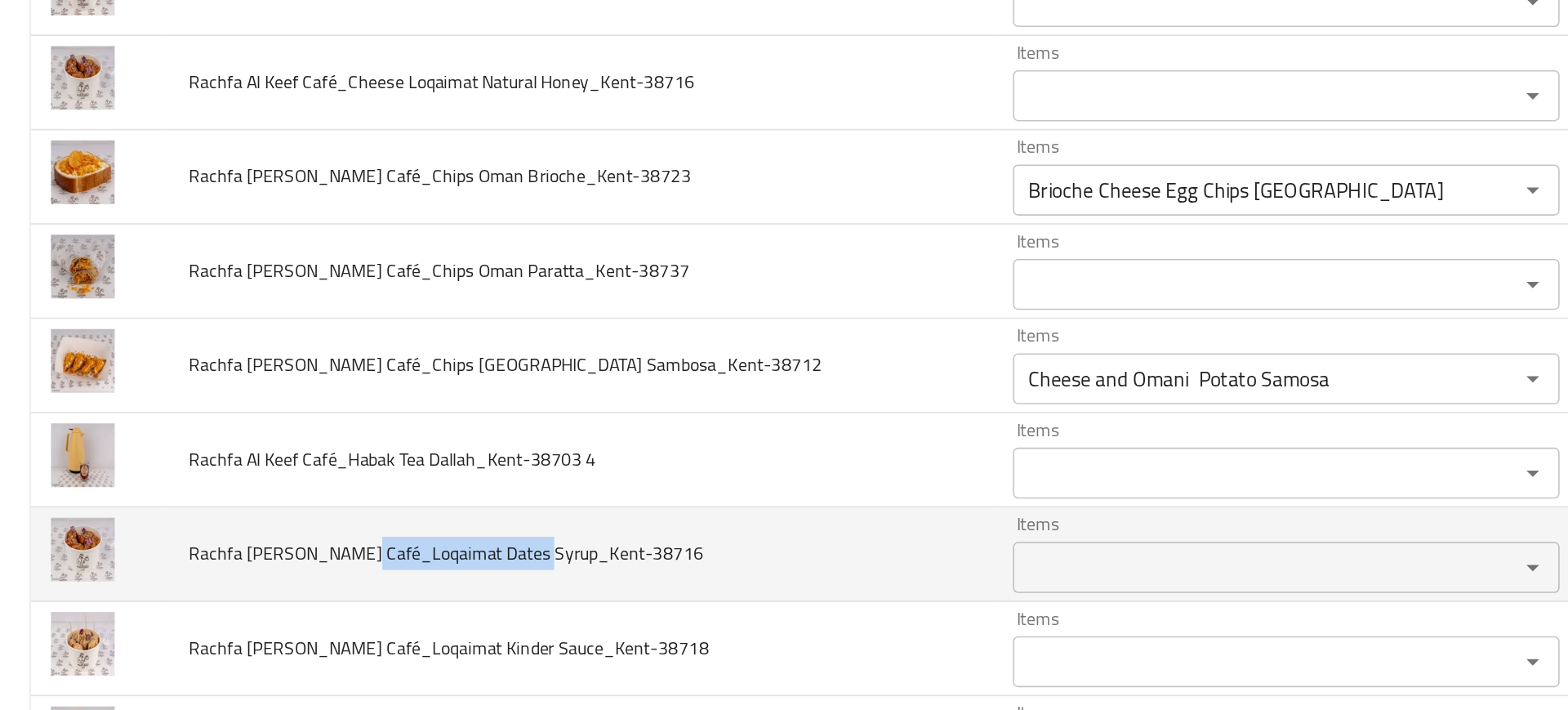
drag, startPoint x: 227, startPoint y: 514, endPoint x: 340, endPoint y: 513, distance: 113.0
click at [340, 513] on span "Rachfa Al Keef Café_Loqaimat Dates Syrup_Kent-38716" at bounding box center [286, 513] width 330 height 21
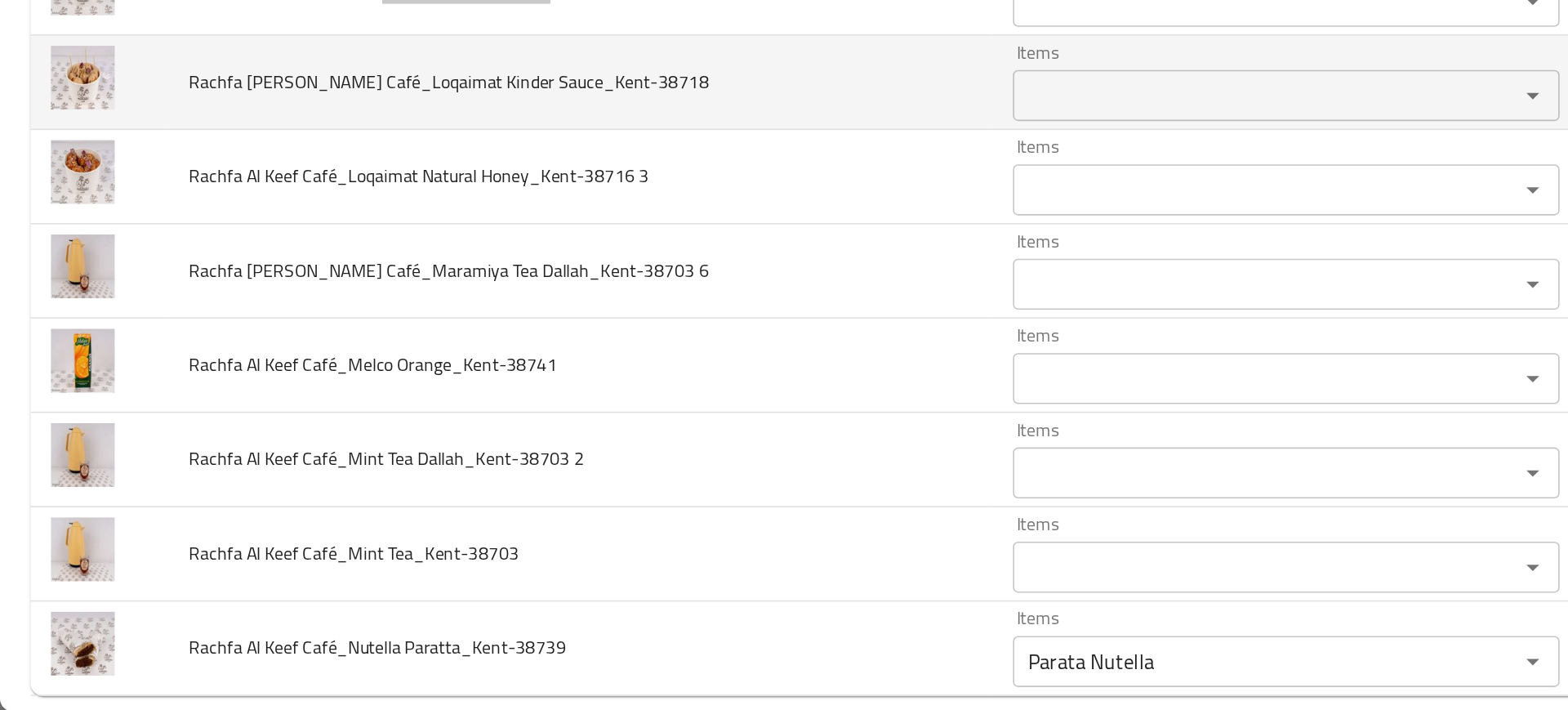
scroll to position [1700, 0]
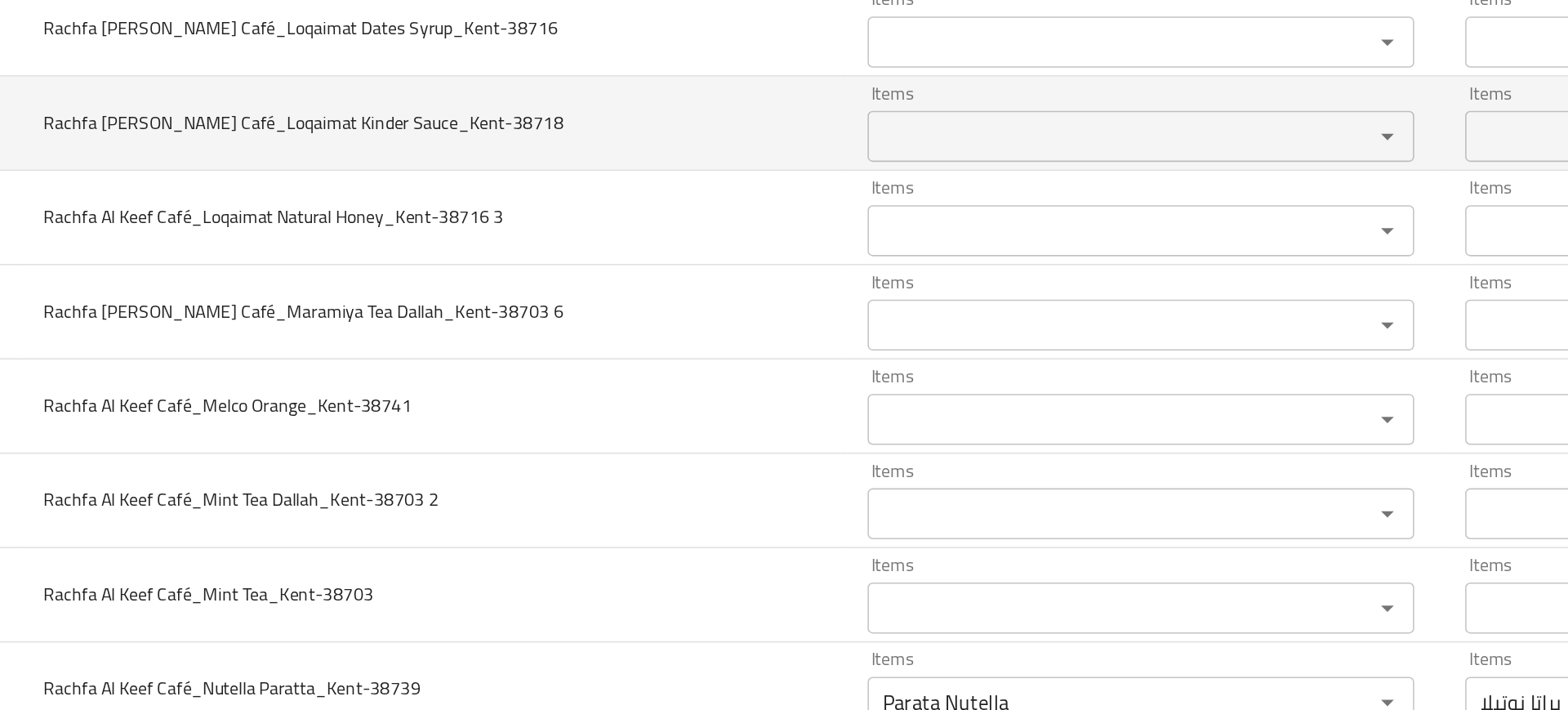
click at [395, 331] on span "Rachfa Al Keef Café_Loqaimat Kinder Sauce_Kent-38718" at bounding box center [287, 332] width 333 height 21
drag, startPoint x: 226, startPoint y: 331, endPoint x: 335, endPoint y: 329, distance: 109.0
click at [335, 329] on span "Rachfa Al Keef Café_Loqaimat Kinder Sauce_Kent-38718" at bounding box center [287, 332] width 333 height 21
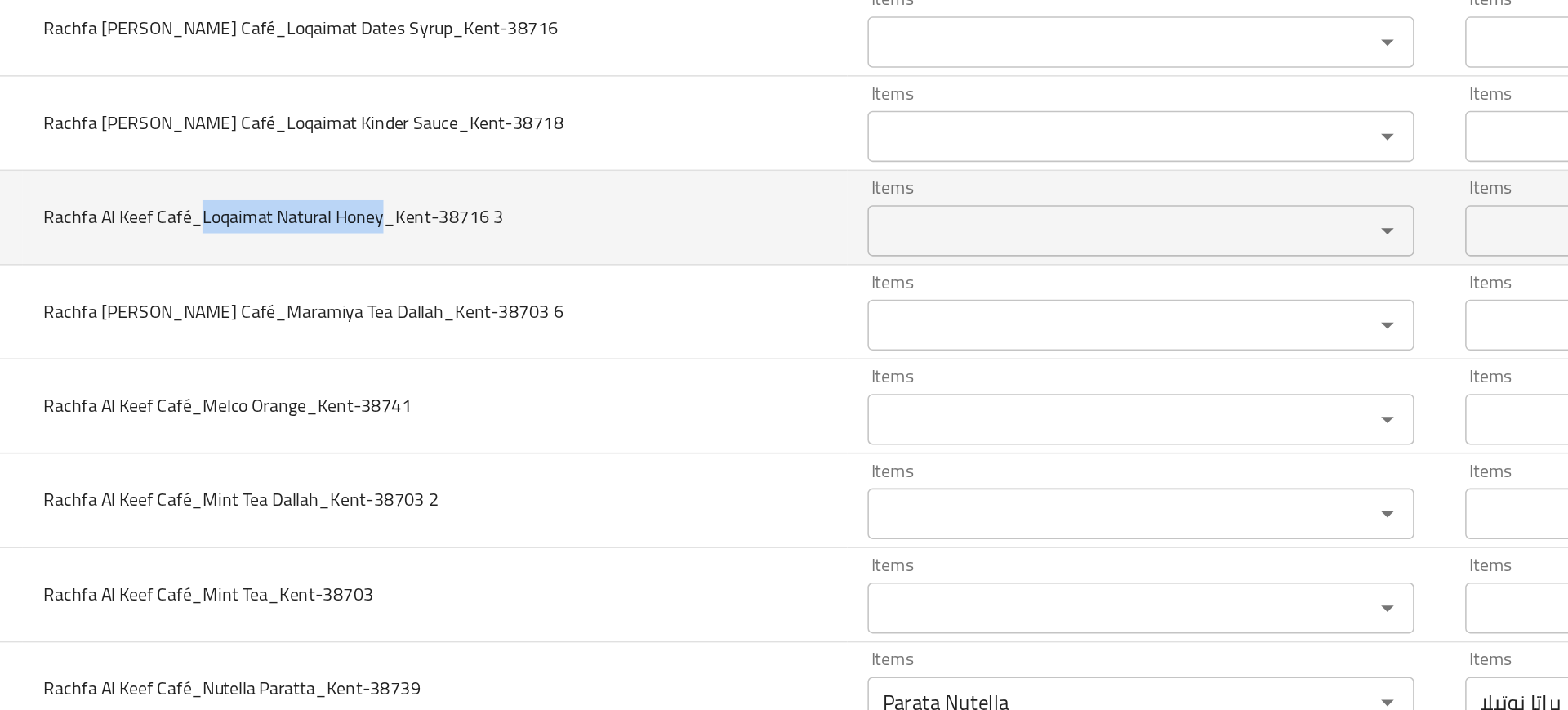
drag, startPoint x: 226, startPoint y: 395, endPoint x: 343, endPoint y: 397, distance: 117.0
click at [343, 397] on span "Rachfa Al Keef Café_Loqaimat Natural Honey_Kent-38716 3" at bounding box center [269, 393] width 295 height 21
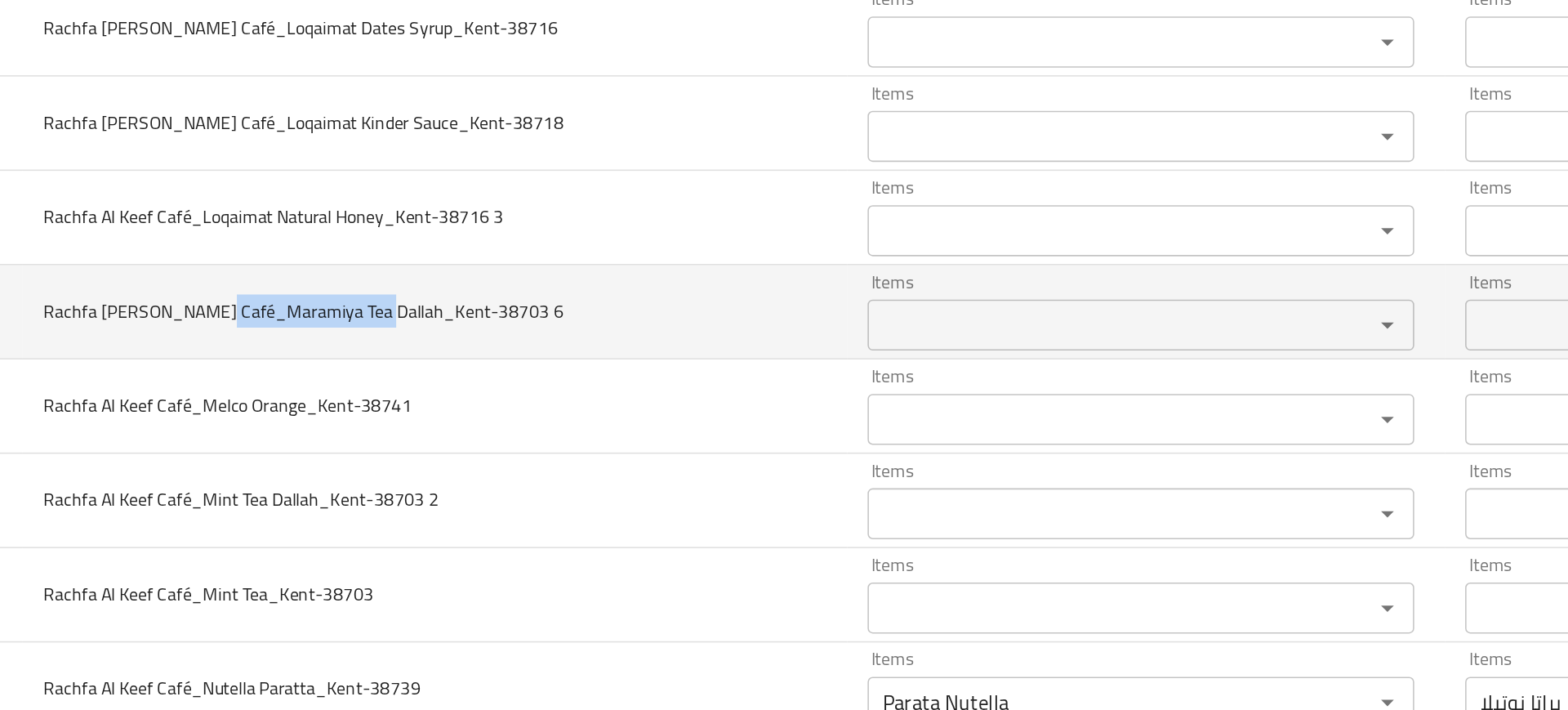
drag, startPoint x: 228, startPoint y: 457, endPoint x: 326, endPoint y: 454, distance: 98.0
click at [326, 454] on span "Rachfa Al Keef Café_Maramiya Tea Dallah_Kent-38703 6" at bounding box center [287, 452] width 333 height 21
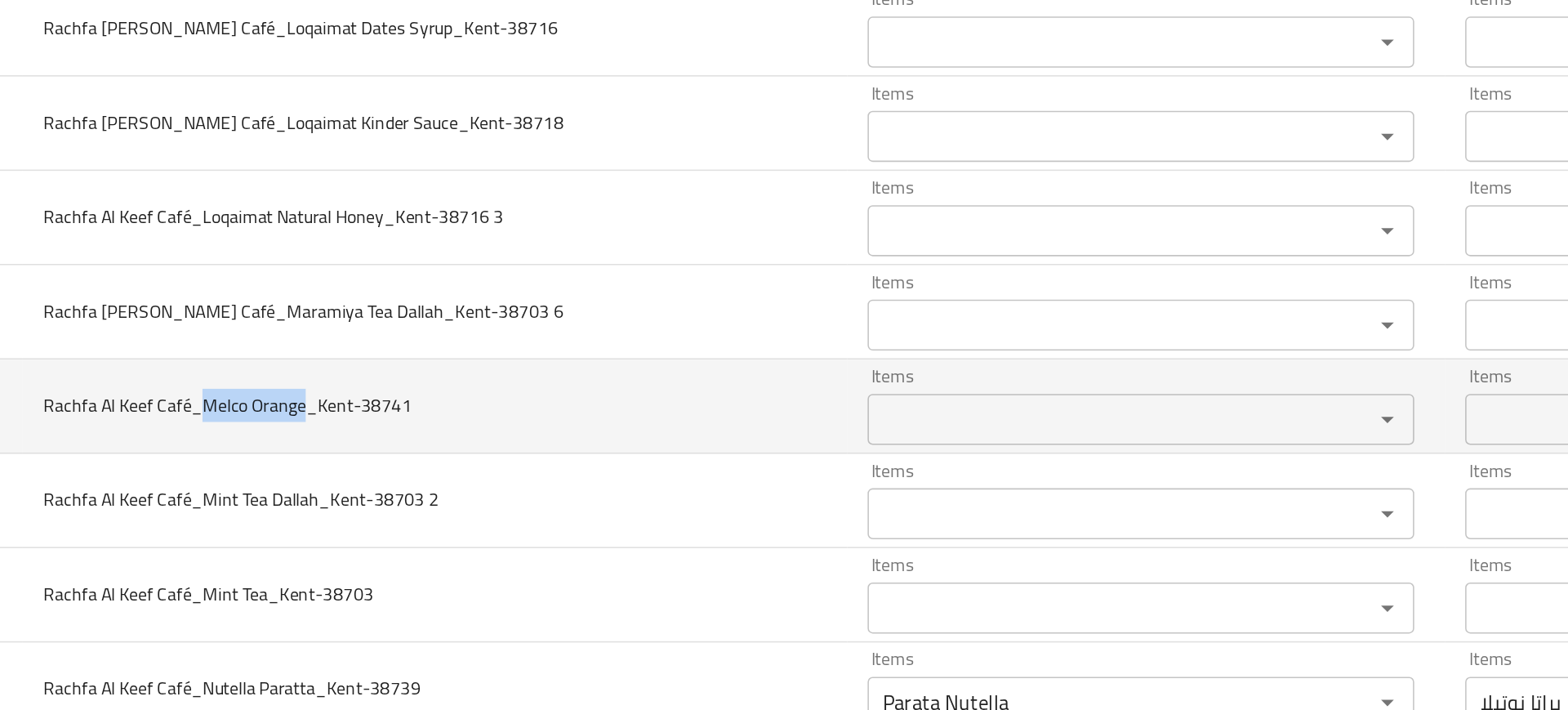
drag, startPoint x: 229, startPoint y: 511, endPoint x: 294, endPoint y: 515, distance: 65.1
click at [294, 515] on span "Rachfa Al Keef Café_Melco Orange_Kent-38741" at bounding box center [239, 513] width 236 height 21
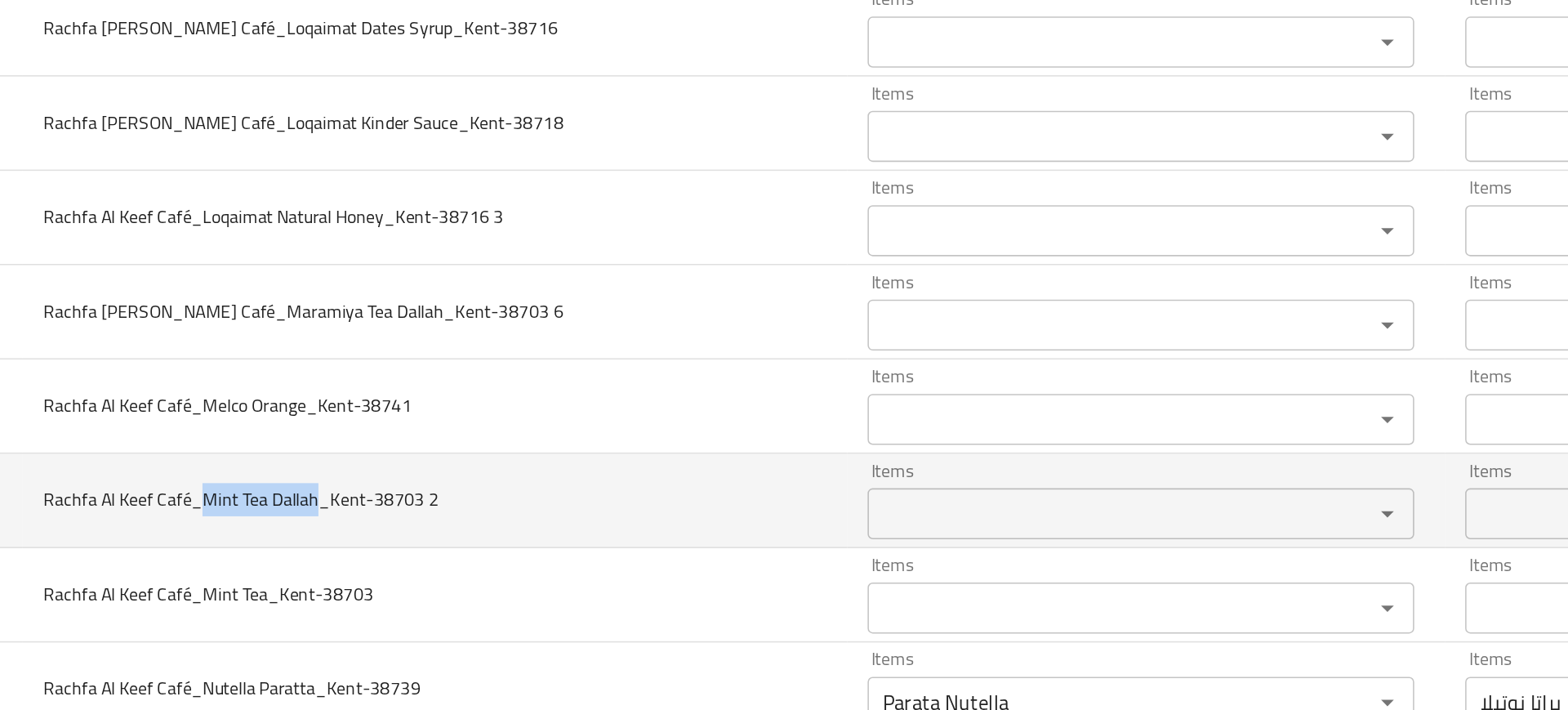
drag, startPoint x: 229, startPoint y: 571, endPoint x: 299, endPoint y: 575, distance: 70.1
click at [299, 575] on span "Rachfa Al Keef Café_Mint Tea Dallah_Kent-38703 2" at bounding box center [247, 574] width 253 height 21
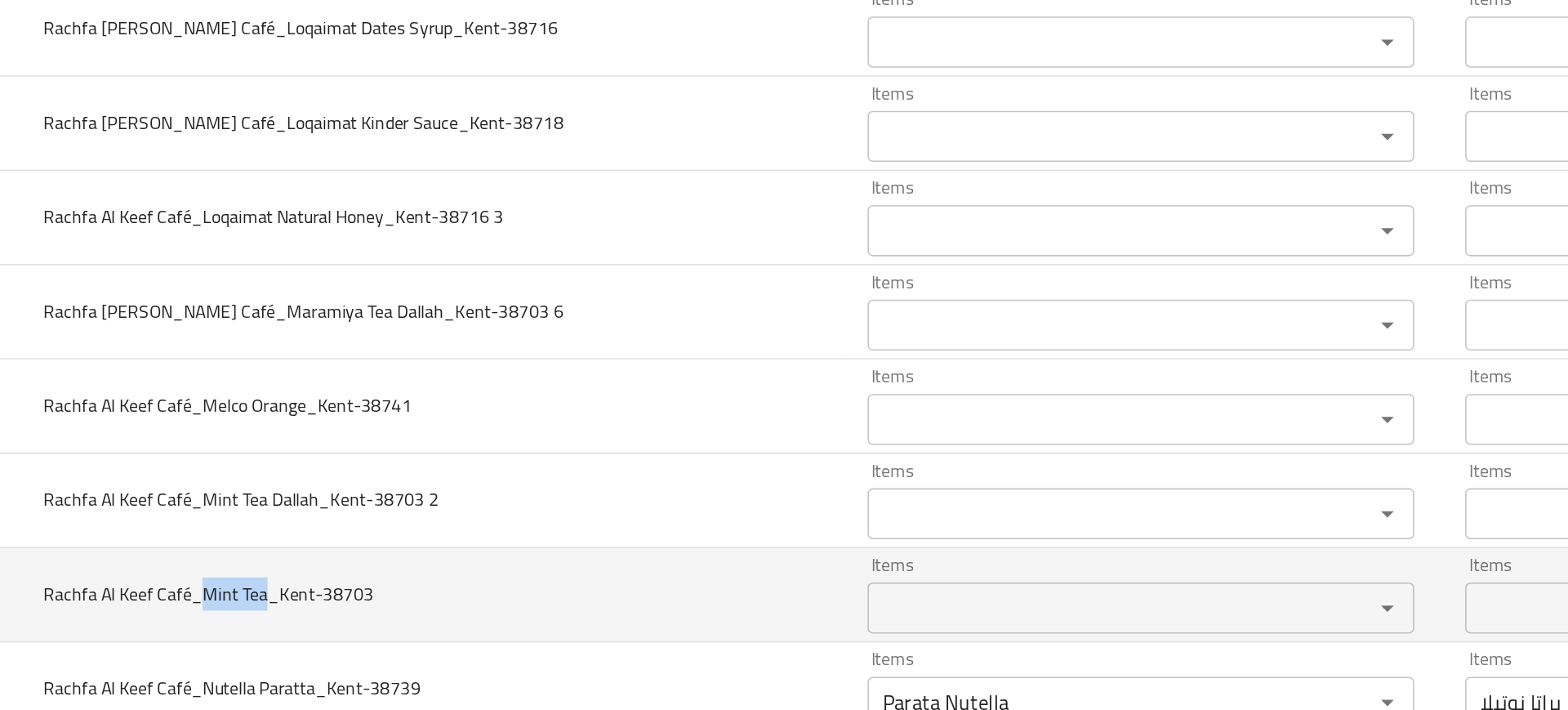
drag, startPoint x: 229, startPoint y: 633, endPoint x: 270, endPoint y: 635, distance: 41.0
click at [270, 635] on span "Rachfa Al Keef Café_Mint Tea_Kent-38703" at bounding box center [227, 634] width 212 height 21
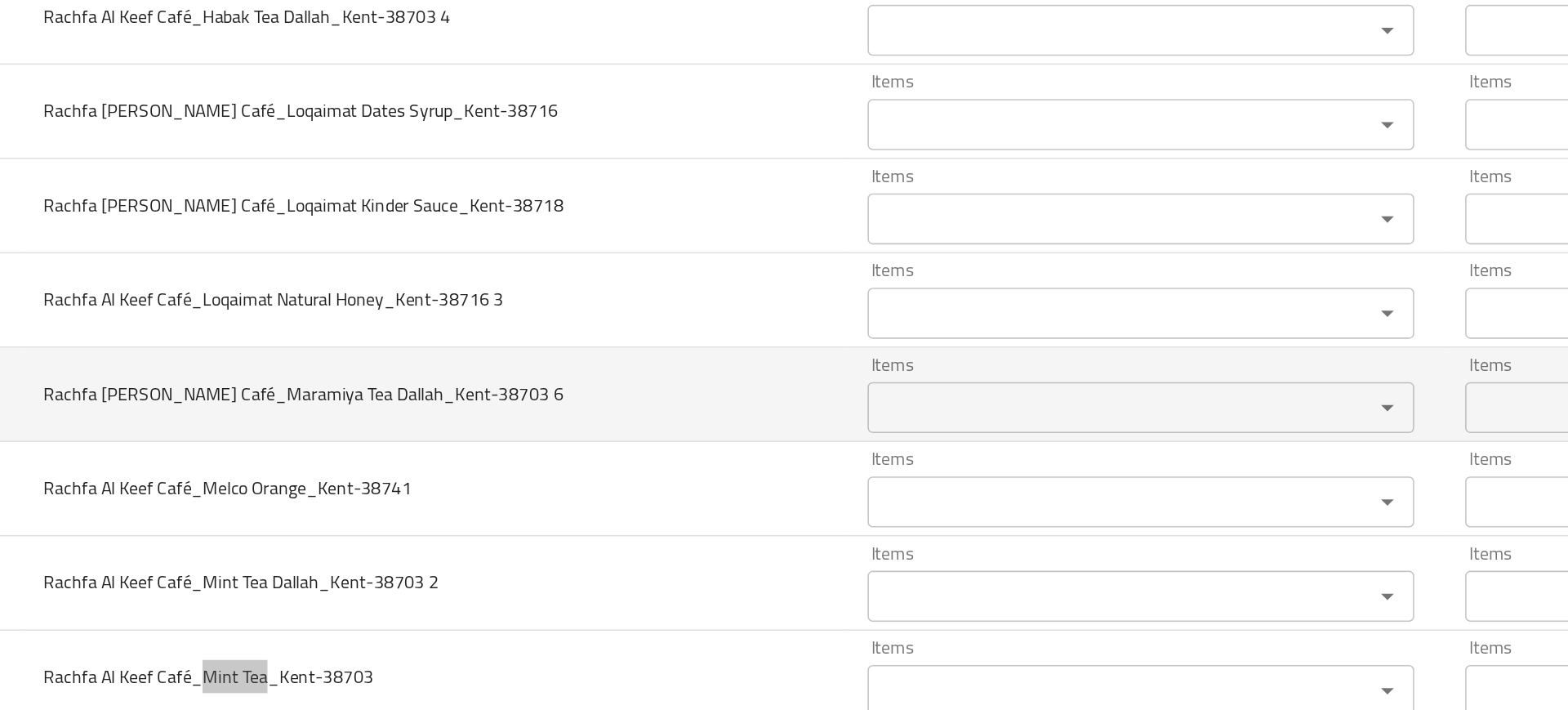
scroll to position [1644, 0]
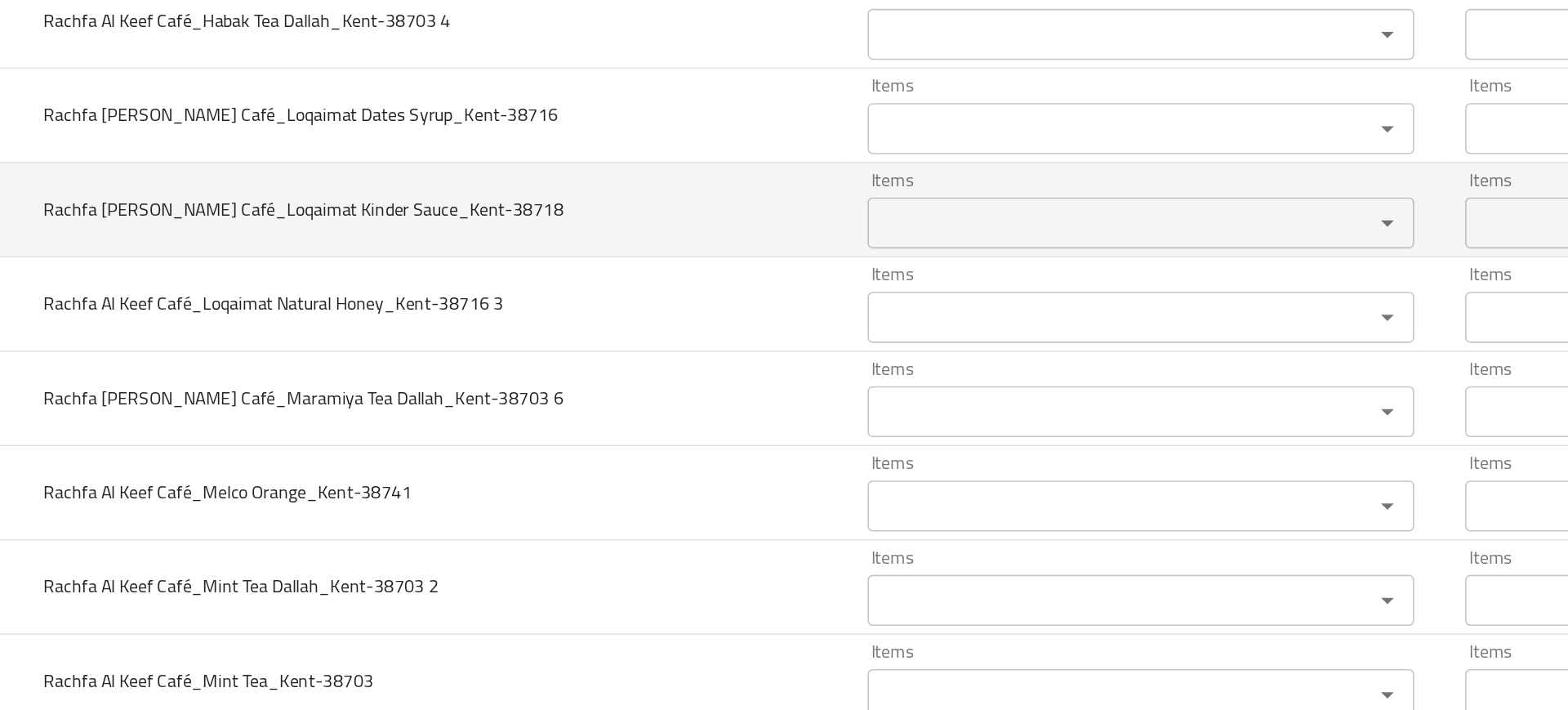
click at [325, 412] on td "Rachfa Al Keef Café_Loqaimat Kinder Sauce_Kent-38718" at bounding box center [372, 388] width 528 height 61
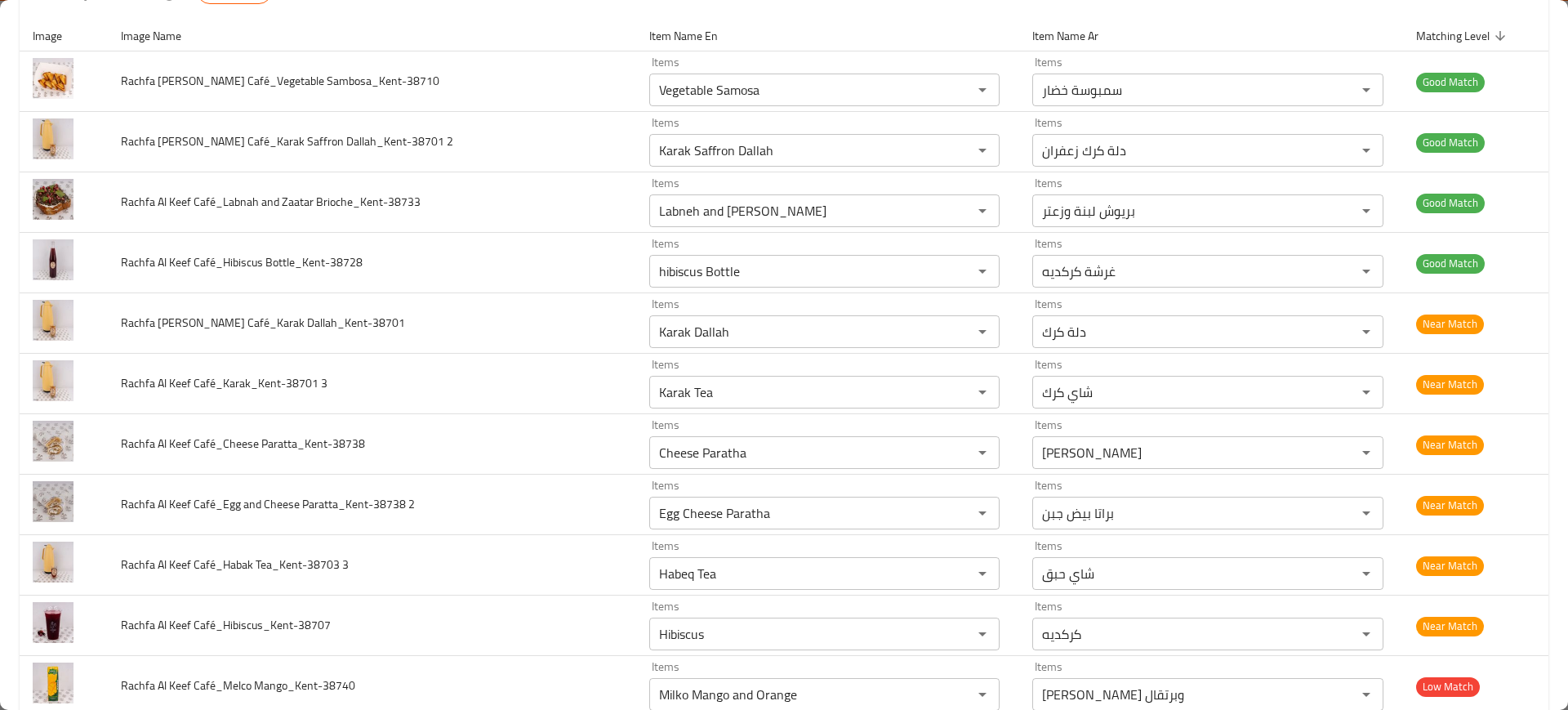
scroll to position [213, 0]
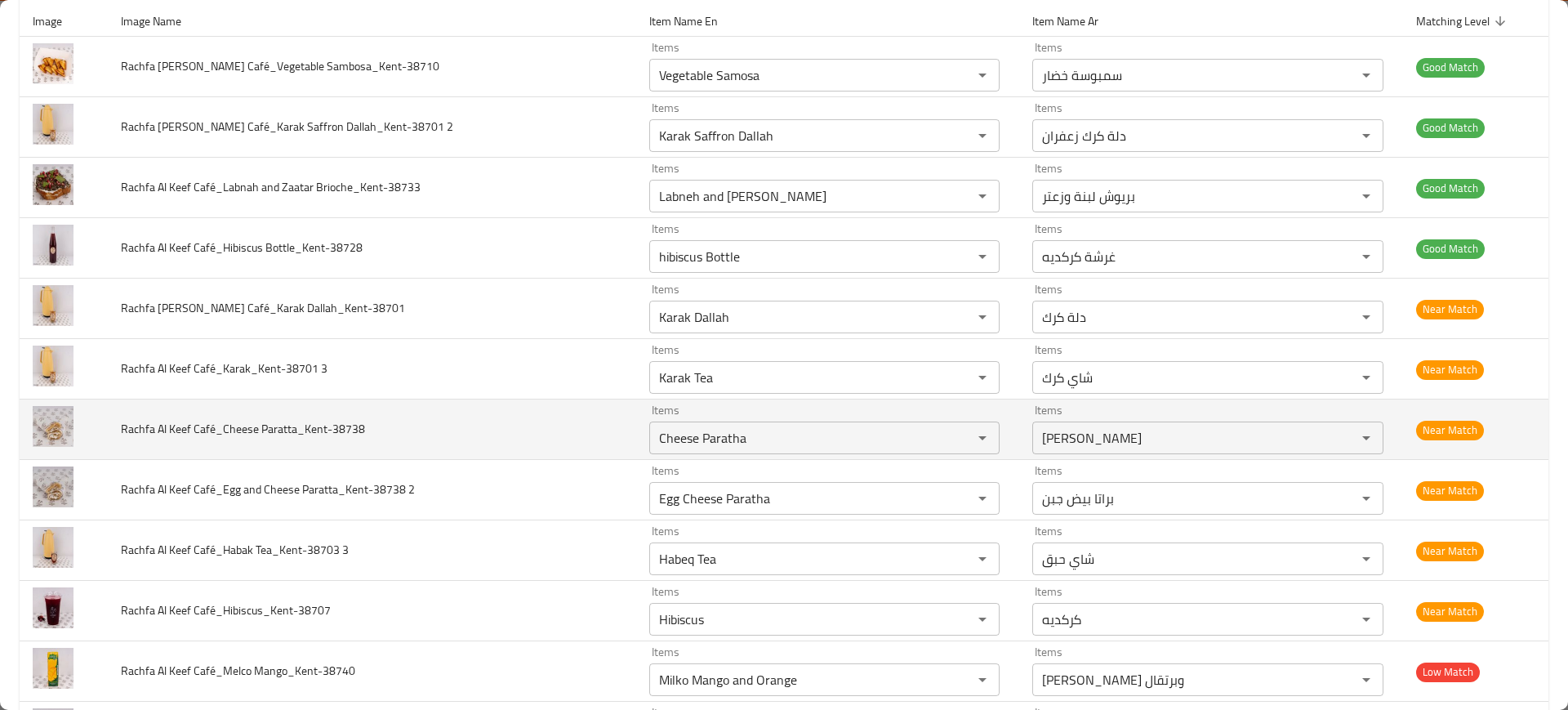
click at [321, 436] on span "Rachfa Al Keef Café_Cheese Paratta_Kent-38738" at bounding box center [243, 428] width 244 height 21
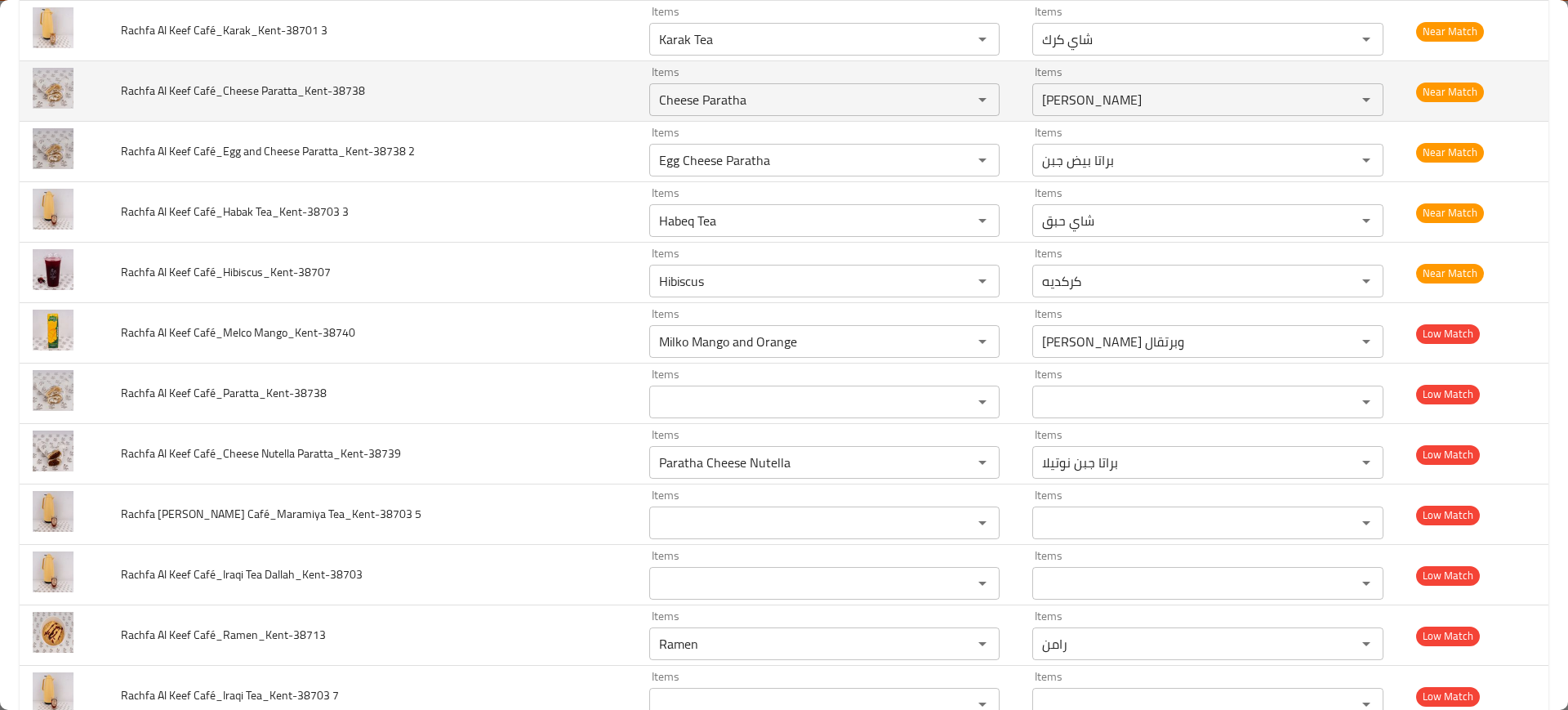
scroll to position [0, 0]
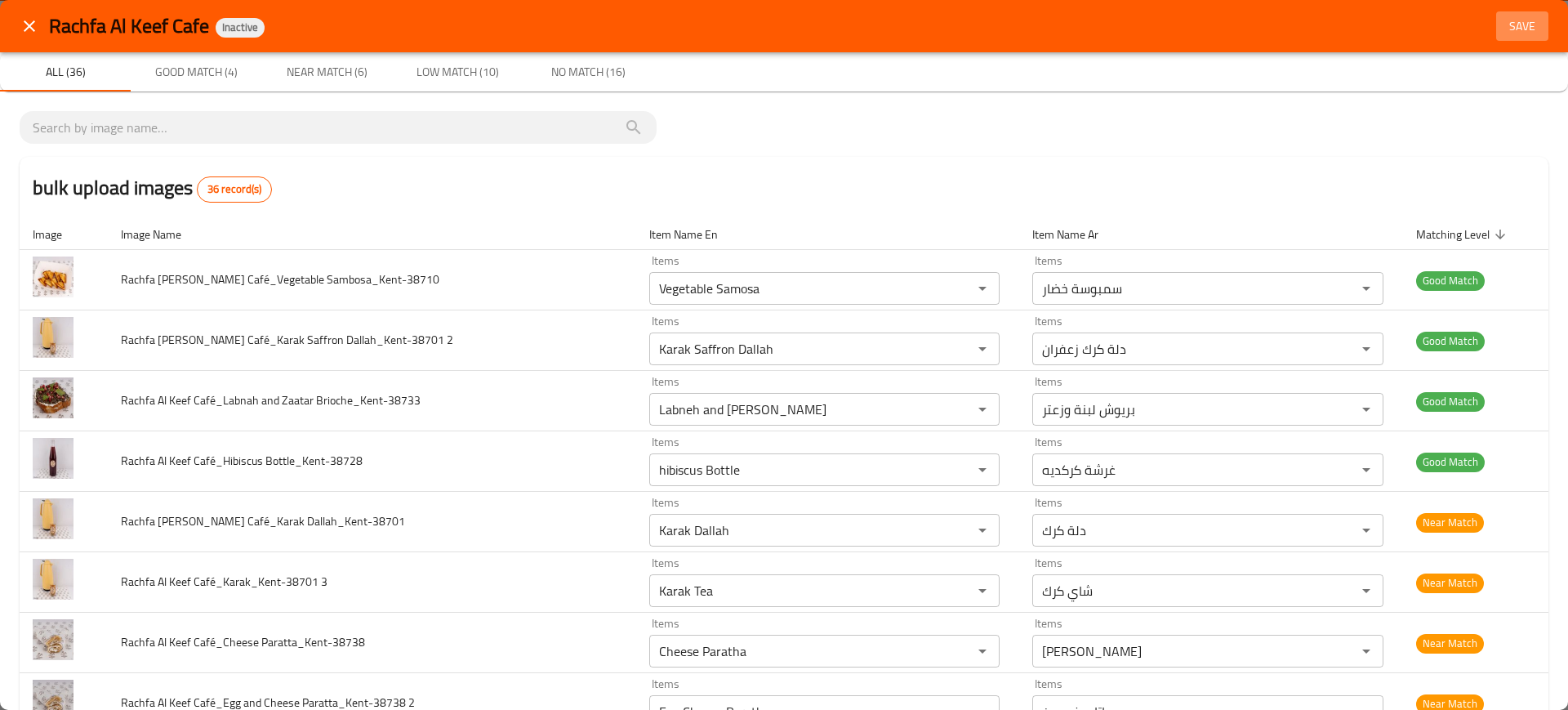
click at [1503, 21] on span "Save" at bounding box center [1522, 27] width 39 height 21
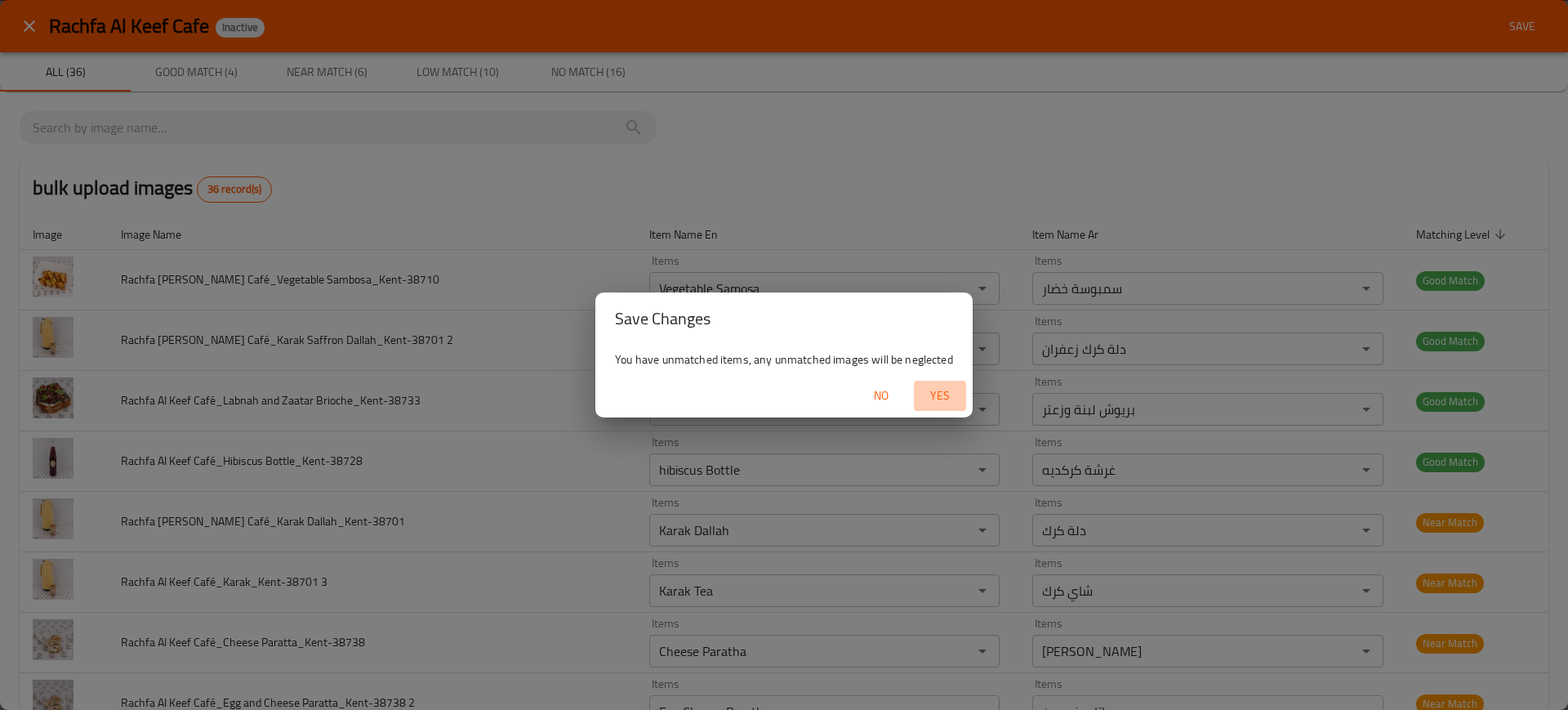
click at [944, 403] on span "Yes" at bounding box center [940, 396] width 39 height 21
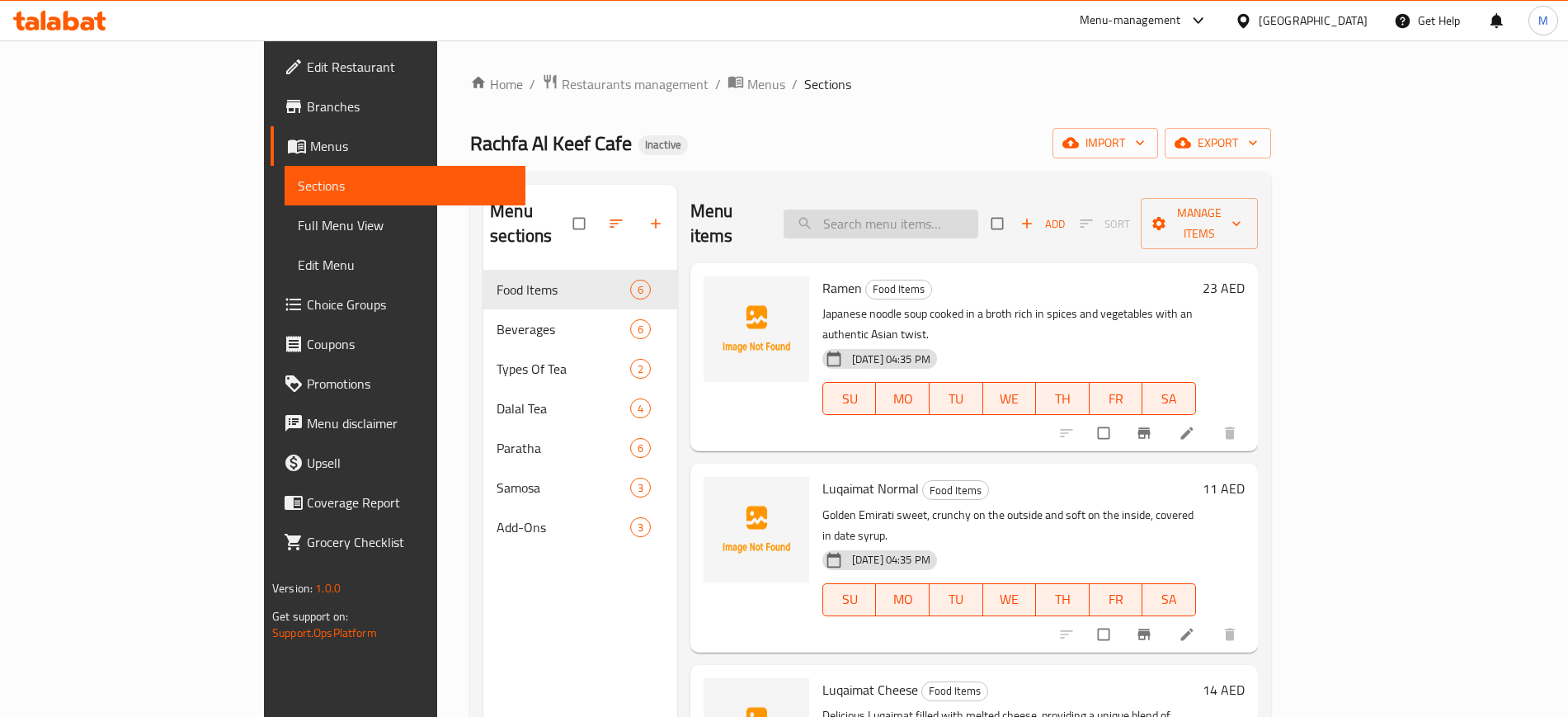
click at [978, 213] on input "search" at bounding box center [881, 223] width 195 height 29
type input "p"
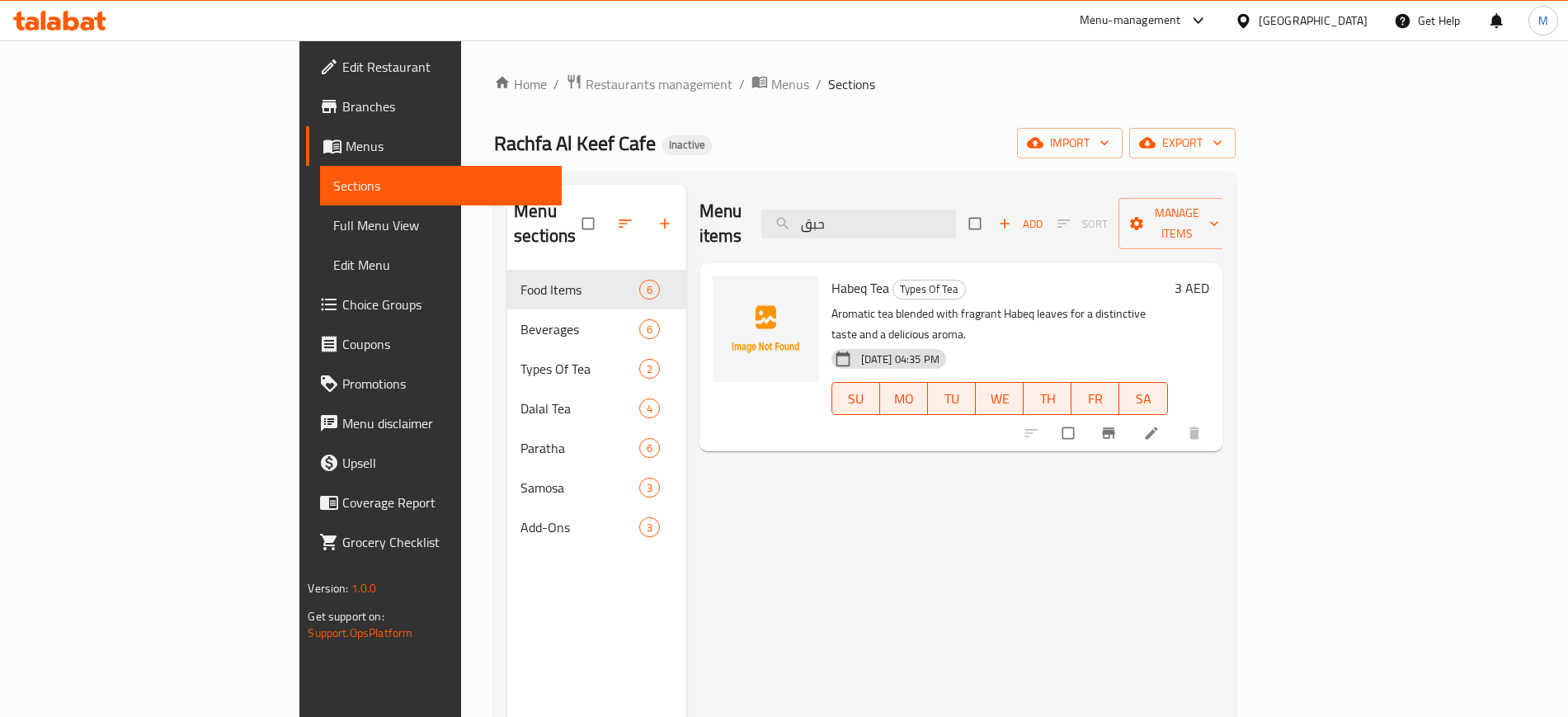
click at [831, 275] on span "Habeq Tea" at bounding box center [859, 287] width 57 height 24
copy h6 "Habeq Tea"
click at [831, 275] on span "Habeq Tea" at bounding box center [859, 287] width 57 height 24
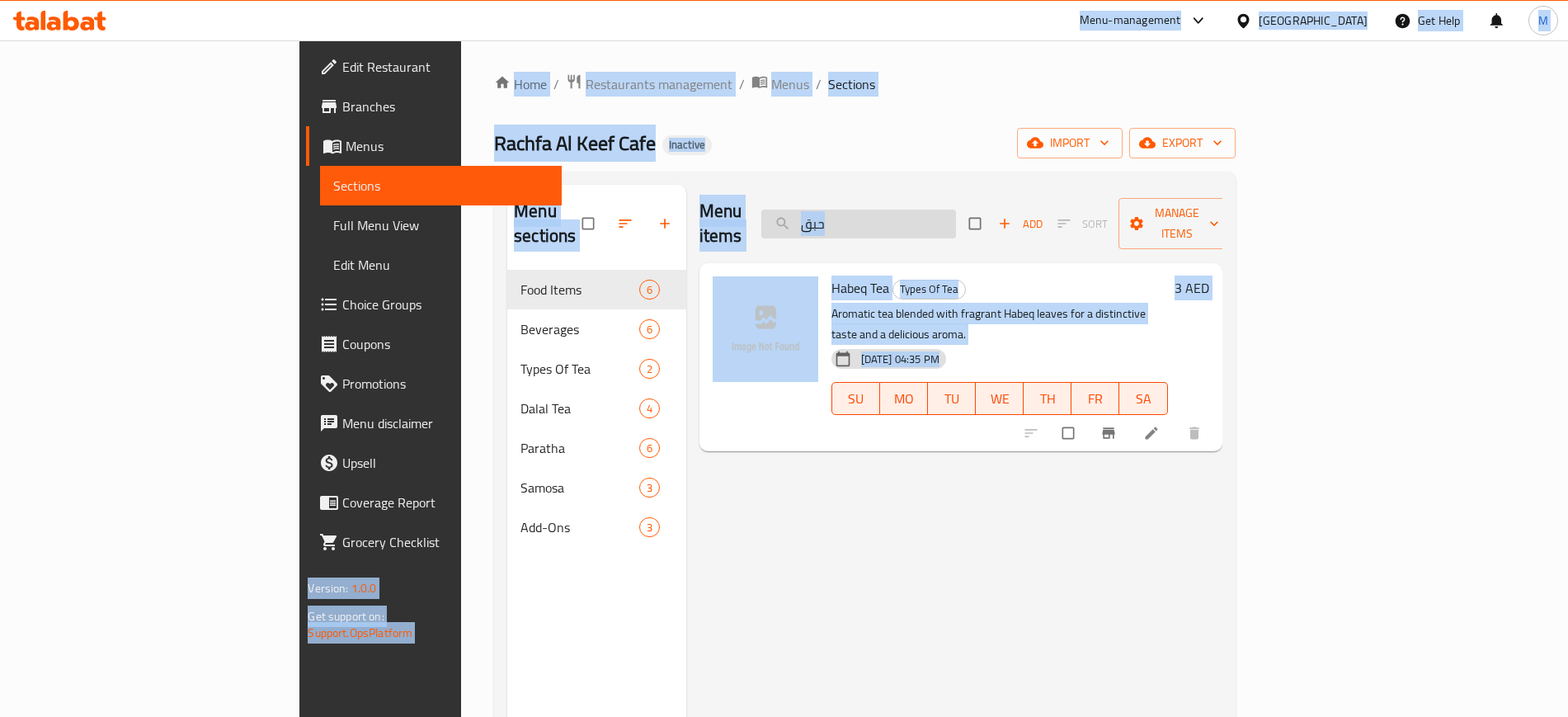
click at [956, 220] on input "حبق" at bounding box center [858, 223] width 195 height 29
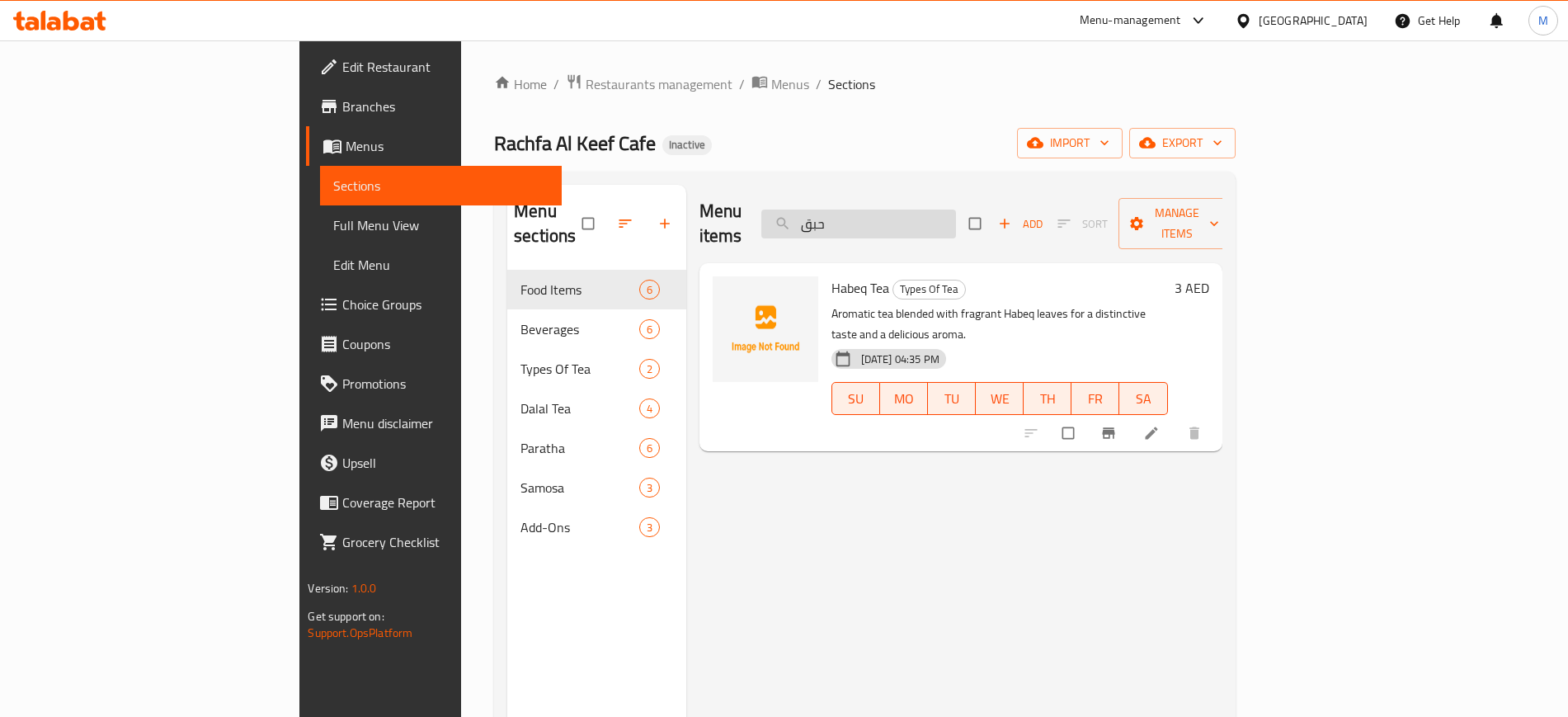
paste input "Hibiscus"
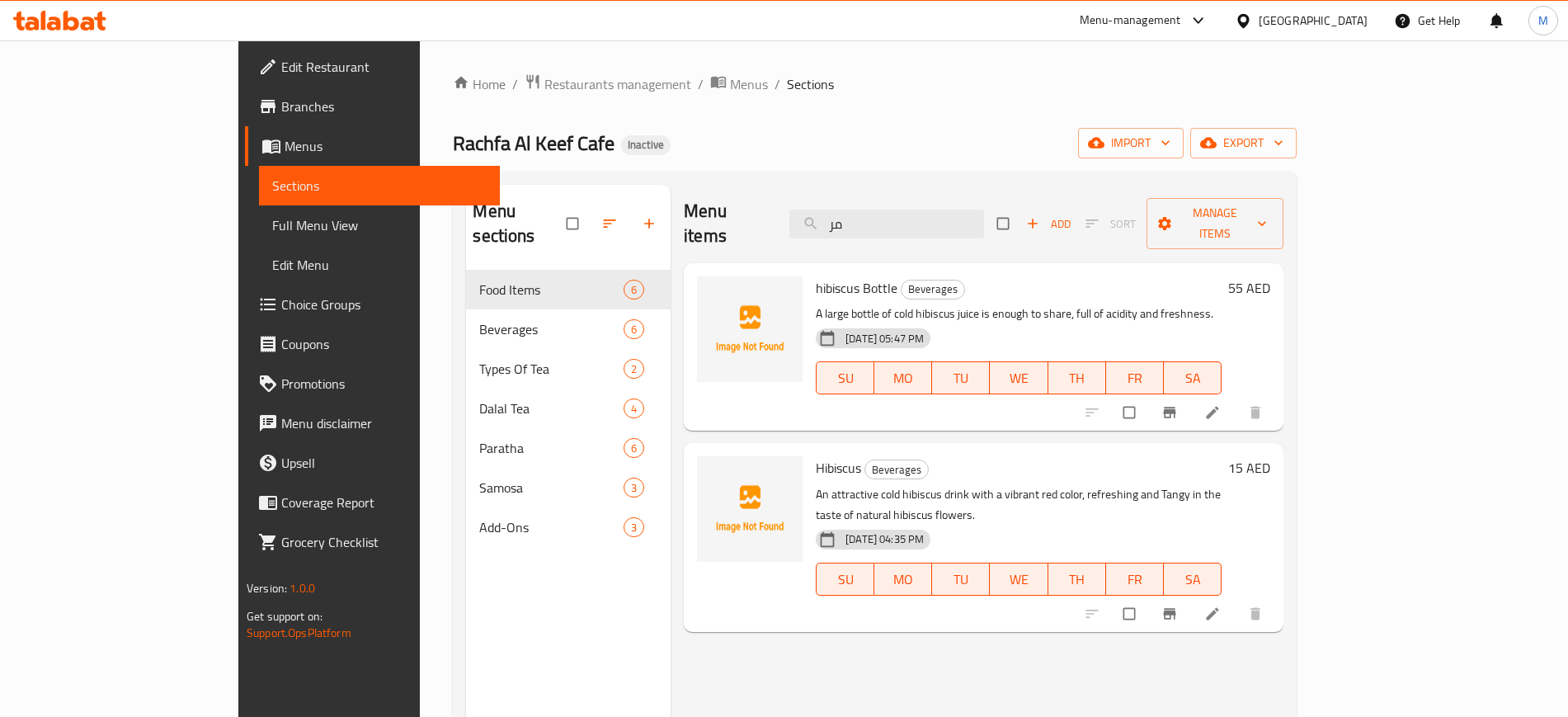
type input "مرم"
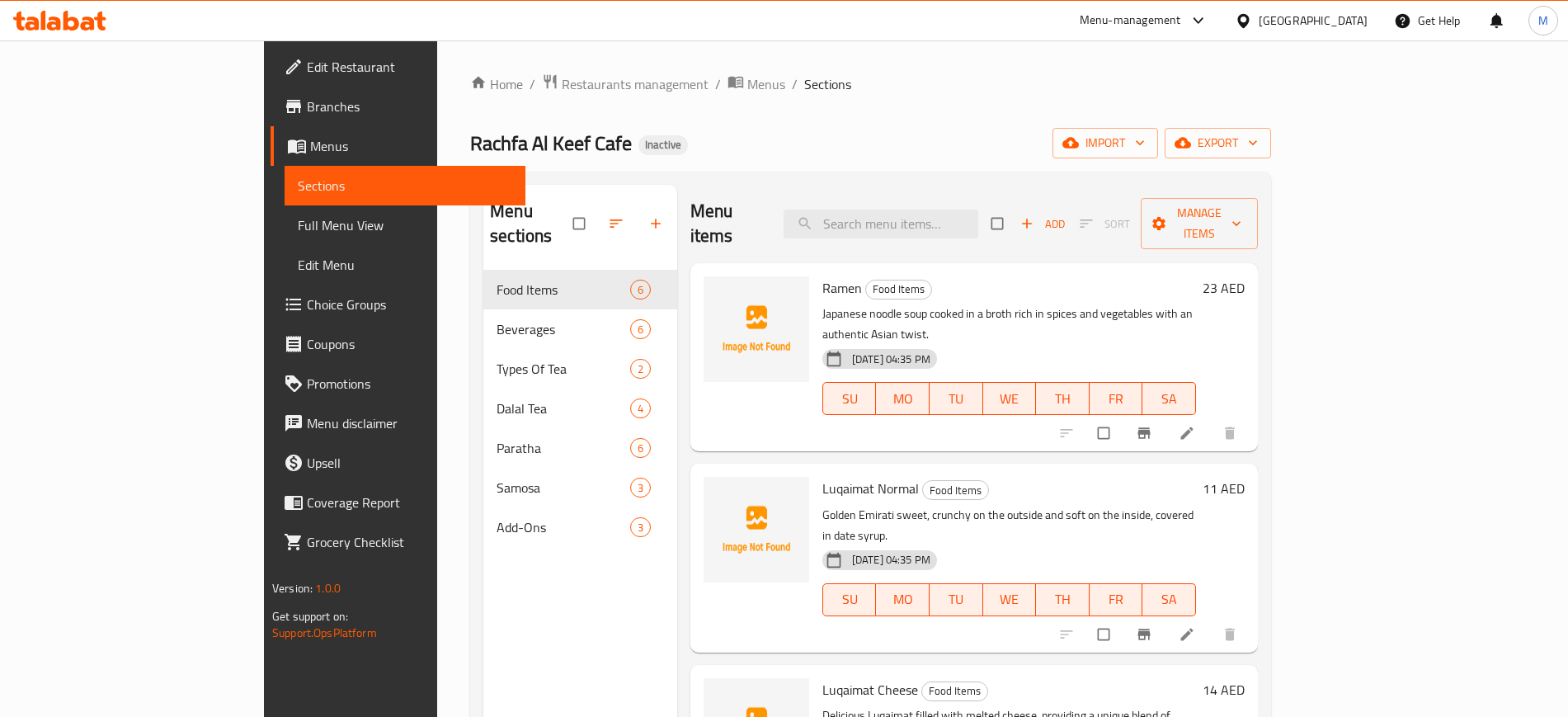
drag, startPoint x: 395, startPoint y: 388, endPoint x: 402, endPoint y: 533, distance: 145.2
click at [483, 533] on div "Menu sections Food Items 6 Beverages 6 Types Of Tea 2 Dalal Tea 4 Paratha 6 Sam…" at bounding box center [580, 543] width 194 height 717
click at [1079, 141] on icon "button" at bounding box center [1071, 143] width 17 height 17
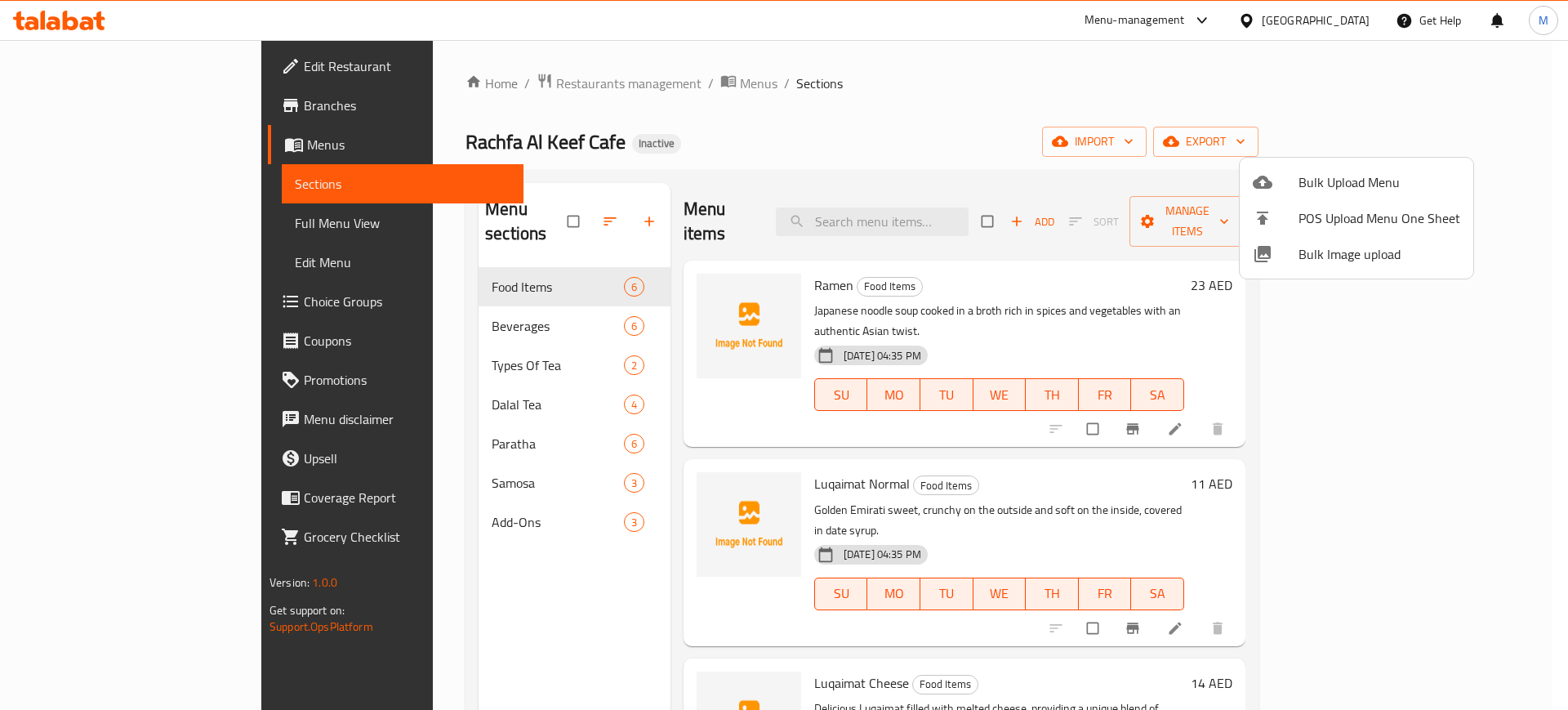
click at [960, 67] on div at bounding box center [784, 355] width 1568 height 710
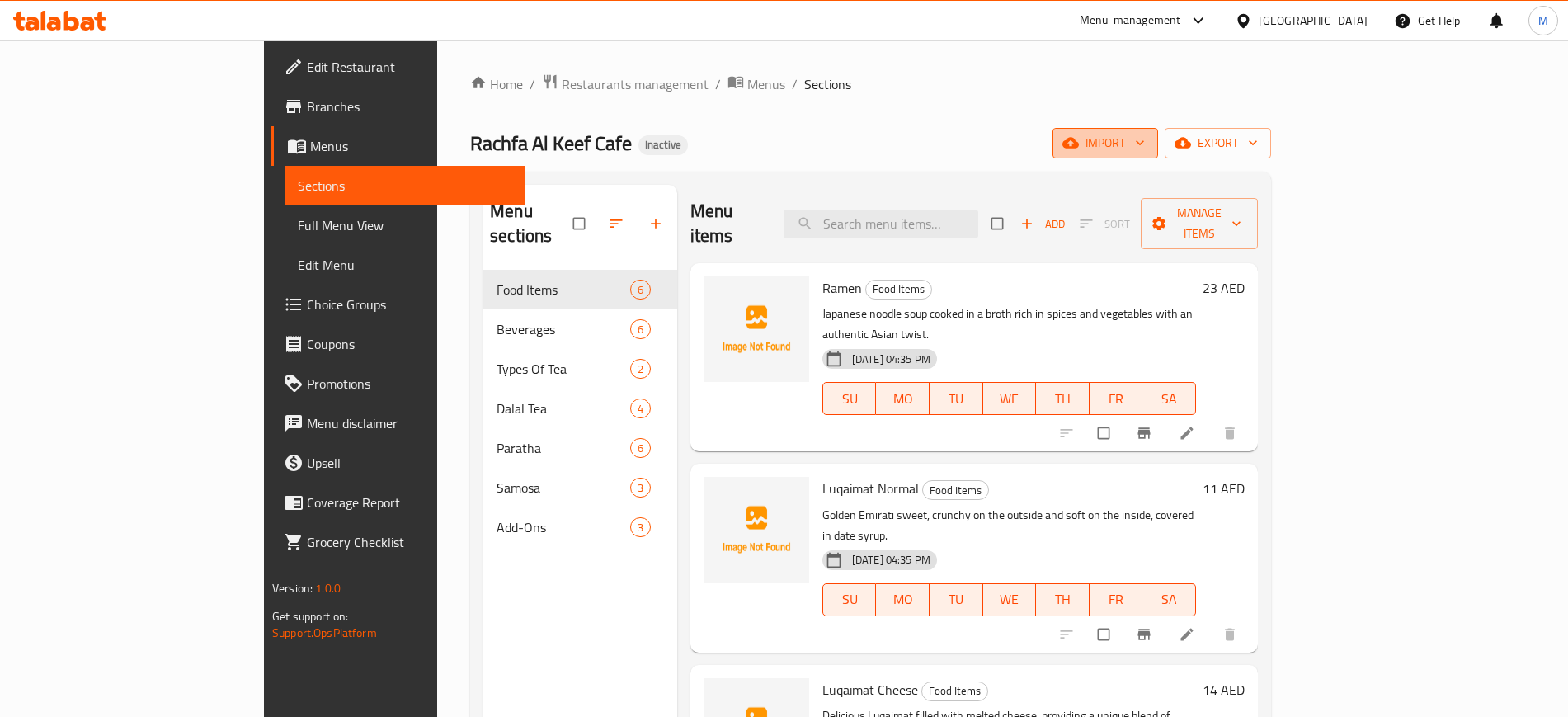
click at [1145, 152] on span "import" at bounding box center [1105, 143] width 79 height 21
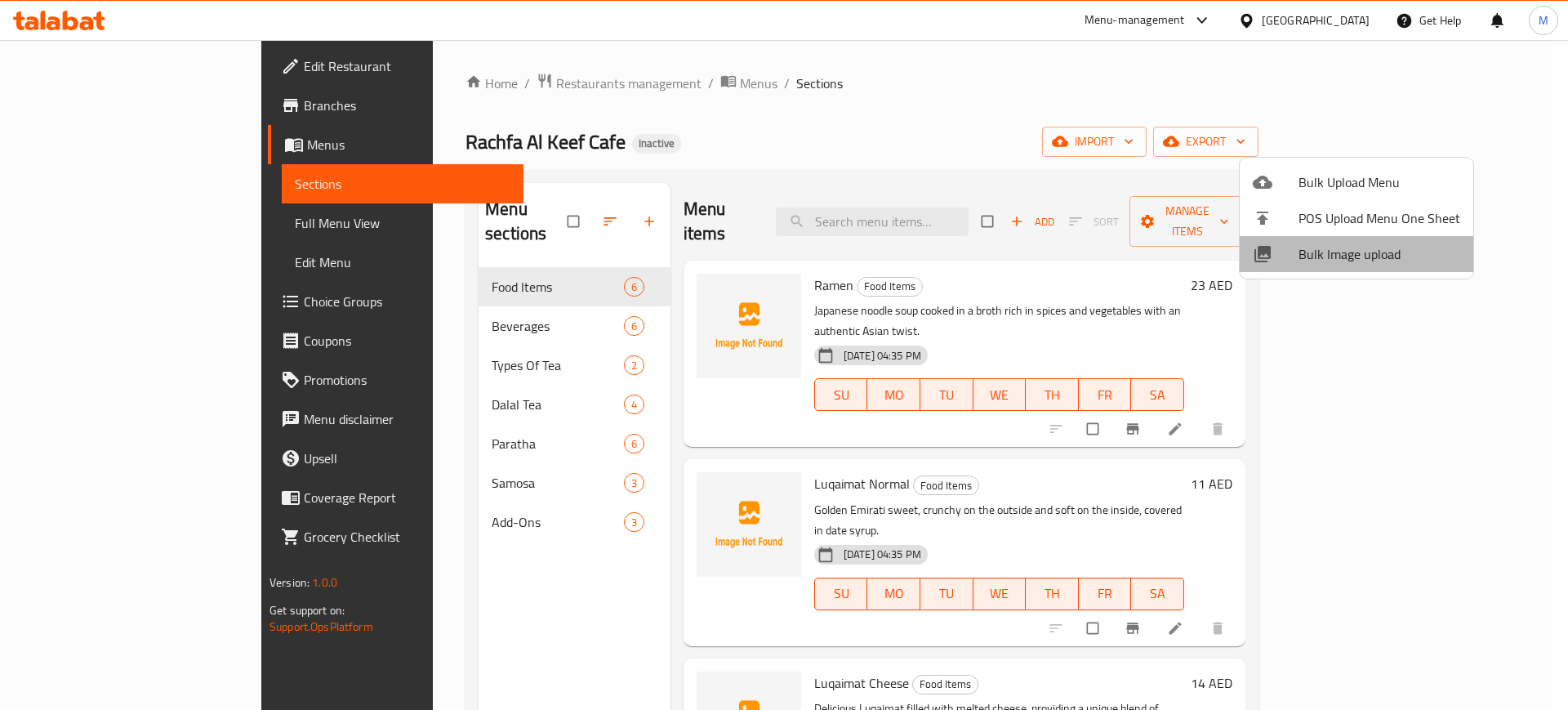
click at [1357, 264] on span "Bulk Image upload" at bounding box center [1379, 254] width 161 height 20
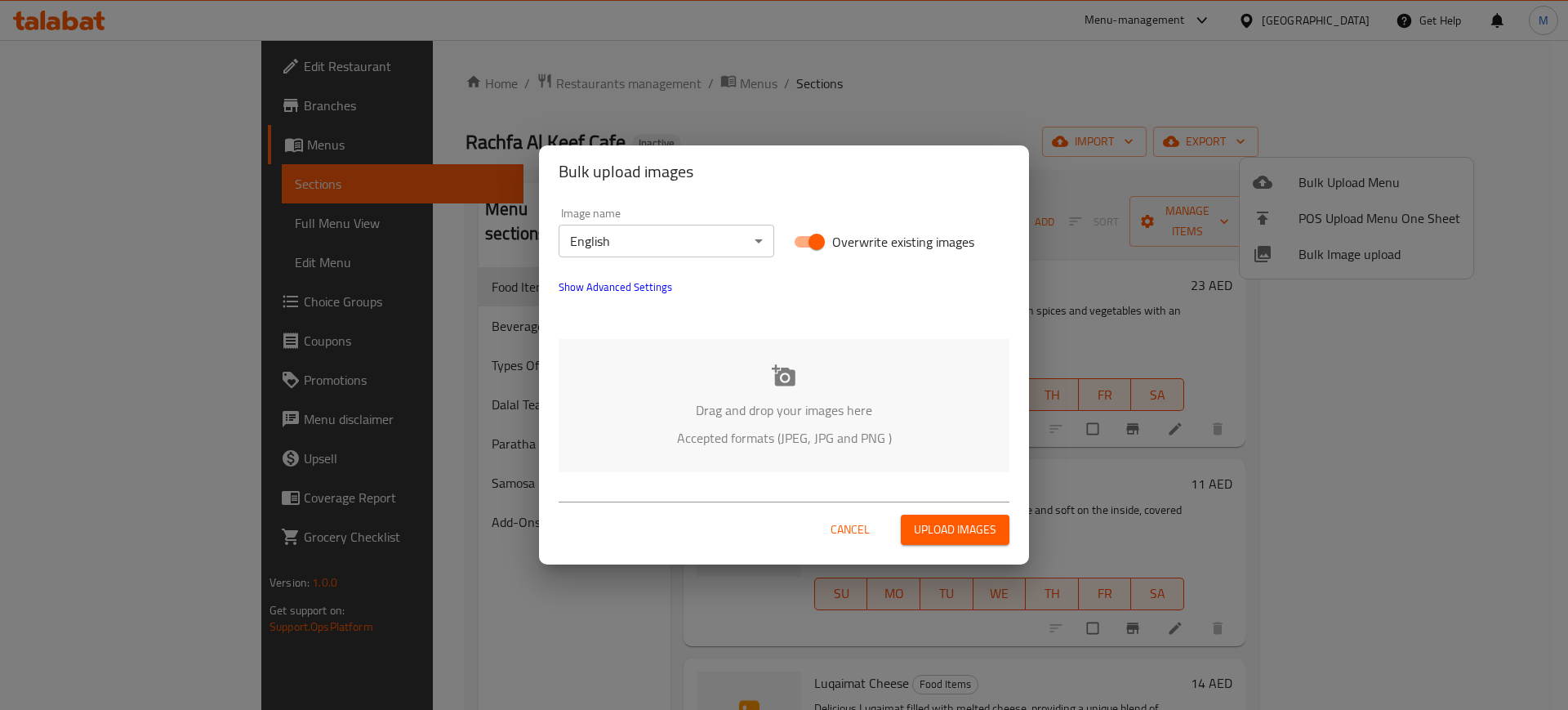
click at [808, 367] on div "Drag and drop your images here Accepted formats (JPEG, JPG and PNG )" at bounding box center [784, 405] width 451 height 133
click at [637, 289] on span "Show Advanced Settings" at bounding box center [616, 286] width 114 height 20
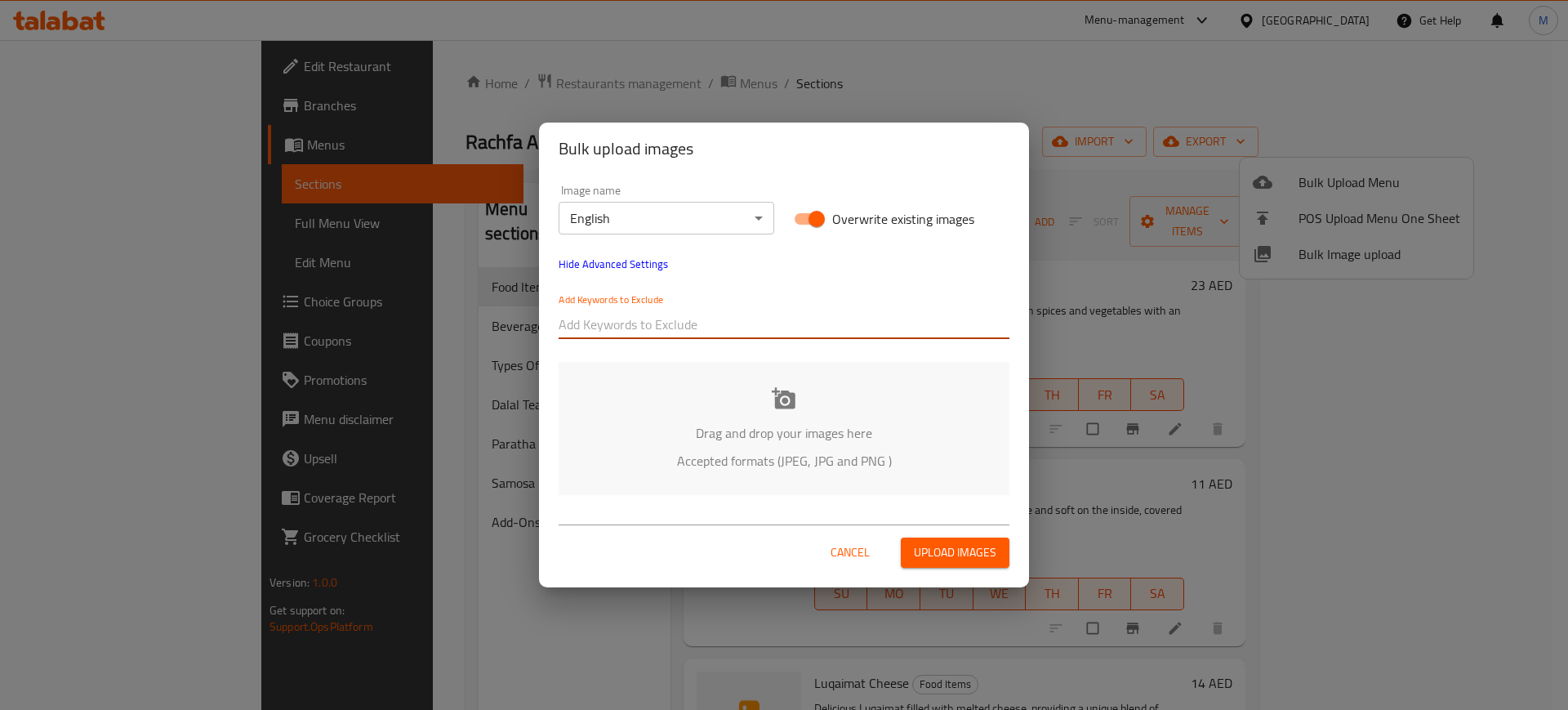
paste input "Rachfa Al Keef Café_"
click at [678, 323] on input "text" at bounding box center [784, 325] width 451 height 26
type input "Rachfa Al Keef Café_"
click at [731, 328] on input "text" at bounding box center [854, 325] width 310 height 26
paste input "_Kent-"
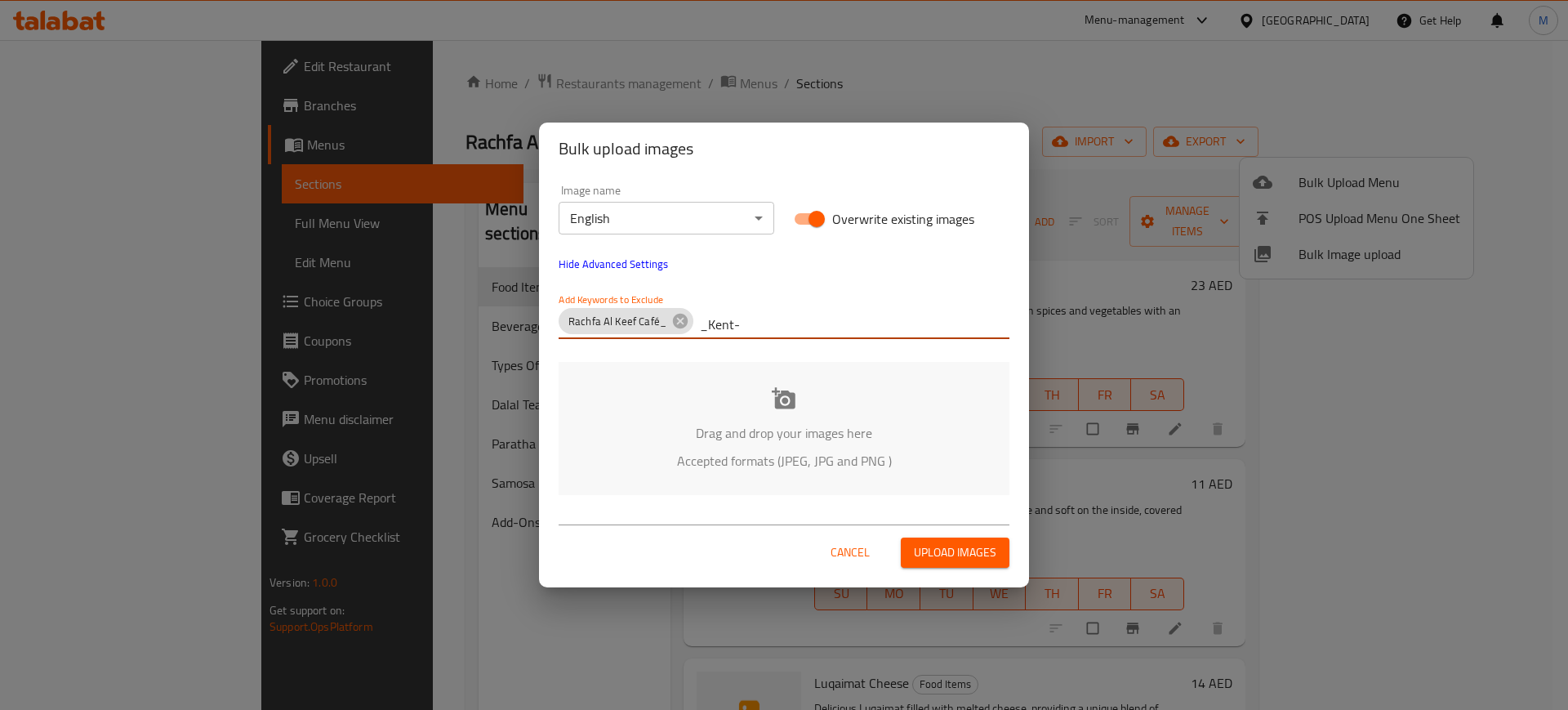
type input "_Kent-"
click at [658, 452] on p "Accepted formats (JPEG, JPG and PNG )" at bounding box center [784, 460] width 402 height 20
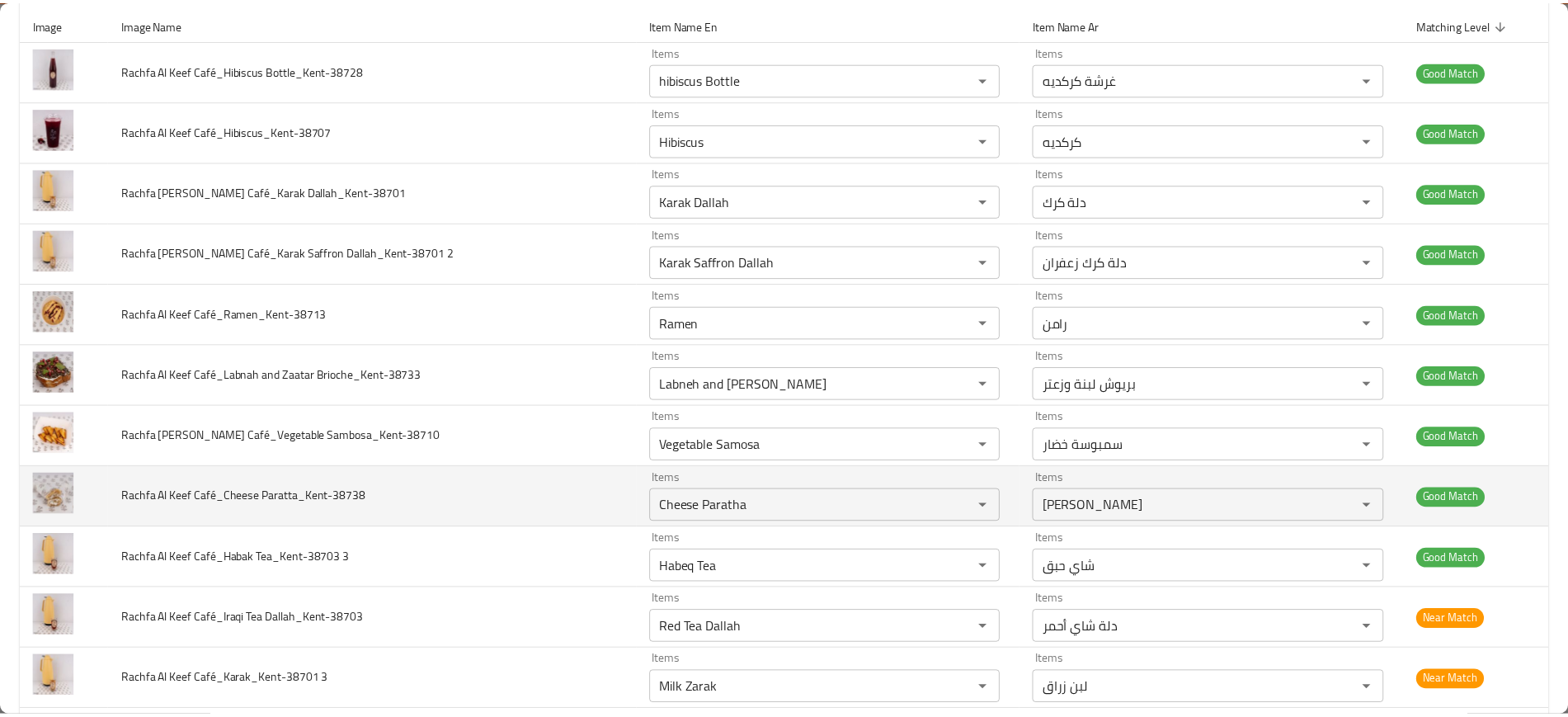
scroll to position [215, 0]
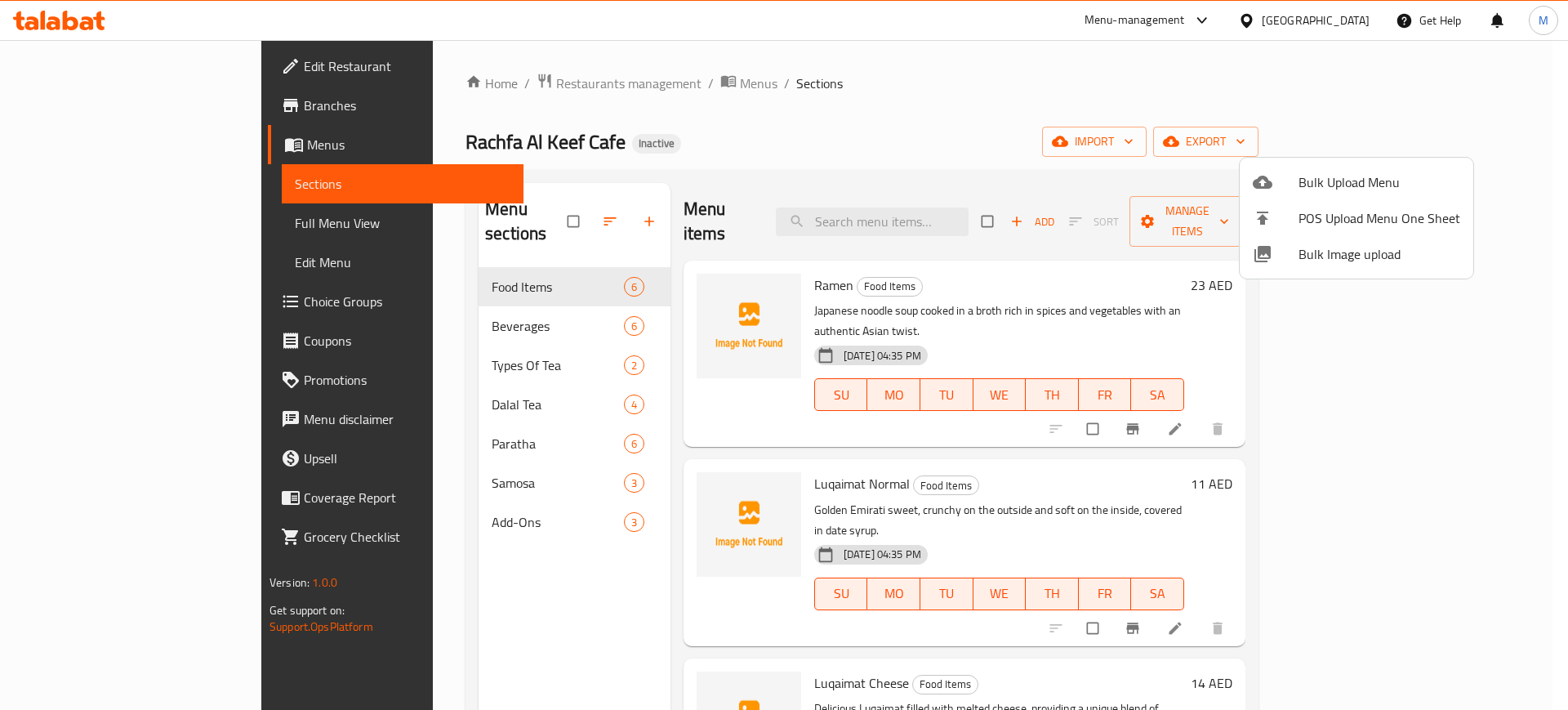
click at [651, 360] on div at bounding box center [784, 355] width 1568 height 710
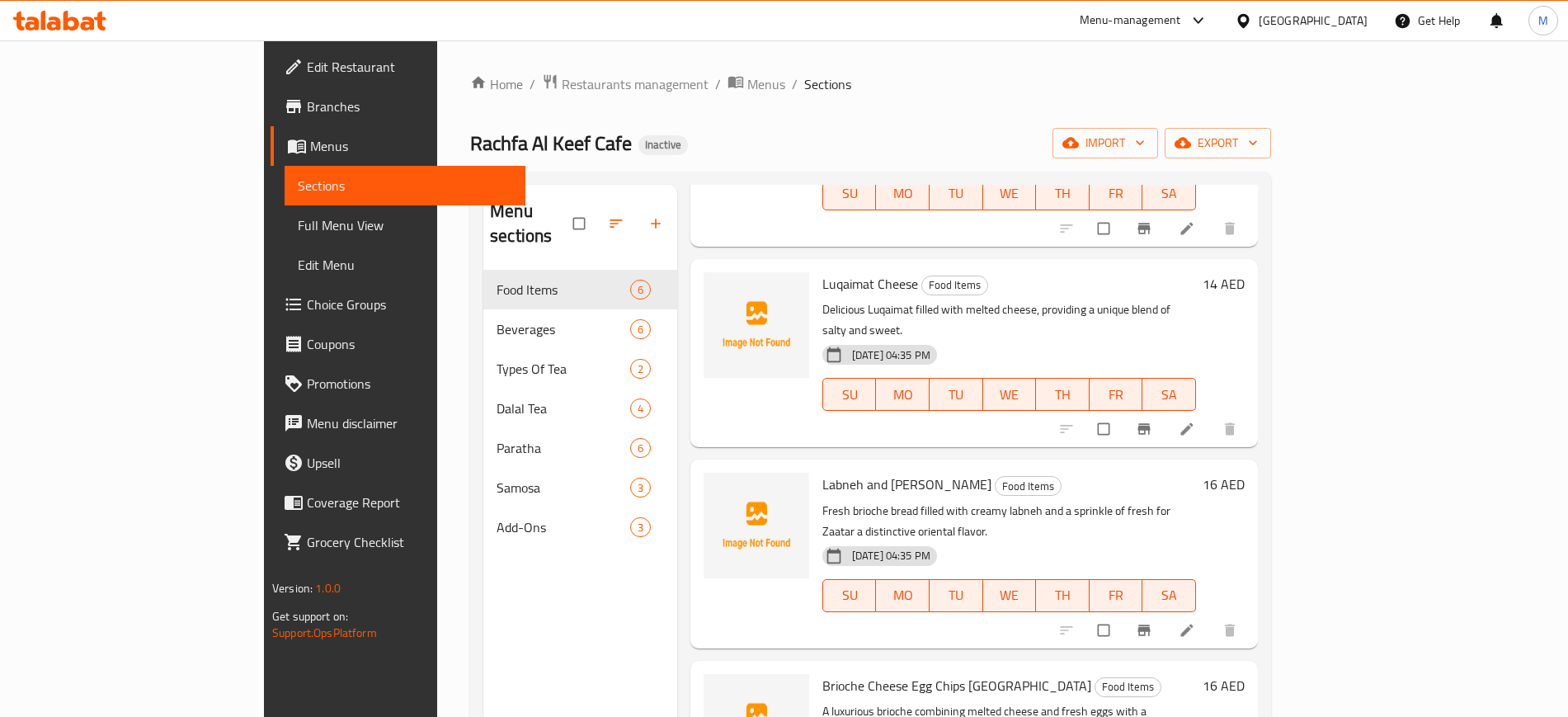
scroll to position [231, 0]
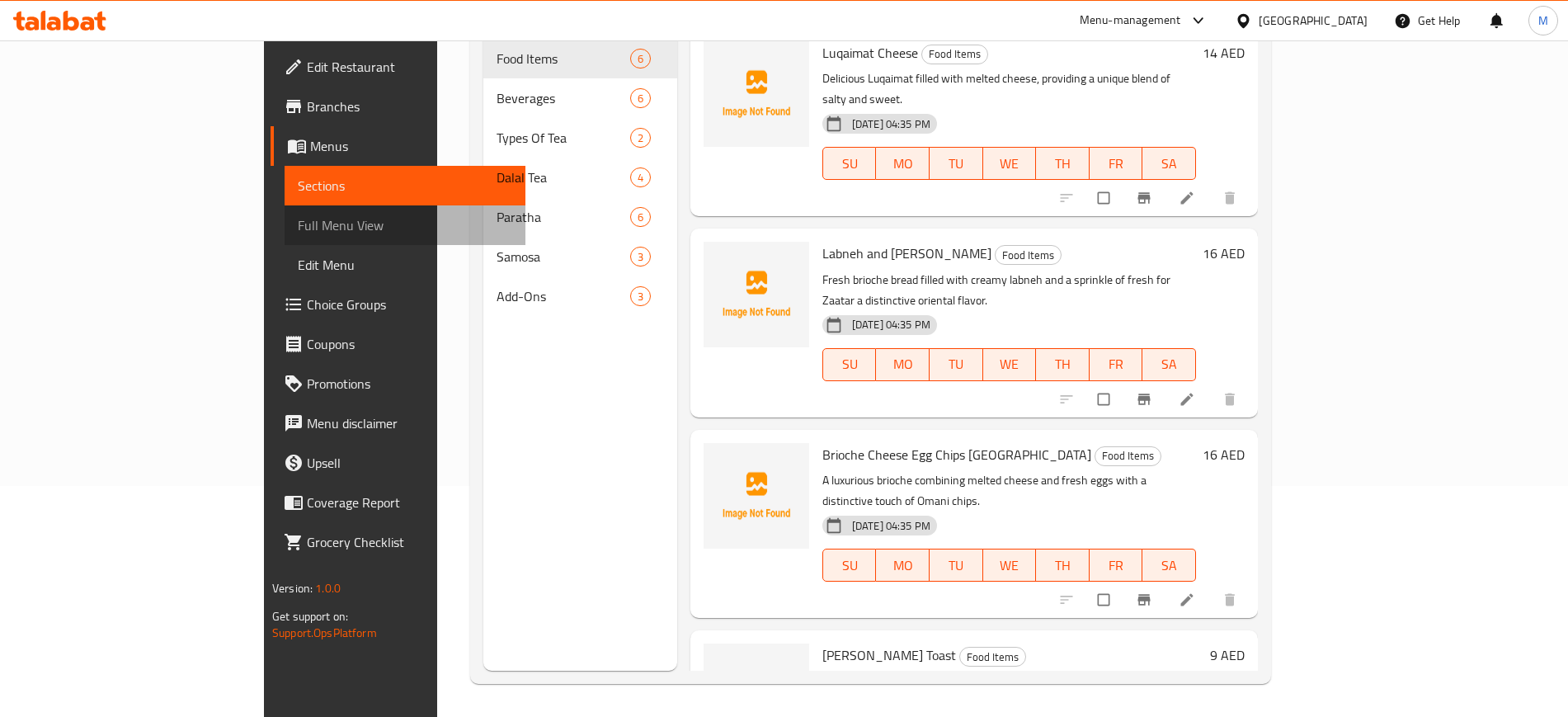
click at [298, 221] on span "Full Menu View" at bounding box center [405, 224] width 215 height 20
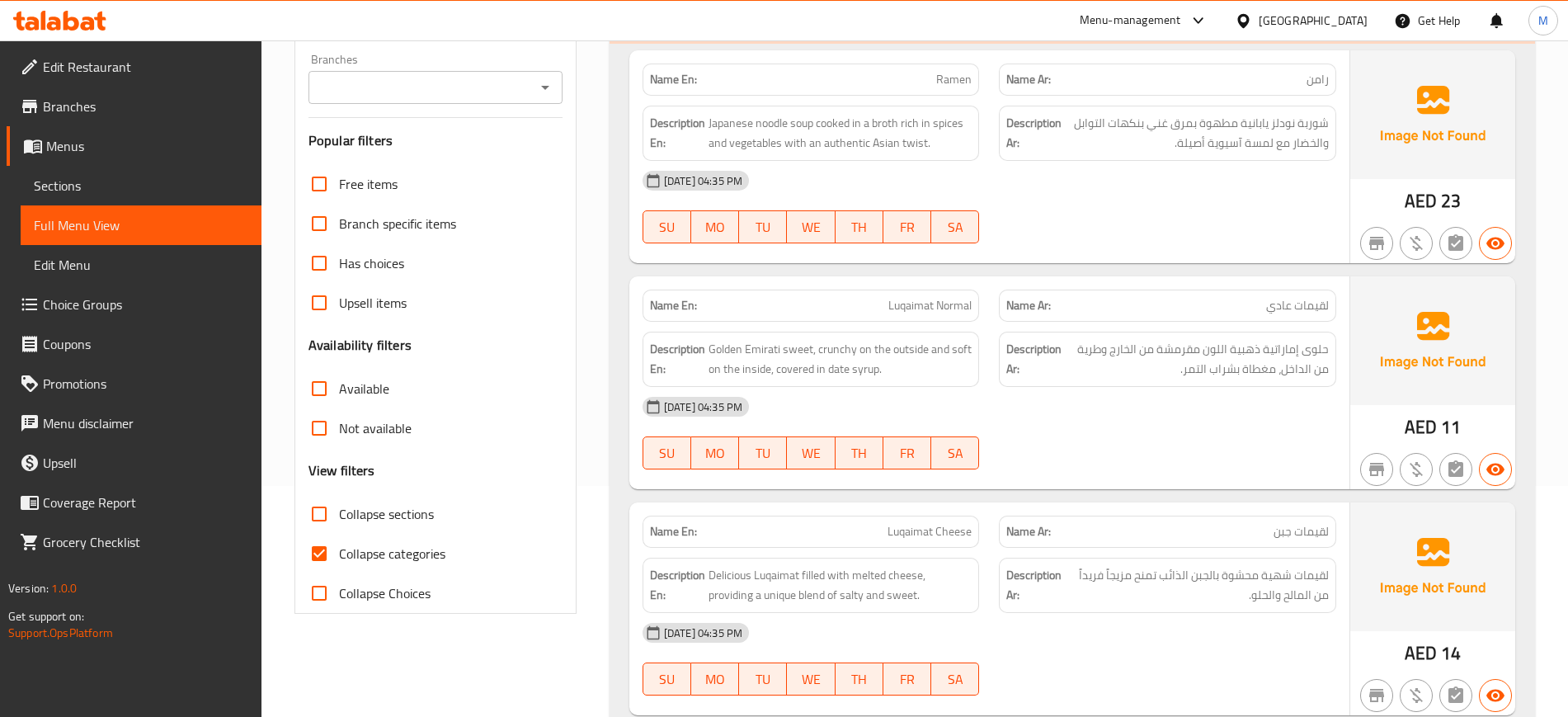
click at [967, 431] on div "SU MO TU WE TH FR SA" at bounding box center [810, 453] width 357 height 53
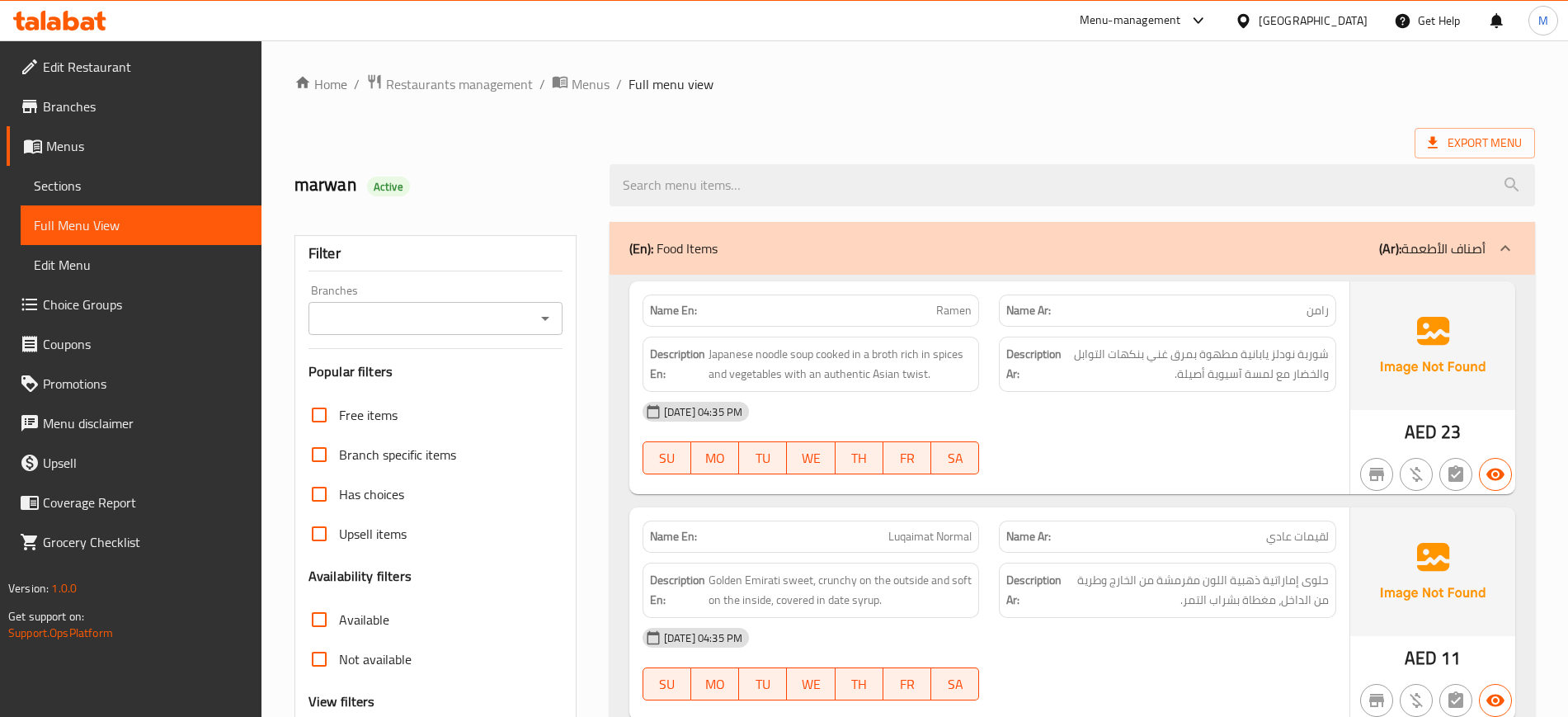
scroll to position [1, 0]
click at [120, 164] on link "Menus" at bounding box center [134, 146] width 255 height 40
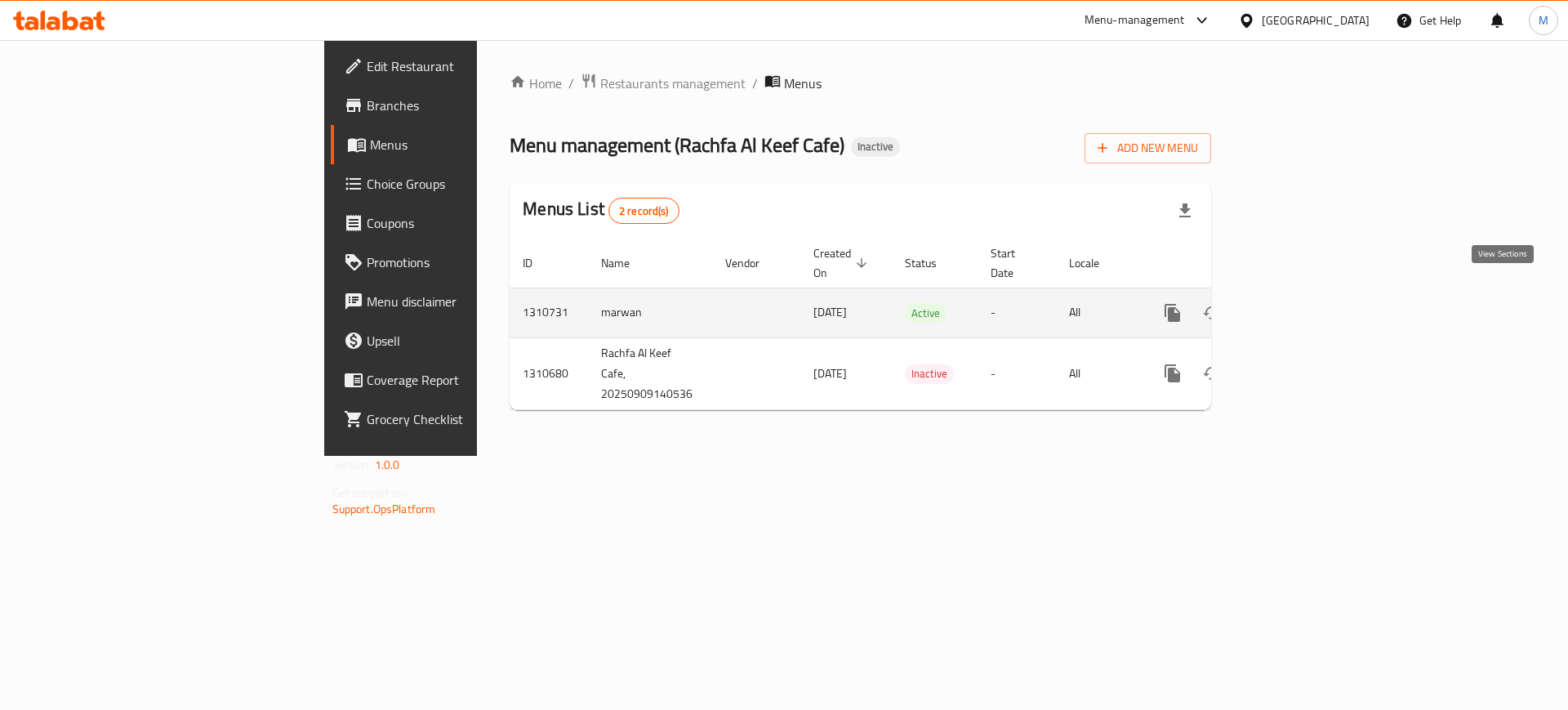
click at [1300, 303] on icon "enhanced table" at bounding box center [1290, 313] width 20 height 20
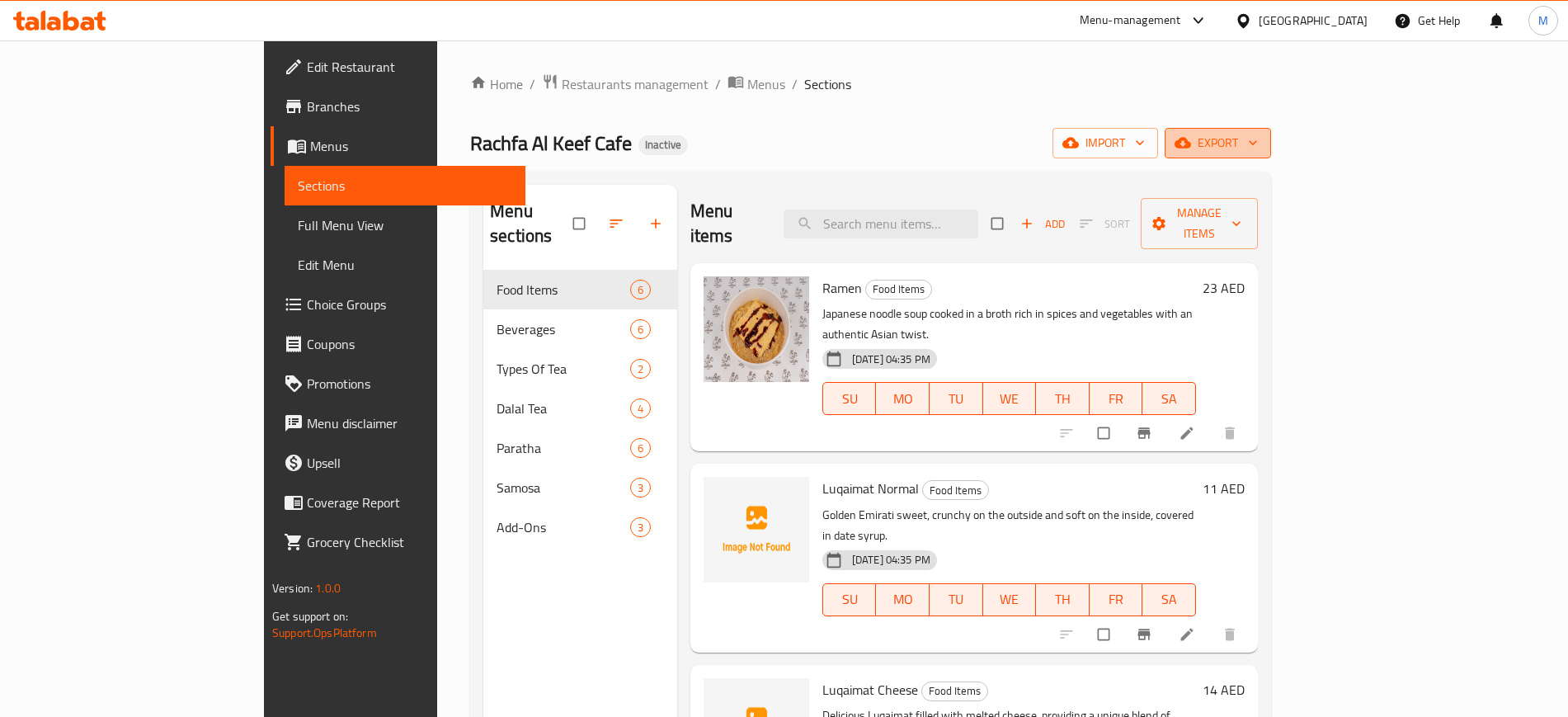
click at [1258, 146] on span "export" at bounding box center [1217, 143] width 80 height 21
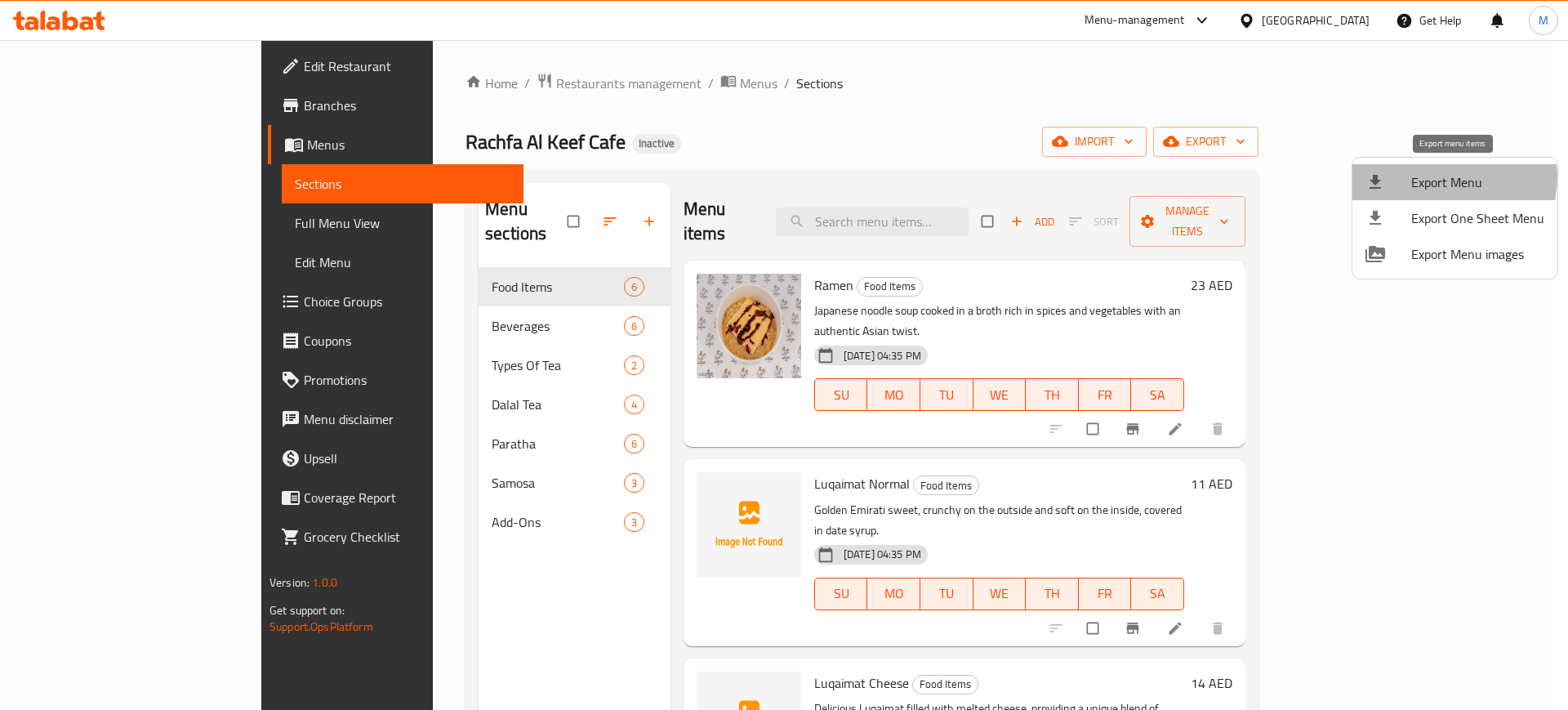
click at [1452, 177] on span "Export Menu" at bounding box center [1478, 182] width 133 height 20
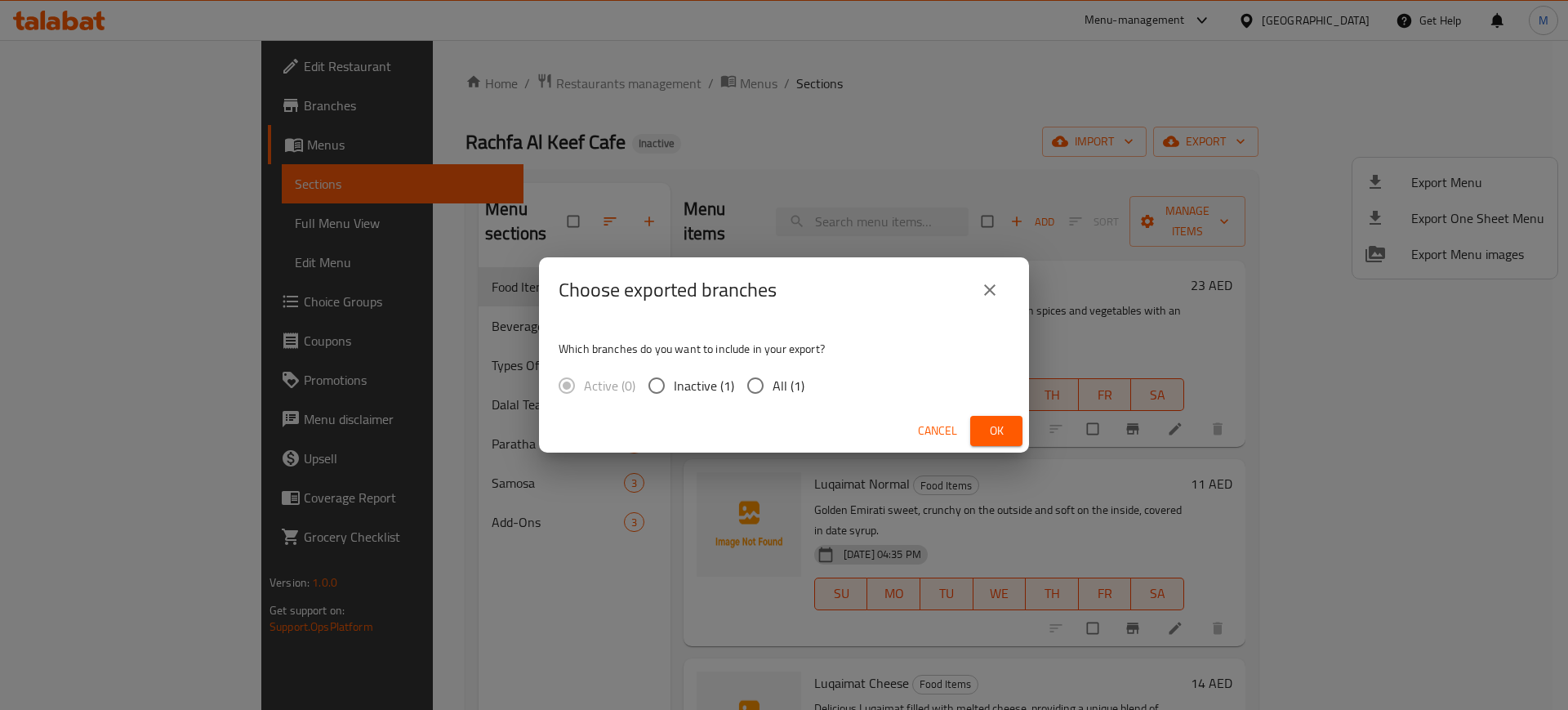
click at [780, 383] on span "All (1)" at bounding box center [788, 385] width 32 height 20
click at [772, 383] on input "All (1)" at bounding box center [755, 385] width 35 height 35
radio input "true"
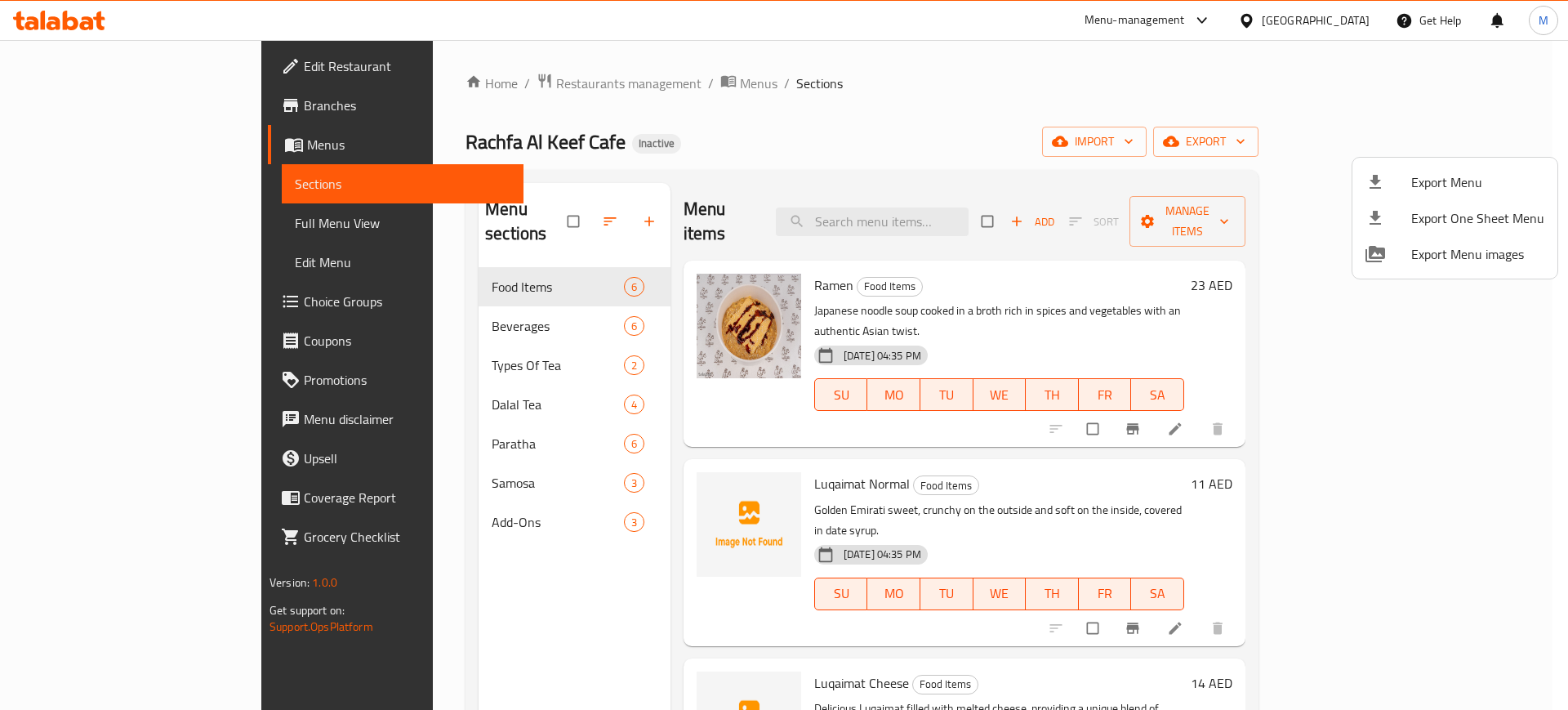
click at [844, 574] on div at bounding box center [784, 355] width 1568 height 710
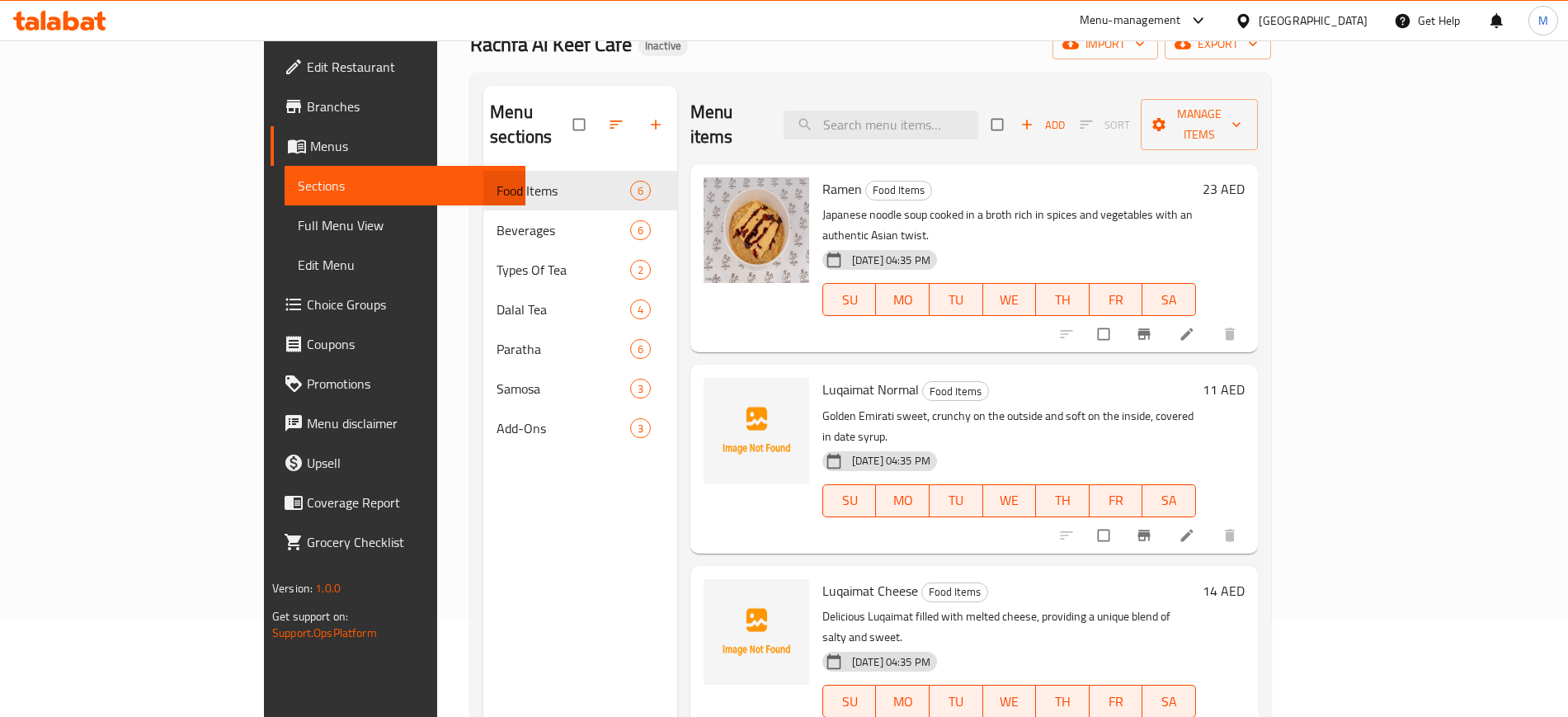
scroll to position [98, 0]
click at [704, 579] on img at bounding box center [757, 632] width 106 height 106
click at [710, 595] on span "upload picture" at bounding box center [727, 603] width 33 height 17
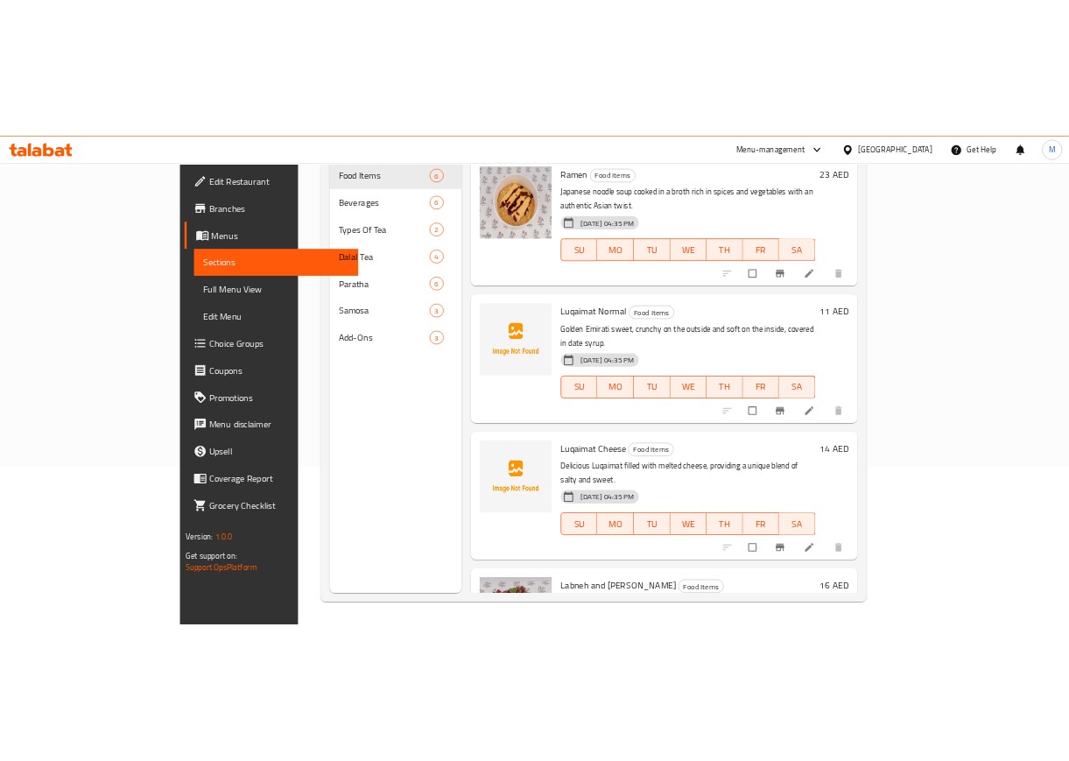
scroll to position [0, 0]
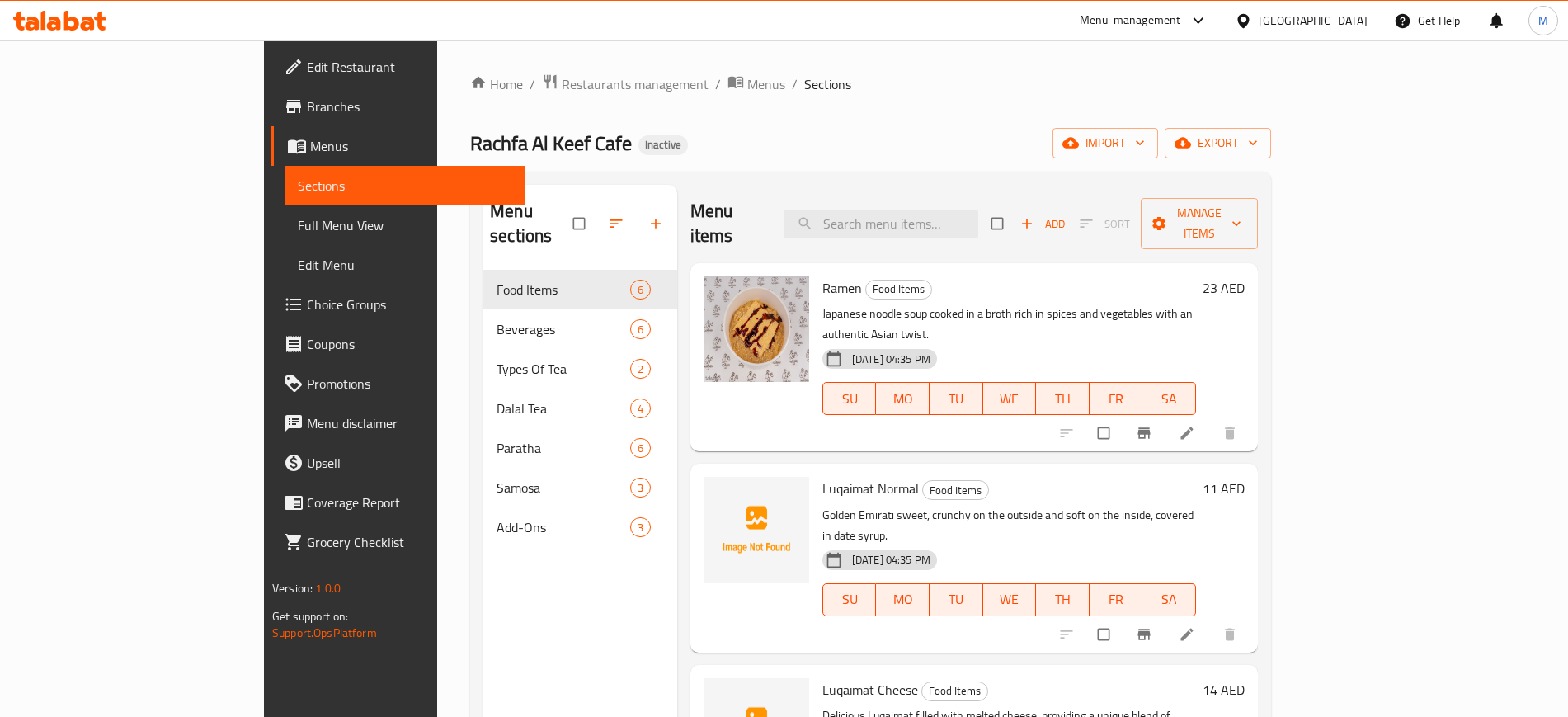
click at [1271, 86] on ol "Home / Restaurants management / Menus / Sections" at bounding box center [871, 84] width 801 height 22
click at [1191, 143] on icon "button" at bounding box center [1184, 142] width 17 height 10
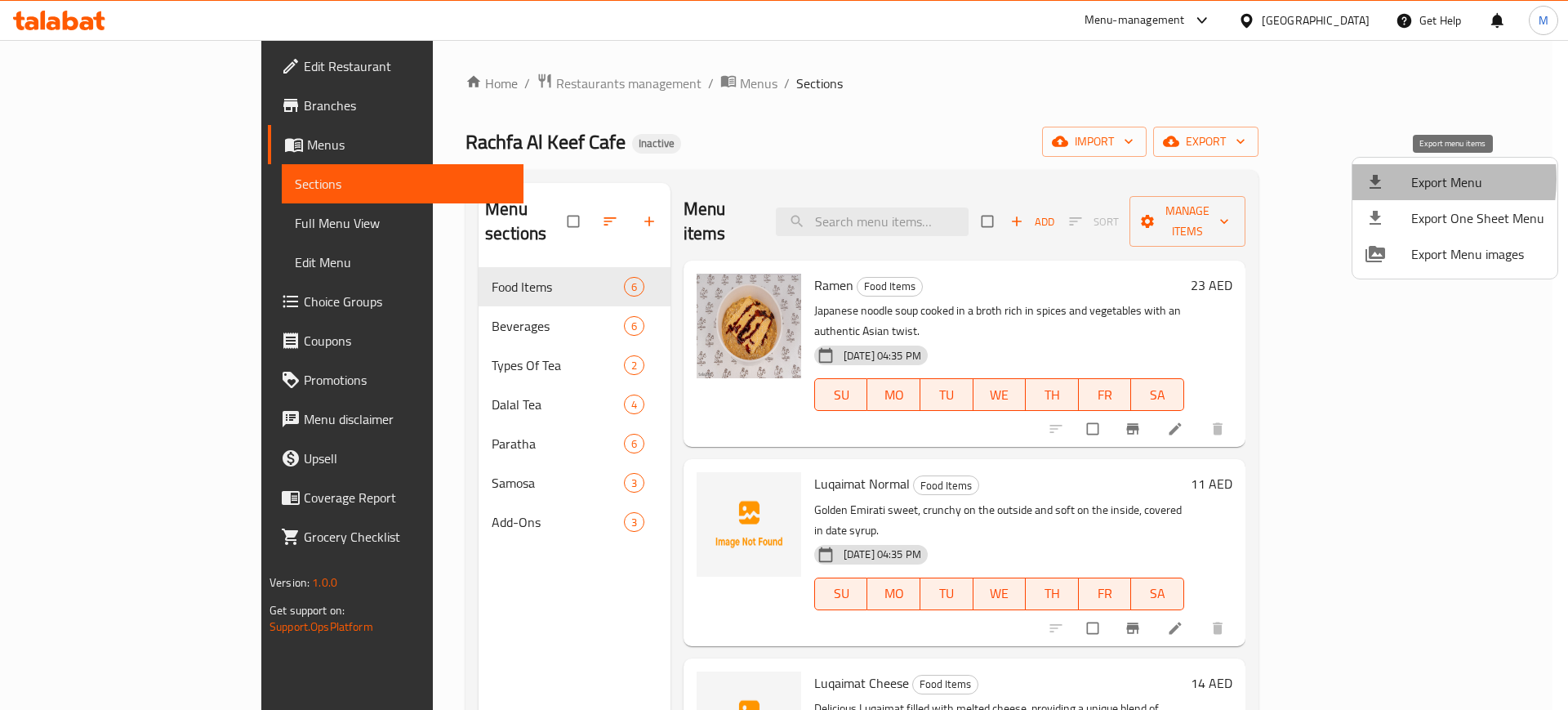
click at [1388, 179] on div at bounding box center [1388, 182] width 46 height 20
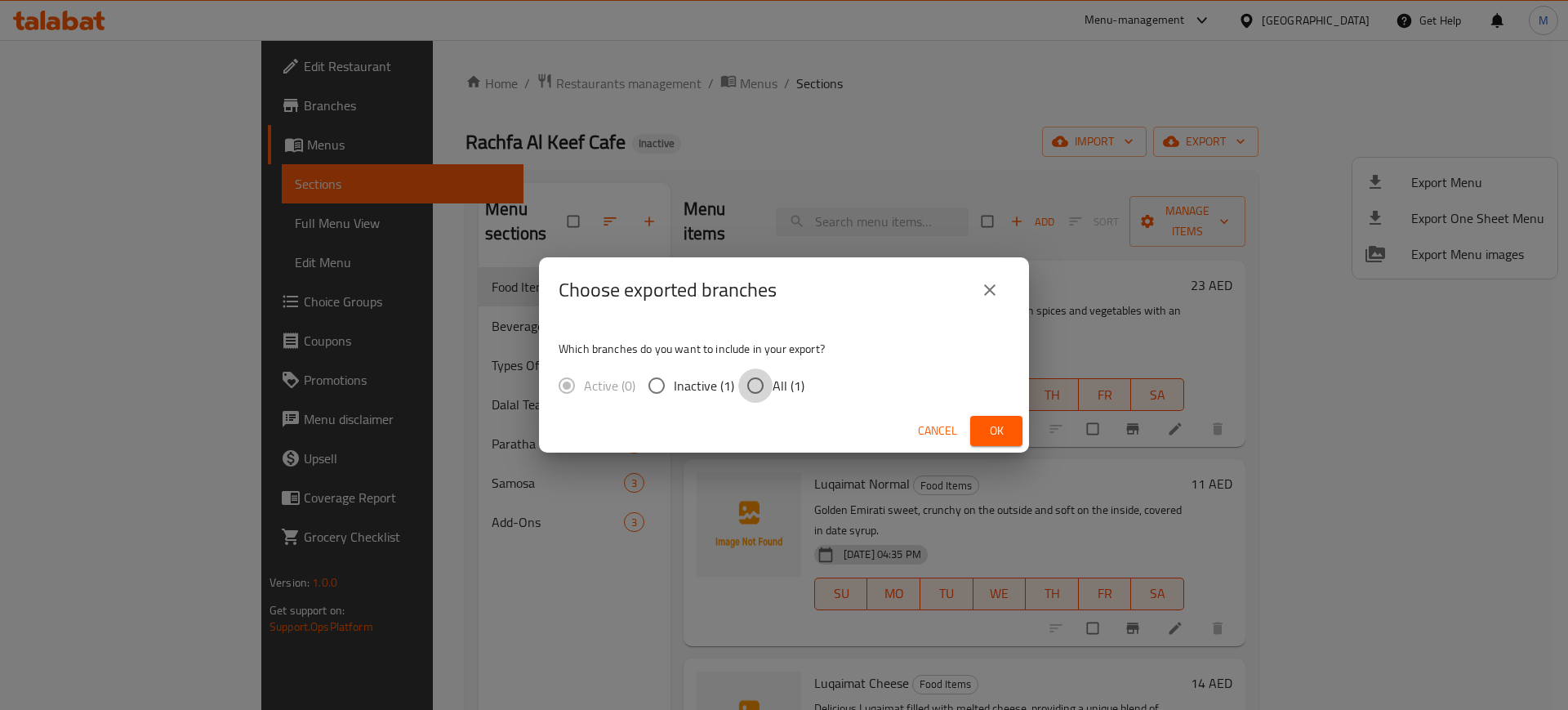
click at [765, 386] on input "All (1)" at bounding box center [755, 385] width 35 height 35
radio input "true"
click at [996, 423] on span "Ok" at bounding box center [996, 431] width 26 height 21
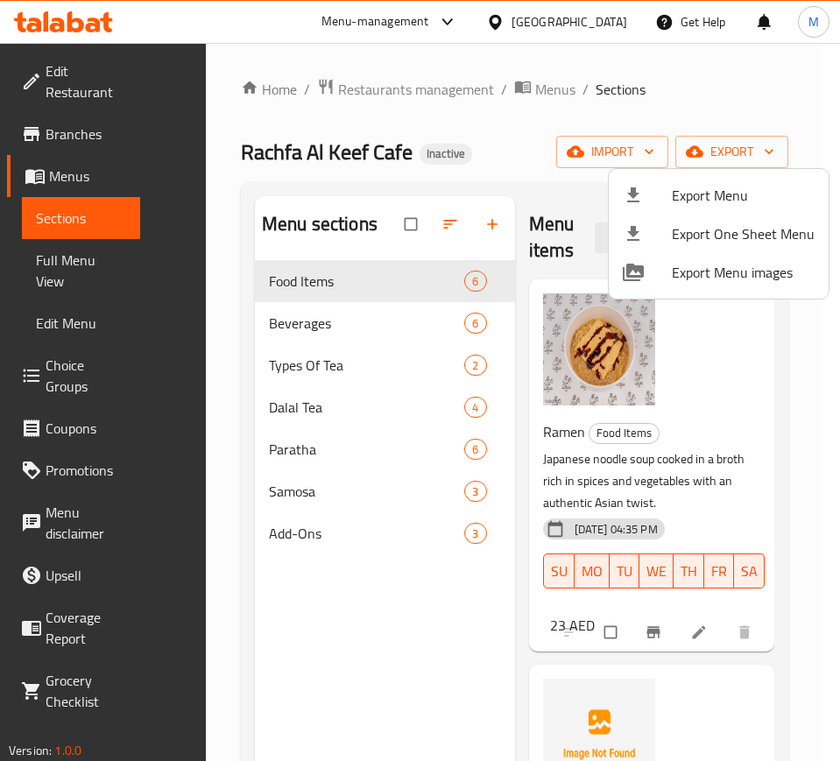
click at [95, 259] on div at bounding box center [420, 380] width 840 height 761
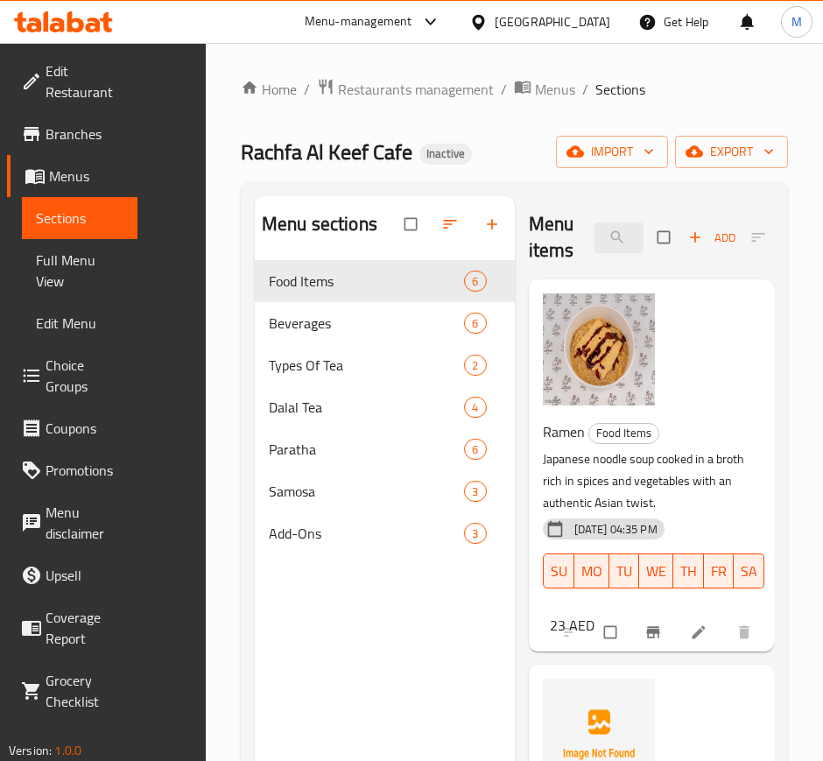
click at [95, 259] on span "Full Menu View" at bounding box center [80, 270] width 88 height 42
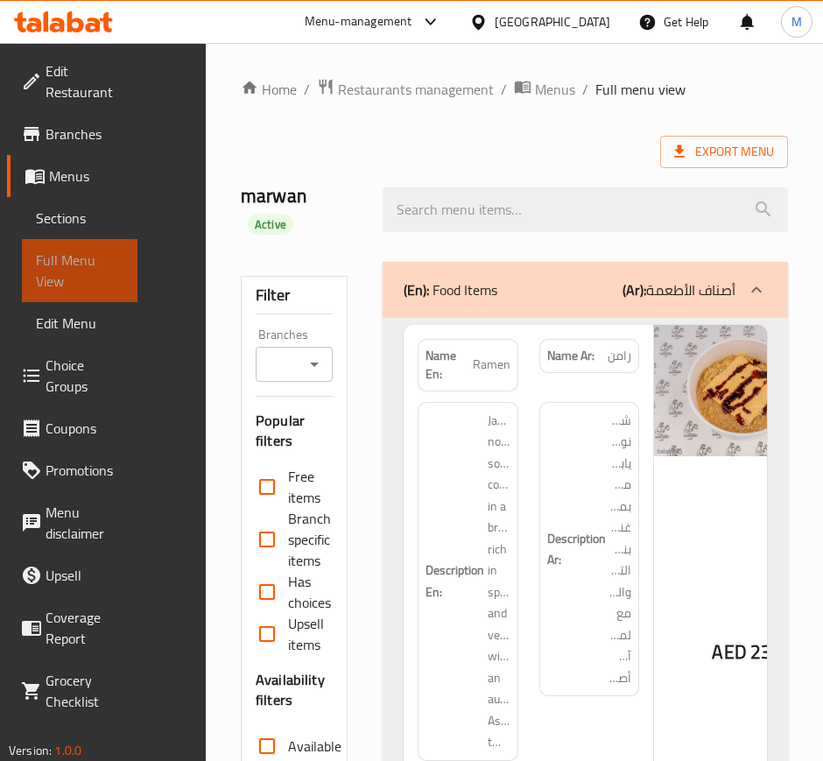
click at [95, 261] on span "Full Menu View" at bounding box center [80, 270] width 88 height 42
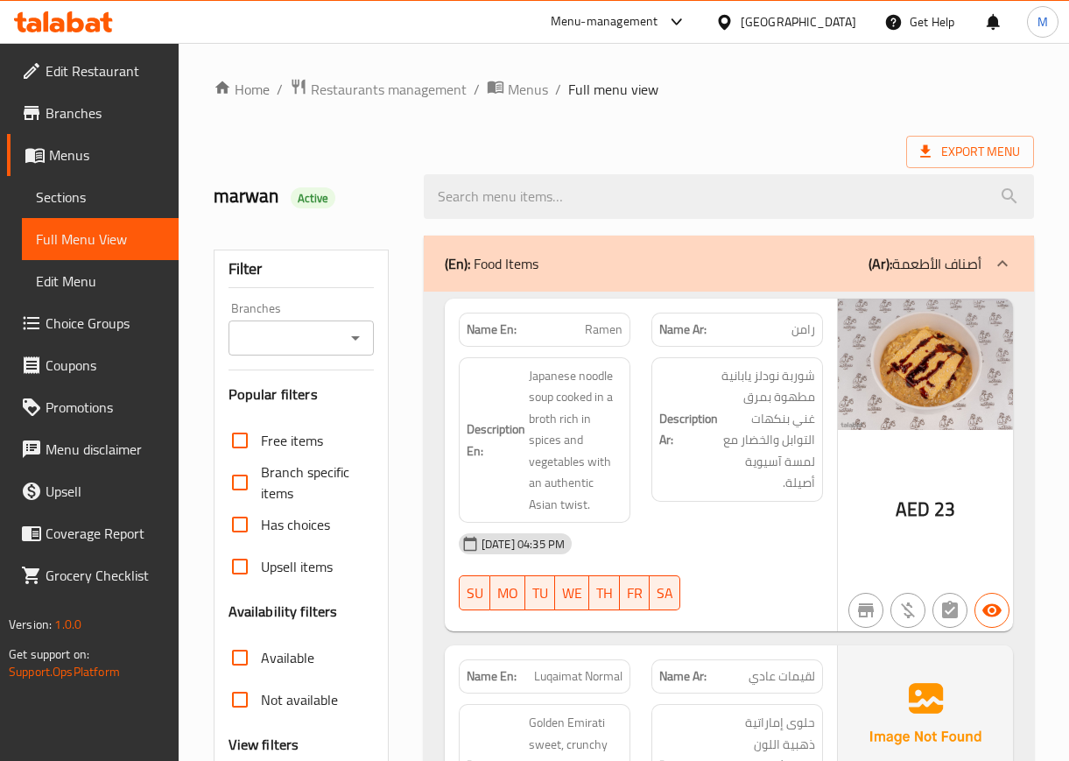
click at [830, 545] on div "[DATE] 04:35 PM" at bounding box center [640, 544] width 385 height 42
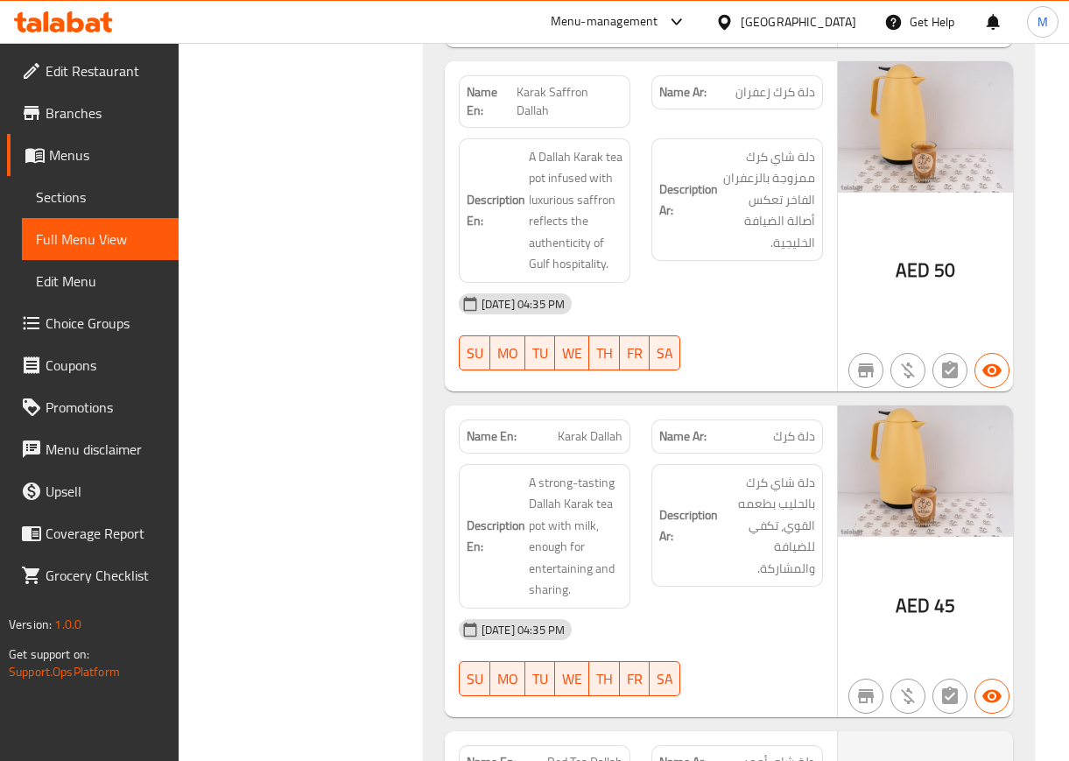
click at [766, 608] on div "[DATE] 04:35 PM" at bounding box center [640, 629] width 385 height 42
click at [736, 538] on div "Description Ar: دلة شاي كرك بالحليب بطعمه القوي، تكفي للضيافة والمشاركة." at bounding box center [737, 535] width 193 height 165
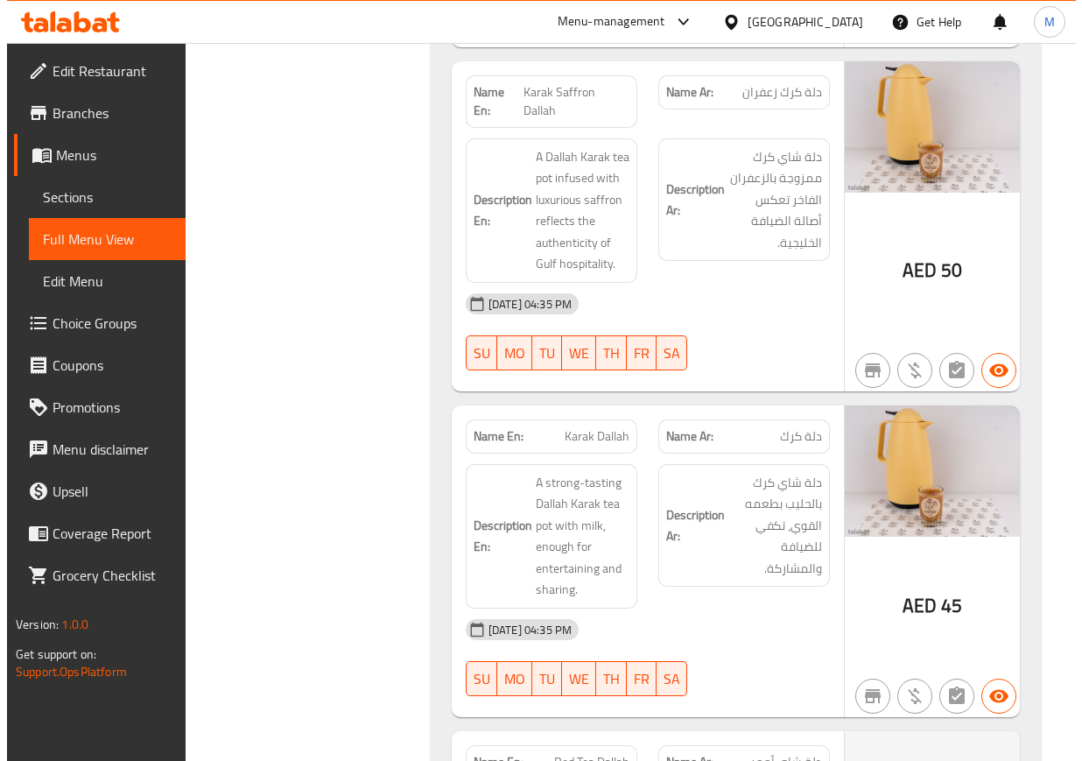
scroll to position [5399, 0]
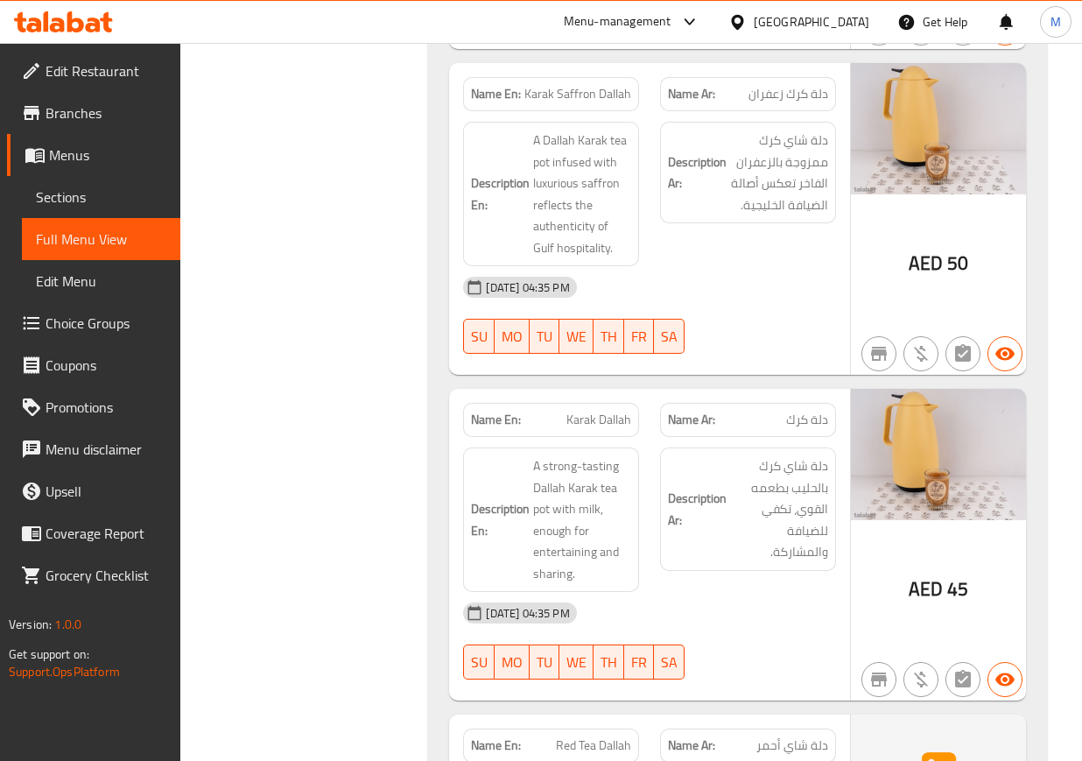
click at [806, 592] on div "[DATE] 04:35 PM" at bounding box center [649, 613] width 393 height 42
click at [787, 592] on div "[DATE] 04:35 PM" at bounding box center [649, 613] width 393 height 42
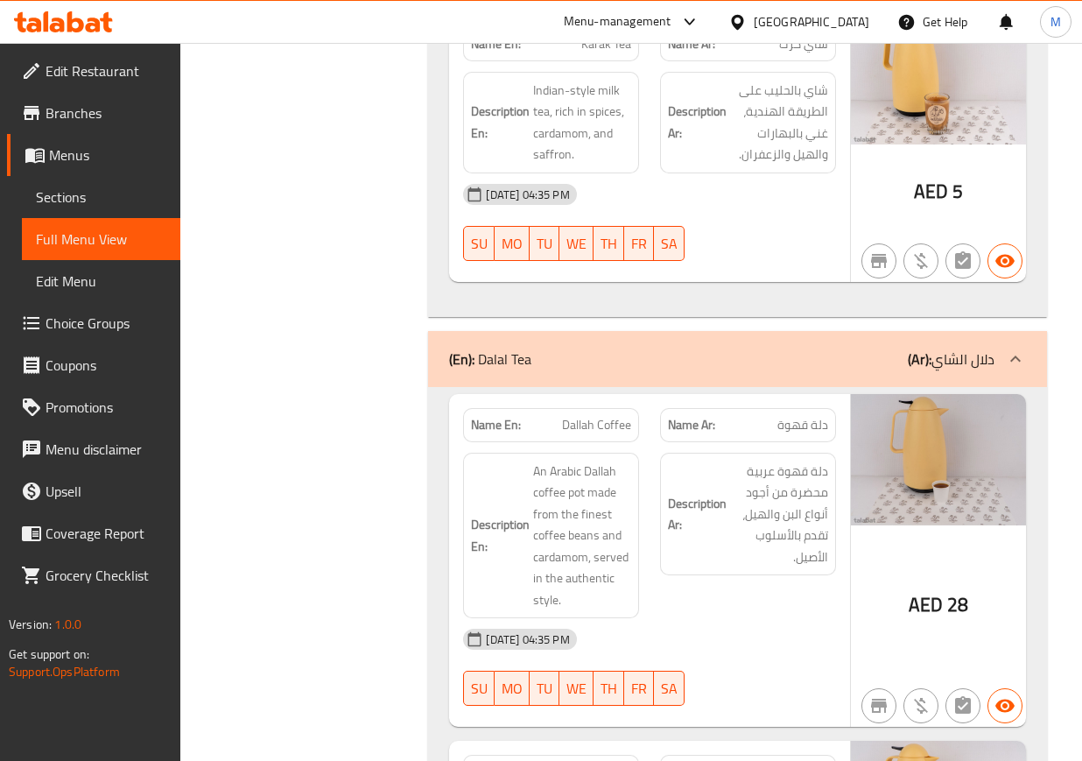
scroll to position [4896, 0]
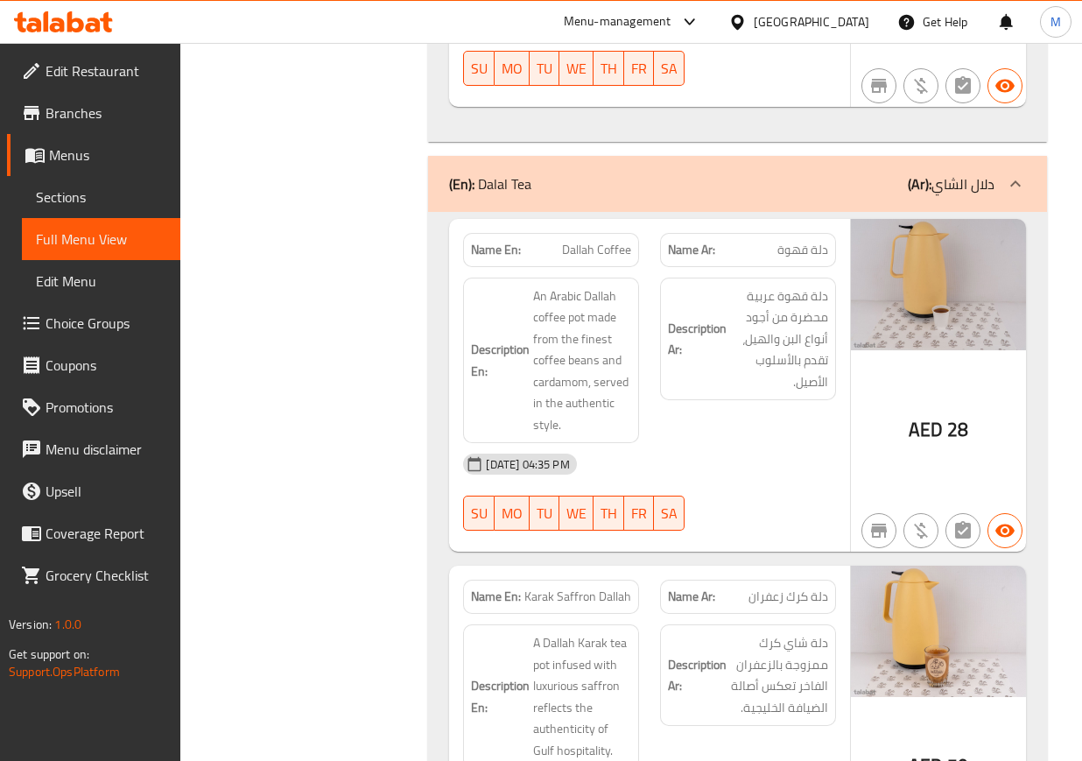
click at [759, 587] on span "دلة كرك زعفران" at bounding box center [788, 596] width 80 height 18
copy span "زعفران"
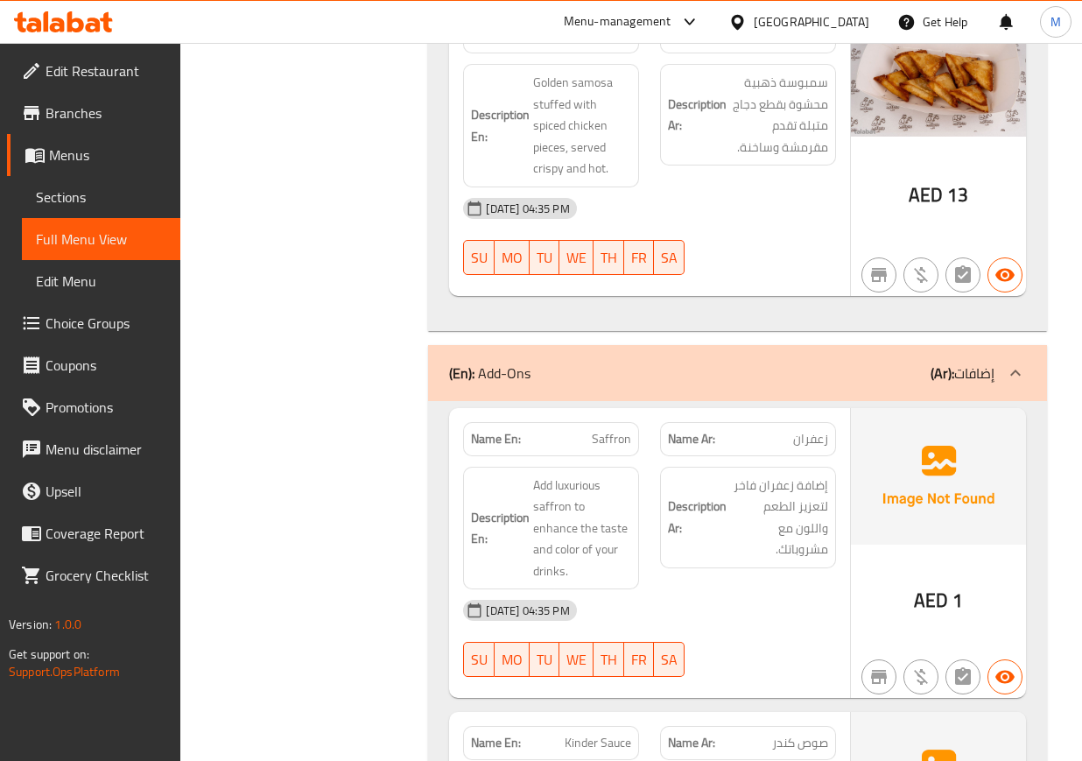
scroll to position [4458, 0]
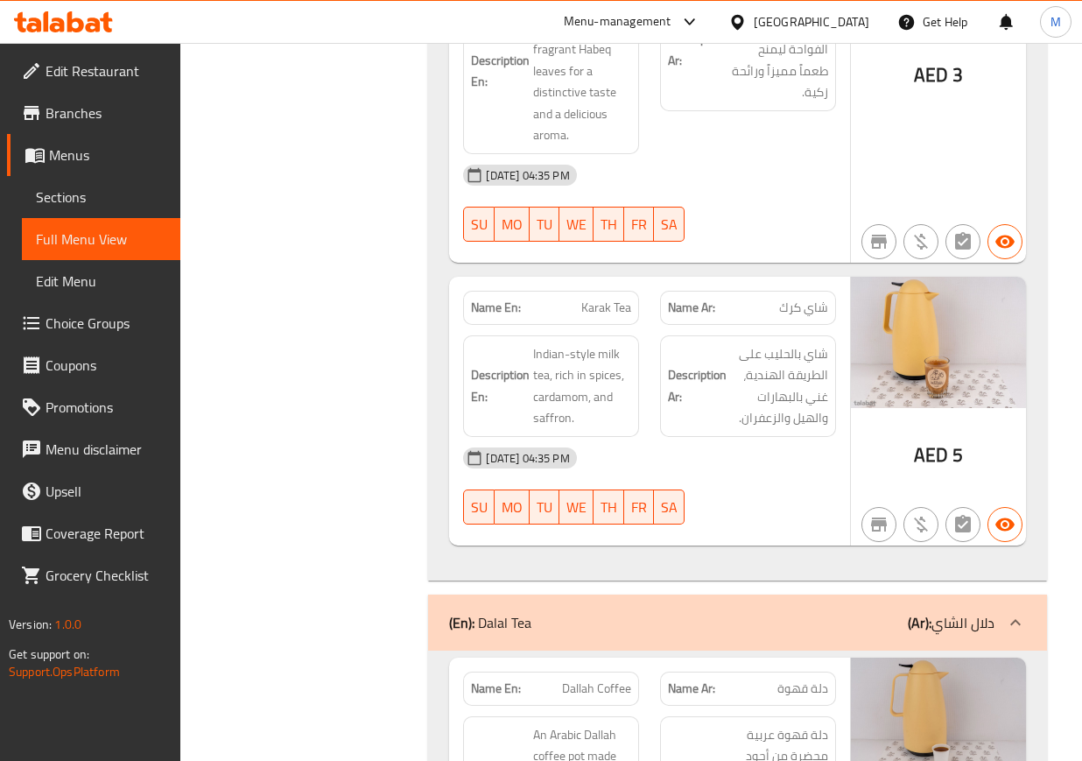
click at [604, 299] on span "Karak Tea" at bounding box center [606, 308] width 50 height 18
click at [730, 437] on div "[DATE] 04:35 PM" at bounding box center [649, 458] width 393 height 42
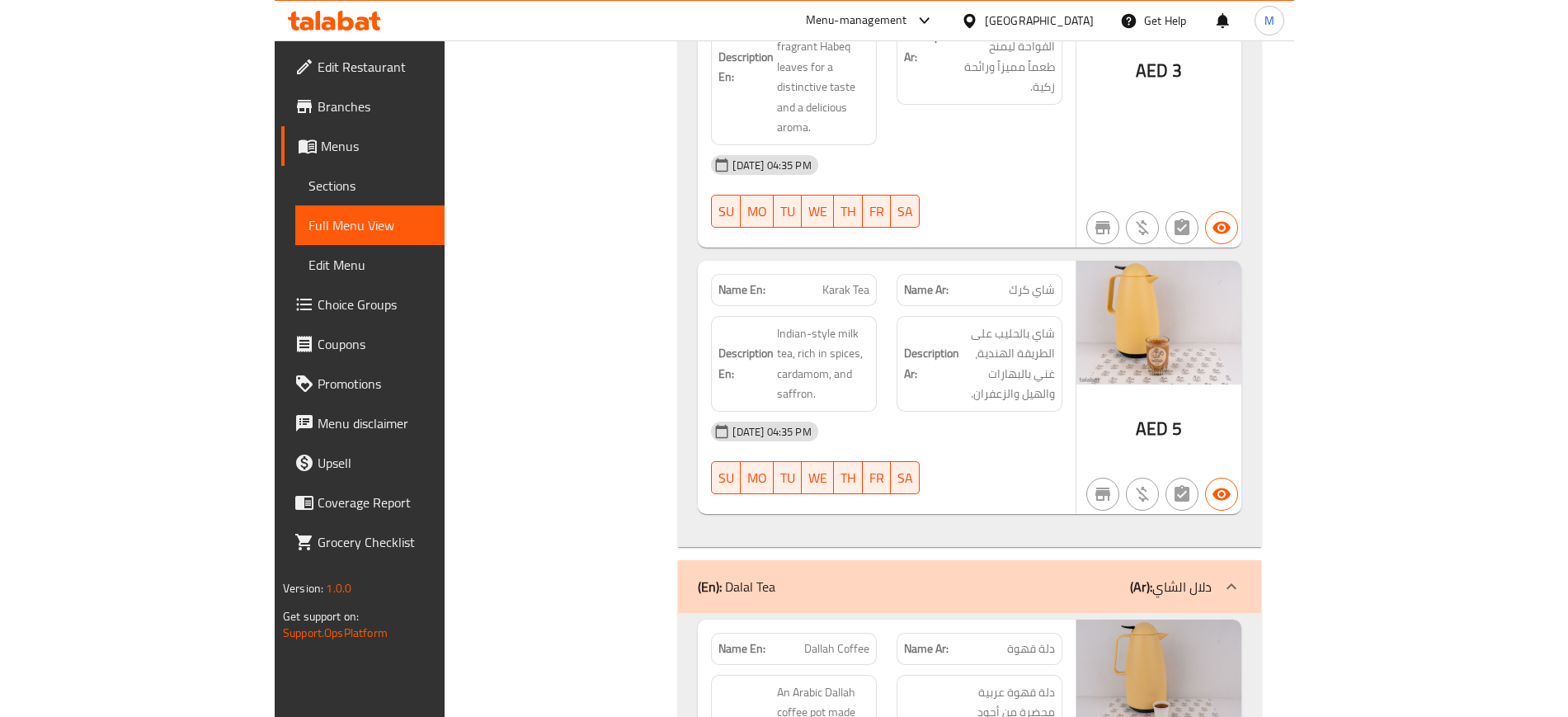
scroll to position [4783, 0]
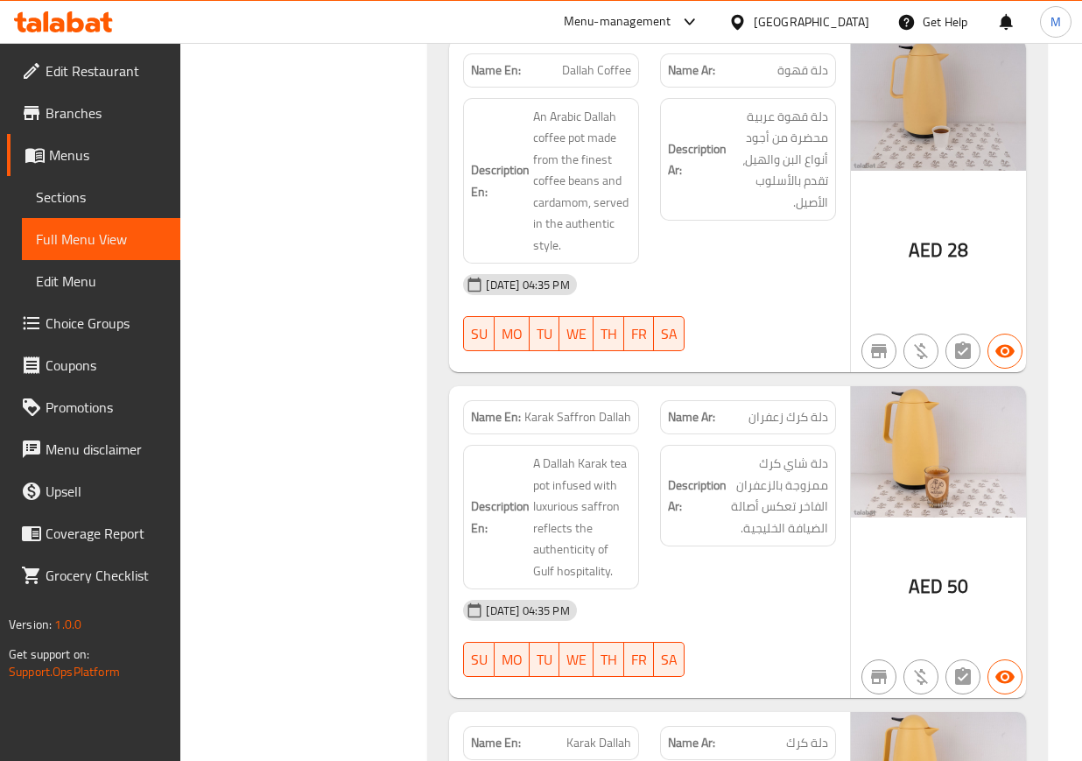
click at [798, 589] on div "[DATE] 04:35 PM" at bounding box center [649, 610] width 393 height 42
drag, startPoint x: 528, startPoint y: 377, endPoint x: 602, endPoint y: 383, distance: 74.6
click at [602, 408] on span "Karak Saffron Dallah" at bounding box center [577, 417] width 107 height 18
copy span "Karak Saffron"
click at [735, 589] on div "[DATE] 04:35 PM" at bounding box center [649, 610] width 393 height 42
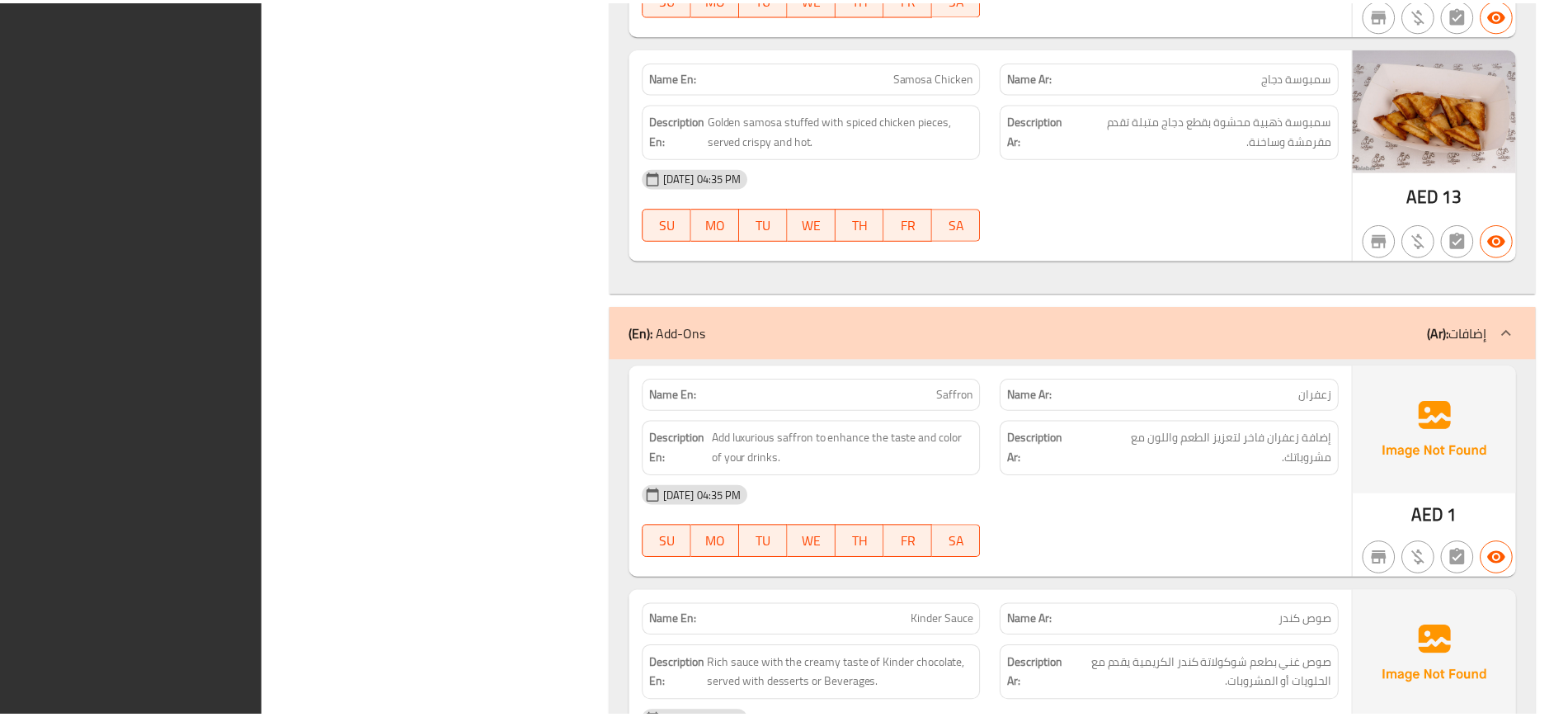
scroll to position [6952, 0]
